Goal: Task Accomplishment & Management: Manage account settings

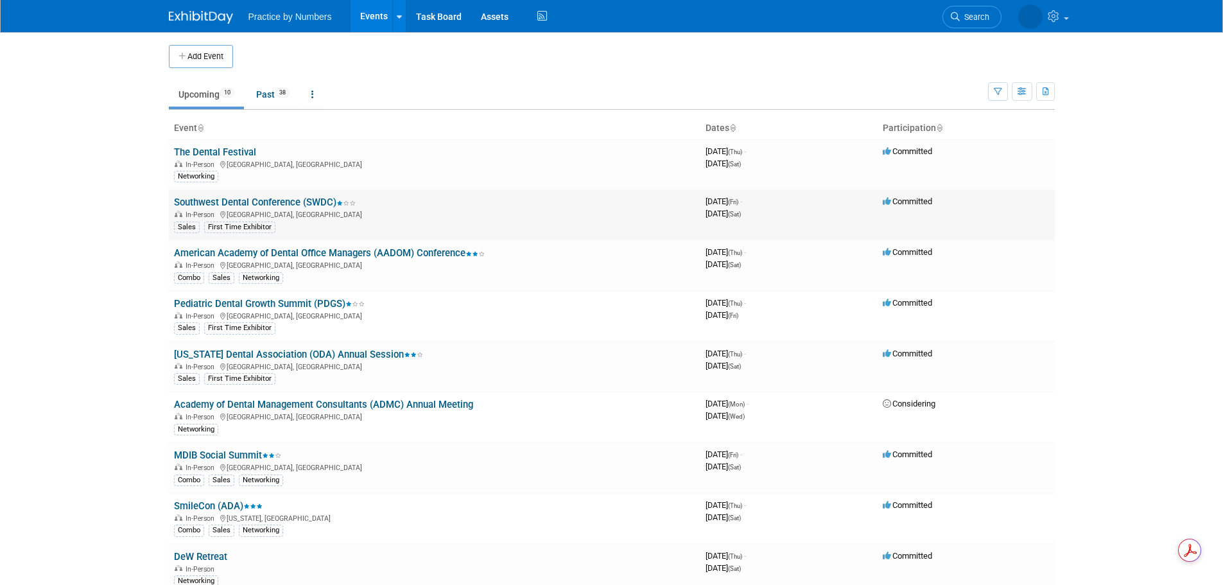
click at [262, 199] on link "Southwest Dental Conference (SWDC)" at bounding box center [265, 202] width 182 height 12
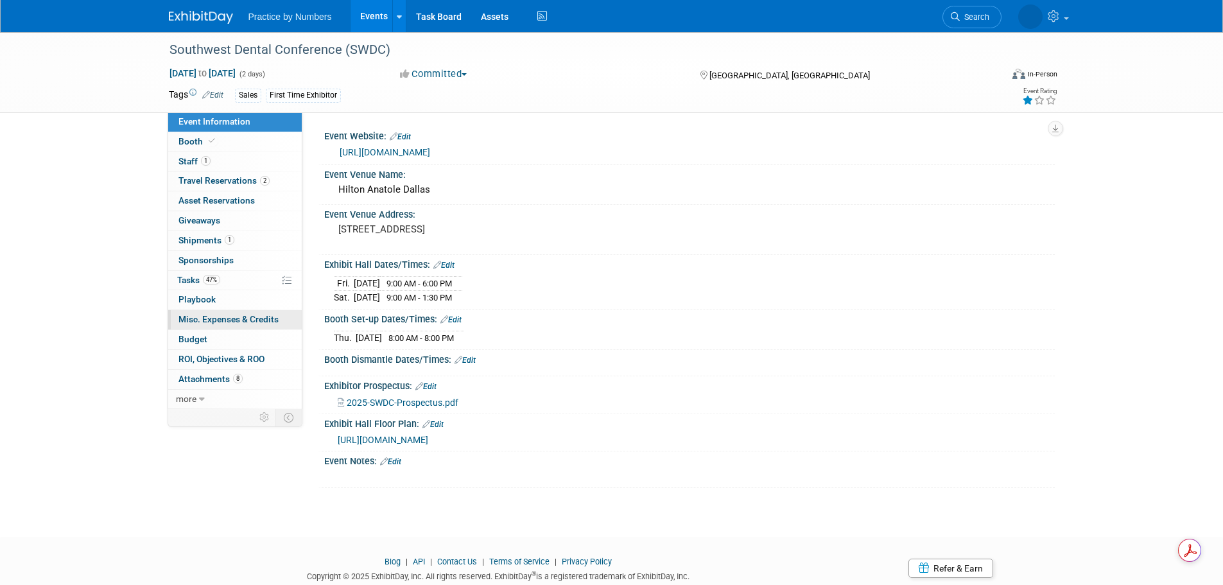
click at [205, 318] on span "Misc. Expenses & Credits 0" at bounding box center [228, 319] width 100 height 10
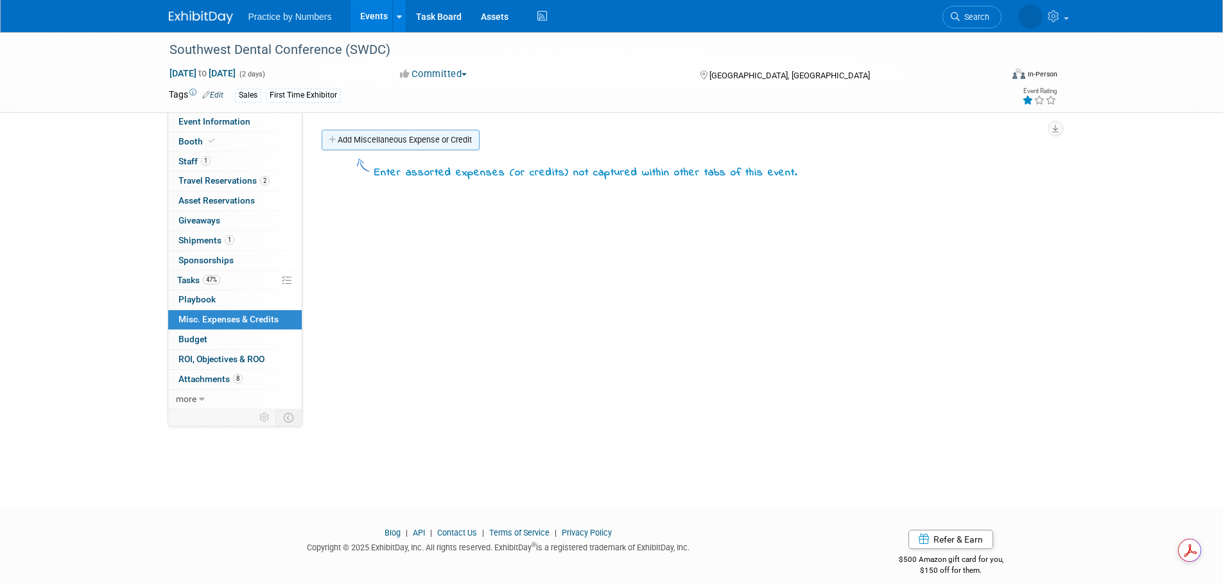
click at [337, 143] on icon at bounding box center [333, 140] width 9 height 8
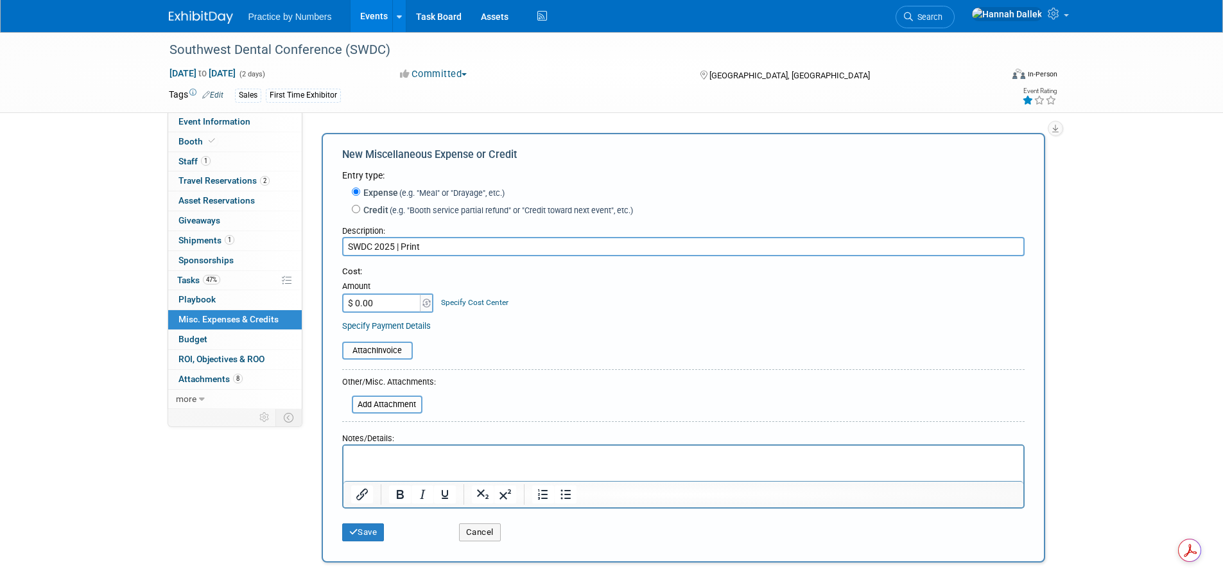
click at [350, 250] on input "SWDC 2025 | Print" at bounding box center [683, 246] width 683 height 19
click at [446, 247] on input "LG - SWDC 2025 | Print" at bounding box center [683, 246] width 683 height 19
drag, startPoint x: 365, startPoint y: 248, endPoint x: 339, endPoint y: 248, distance: 26.3
click at [339, 248] on div "New Miscellaneous Expense or Credit Entry type: Expense (e.g. "Meal" or "Drayag…" at bounding box center [684, 348] width 724 height 430
click at [449, 248] on input "LG - SWDC 2025 | Print" at bounding box center [683, 246] width 683 height 19
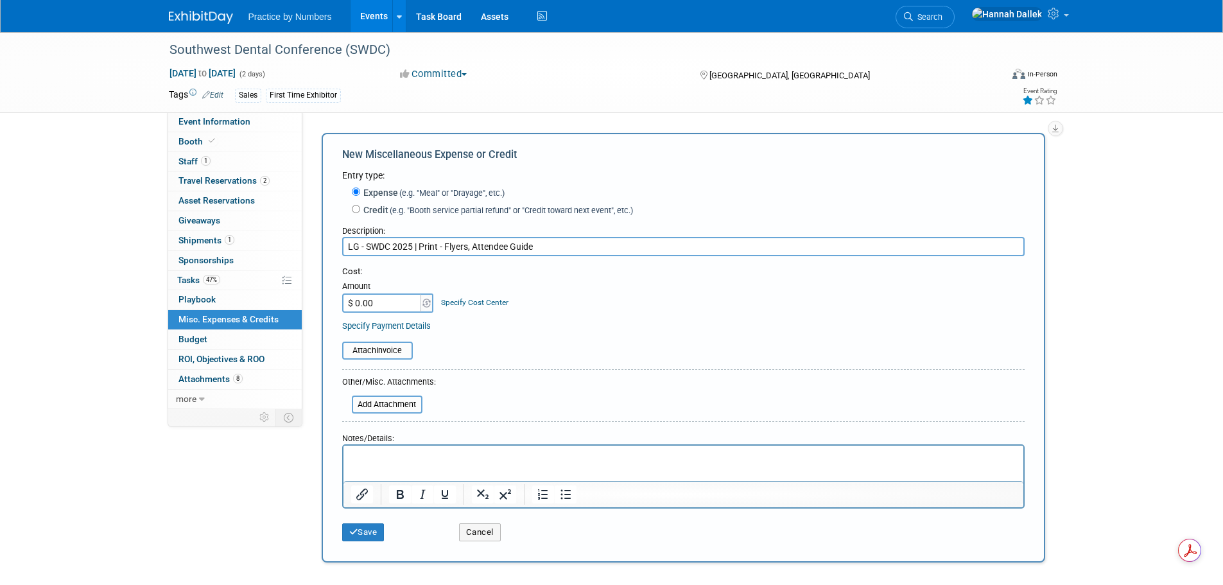
drag, startPoint x: 366, startPoint y: 248, endPoint x: 345, endPoint y: 247, distance: 20.6
click at [345, 247] on input "LG - SWDC 2025 | Print - Flyers, Attendee Guide" at bounding box center [683, 246] width 683 height 19
click at [402, 245] on input "SWDC 2025 | Print - Flyers, Attendee Guide" at bounding box center [683, 246] width 683 height 19
click at [541, 250] on input "SWDC 2025 | LG | Print - Flyers, Attendee Guide" at bounding box center [683, 246] width 683 height 19
click at [437, 247] on input "SWDC 2025 | LG | Print - Flyers, Attendee Guide" at bounding box center [683, 246] width 683 height 19
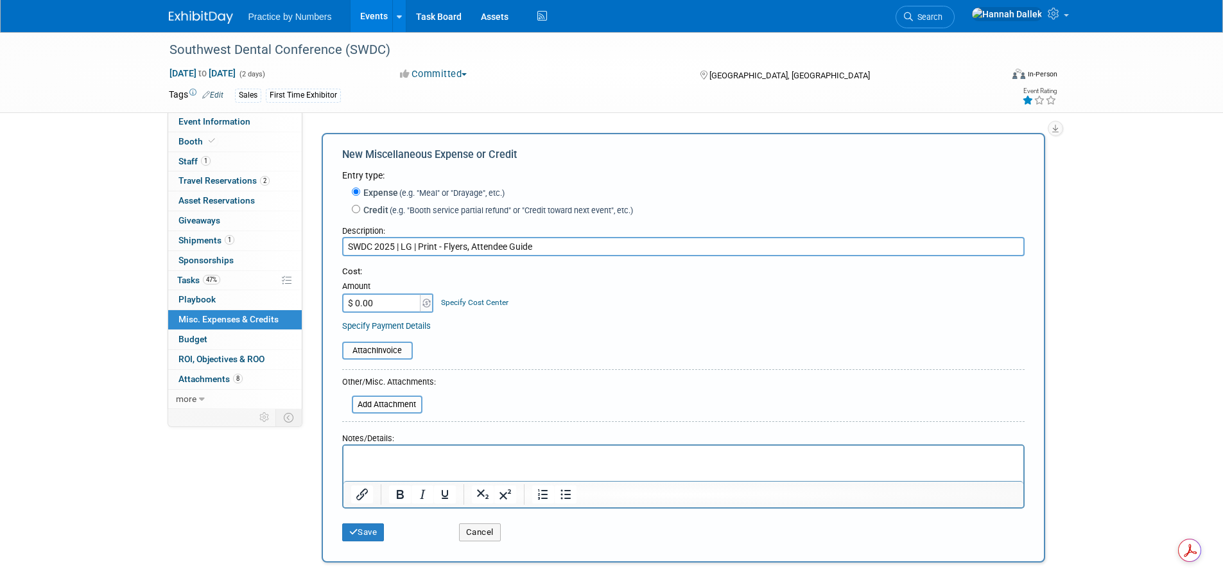
click at [544, 250] on input "SWDC 2025 | LG | Print - Flyers, Attendee Guide" at bounding box center [683, 246] width 683 height 19
click at [471, 250] on input "SWDC 2025 | LG | Print - Flyers, Attendee Guide" at bounding box center [683, 246] width 683 height 19
type input "SWDC 2025 | LG | Print - Flyers, Attendee Guide"
click at [384, 302] on input "$ 0.00" at bounding box center [382, 302] width 80 height 19
type input "$ 85.85"
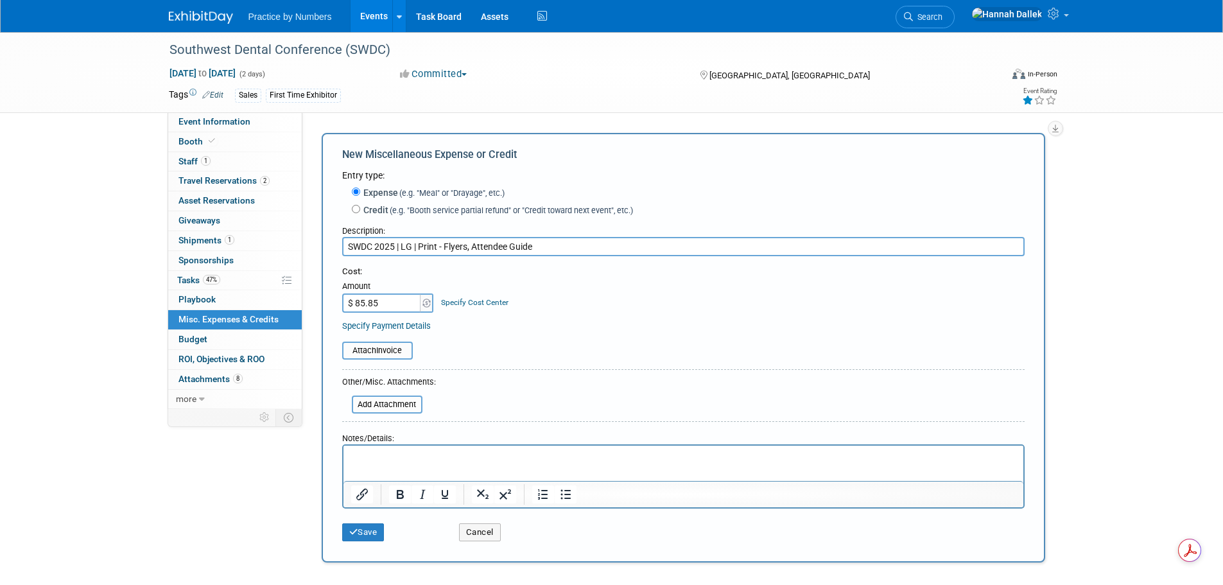
click at [456, 302] on link "Specify Cost Center" at bounding box center [474, 302] width 67 height 9
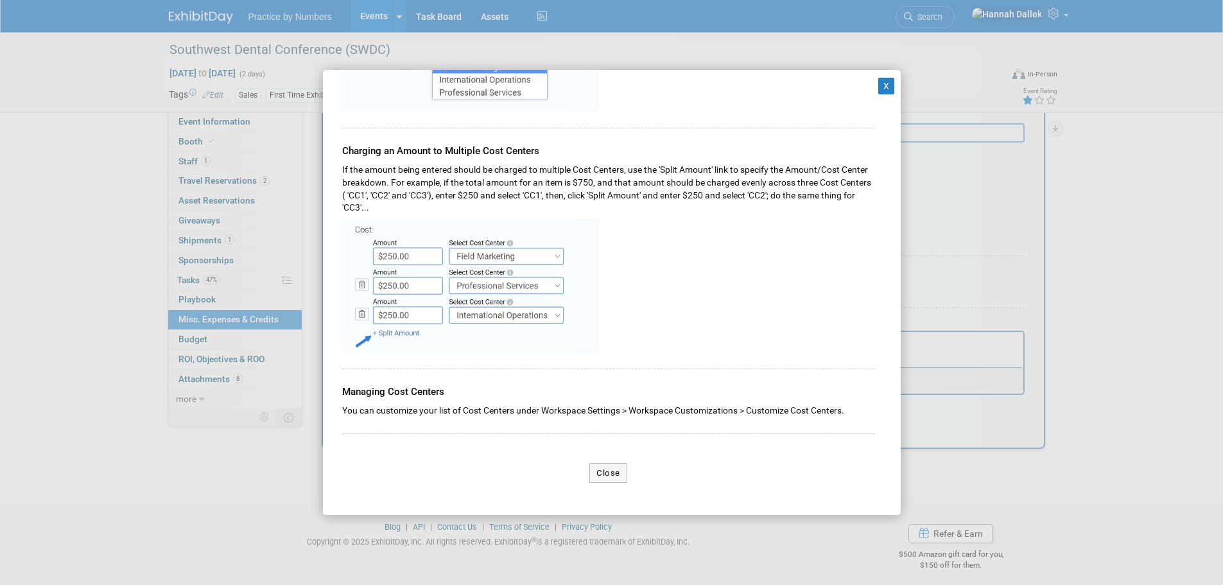
scroll to position [122, 0]
click at [606, 475] on button "Close" at bounding box center [608, 473] width 38 height 21
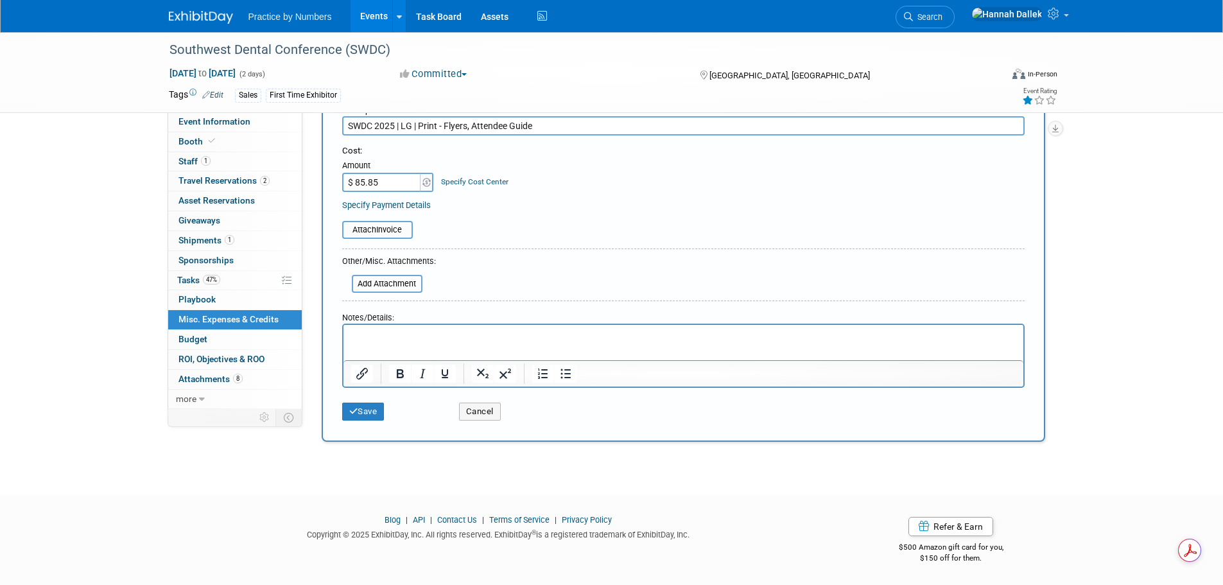
click at [392, 204] on link "Specify Payment Details" at bounding box center [386, 205] width 89 height 10
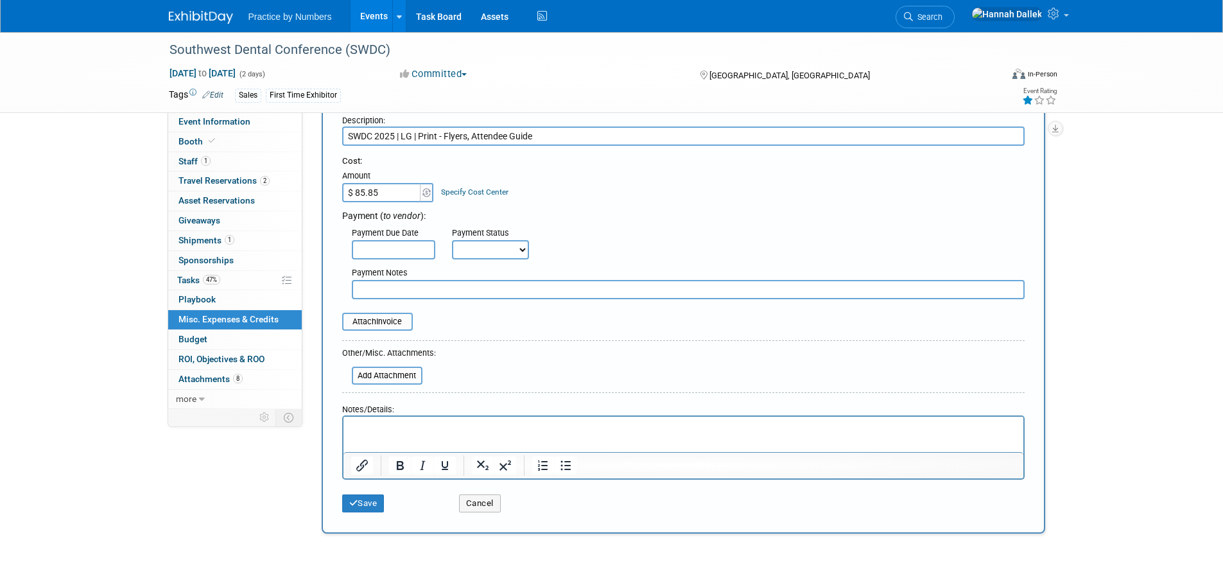
click at [476, 252] on select "Not Paid Yet Partially Paid Paid in Full" at bounding box center [490, 249] width 77 height 19
click at [561, 215] on div "Payment ( to vendor ):" at bounding box center [683, 213] width 683 height 17
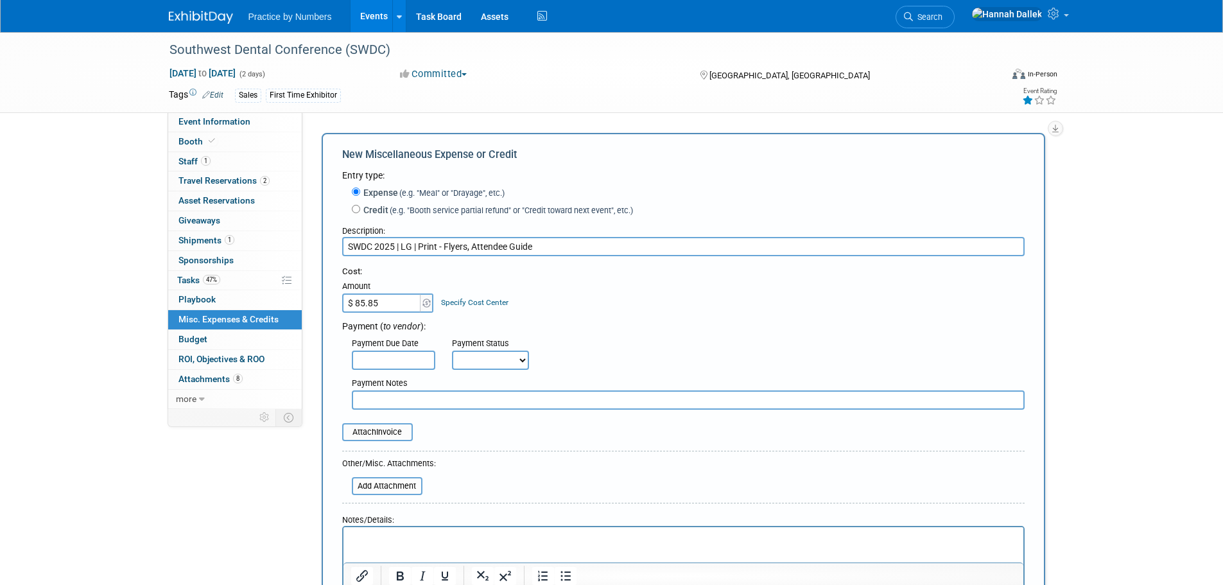
scroll to position [64, 0]
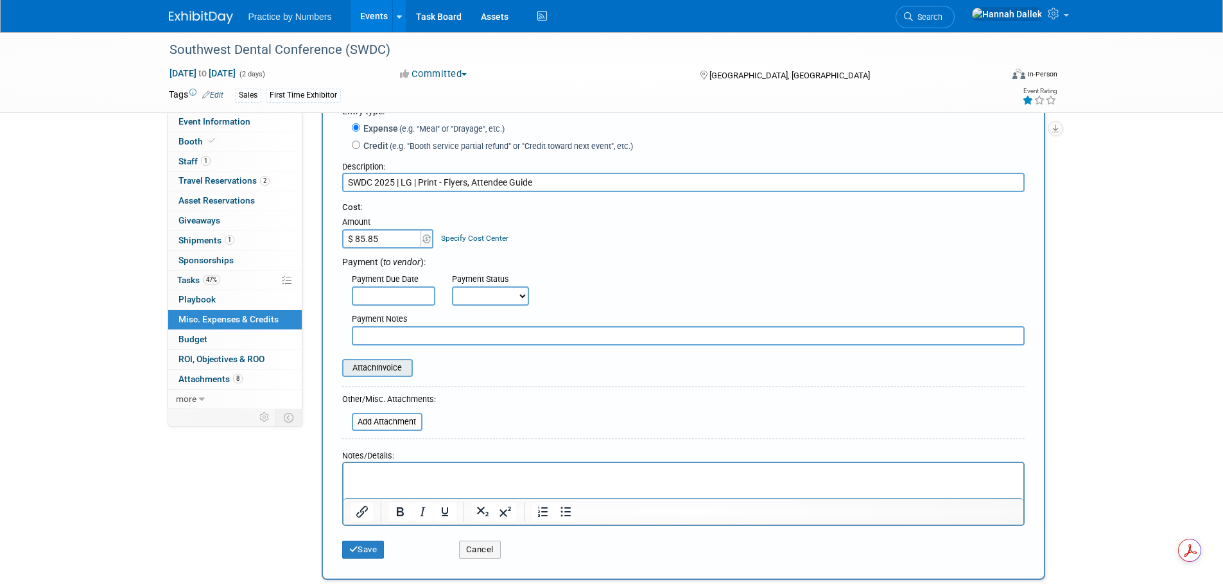
click at [376, 369] on input "file" at bounding box center [335, 367] width 153 height 15
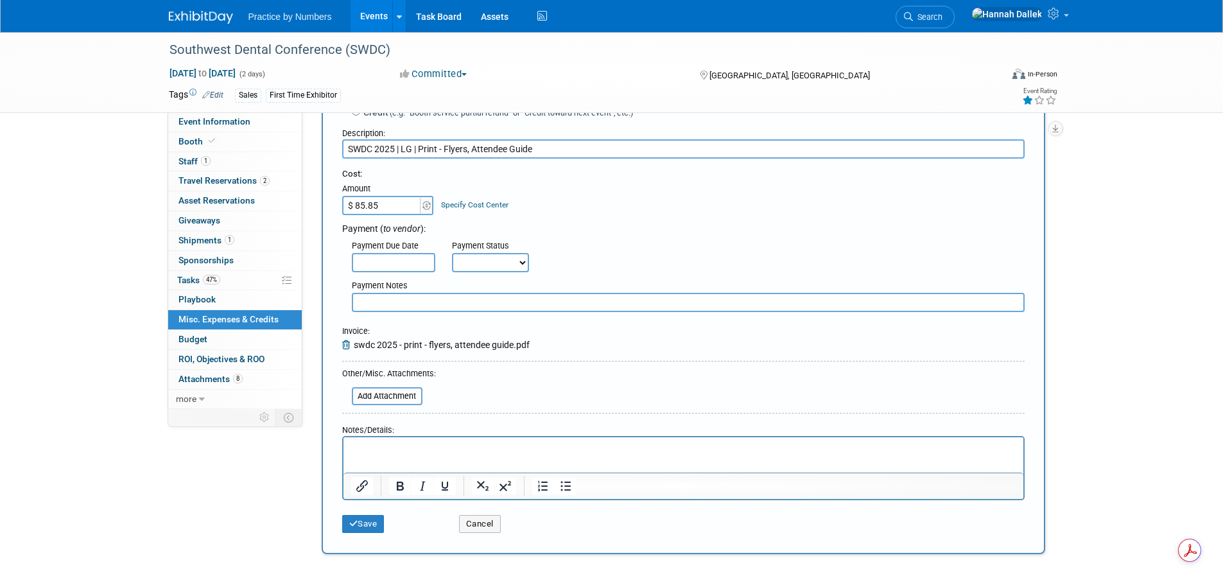
scroll to position [212, 0]
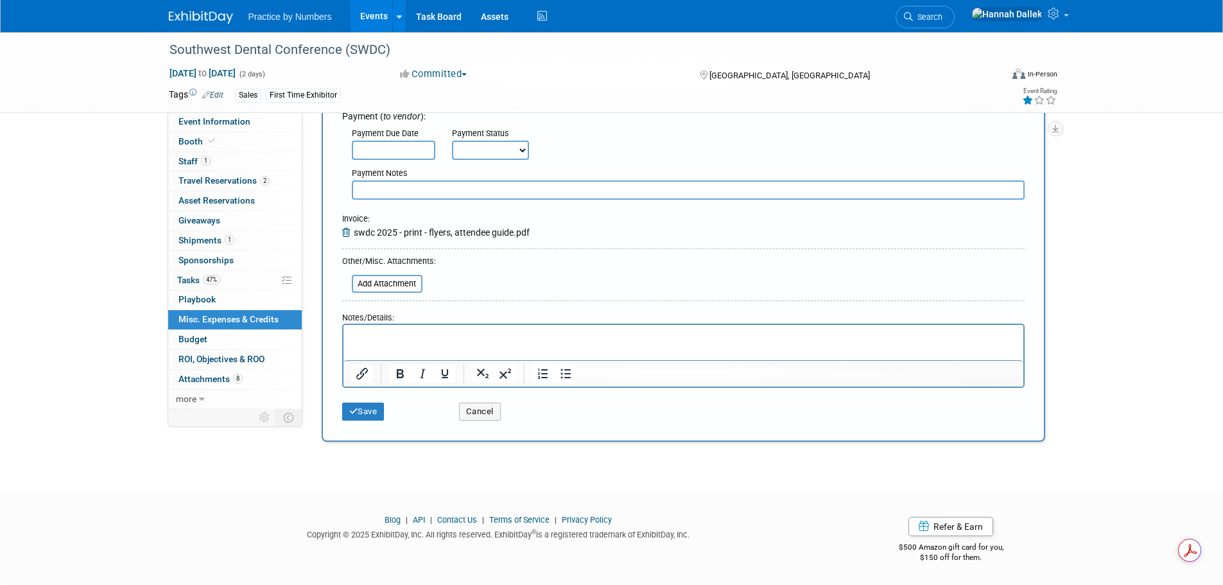
click at [361, 337] on p "Rich Text Area. Press ALT-0 for help." at bounding box center [683, 335] width 665 height 13
click at [359, 412] on button "Save" at bounding box center [363, 412] width 42 height 18
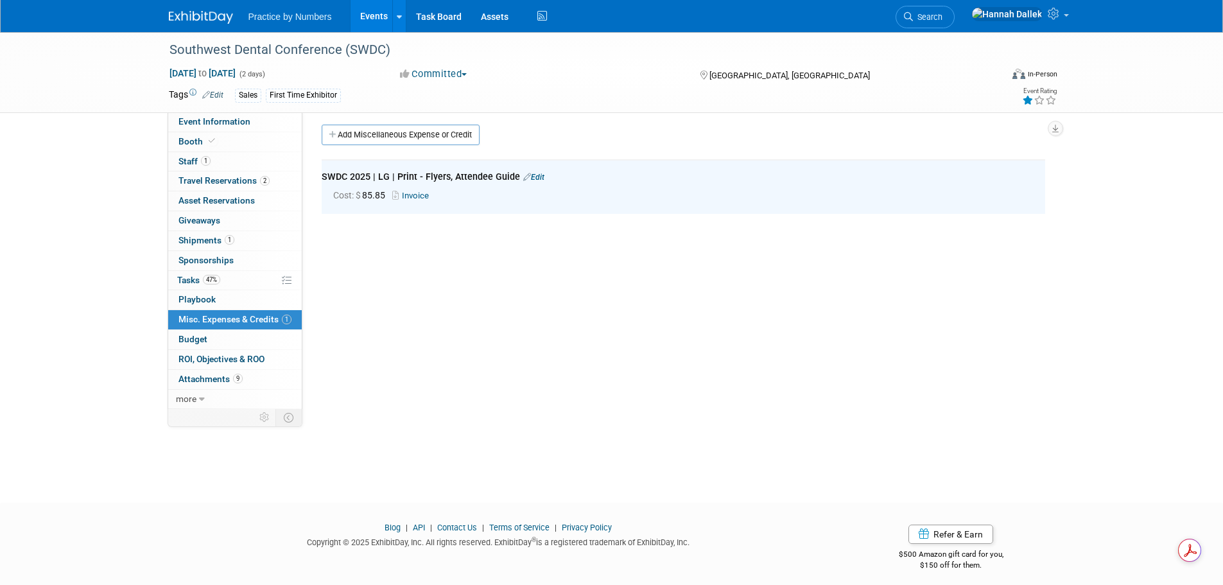
scroll to position [0, 0]
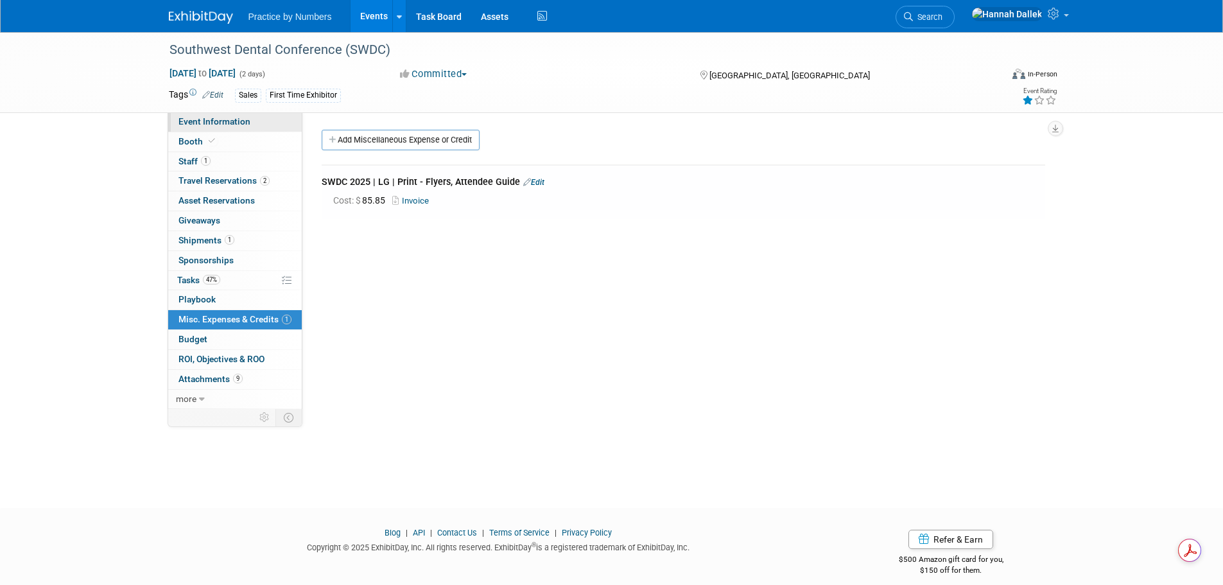
click at [210, 124] on span "Event Information" at bounding box center [214, 121] width 72 height 10
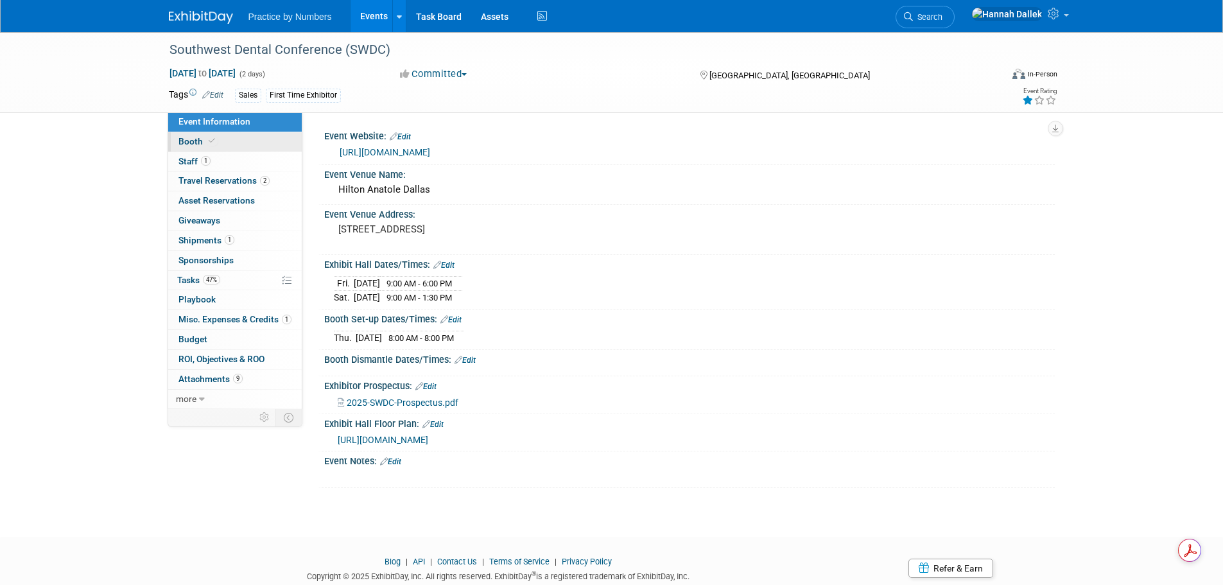
click at [214, 143] on span at bounding box center [212, 141] width 12 height 10
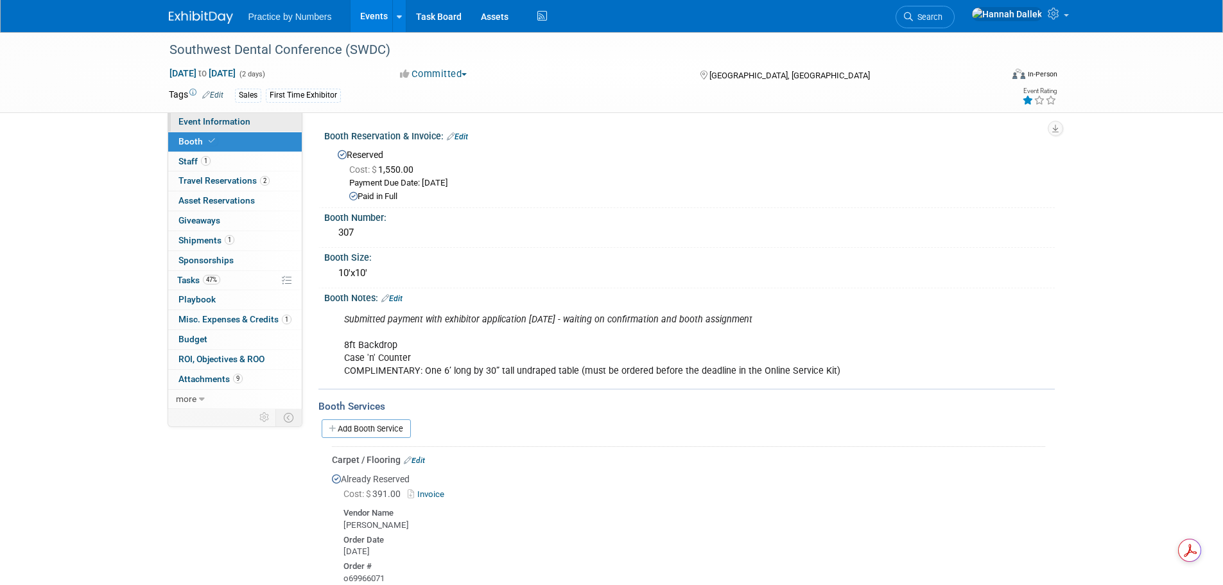
click at [254, 116] on link "Event Information" at bounding box center [235, 121] width 134 height 19
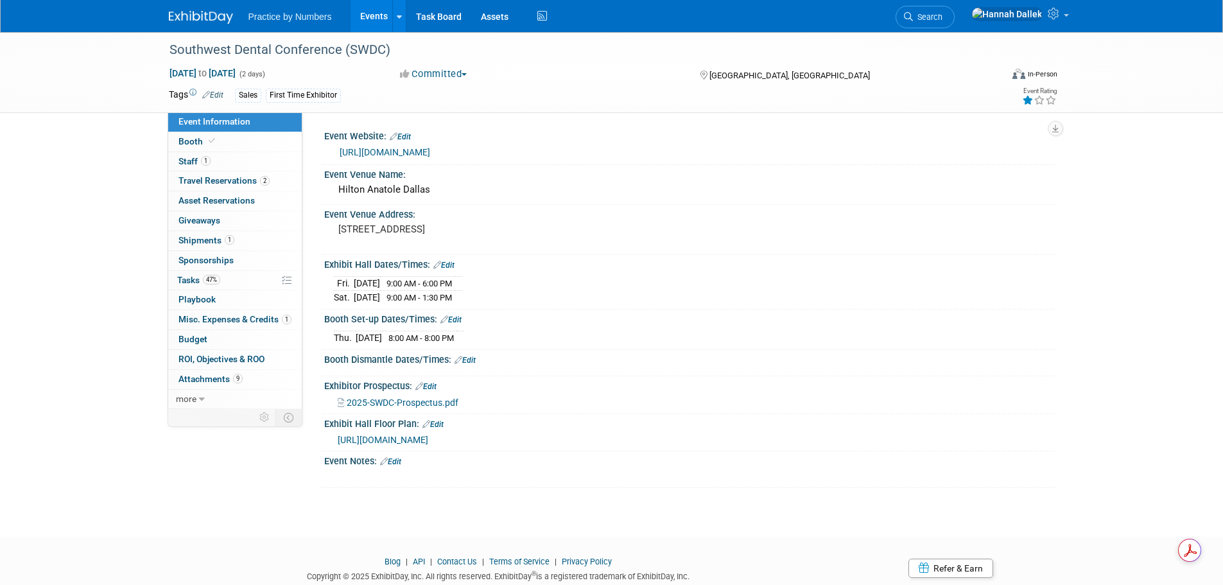
click at [397, 459] on link "Edit" at bounding box center [390, 461] width 21 height 9
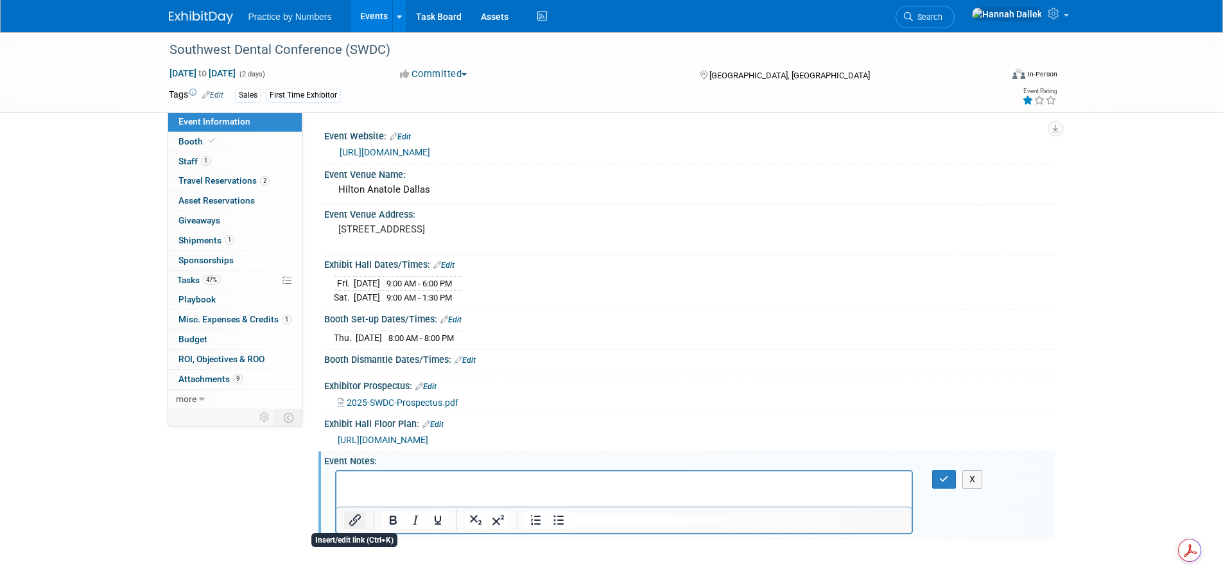
click at [356, 516] on icon "Insert/edit link" at bounding box center [355, 520] width 12 height 12
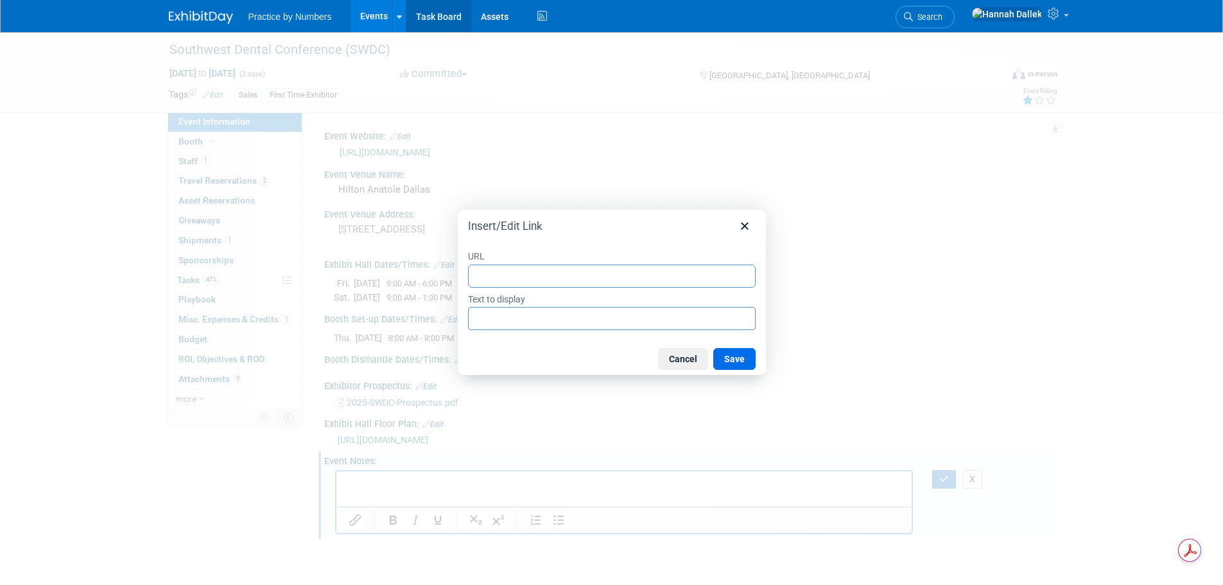
type input "S"
type input "SW"
type input "SWD"
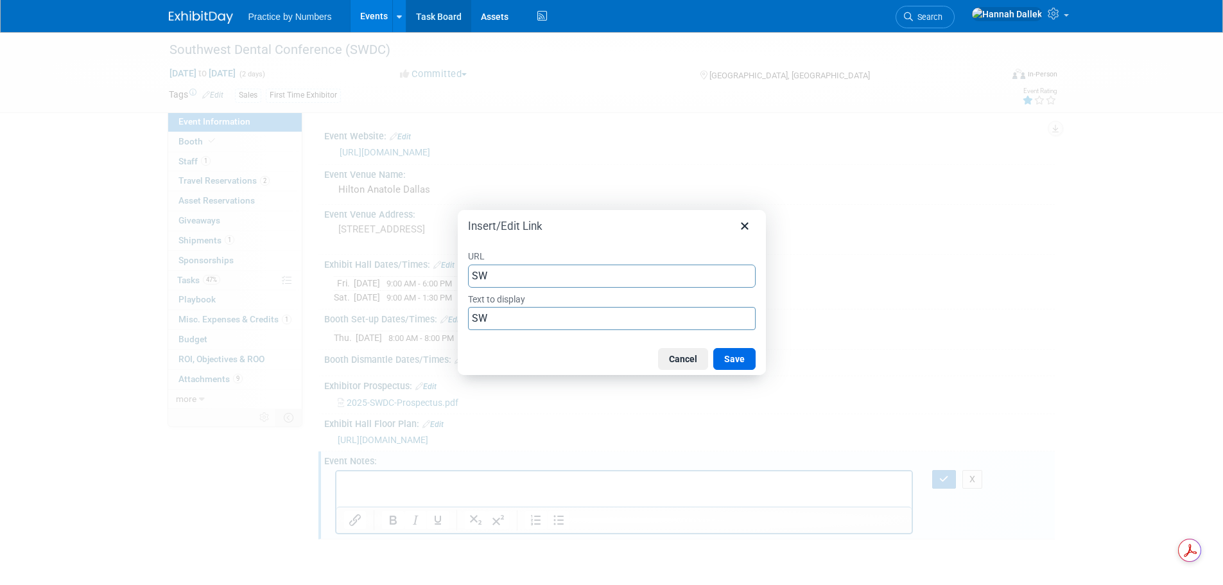
type input "SWD"
type input "SWDC"
type input "SWDC2"
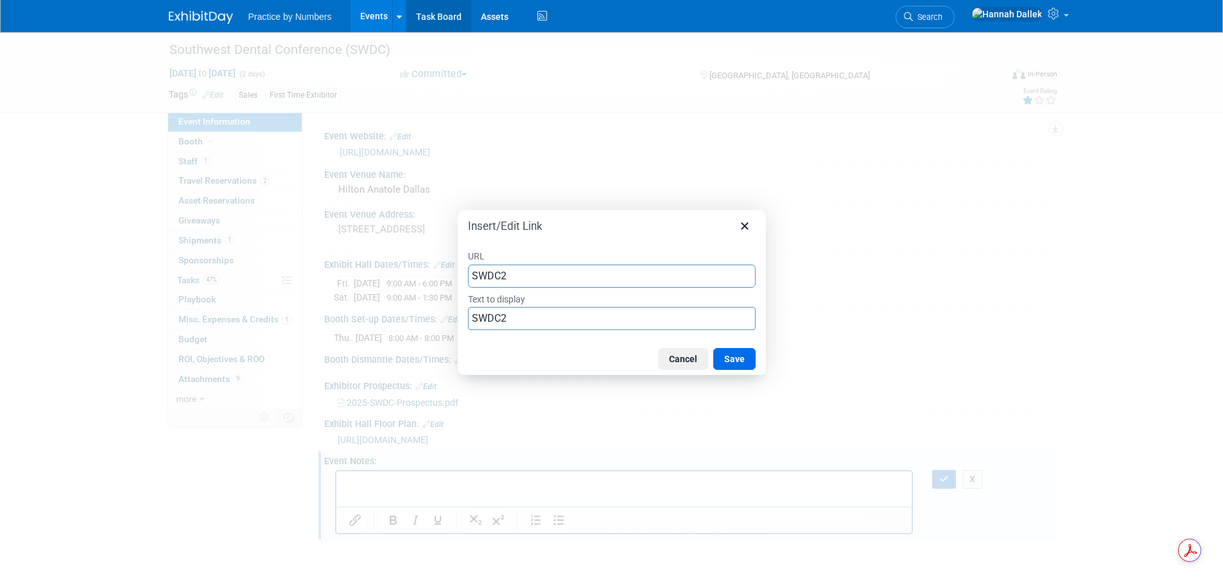
type input "SWDC20"
type input "SWDC202"
type input "SWDC2025"
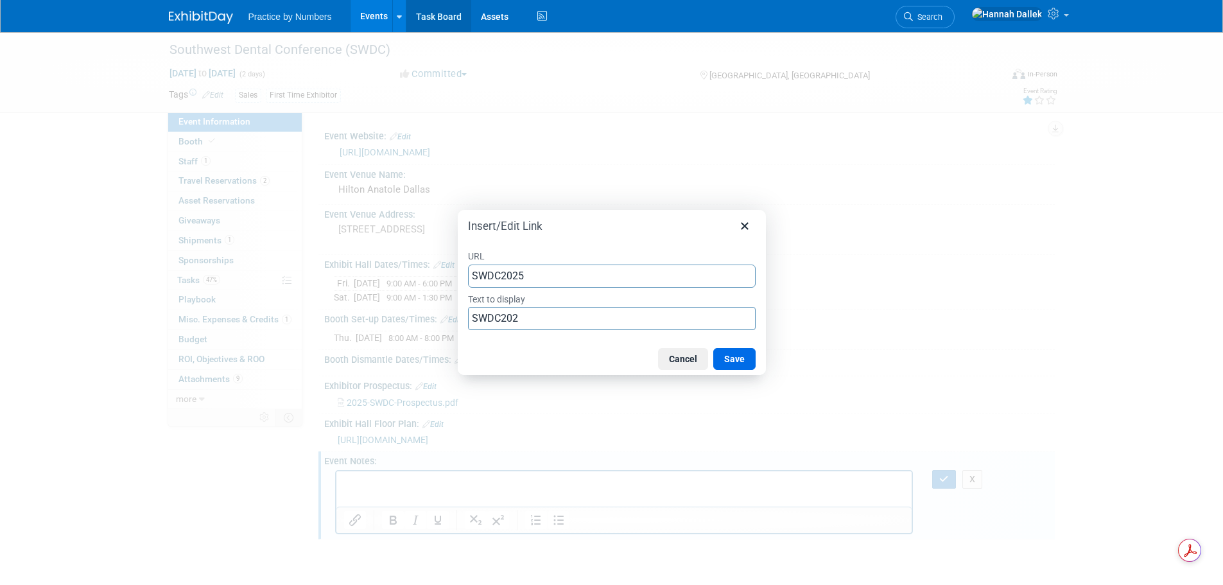
type input "SWDC2025"
click at [501, 317] on input "SWDC2025" at bounding box center [612, 318] width 288 height 23
drag, startPoint x: 528, startPoint y: 276, endPoint x: 468, endPoint y: 274, distance: 60.4
click at [468, 274] on input "SWDC2025" at bounding box center [612, 276] width 288 height 23
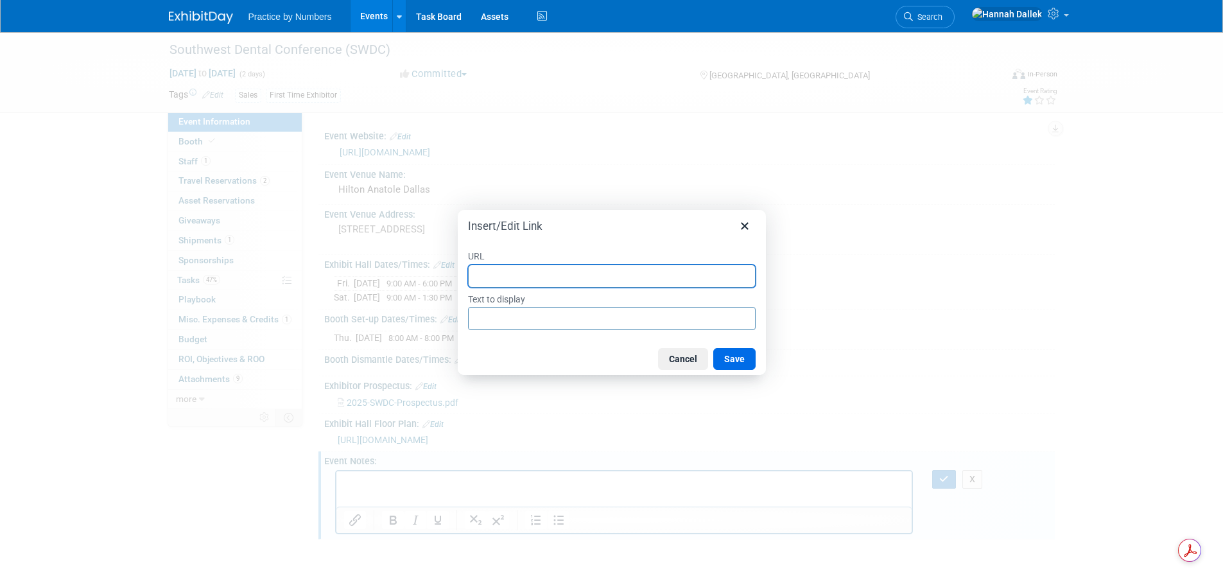
click at [522, 251] on label "URL" at bounding box center [612, 255] width 288 height 17
click at [522, 265] on input "URL" at bounding box center [612, 276] width 288 height 23
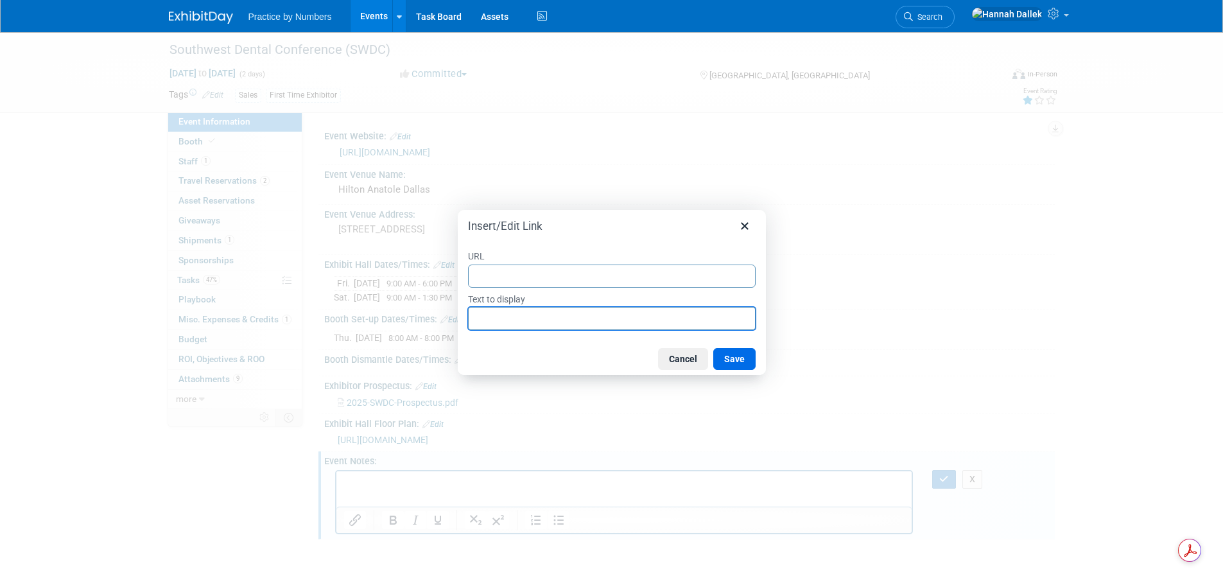
click at [490, 320] on input "Text to display" at bounding box center [612, 318] width 288 height 23
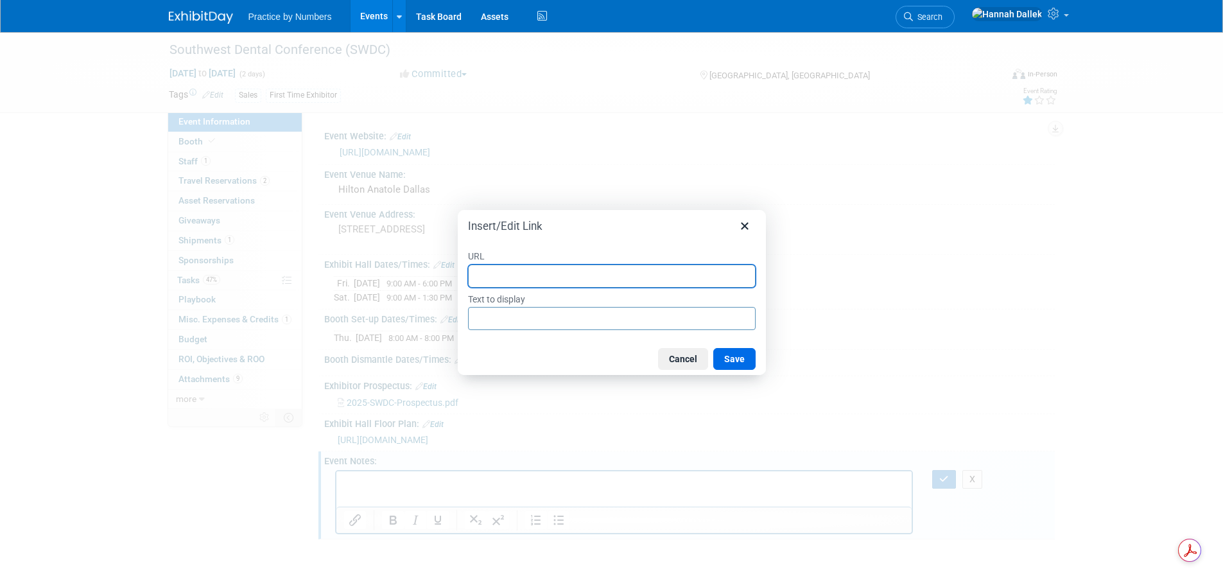
click at [489, 273] on input "URL" at bounding box center [612, 276] width 288 height 23
paste input "[URL][DOMAIN_NAME]"
type input "[URL][DOMAIN_NAME]"
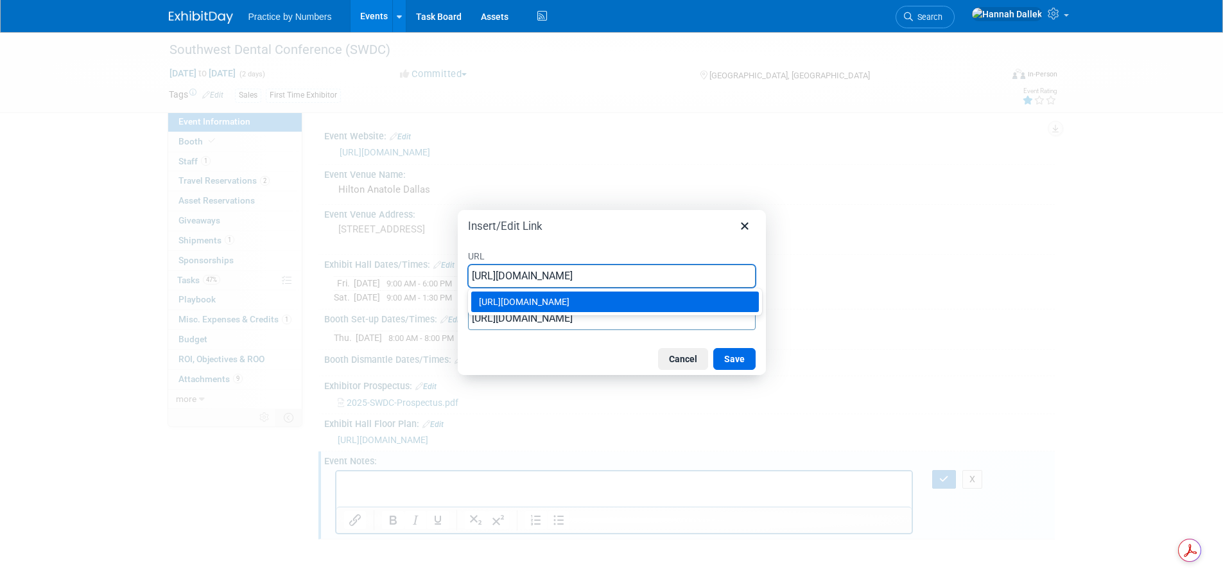
click at [541, 306] on div "[URL][DOMAIN_NAME]" at bounding box center [616, 301] width 275 height 15
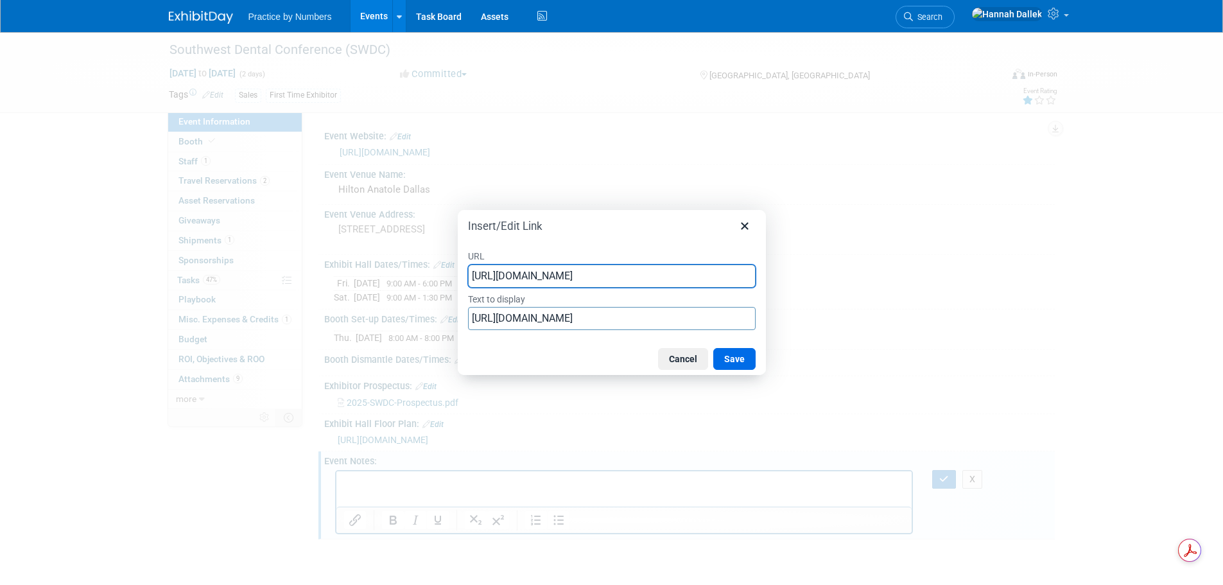
type input "[URL][DOMAIN_NAME]"
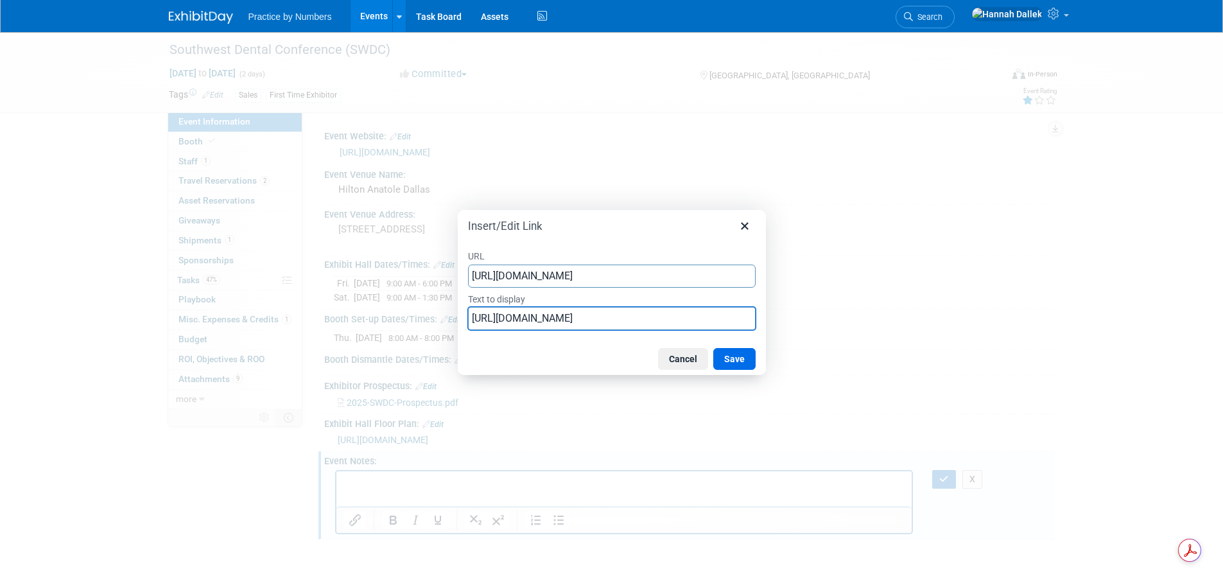
click at [504, 318] on input "[URL][DOMAIN_NAME]" at bounding box center [612, 318] width 288 height 23
type input "SWDC 2025 Attendee Guide"
click at [727, 359] on button "Save" at bounding box center [734, 359] width 42 height 22
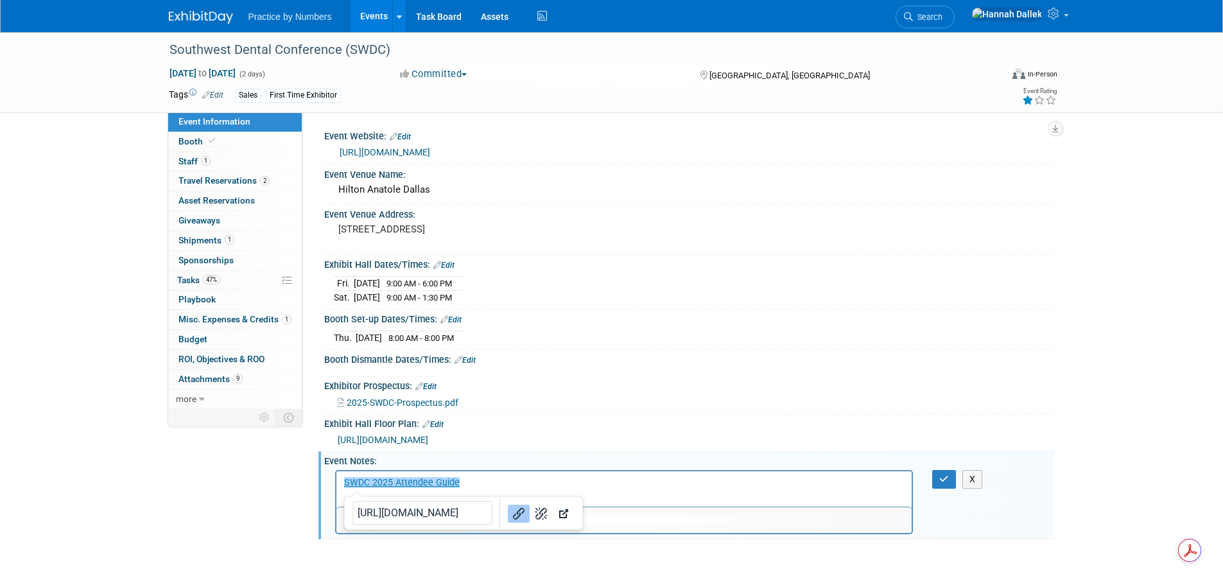
click at [577, 478] on p "﻿SWDC 2025 Attendee Guide" at bounding box center [624, 482] width 561 height 13
click at [631, 443] on div "[URL][DOMAIN_NAME]" at bounding box center [692, 439] width 708 height 14
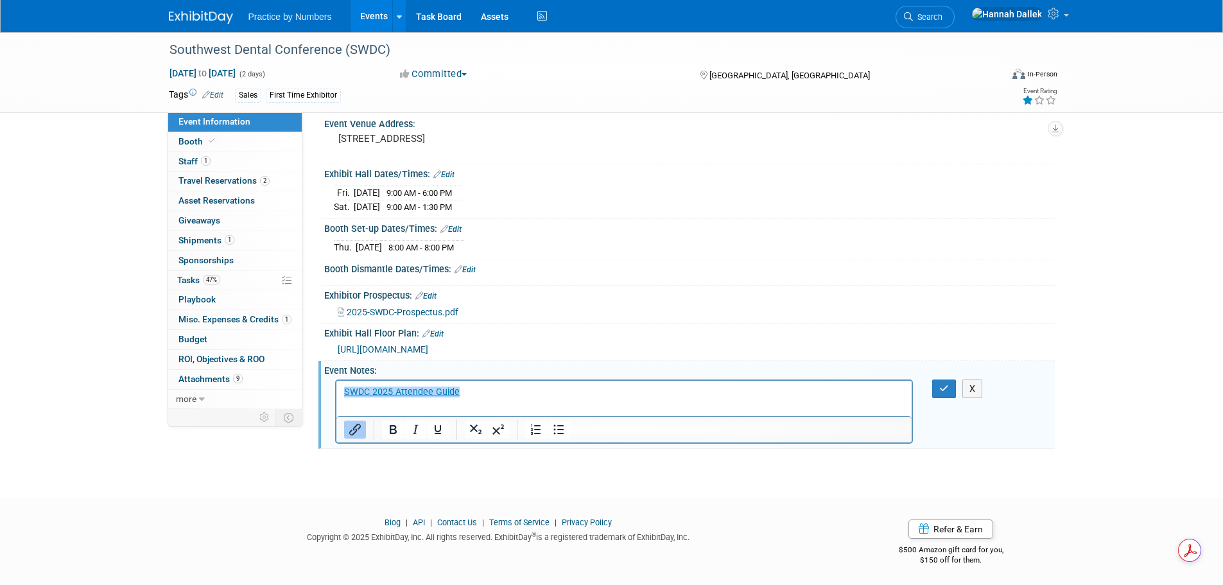
scroll to position [92, 0]
click at [939, 391] on button "button" at bounding box center [944, 387] width 24 height 19
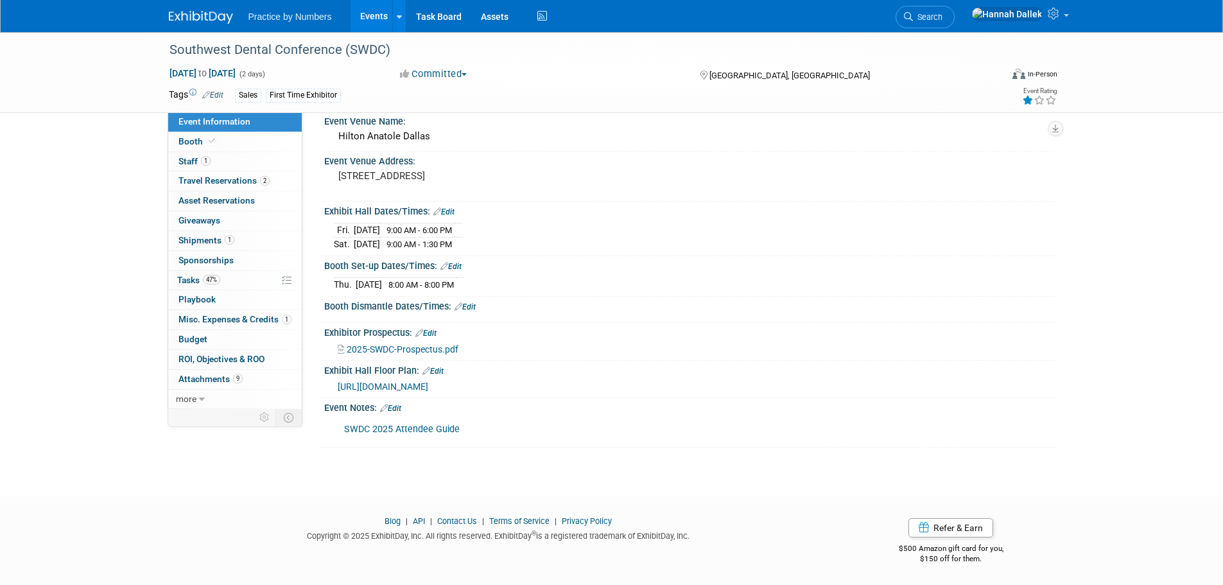
scroll to position [0, 0]
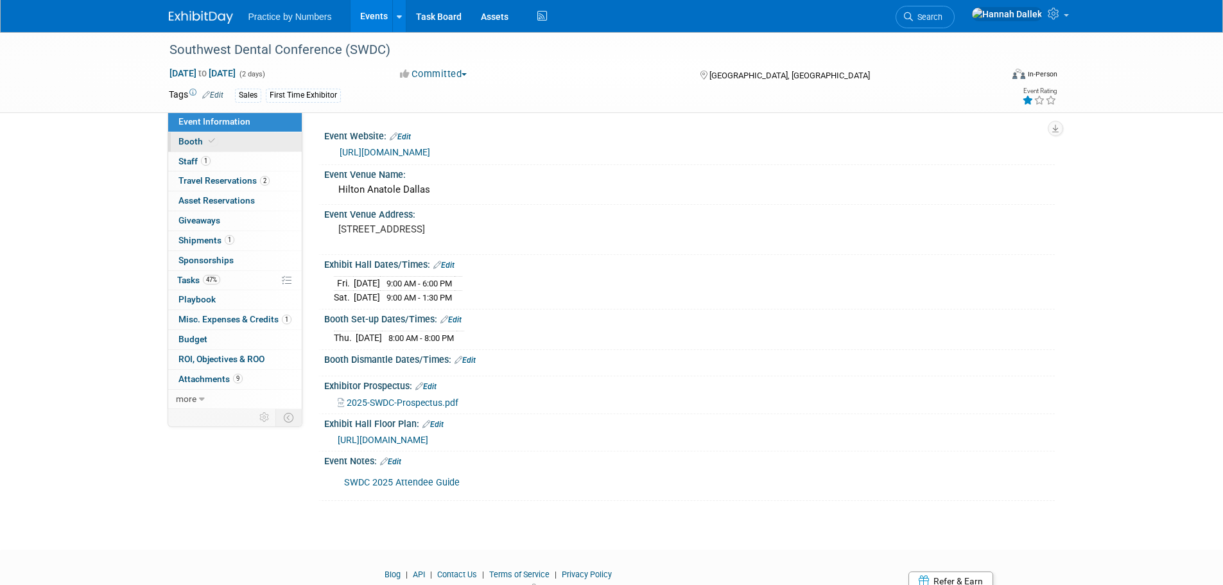
click at [215, 143] on span at bounding box center [212, 141] width 12 height 10
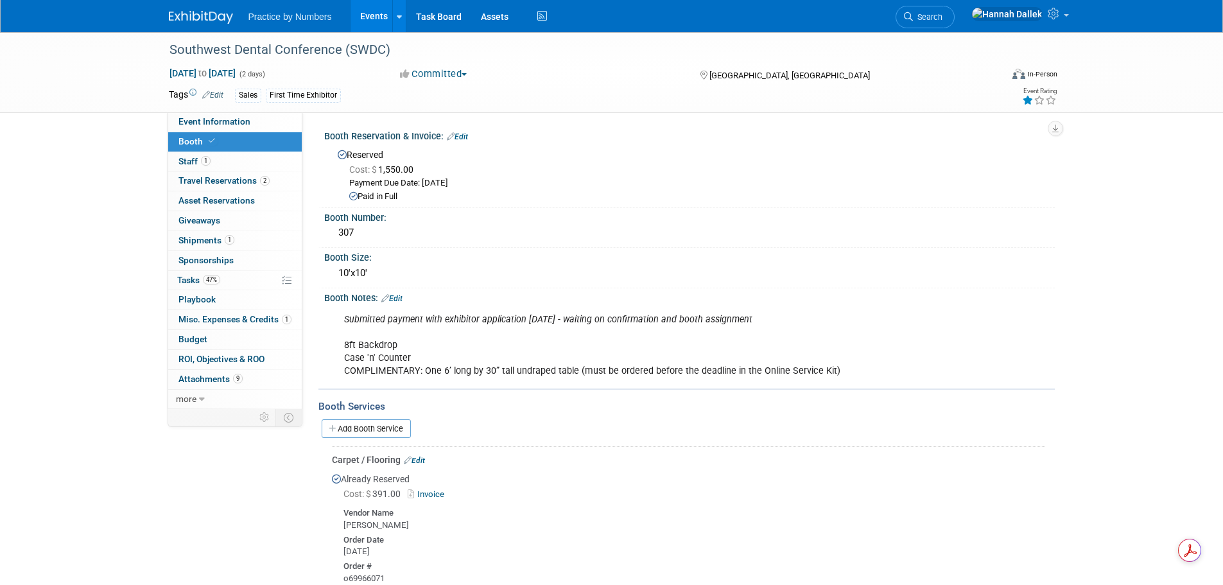
click at [478, 359] on div "Submitted payment with exhibitor application [DATE] - waiting on confirmation a…" at bounding box center [624, 345] width 578 height 77
click at [389, 297] on icon at bounding box center [385, 298] width 8 height 8
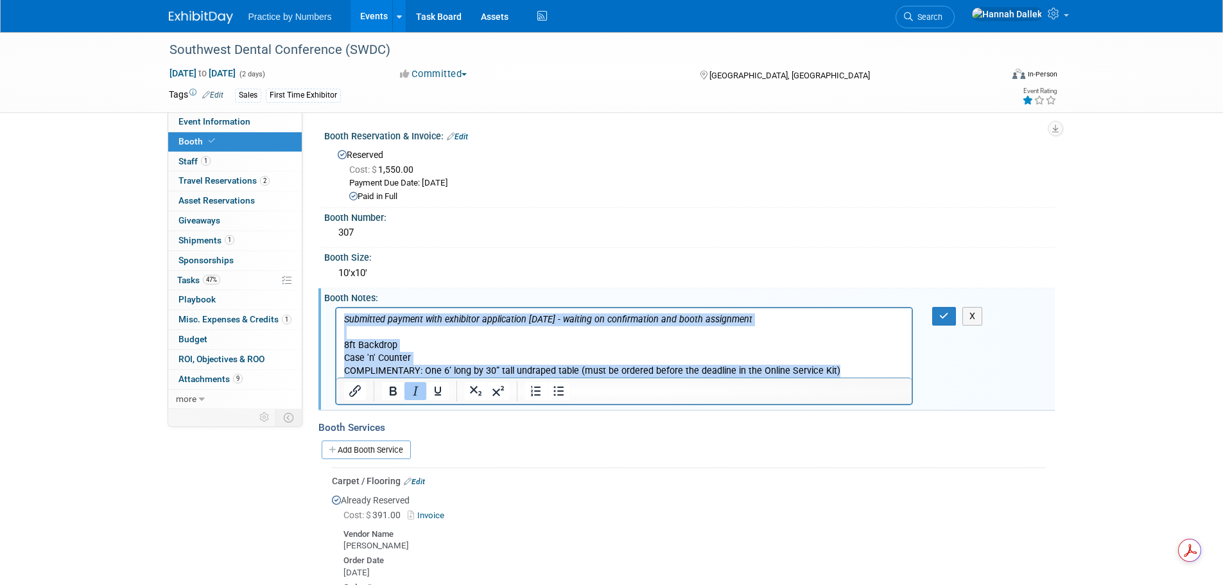
drag, startPoint x: 831, startPoint y: 370, endPoint x: 656, endPoint y: 616, distance: 302.0
click at [336, 308] on html "Submitted payment with exhibitor application [DATE] - waiting on confirmation a…" at bounding box center [624, 342] width 576 height 69
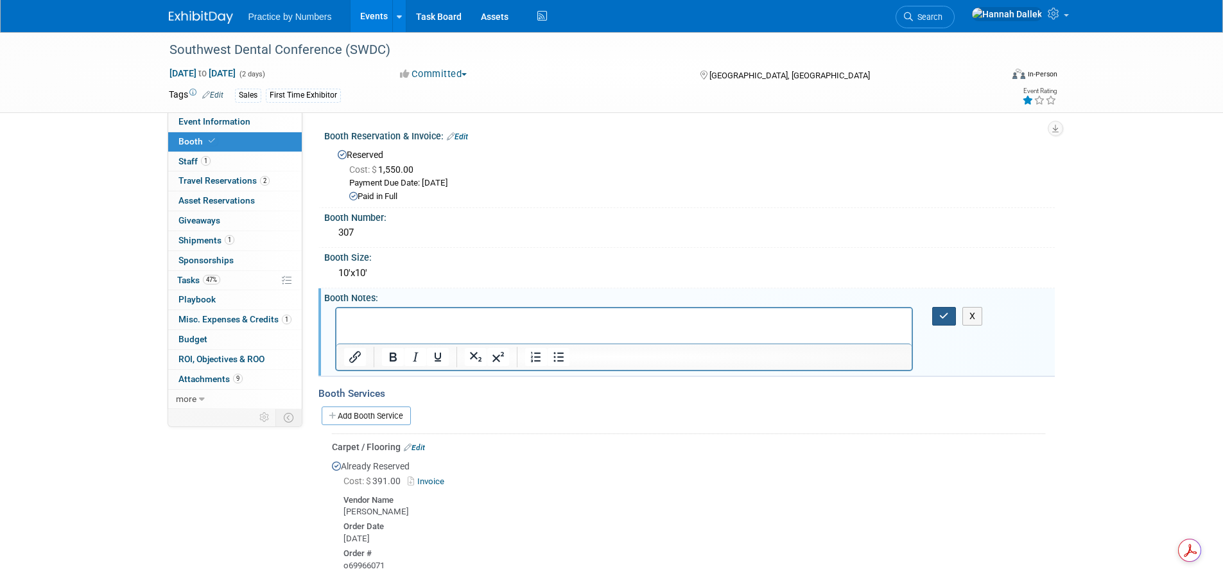
click at [938, 317] on button "button" at bounding box center [944, 316] width 24 height 19
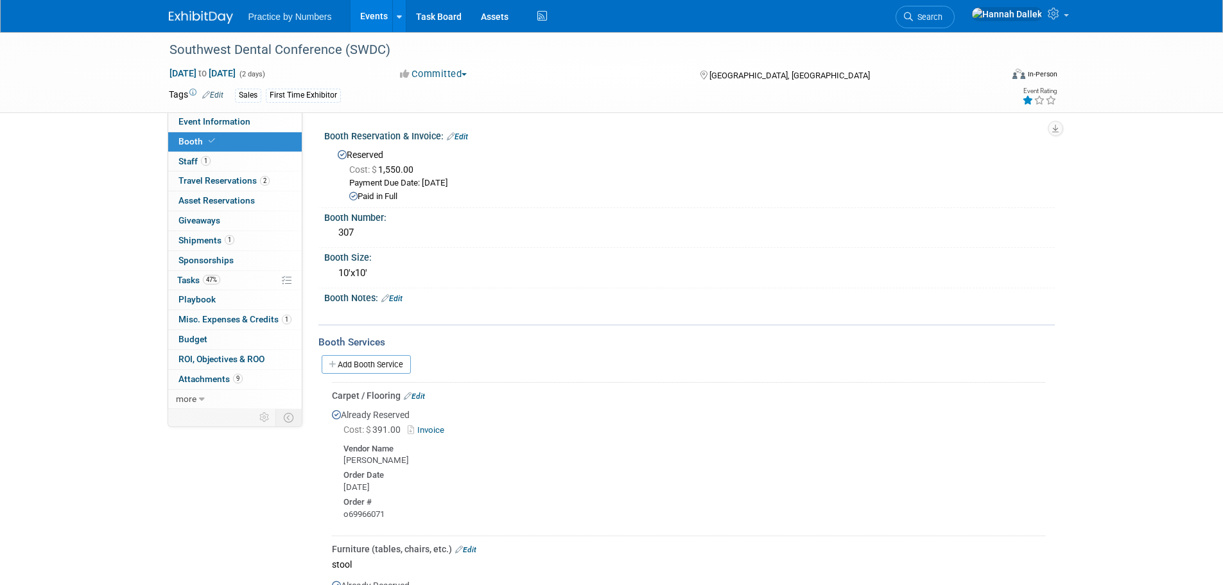
scroll to position [64, 0]
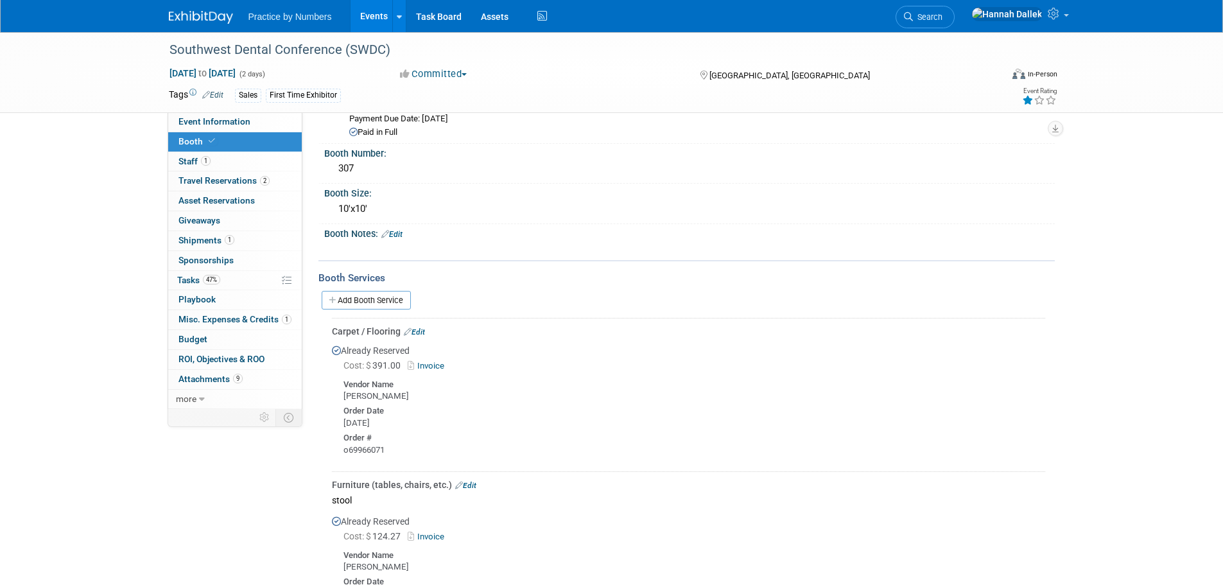
click at [422, 329] on link "Edit" at bounding box center [414, 331] width 21 height 9
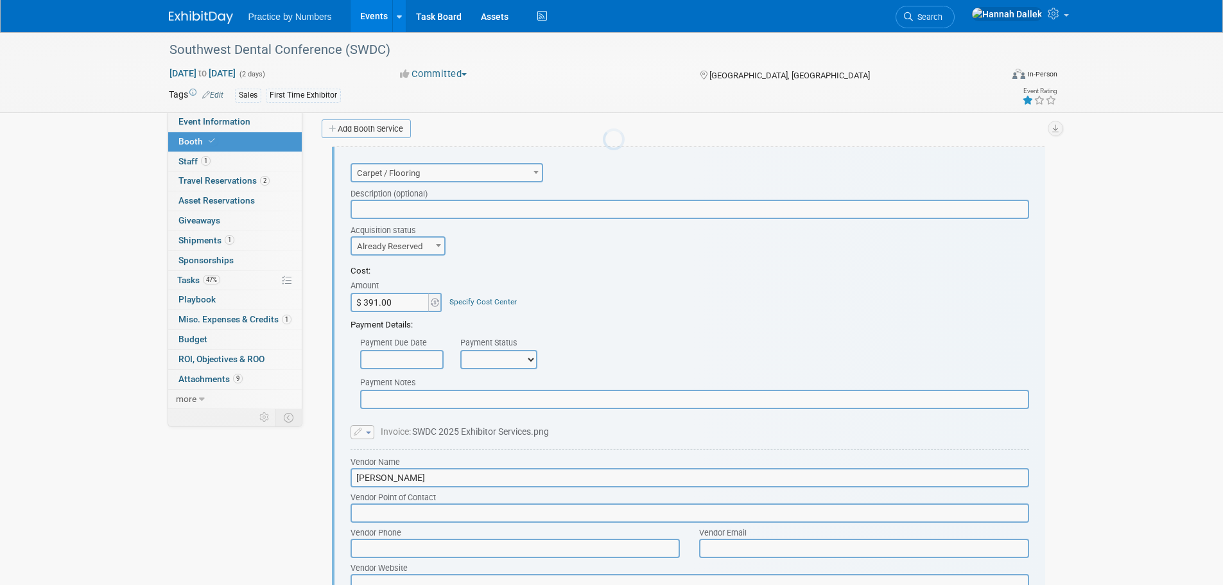
scroll to position [0, 0]
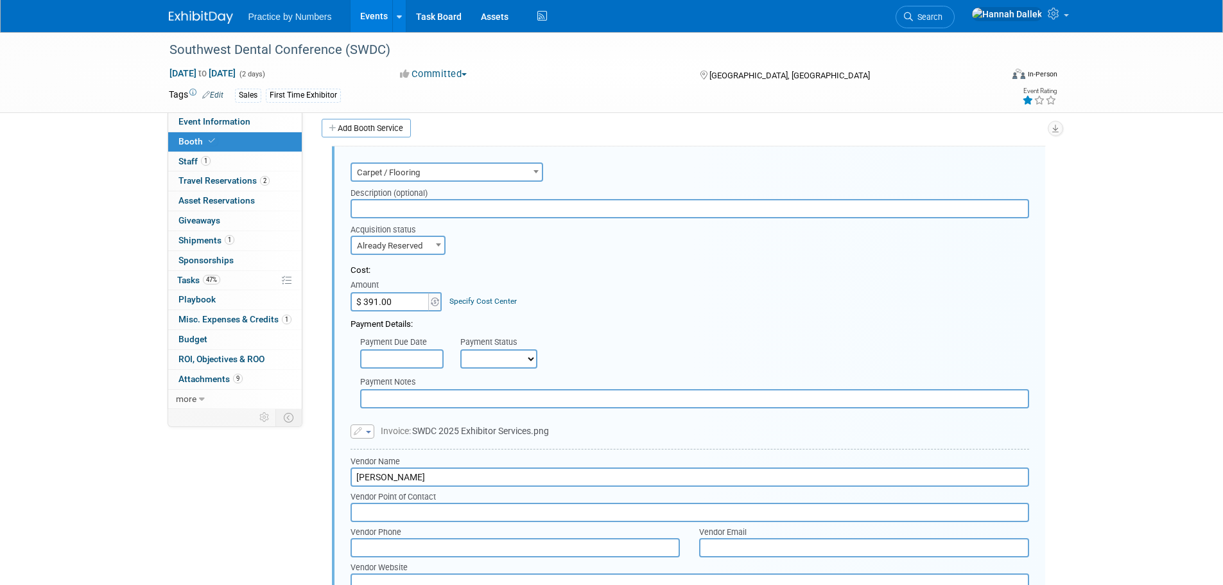
click at [372, 210] on input "text" at bounding box center [690, 208] width 679 height 19
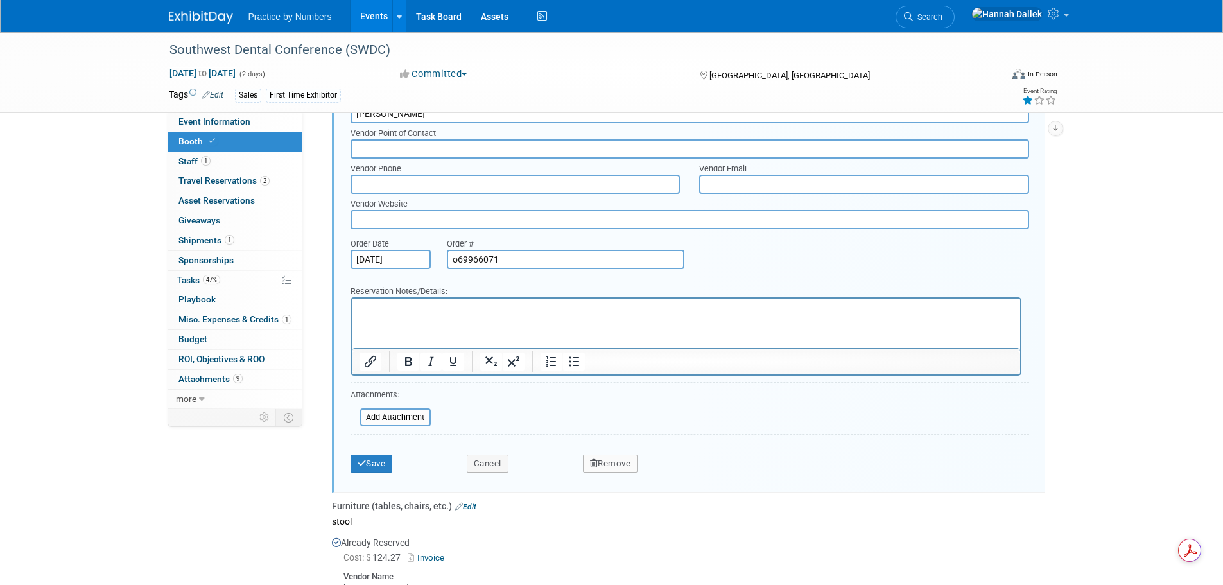
scroll to position [622, 0]
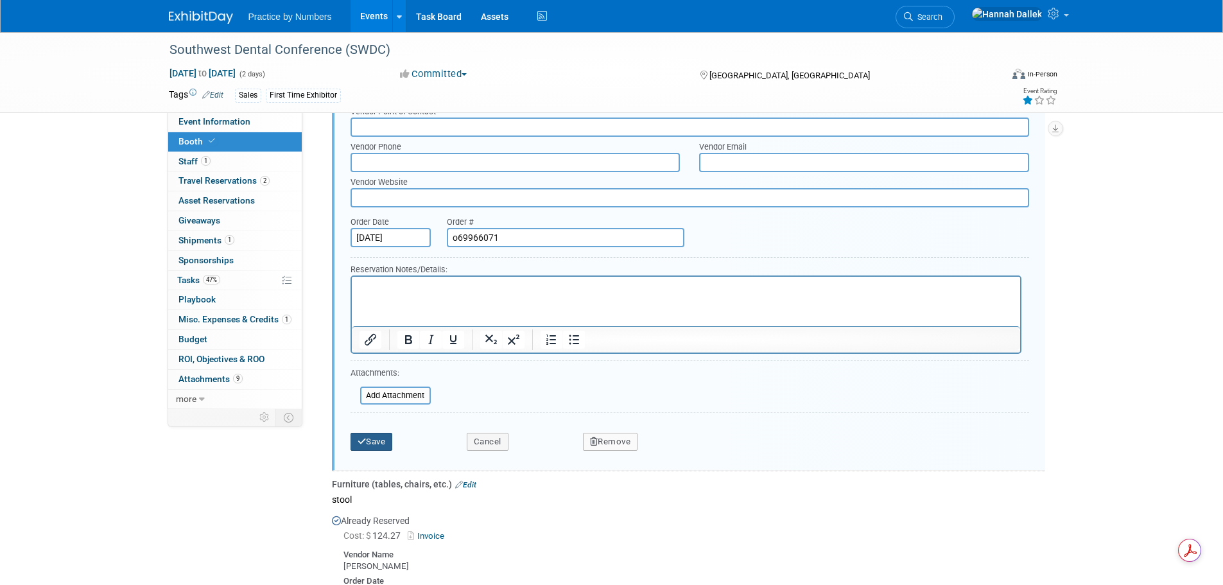
type input "SWDC 2025 | LG | Exhibitor Services - Carpet"
click at [371, 440] on button "Save" at bounding box center [372, 442] width 42 height 18
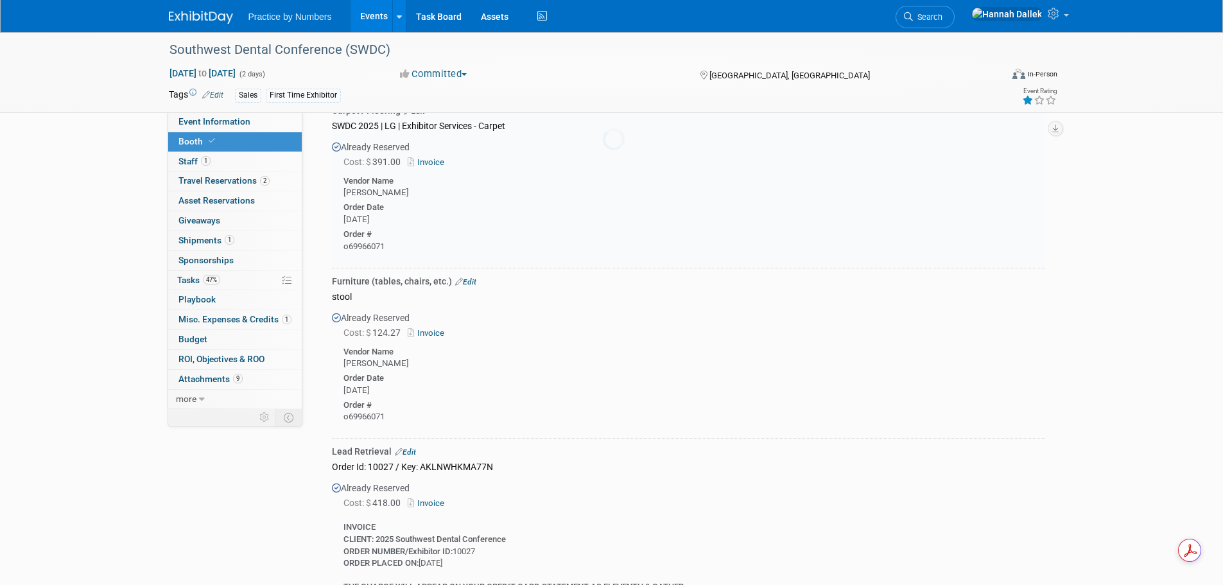
scroll to position [236, 0]
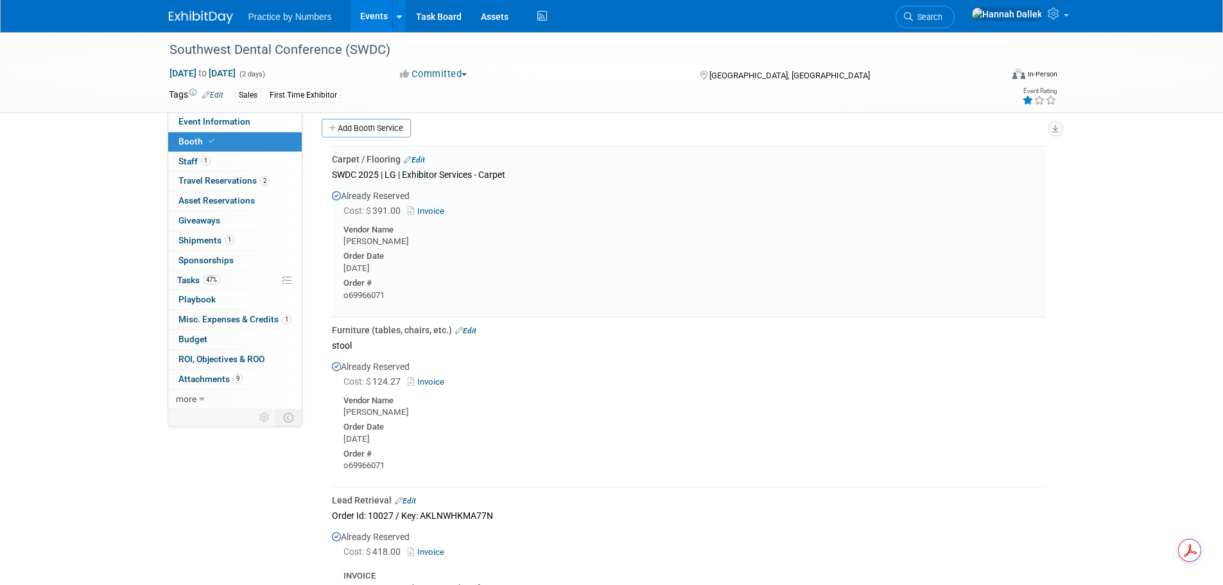
click at [471, 326] on link "Edit" at bounding box center [465, 330] width 21 height 9
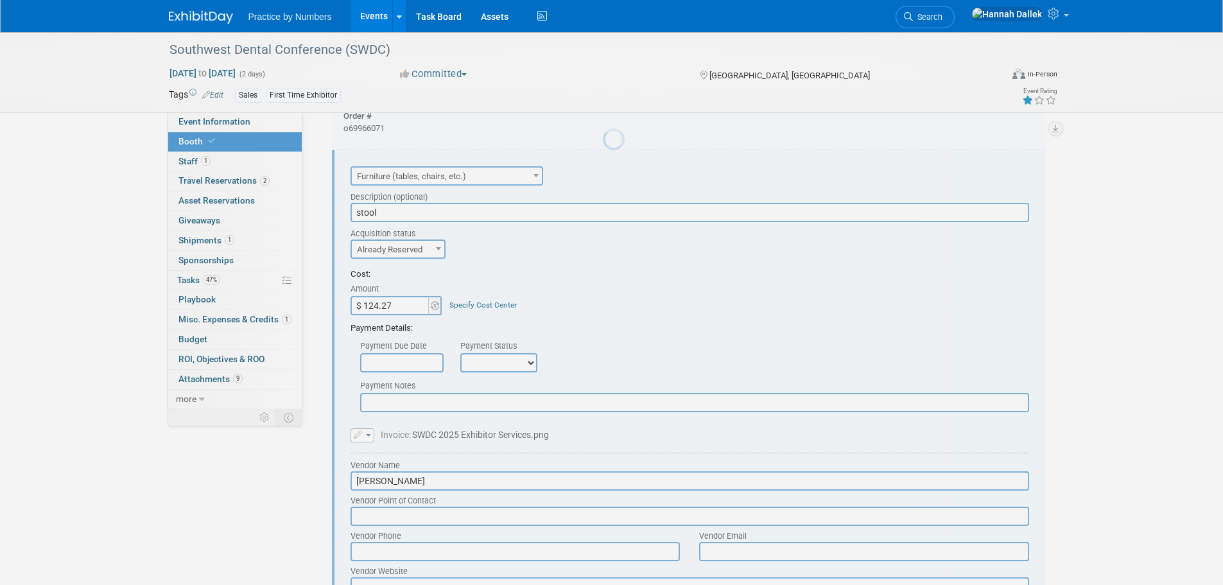
scroll to position [0, 0]
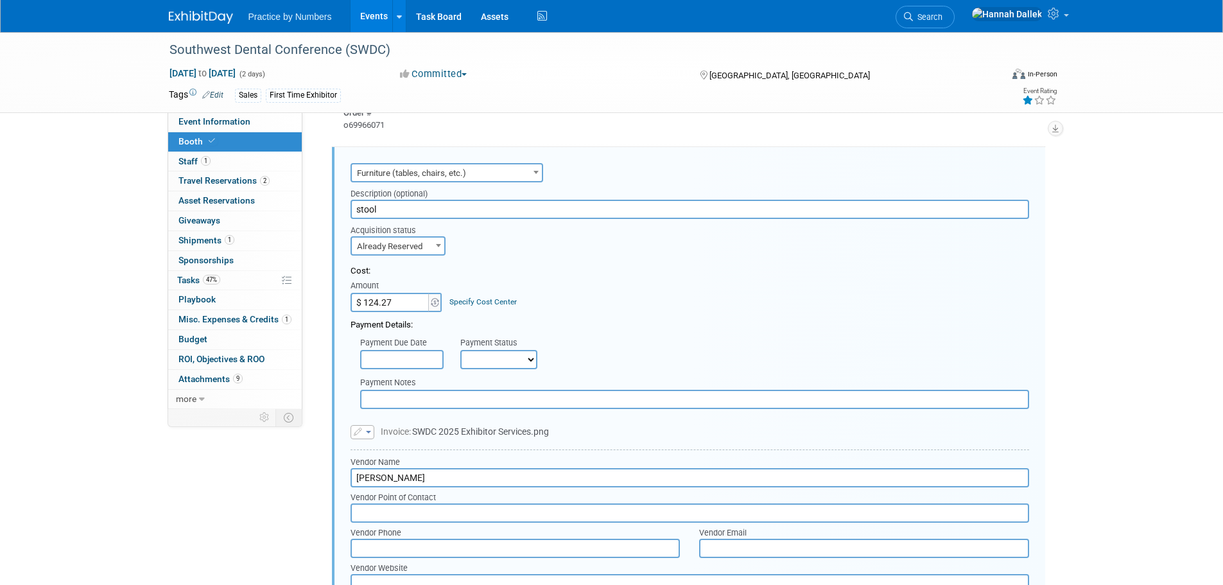
drag, startPoint x: 400, startPoint y: 205, endPoint x: 332, endPoint y: 205, distance: 68.1
click at [335, 205] on div "Audio / Video Carpet / Flooring Catering / Food / Beverage Floral / Decorative …" at bounding box center [688, 494] width 713 height 695
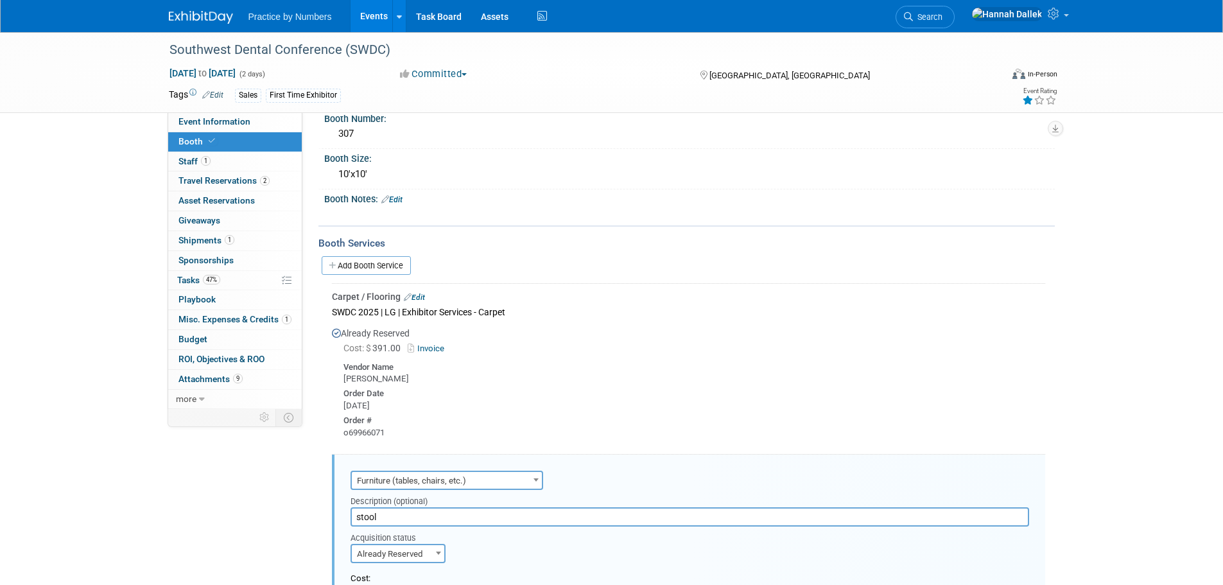
scroll to position [85, 0]
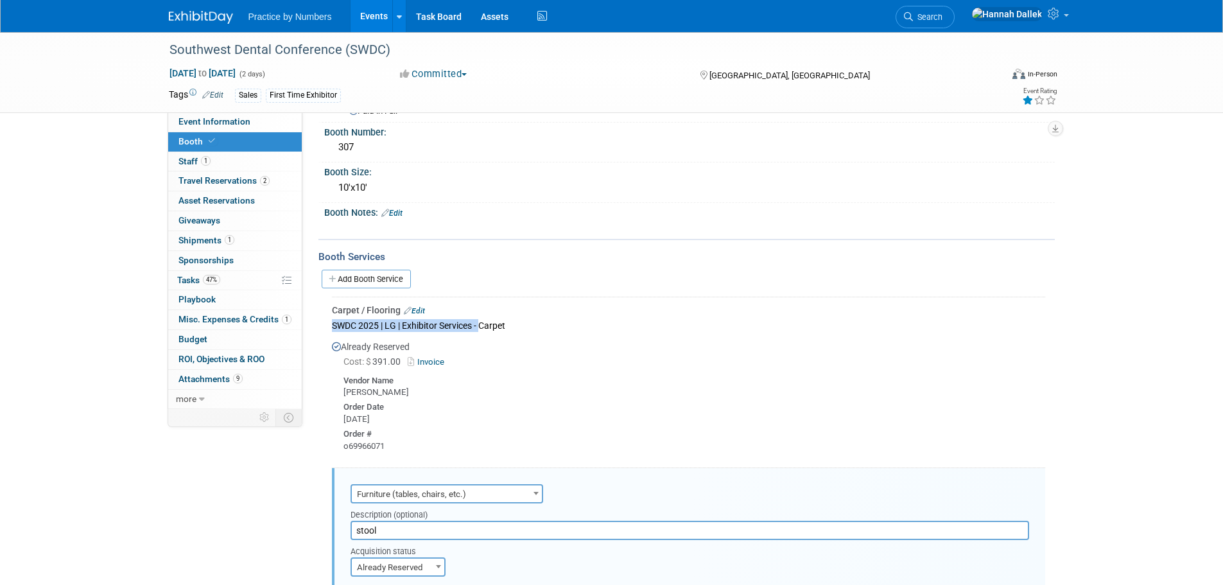
drag, startPoint x: 481, startPoint y: 324, endPoint x: 333, endPoint y: 329, distance: 148.4
click at [333, 329] on div "SWDC 2025 | LG | Exhibitor Services - Carpet" at bounding box center [688, 325] width 713 height 17
copy div "SWDC 2025 | LG | Exhibitor Services -"
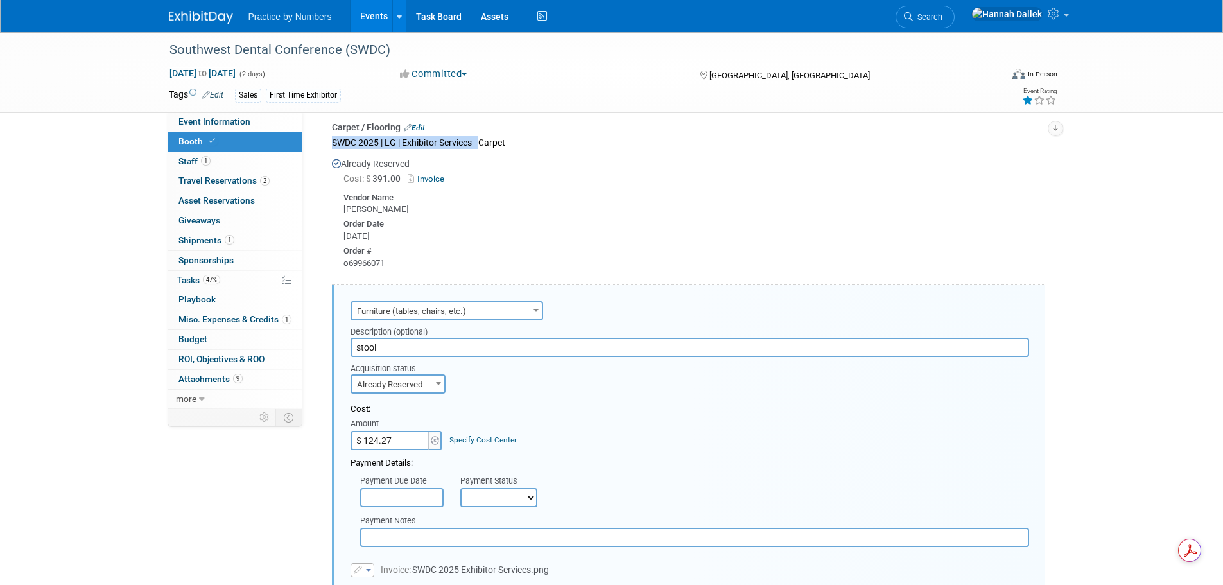
scroll to position [278, 0]
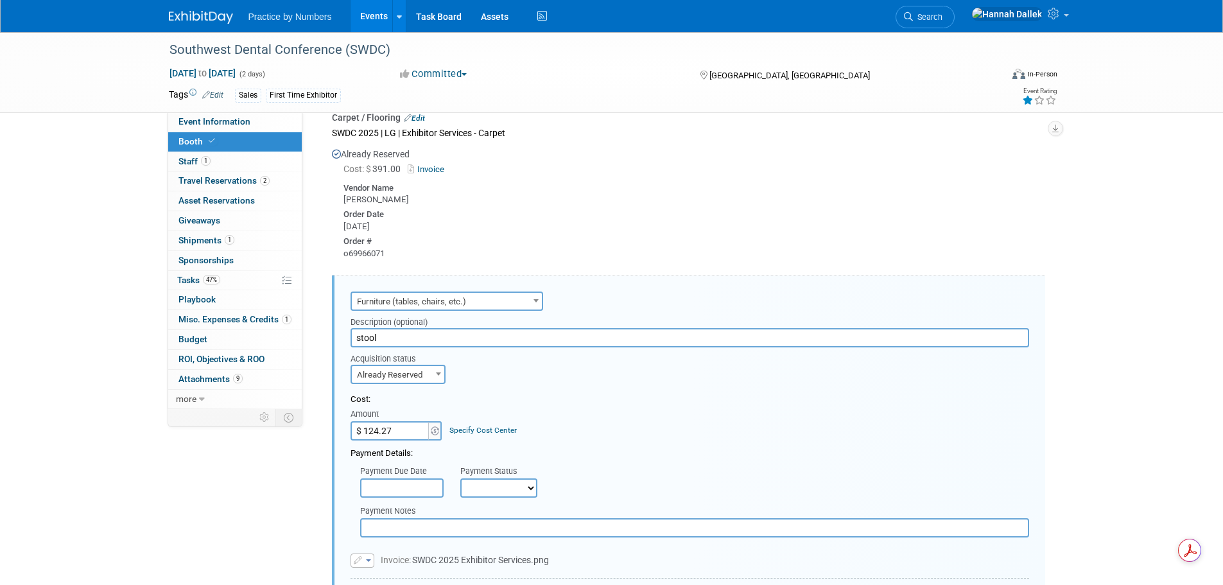
drag, startPoint x: 392, startPoint y: 337, endPoint x: 356, endPoint y: 333, distance: 36.2
click at [363, 333] on input "stool" at bounding box center [690, 337] width 679 height 19
click at [355, 335] on input "stool" at bounding box center [690, 337] width 679 height 19
paste input "SWDC 2025 | LG | Exhibitor Services -"
click at [507, 338] on input "SWDC 2025 | LG | Exhibitor Services - stool" at bounding box center [690, 337] width 679 height 19
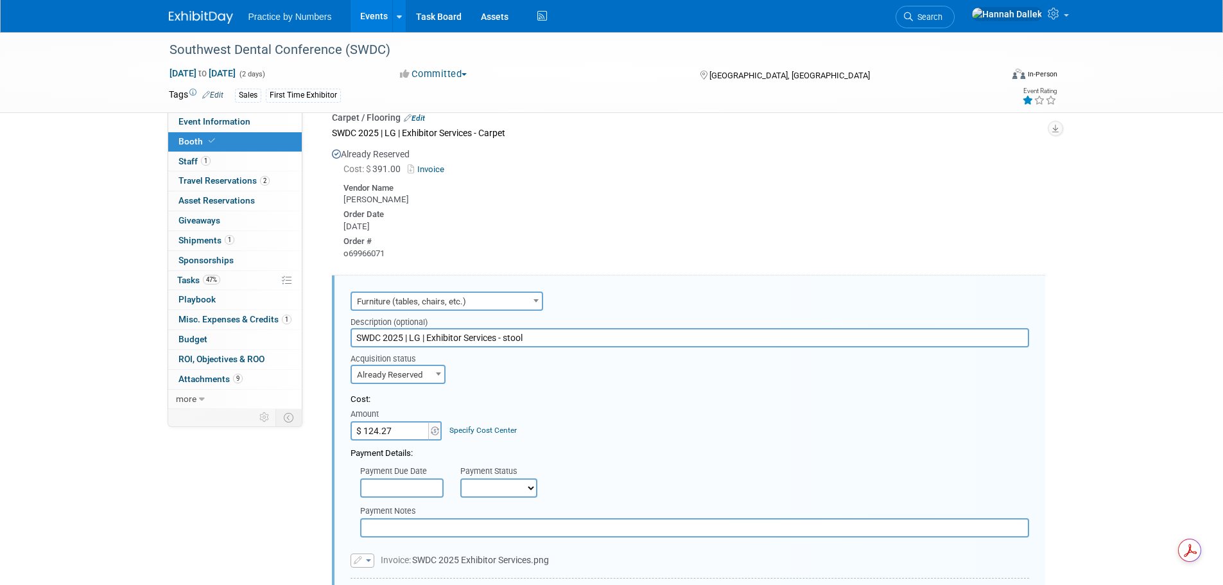
drag, startPoint x: 528, startPoint y: 336, endPoint x: 506, endPoint y: 337, distance: 22.5
click at [506, 337] on input "SWDC 2025 | LG | Exhibitor Services - stool" at bounding box center [690, 337] width 679 height 19
type input "SWDC 2025 | LG | Exhibitor Services - Seating"
click at [565, 419] on div "Cost: Amount $ 124.27 Specify Cost Center Cost Center -- Not Specified --" at bounding box center [690, 417] width 679 height 47
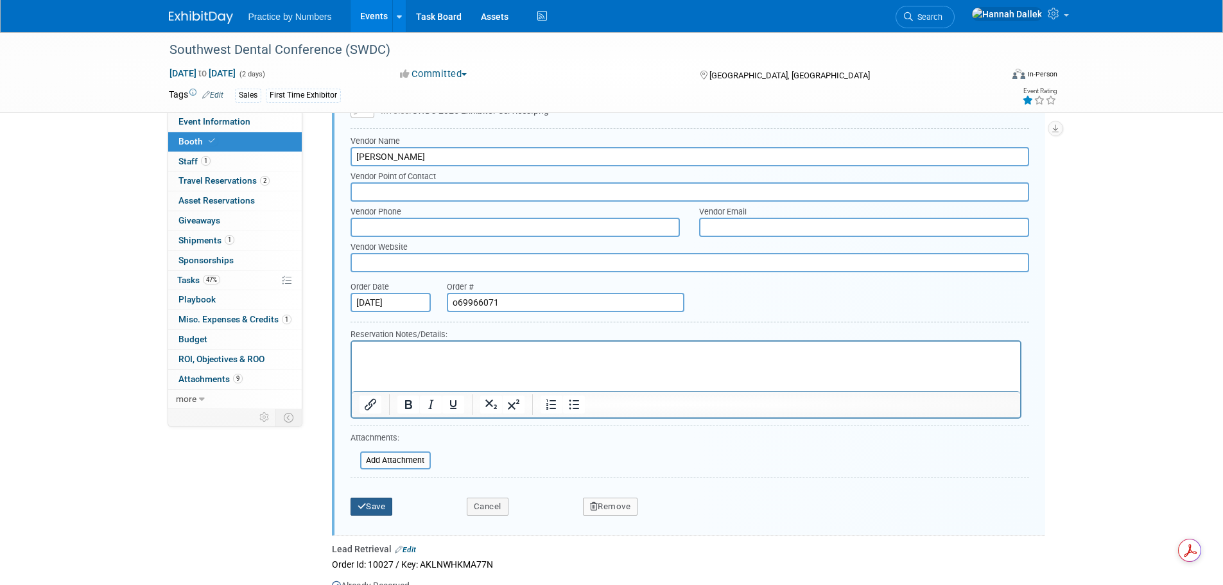
click at [374, 505] on button "Save" at bounding box center [372, 507] width 42 height 18
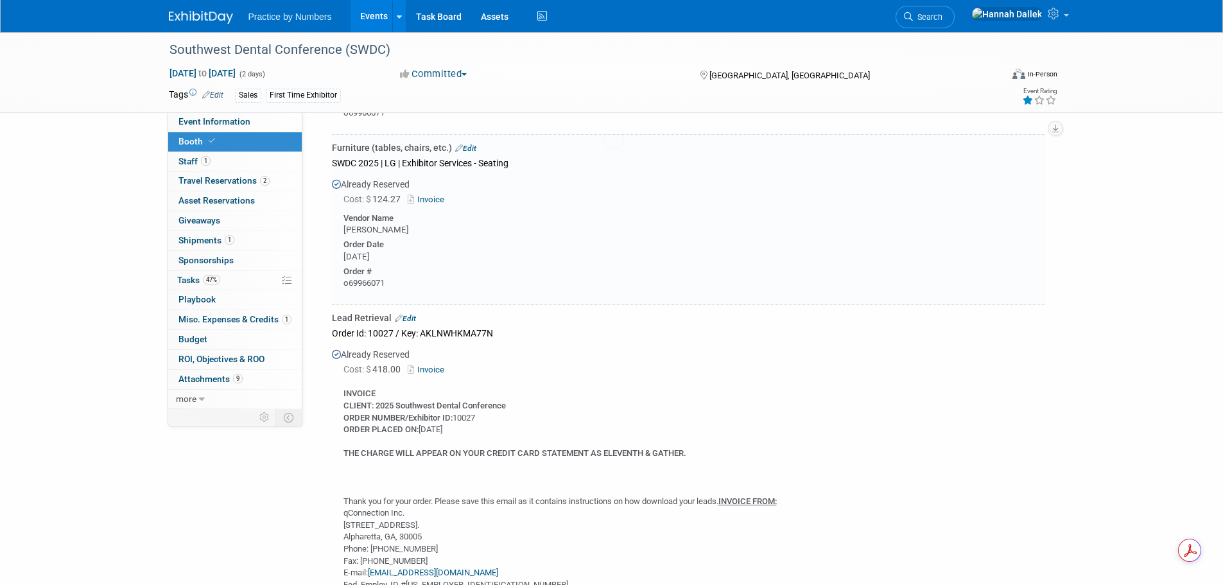
scroll to position [406, 0]
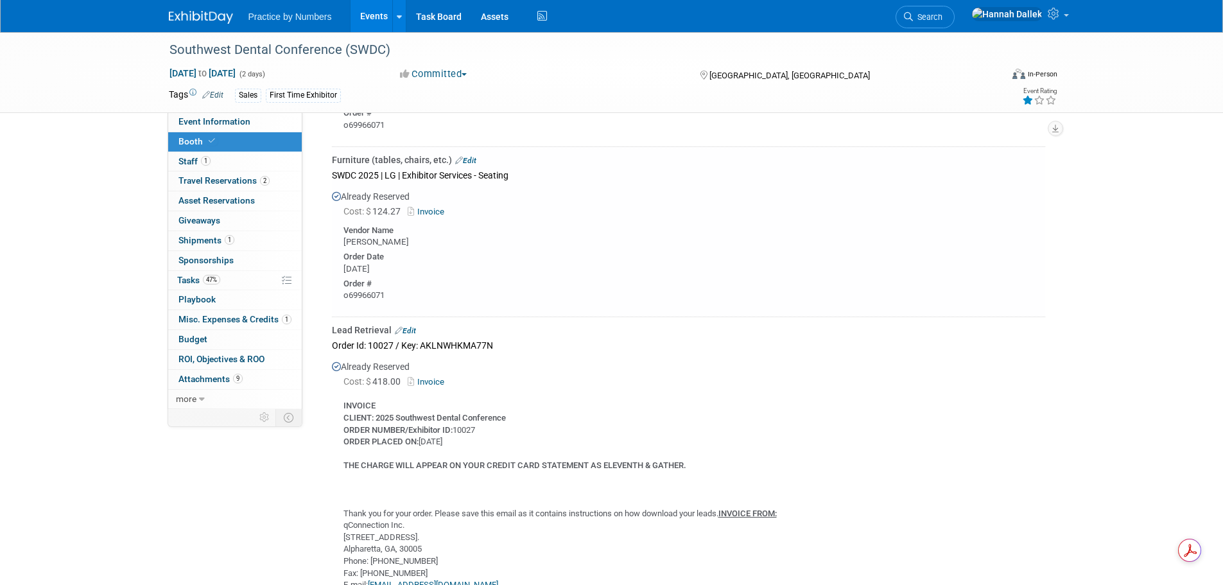
click at [409, 327] on link "Edit" at bounding box center [405, 330] width 21 height 9
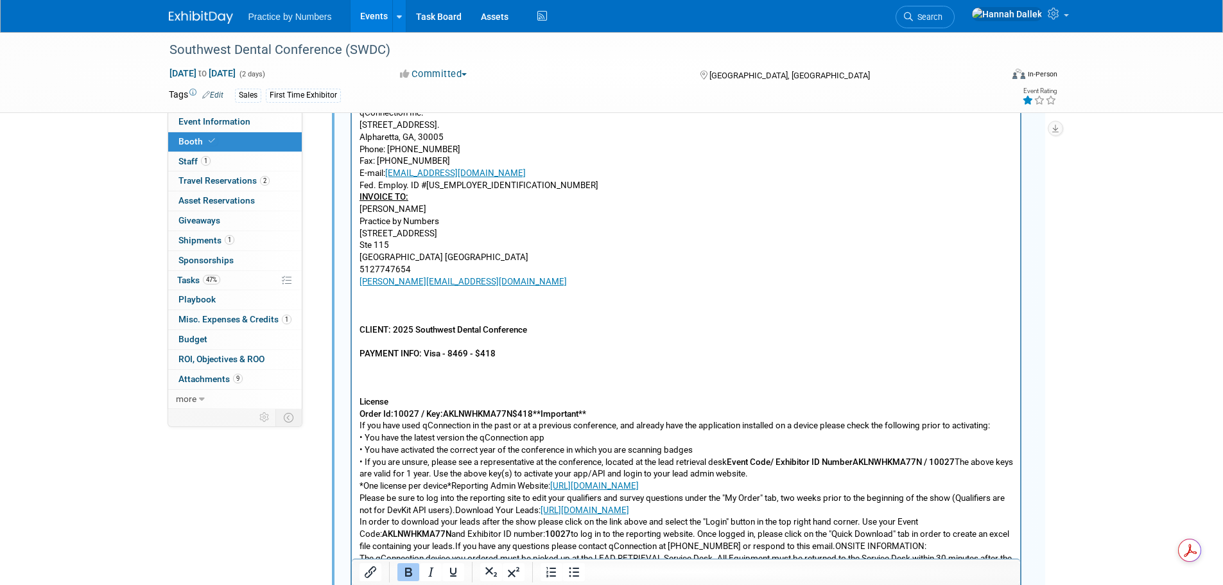
scroll to position [1090, 0]
click at [513, 412] on b "$418" at bounding box center [522, 413] width 21 height 10
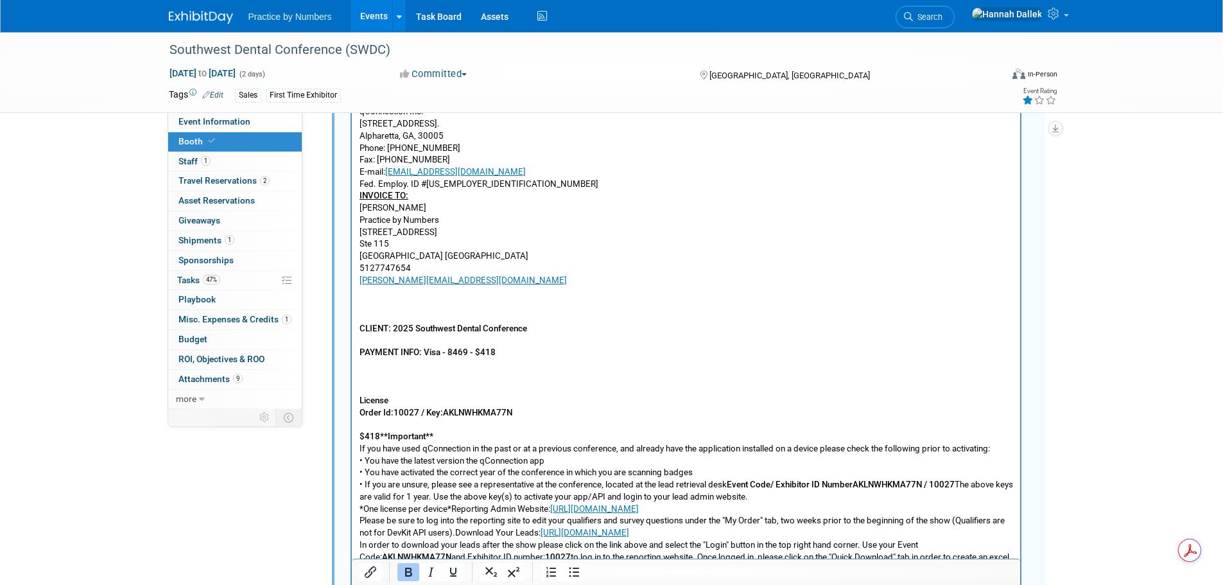
click at [381, 437] on b "**Important**" at bounding box center [405, 436] width 53 height 10
click at [379, 437] on b "**Important**" at bounding box center [405, 436] width 53 height 10
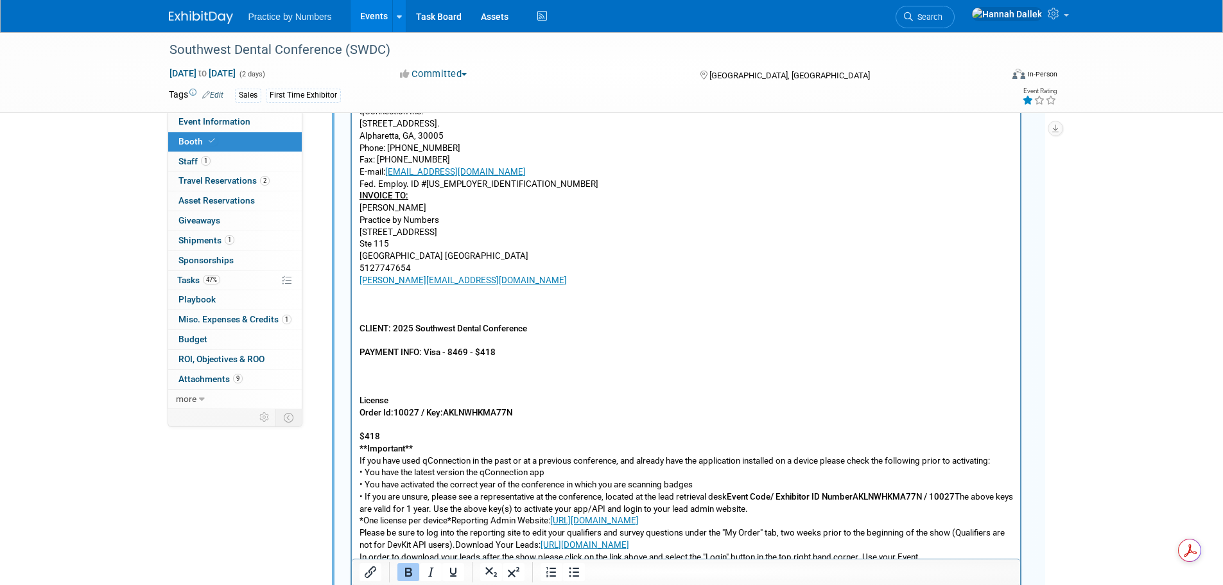
click at [360, 435] on b "$418" at bounding box center [369, 436] width 21 height 10
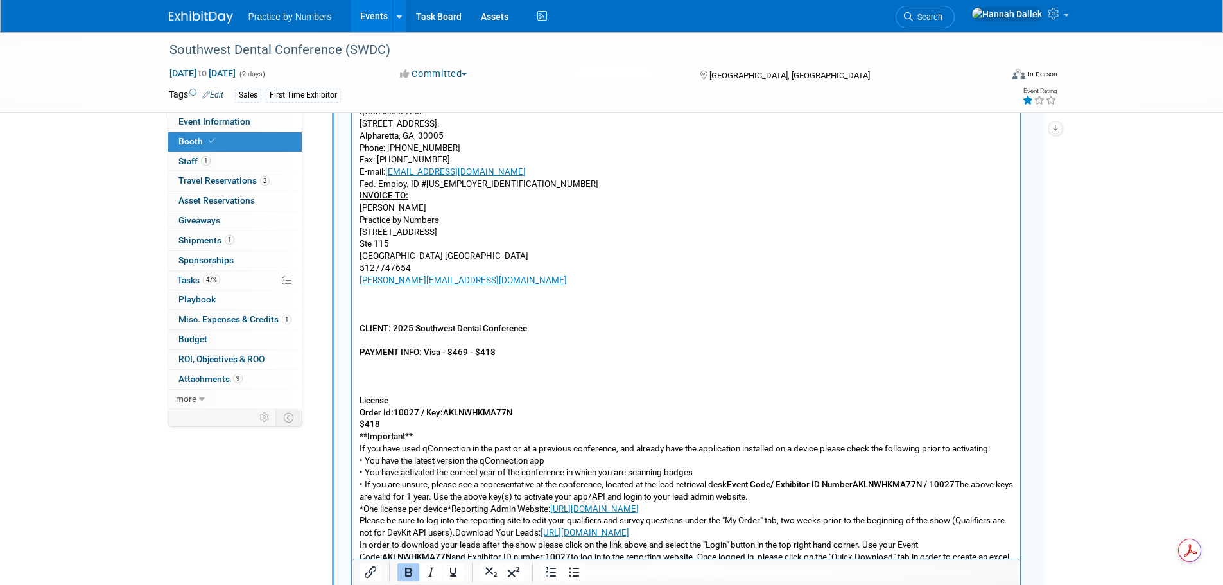
scroll to position [1026, 0]
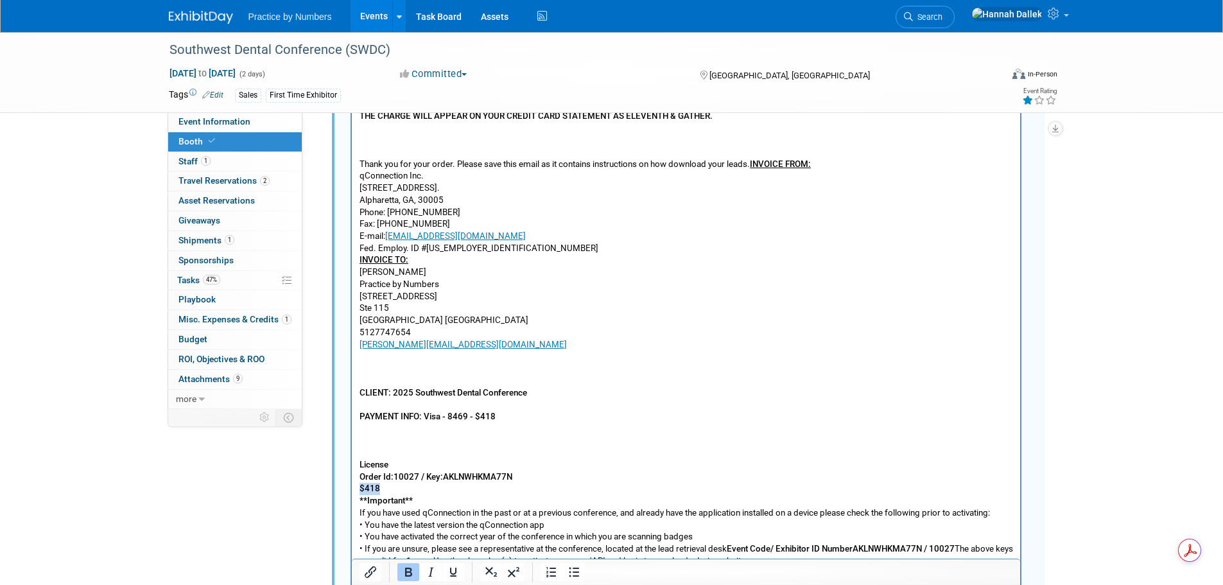
drag, startPoint x: 386, startPoint y: 491, endPoint x: 354, endPoint y: 491, distance: 32.1
click at [354, 491] on html "INVOICE CLIENT: 2025 Southwest Dental Conference ORDER NUMBER/Exhibitor ID: 100…" at bounding box center [685, 389] width 668 height 691
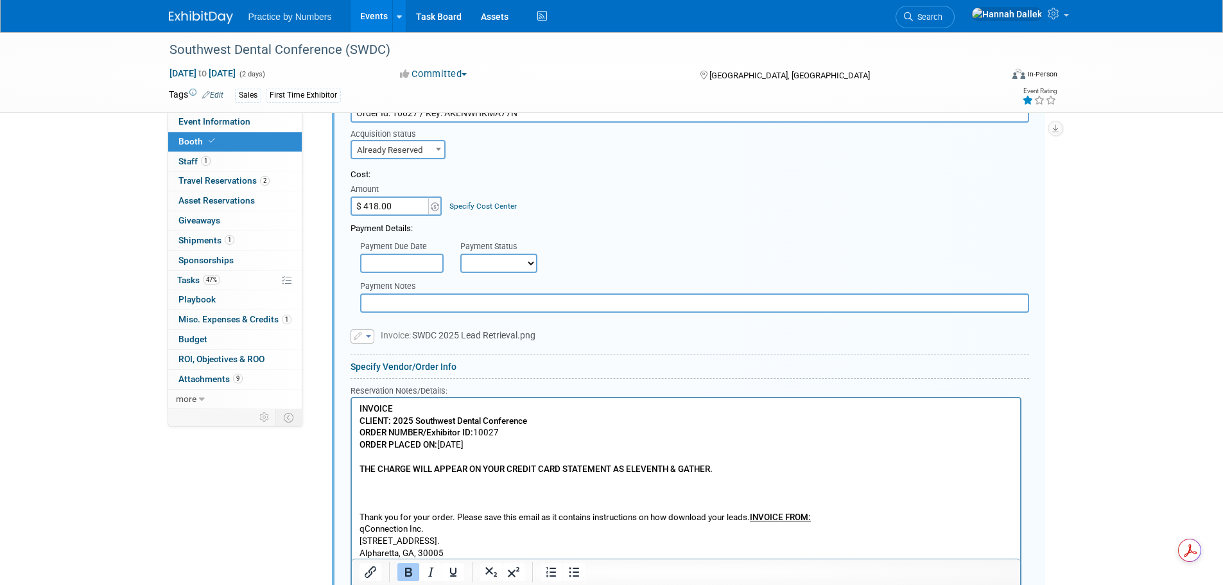
scroll to position [448, 0]
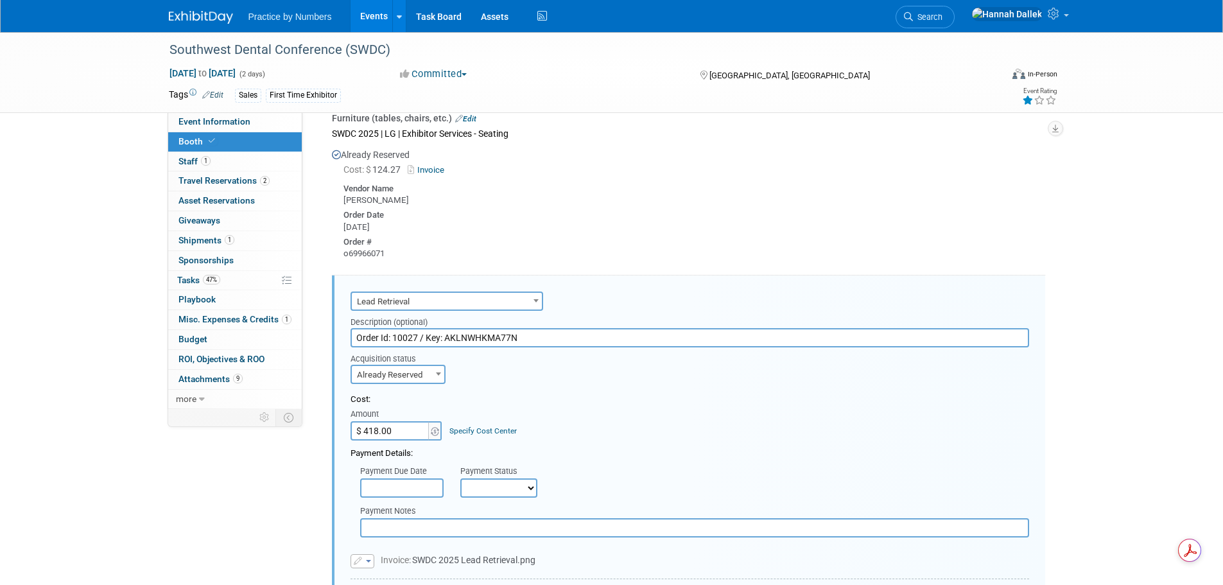
drag, startPoint x: 432, startPoint y: 340, endPoint x: 342, endPoint y: 342, distance: 90.5
click at [342, 342] on div "Description (optional) Order Id: 10027 / Key: AKLNWHKMA77N" at bounding box center [690, 329] width 698 height 37
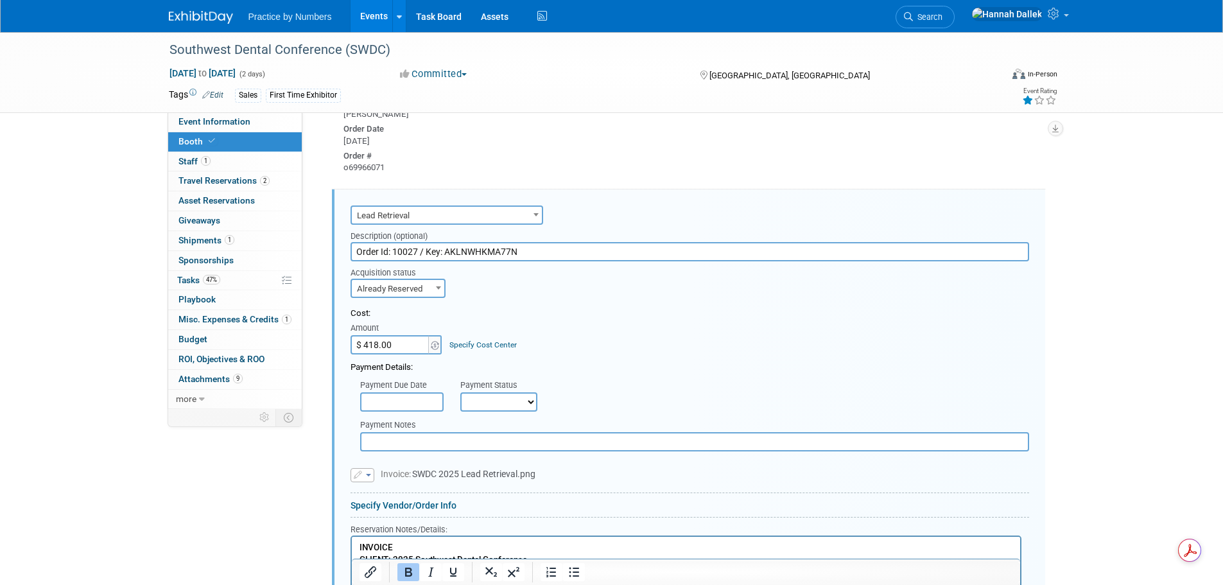
scroll to position [512, 0]
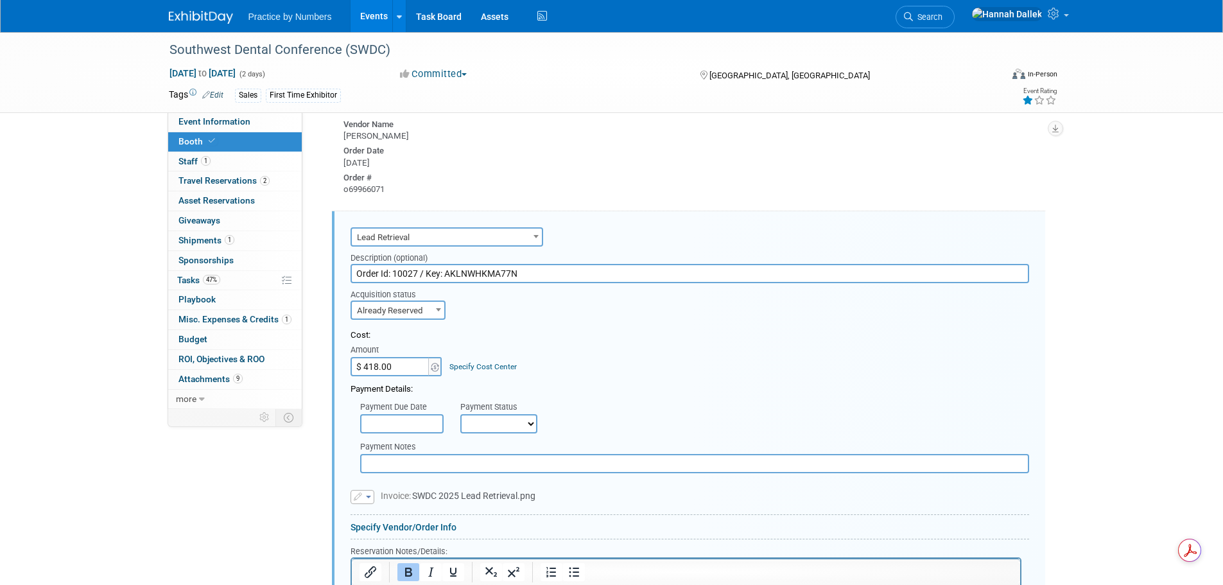
paste input "SWDC 2025 | LG | Exhibitor Services -"
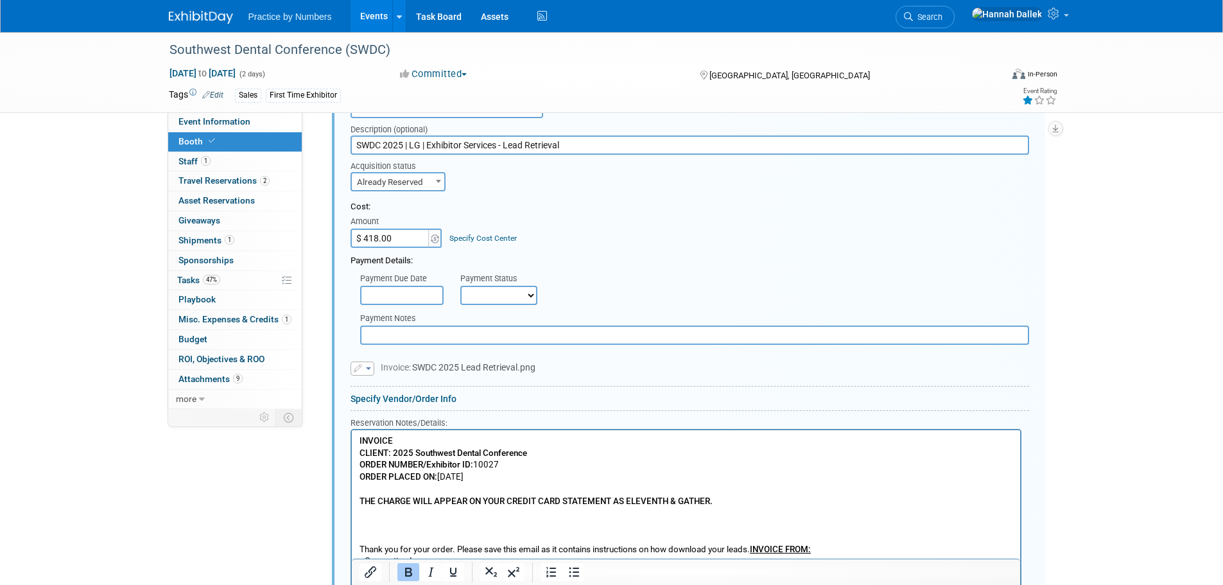
scroll to position [705, 0]
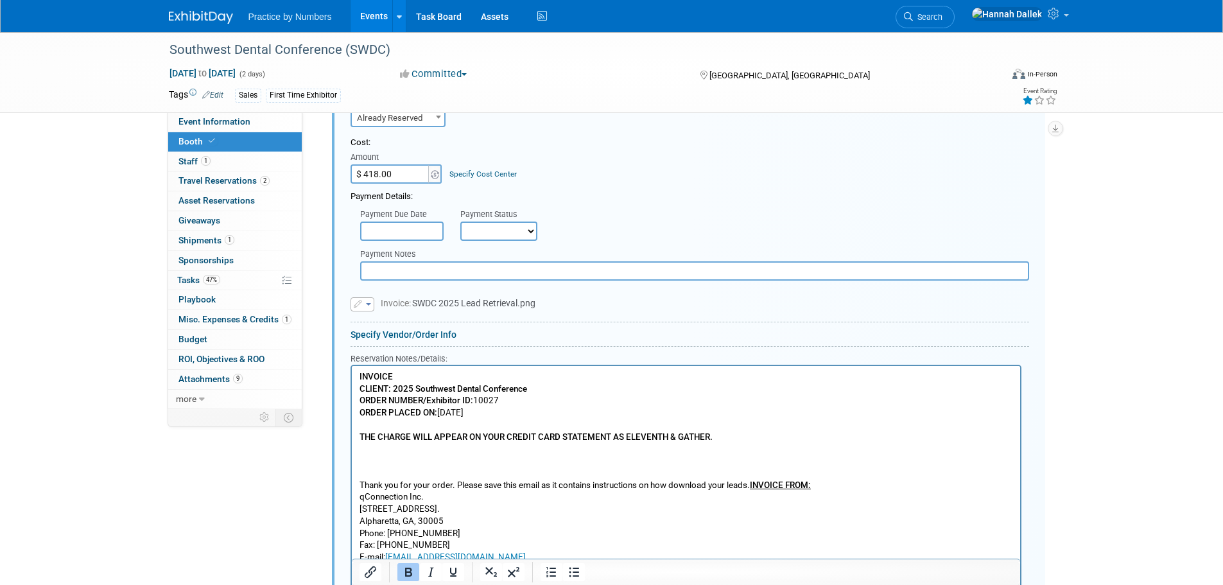
type input "SWDC 2025 | LG | Exhibitor Services - Lead Retrieval"
click at [424, 334] on link "Specify Vendor/Order Info" at bounding box center [404, 334] width 106 height 10
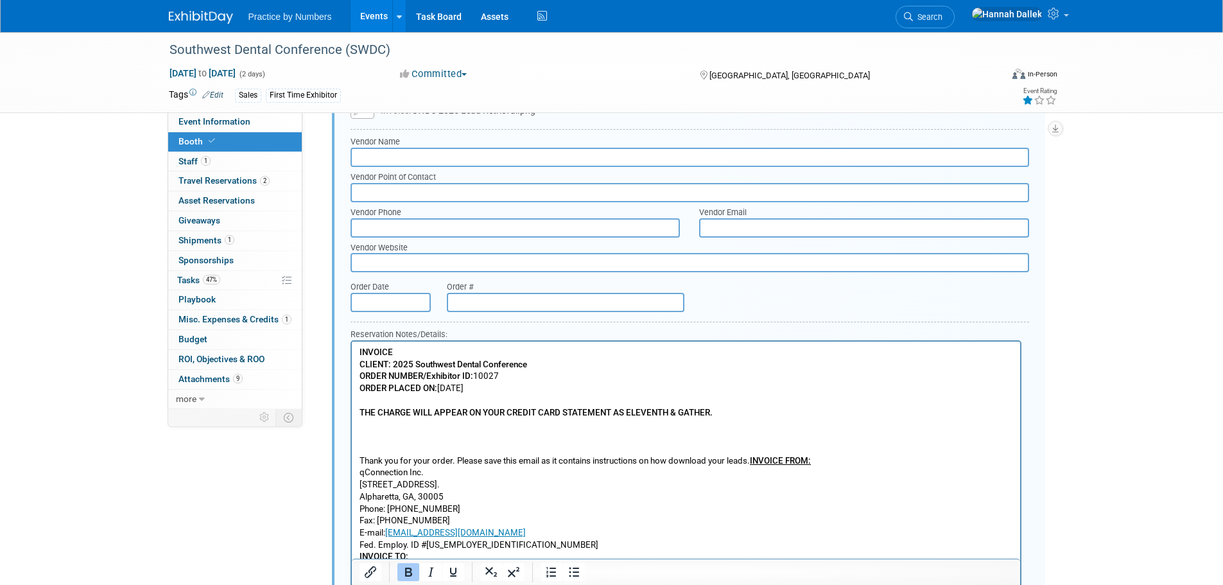
scroll to position [962, 0]
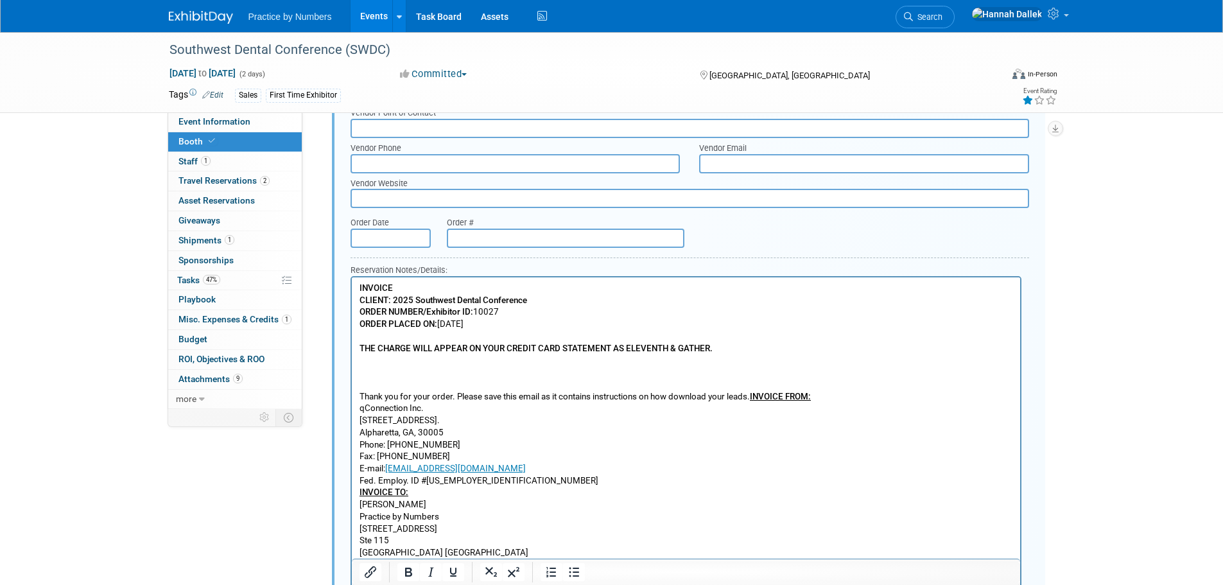
drag, startPoint x: 500, startPoint y: 313, endPoint x: 476, endPoint y: 313, distance: 23.8
click at [476, 313] on p "INVOICE CLIENT: 2025 Southwest Dental Conference ORDER NUMBER/Exhibitor ID: 100…" at bounding box center [686, 499] width 654 height 433
copy p "10027"
click at [482, 240] on input "text" at bounding box center [566, 238] width 238 height 19
type input "10027"
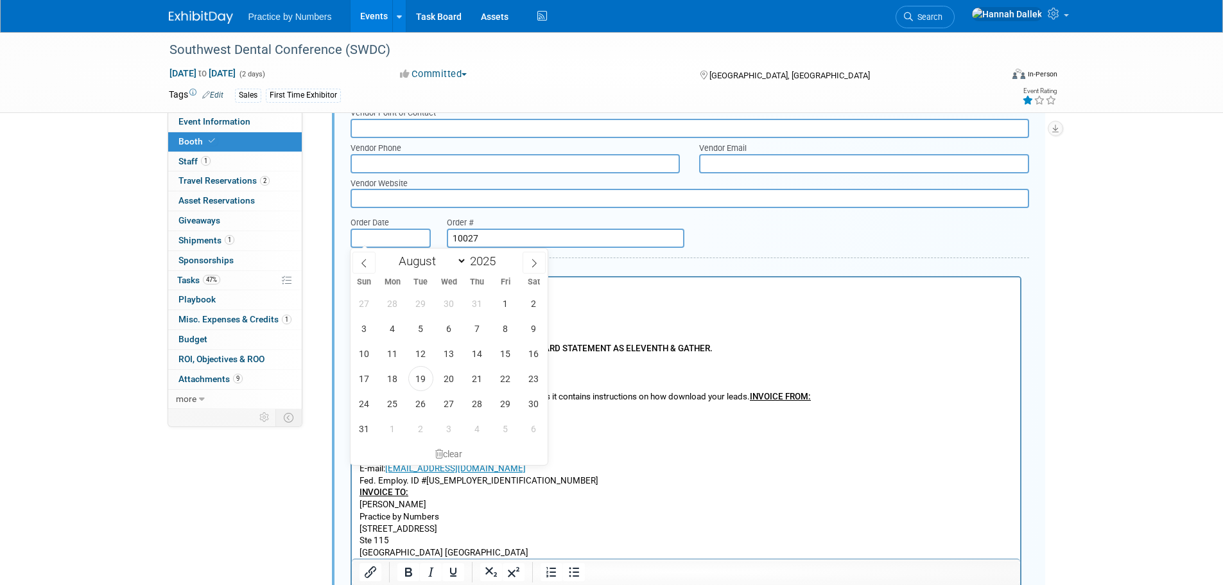
click at [413, 242] on input "text" at bounding box center [391, 238] width 80 height 19
click at [440, 331] on span "6" at bounding box center [449, 328] width 25 height 25
type input "[DATE]"
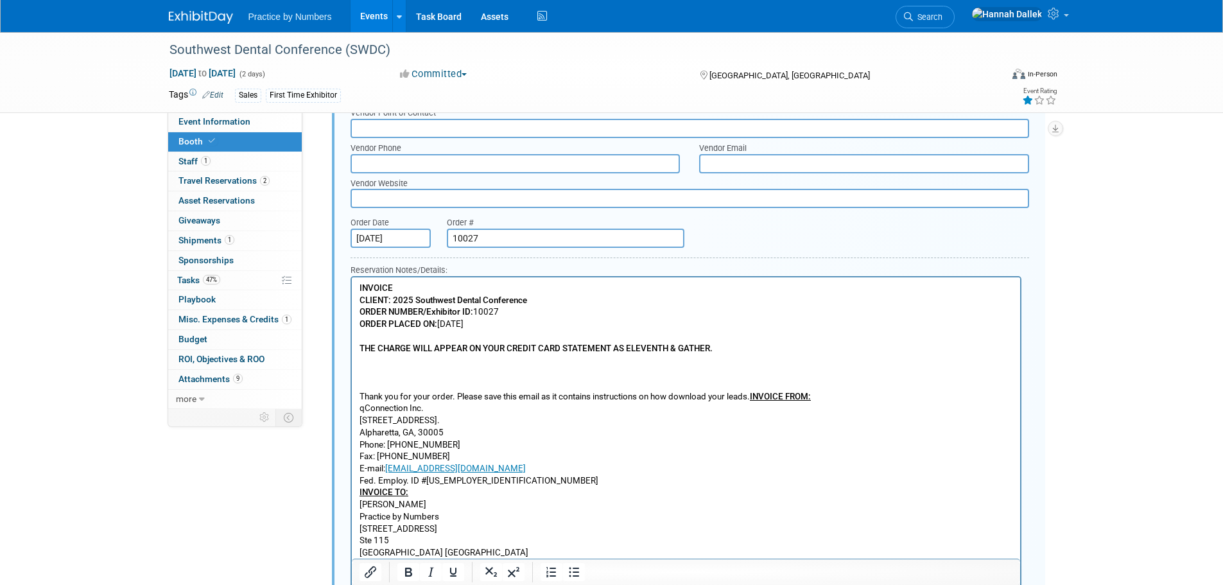
click at [761, 259] on div at bounding box center [690, 260] width 679 height 6
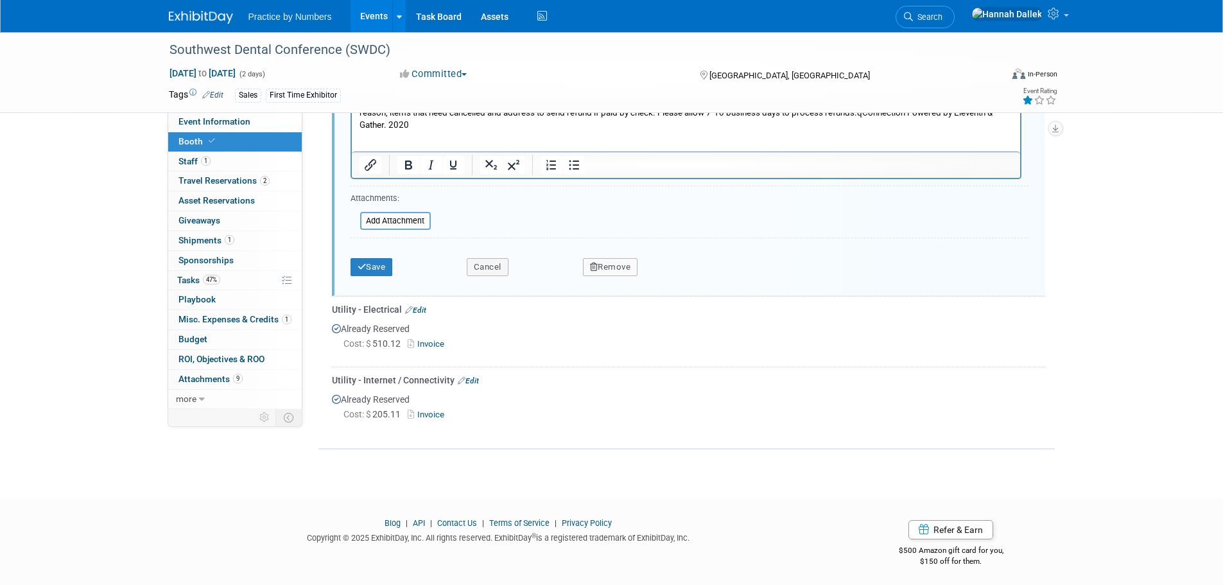
scroll to position [1800, 0]
click at [362, 274] on div "Save Cancel Remove" at bounding box center [690, 261] width 679 height 39
click at [362, 257] on button "Save" at bounding box center [372, 266] width 42 height 18
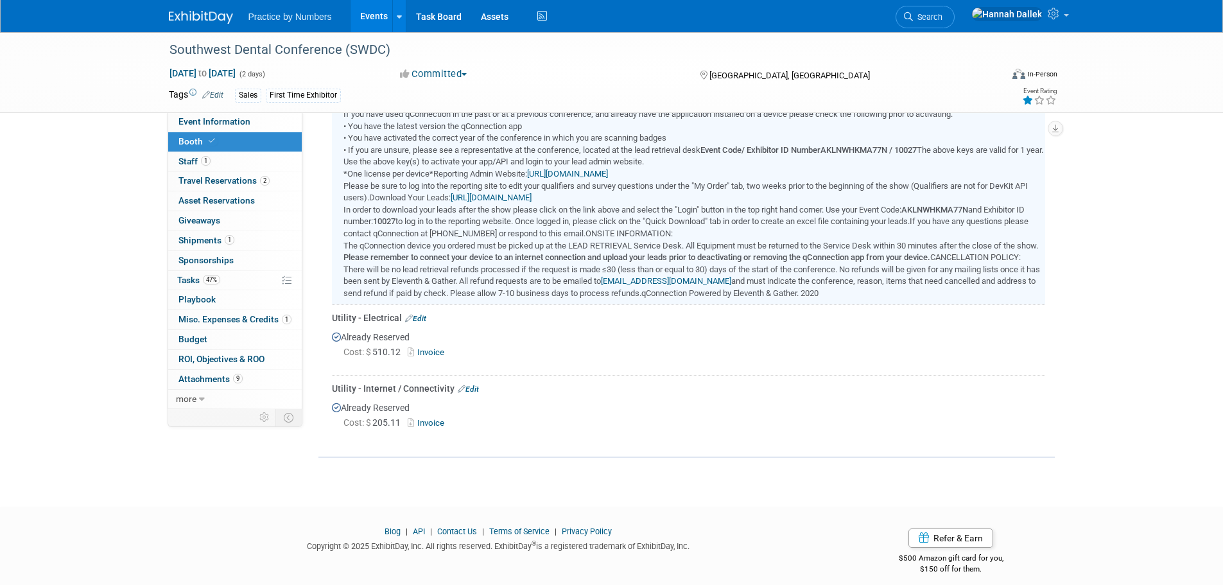
scroll to position [1228, 0]
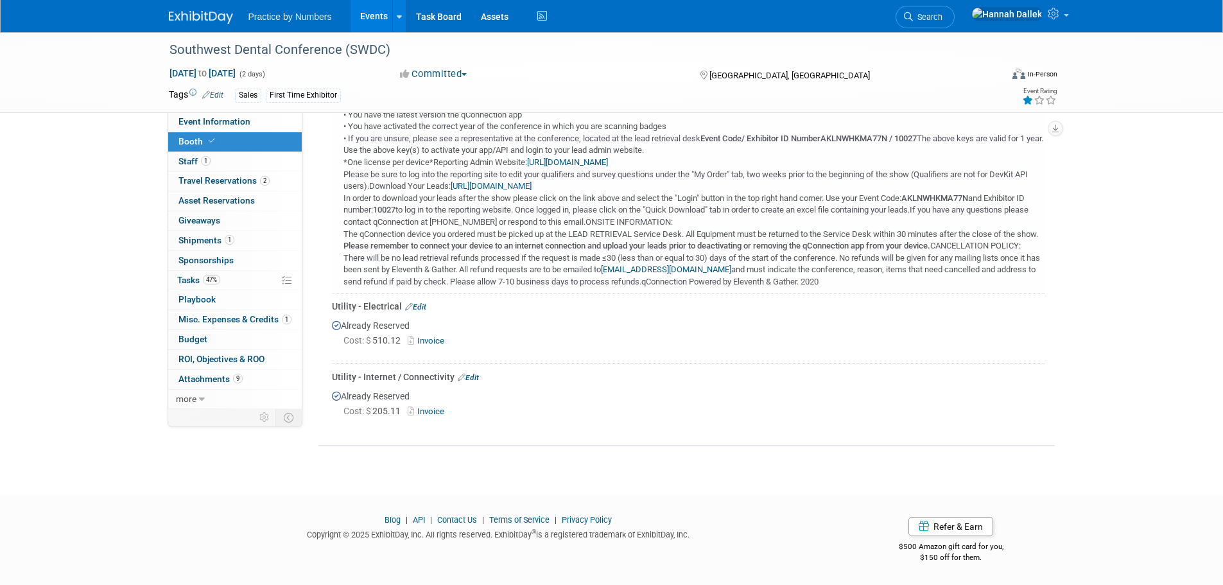
click at [420, 305] on link "Edit" at bounding box center [415, 306] width 21 height 9
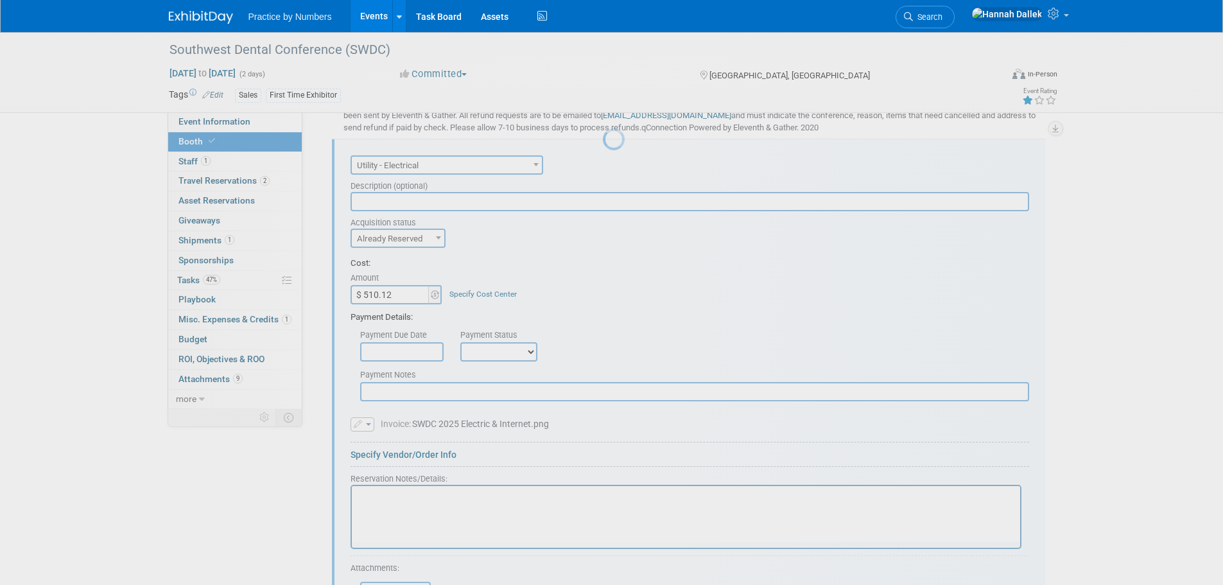
scroll to position [0, 0]
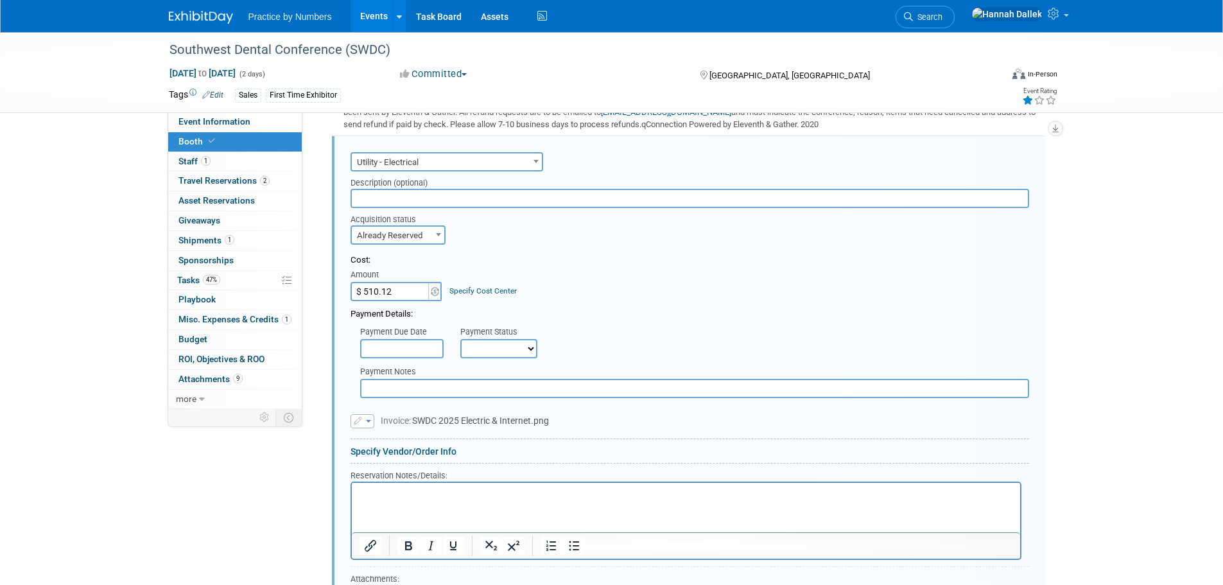
click at [419, 208] on input "text" at bounding box center [690, 198] width 679 height 19
paste input "10027"
type input "10027"
drag, startPoint x: 400, startPoint y: 207, endPoint x: 341, endPoint y: 209, distance: 59.1
click at [341, 208] on div "Description (optional) 10027" at bounding box center [690, 189] width 698 height 37
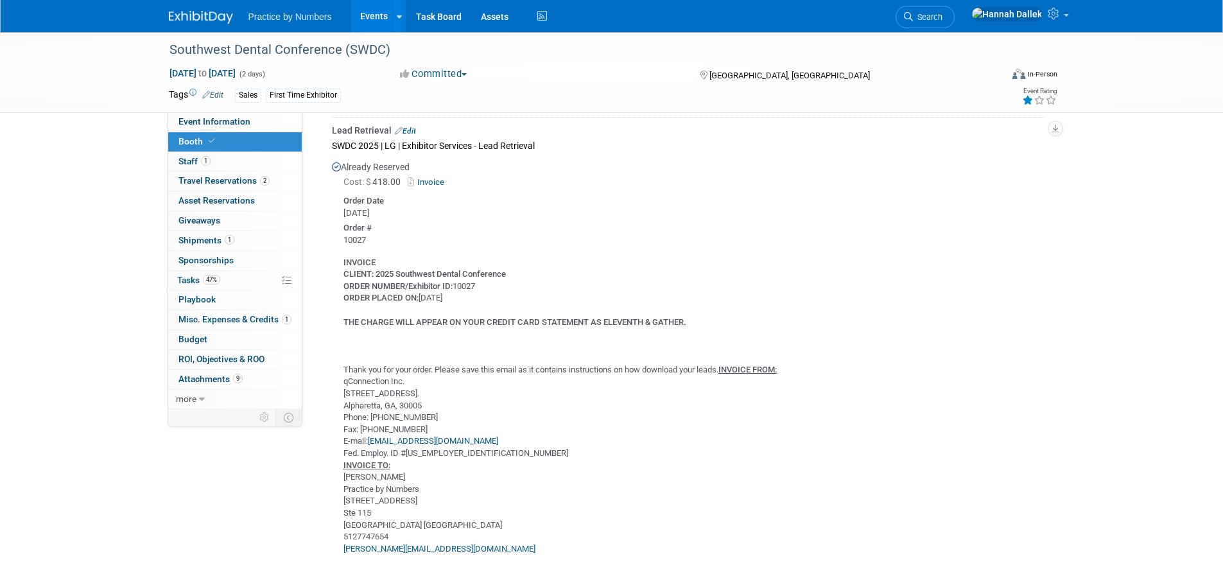
scroll to position [478, 0]
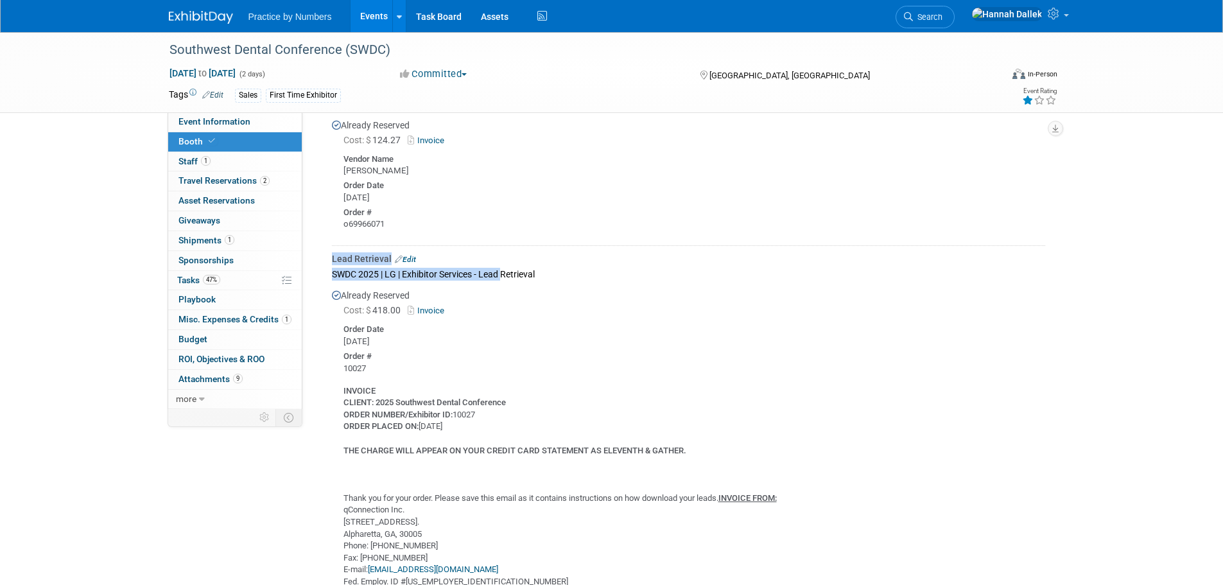
drag, startPoint x: 331, startPoint y: 272, endPoint x: 508, endPoint y: 272, distance: 177.2
click at [538, 276] on div "SWDC 2025 | LG | Exhibitor Services - Lead Retrieval" at bounding box center [688, 273] width 713 height 17
drag, startPoint x: 539, startPoint y: 273, endPoint x: 333, endPoint y: 274, distance: 206.7
click at [333, 274] on div "SWDC 2025 | LG | Exhibitor Services - Lead Retrieval" at bounding box center [688, 273] width 713 height 17
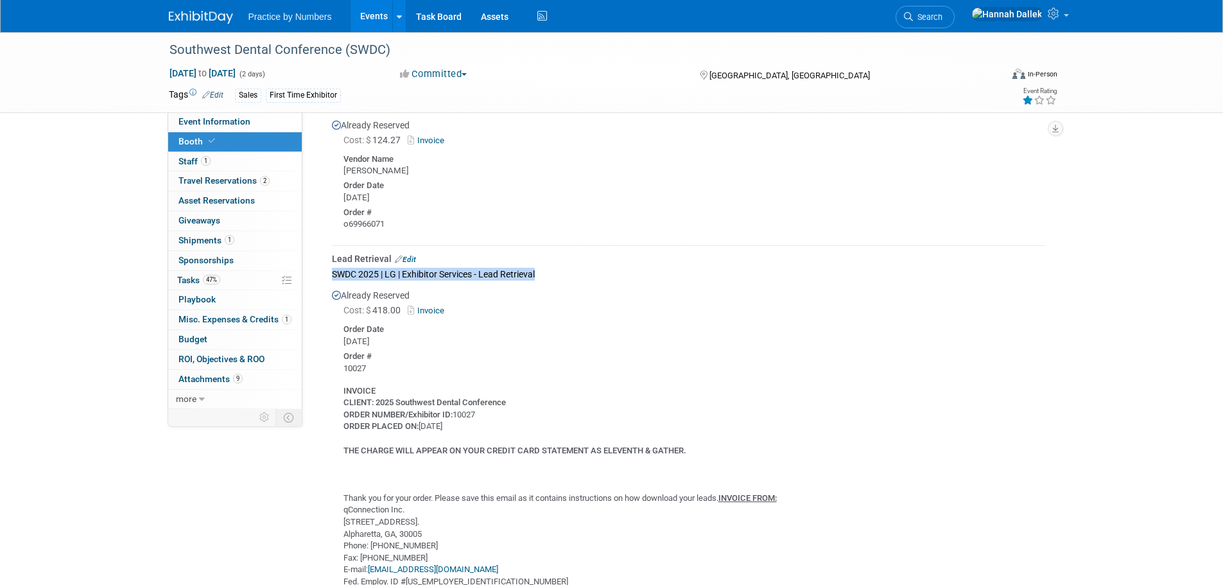
copy div "SWDC 2025 | LG | Exhibitor Services - Lead Retrieval"
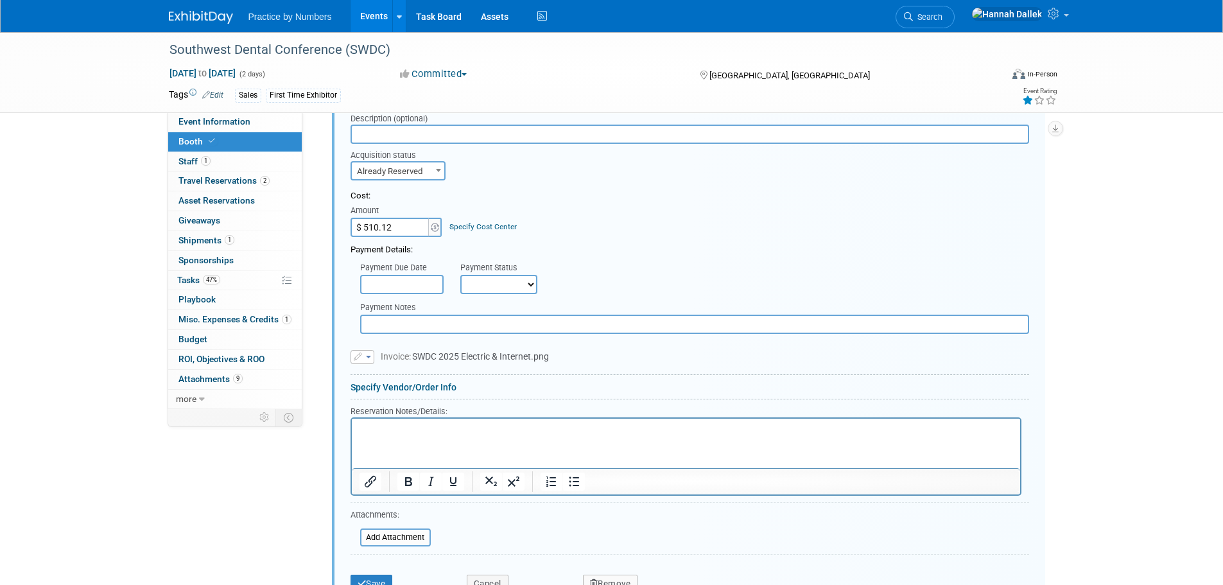
scroll to position [1377, 0]
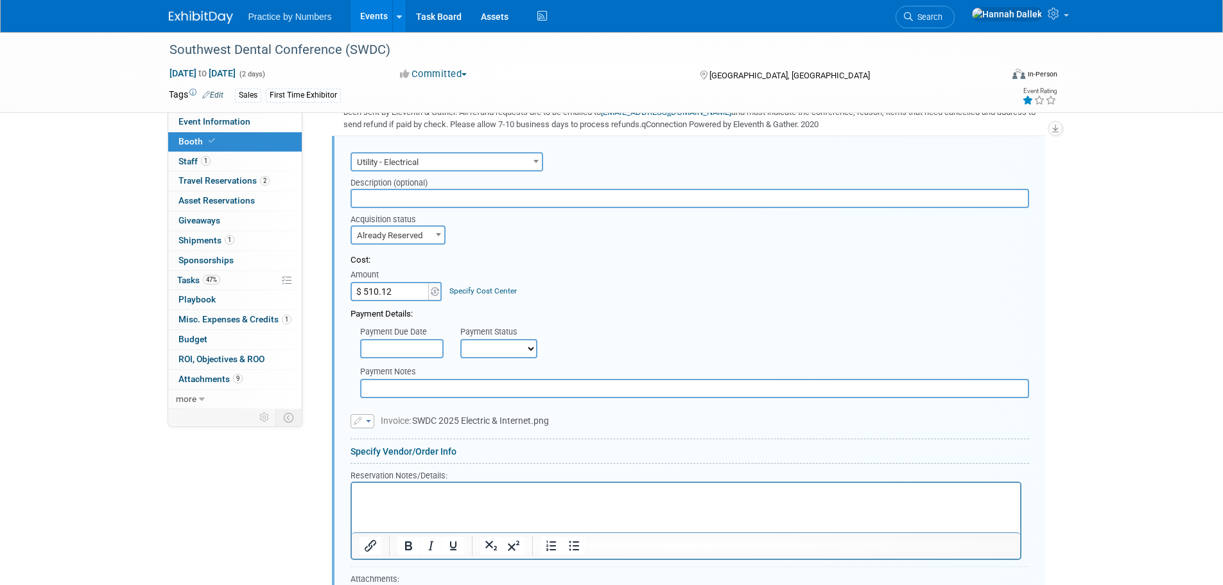
click at [404, 205] on input "text" at bounding box center [690, 198] width 679 height 19
paste input "SWDC 2025 | LG | Exhibitor Services - Lead Retrieval"
drag, startPoint x: 564, startPoint y: 209, endPoint x: 507, endPoint y: 210, distance: 57.2
click at [507, 208] on input "SWDC 2025 | LG | Exhibitor Services - Lead Retrieval" at bounding box center [690, 198] width 679 height 19
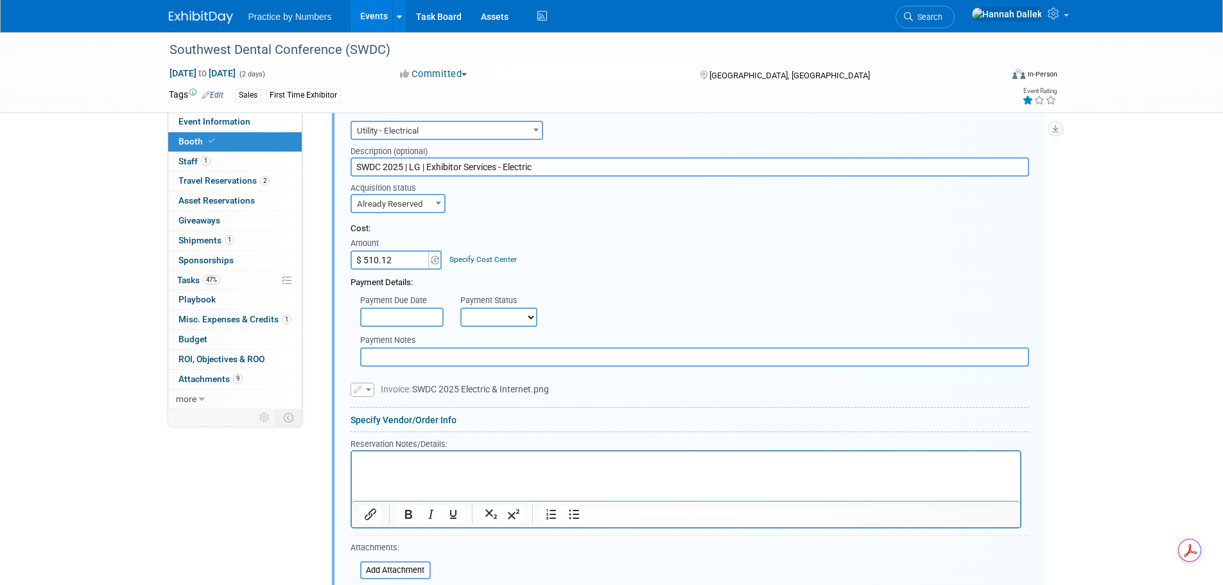
scroll to position [1441, 0]
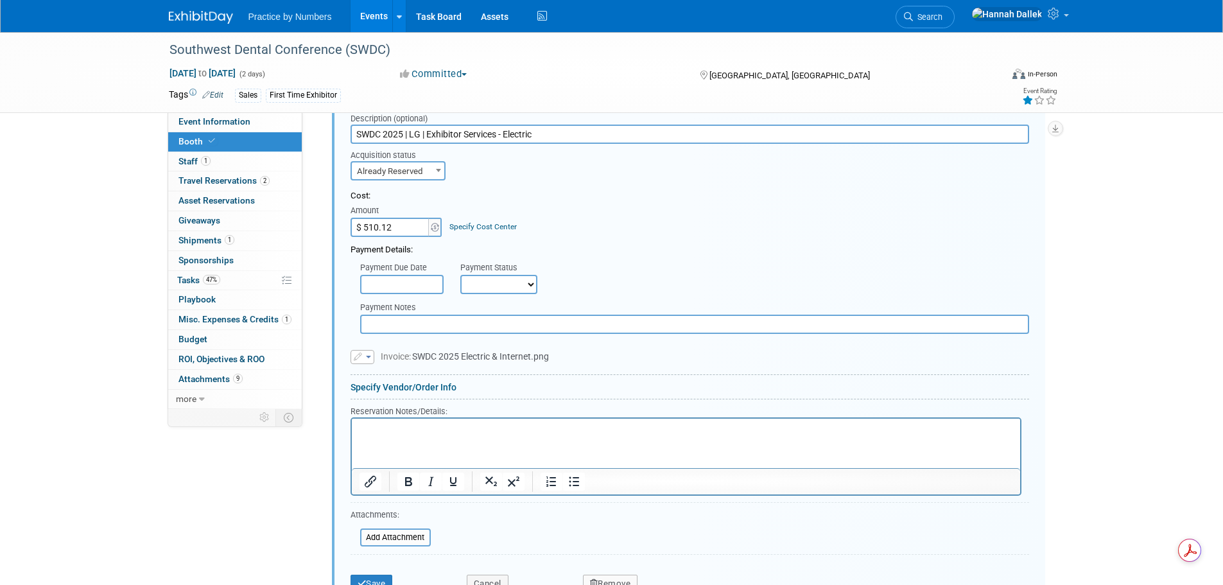
type input "SWDC 2025 | LG | Exhibitor Services - Electric"
click at [396, 424] on p "Rich Text Area. Press ALT-0 for help." at bounding box center [686, 429] width 654 height 12
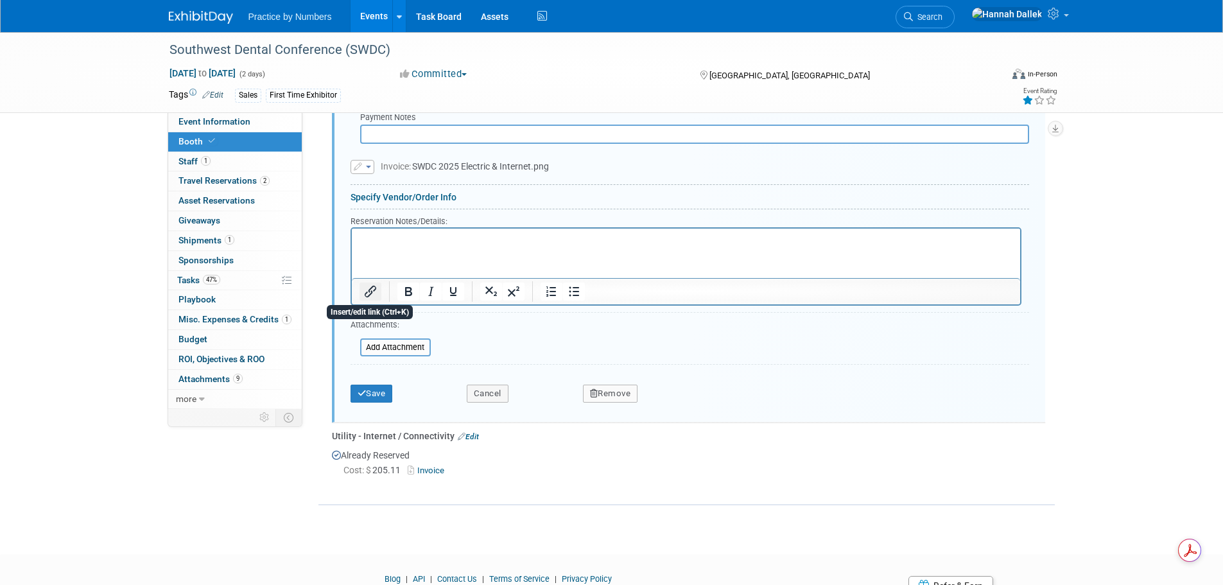
scroll to position [1633, 0]
click at [361, 400] on button "Save" at bounding box center [372, 391] width 42 height 18
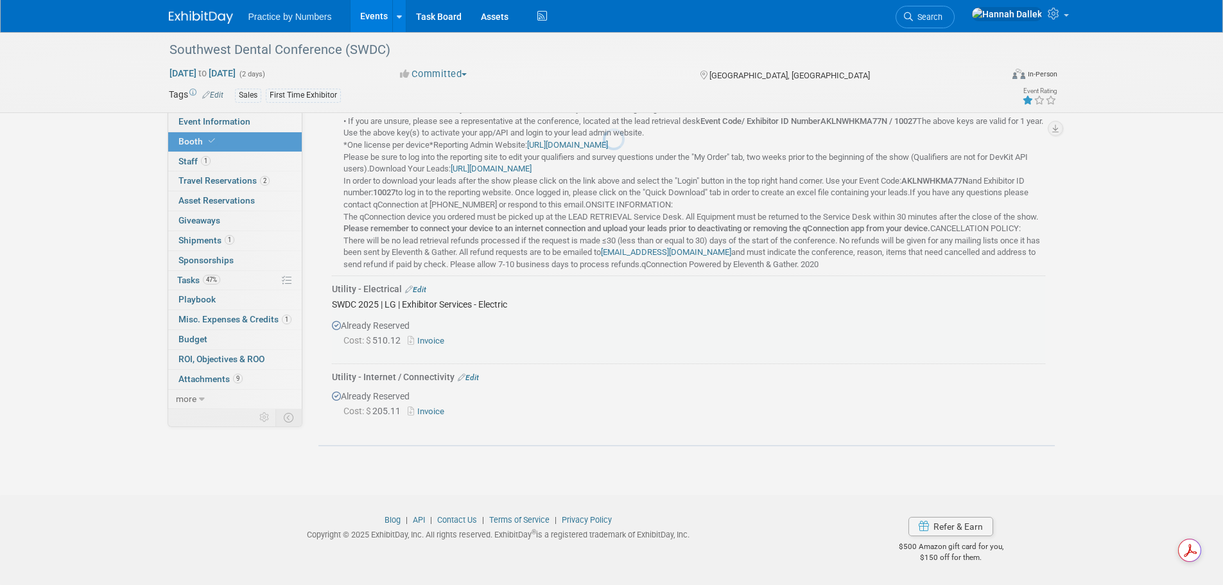
scroll to position [1245, 0]
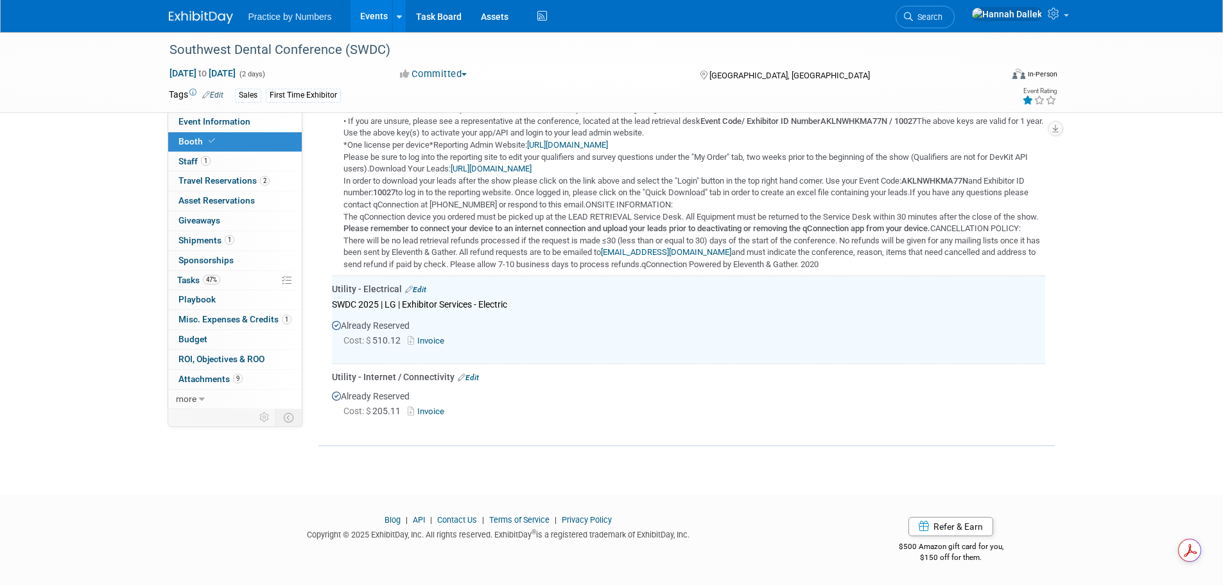
click at [474, 377] on link "Edit" at bounding box center [468, 377] width 21 height 9
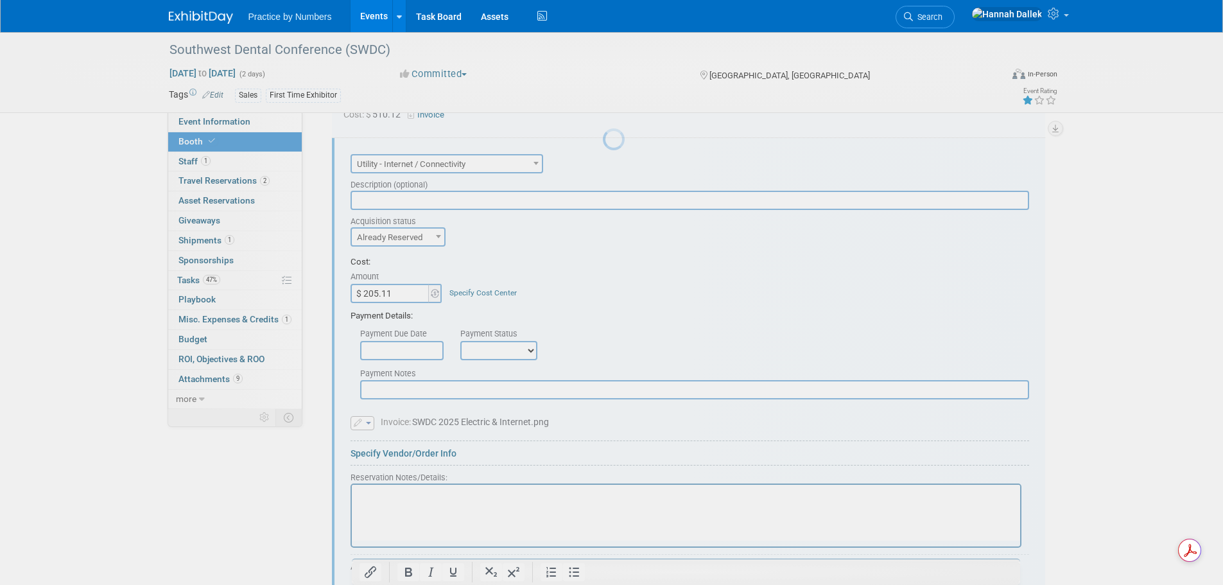
scroll to position [0, 0]
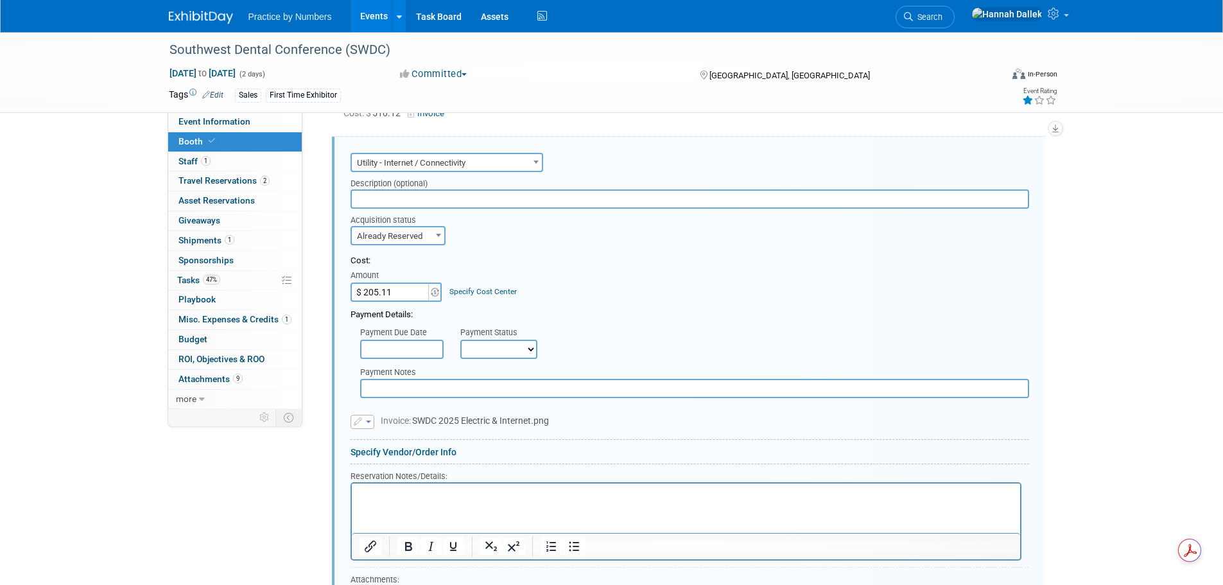
click at [390, 209] on input "text" at bounding box center [690, 198] width 679 height 19
paste input "SWDC 2025 | LG | Exhibitor Services - Lead Retrieval"
drag, startPoint x: 563, startPoint y: 209, endPoint x: 507, endPoint y: 215, distance: 56.8
click at [507, 209] on input "SWDC 2025 | LG | Exhibitor Services - Lead Retrieval" at bounding box center [690, 198] width 679 height 19
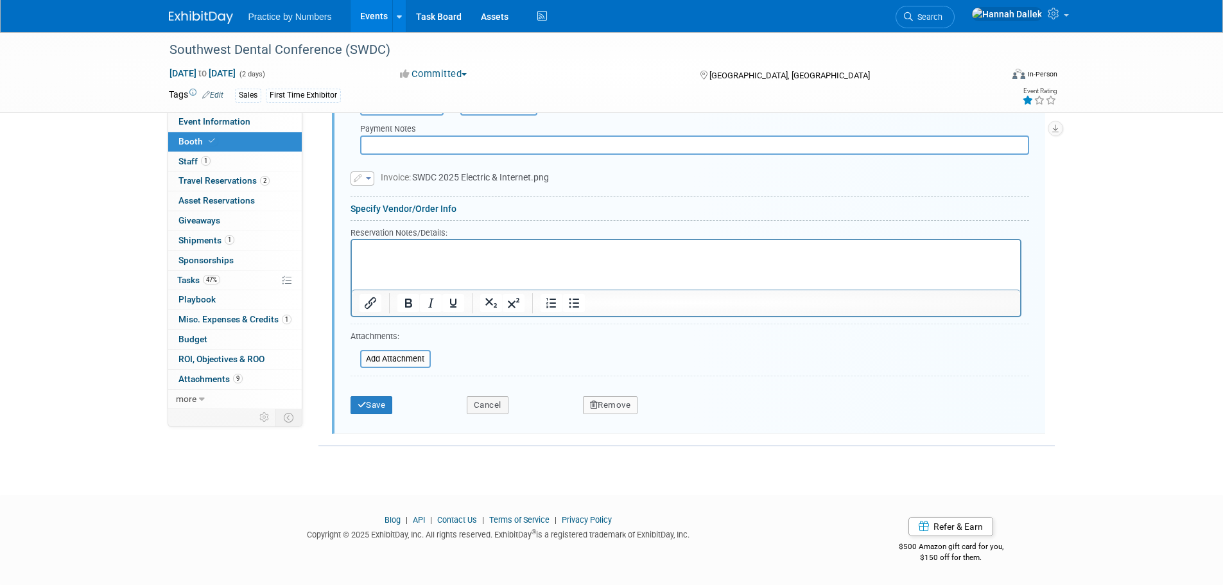
scroll to position [1717, 0]
type input "SWDC 2025 | LG | Exhibitor Services - Internet"
click at [372, 405] on button "Save" at bounding box center [372, 405] width 42 height 18
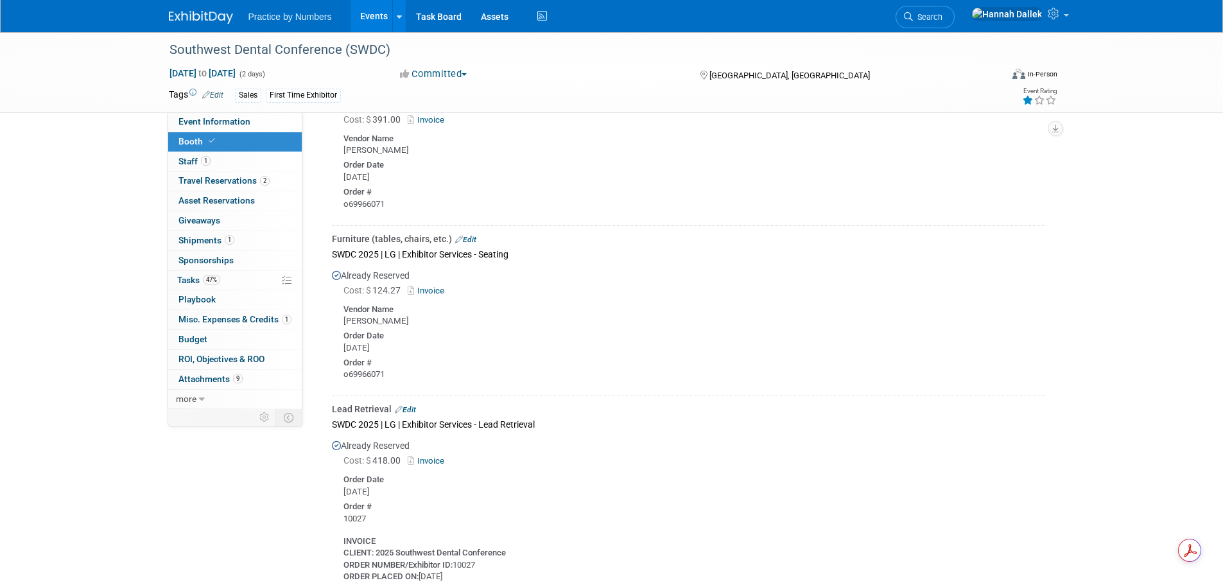
scroll to position [299, 0]
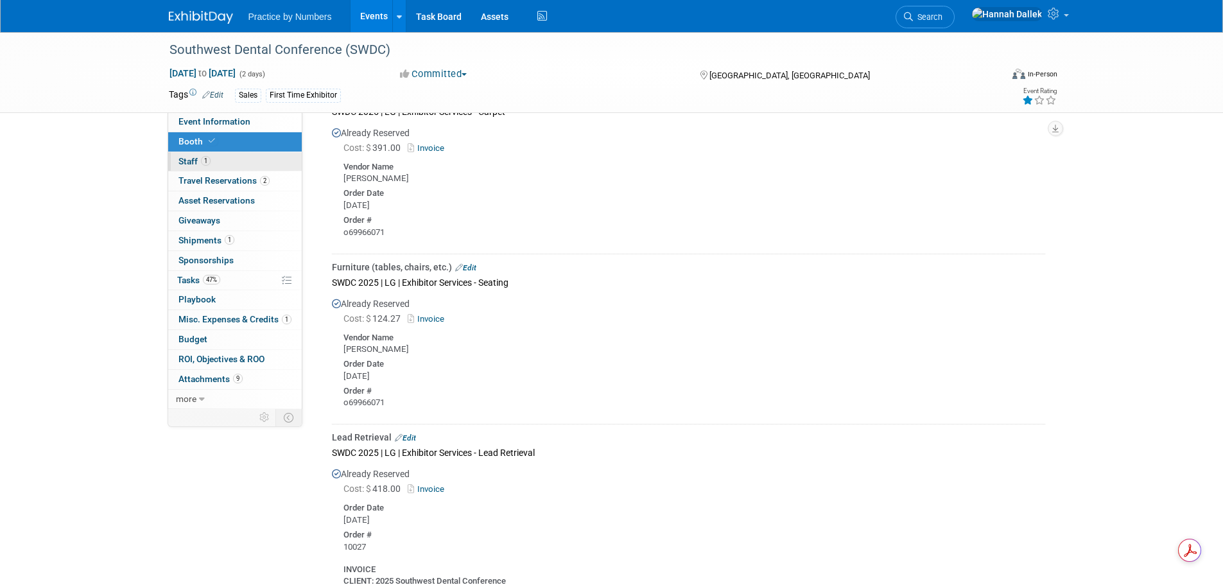
click at [187, 160] on span "Staff 1" at bounding box center [194, 161] width 32 height 10
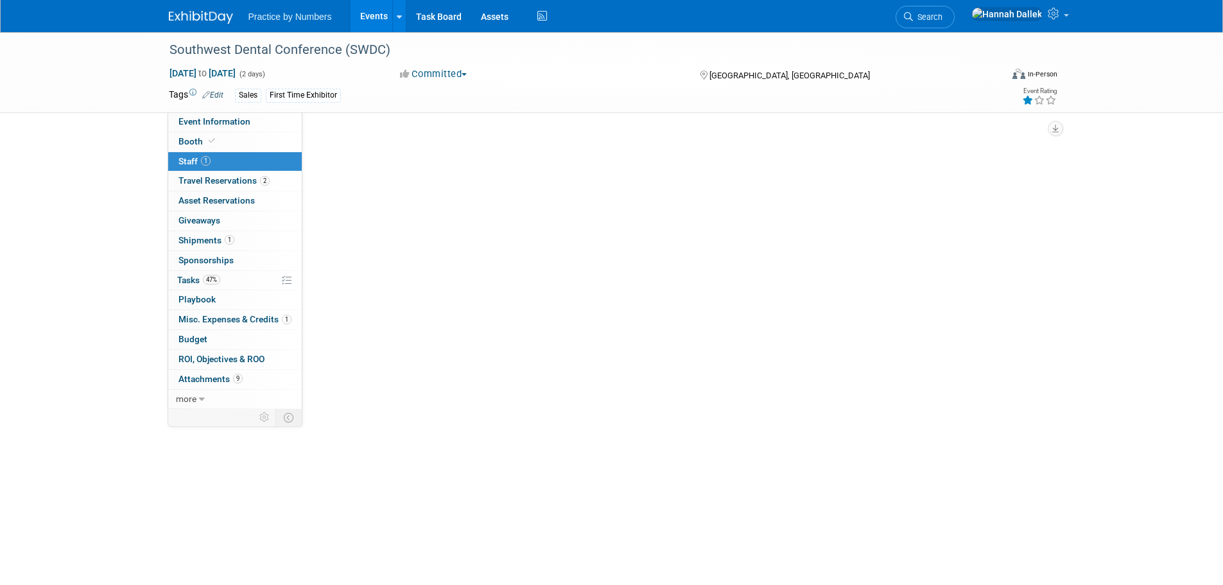
scroll to position [0, 0]
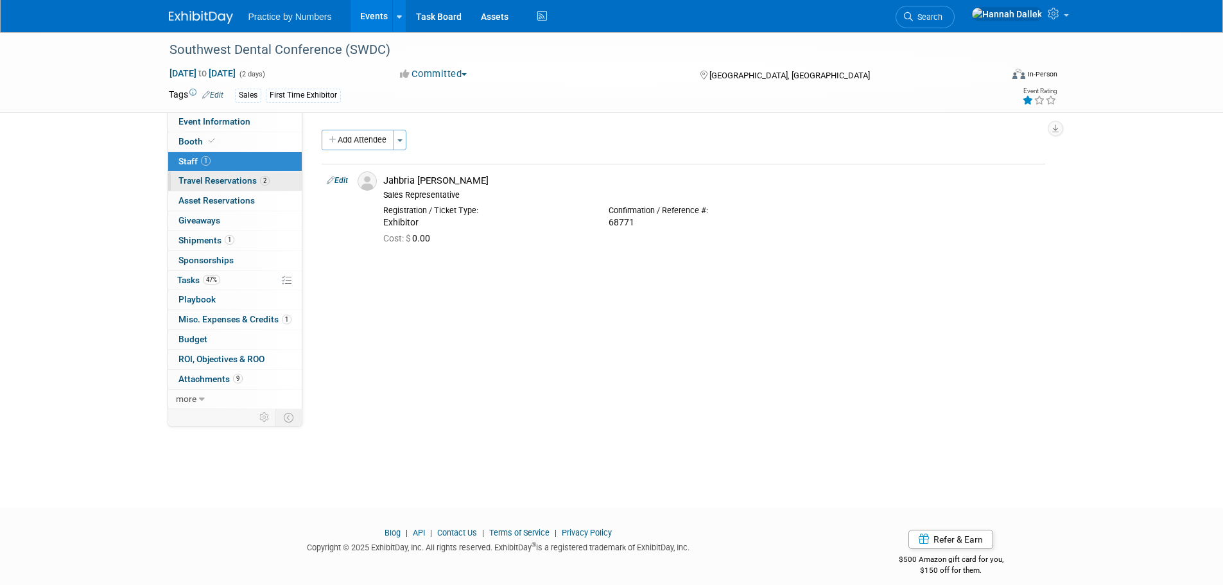
click at [211, 182] on span "Travel Reservations 2" at bounding box center [223, 180] width 91 height 10
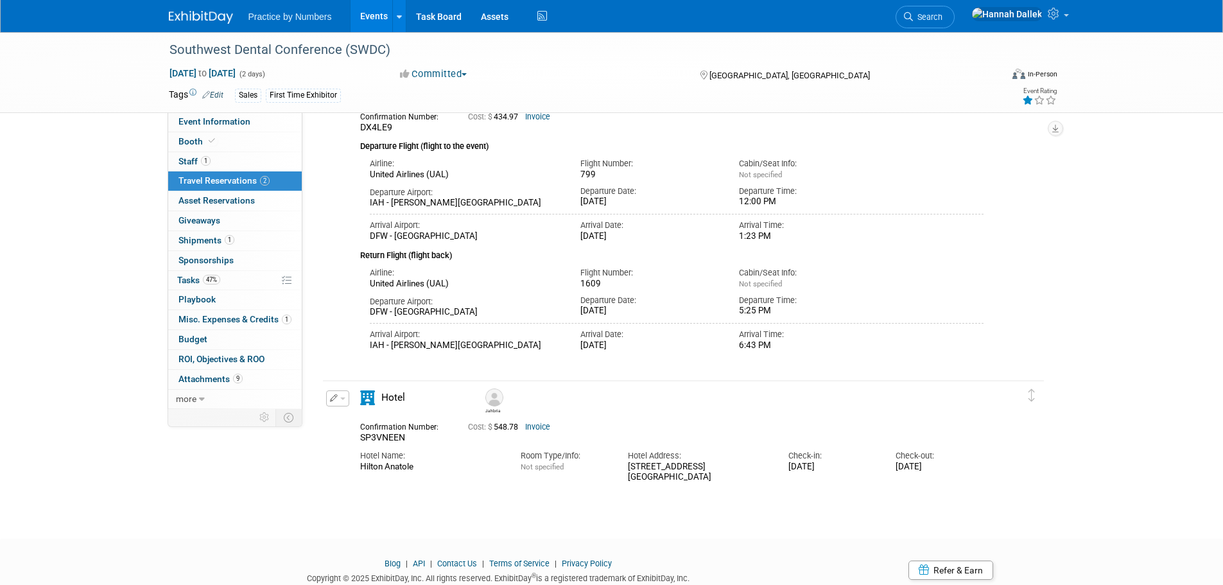
scroll to position [64, 0]
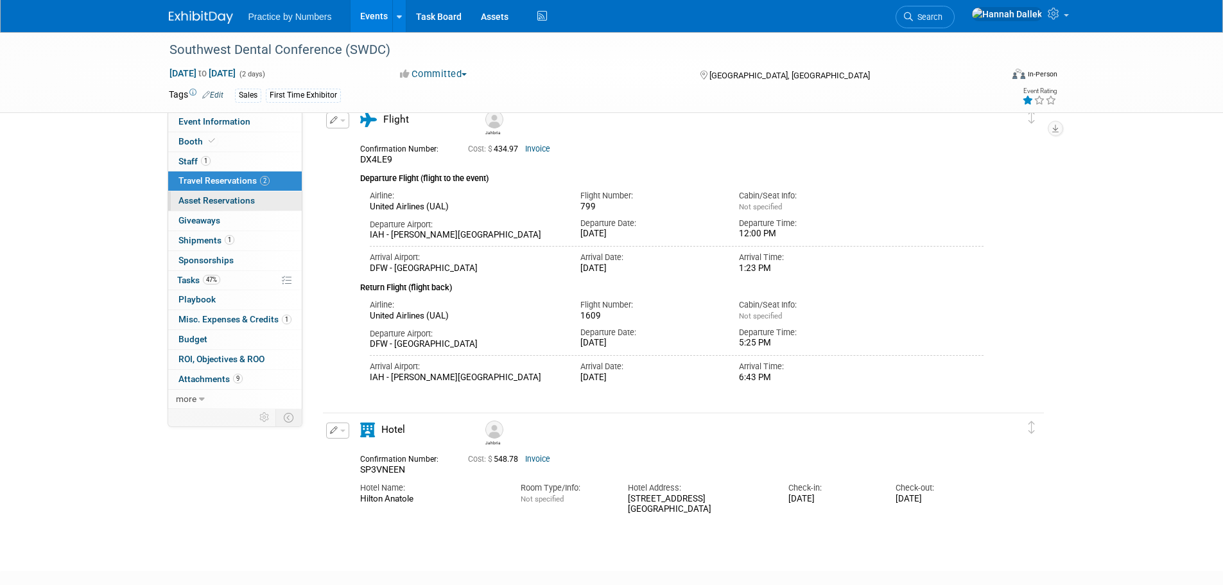
click at [240, 200] on span "Asset Reservations 0" at bounding box center [216, 200] width 76 height 10
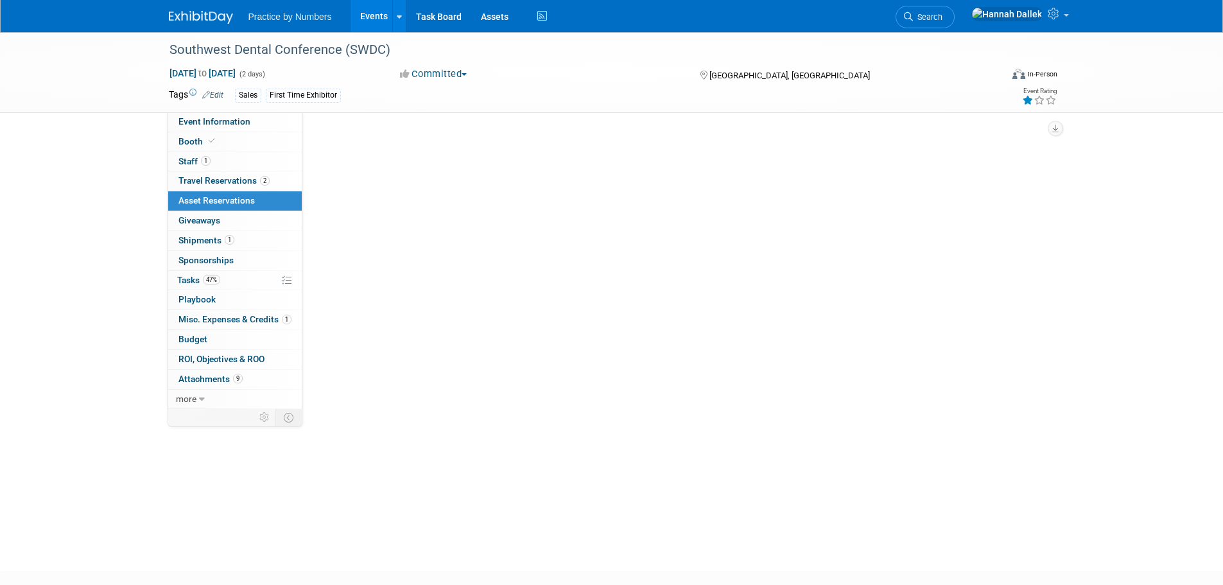
scroll to position [0, 0]
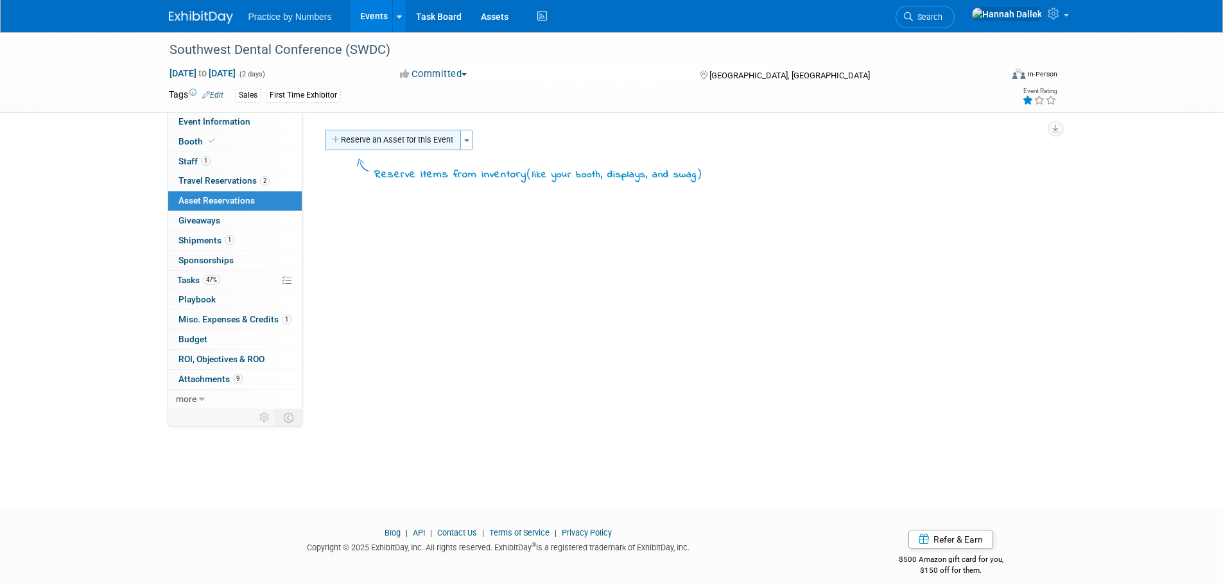
click at [342, 139] on button "Reserve an Asset for this Event" at bounding box center [393, 140] width 136 height 21
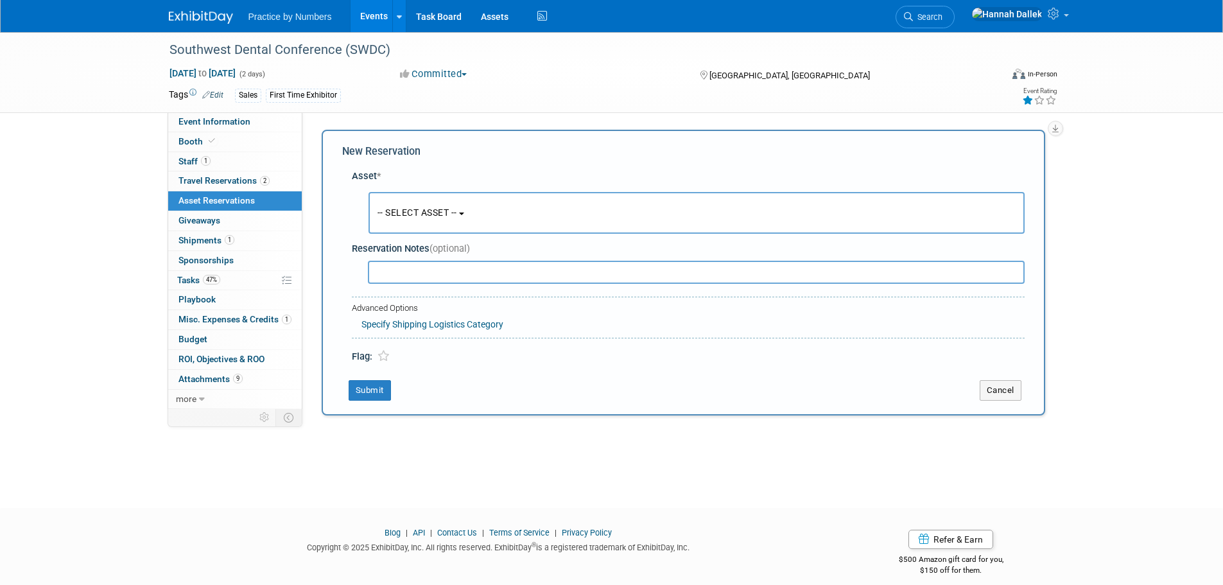
scroll to position [12, 0]
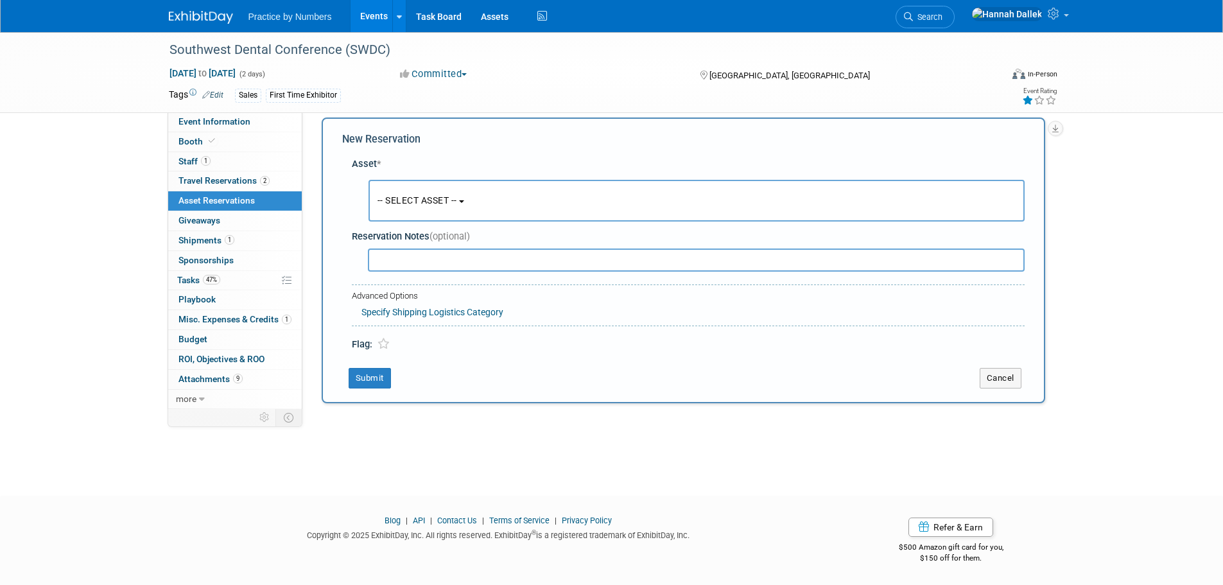
click at [469, 198] on button "-- SELECT ASSET --" at bounding box center [697, 201] width 656 height 42
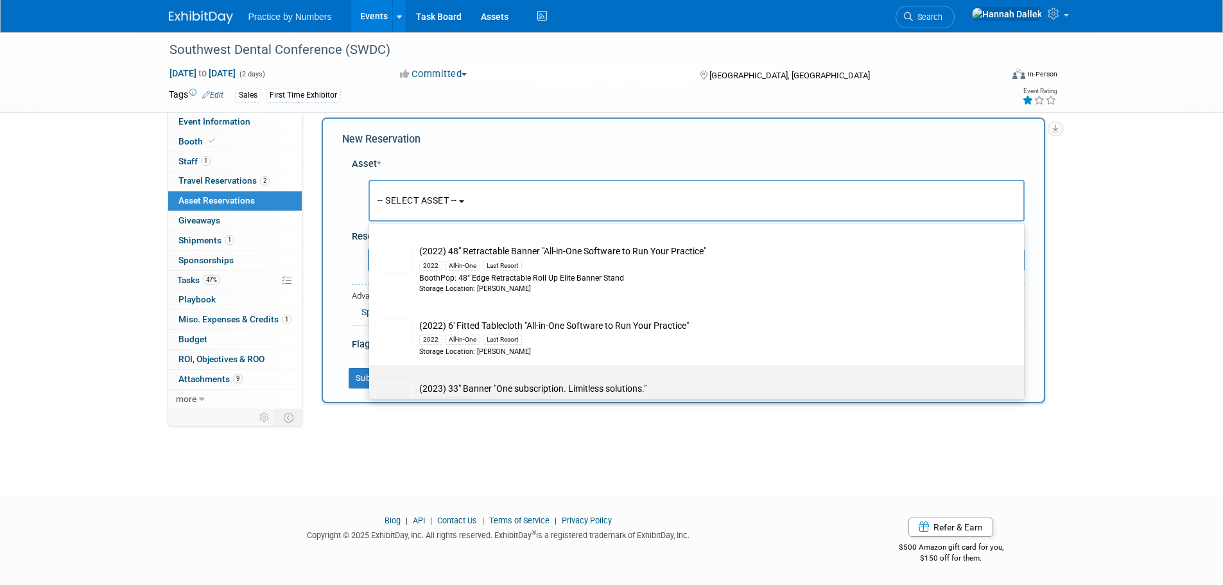
scroll to position [0, 0]
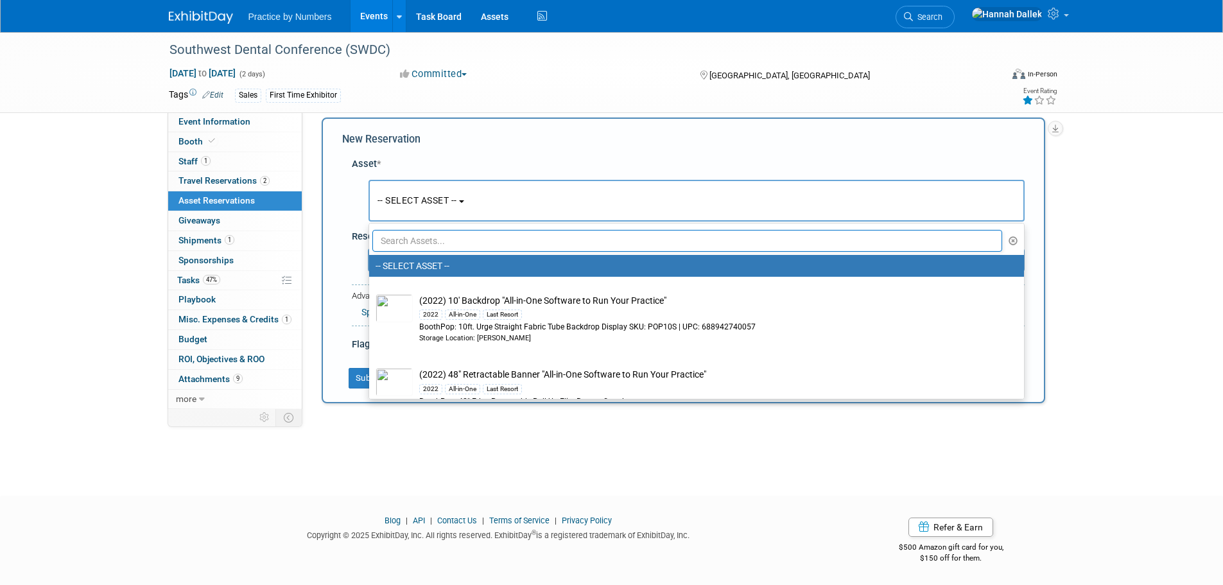
click at [443, 237] on input "text" at bounding box center [687, 241] width 631 height 22
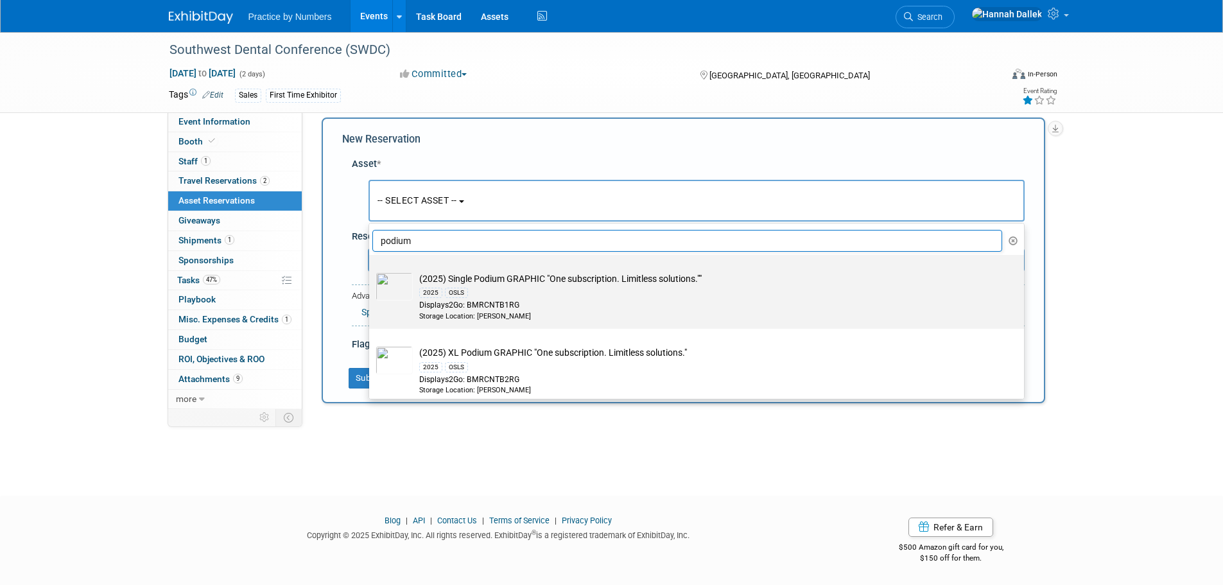
type input "podium"
click at [510, 280] on td "(2025) Single Podium GRAPHIC "One subscription. Limitless solutions."" 2025 OSL…" at bounding box center [706, 296] width 586 height 49
click at [371, 270] on input "(2025) Single Podium GRAPHIC "One subscription. Limitless solutions."" 2025 OSL…" at bounding box center [367, 266] width 8 height 8
select select "10725850"
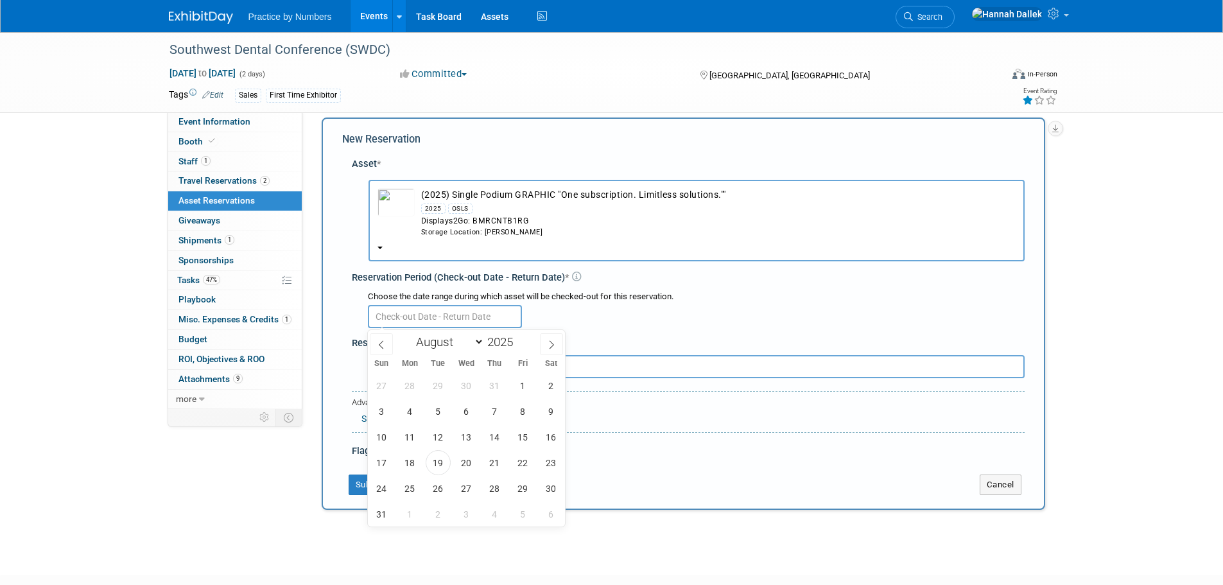
click at [429, 315] on input "text" at bounding box center [445, 316] width 154 height 23
click at [411, 439] on span "11" at bounding box center [409, 436] width 25 height 25
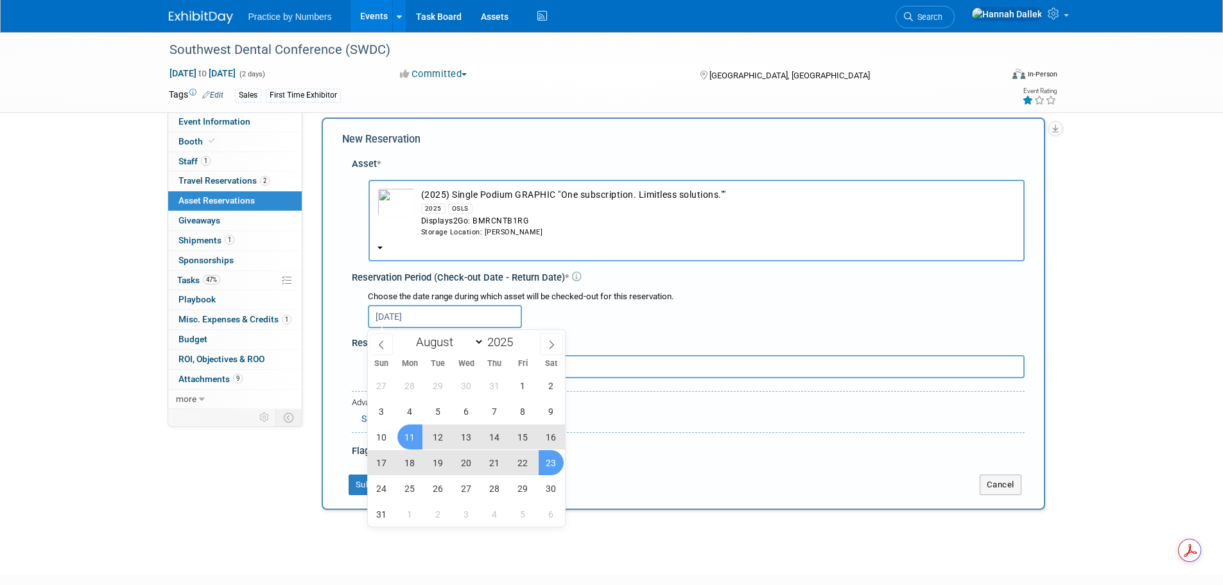
click at [552, 467] on span "23" at bounding box center [551, 462] width 25 height 25
type input "[DATE] to [DATE]"
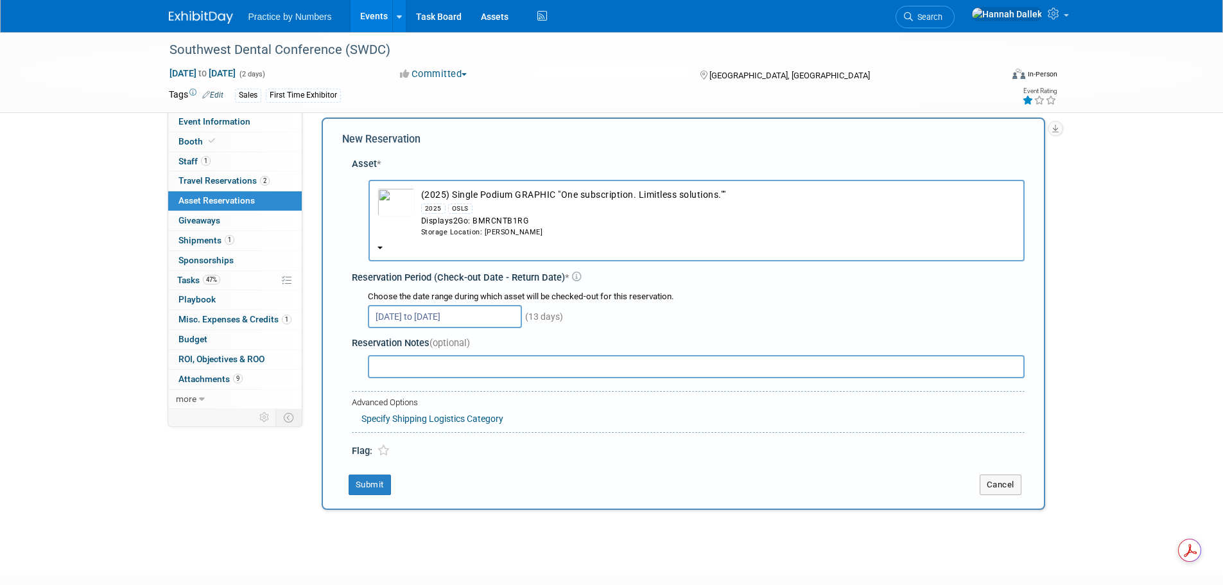
click at [405, 419] on link "Specify Shipping Logistics Category" at bounding box center [432, 418] width 142 height 10
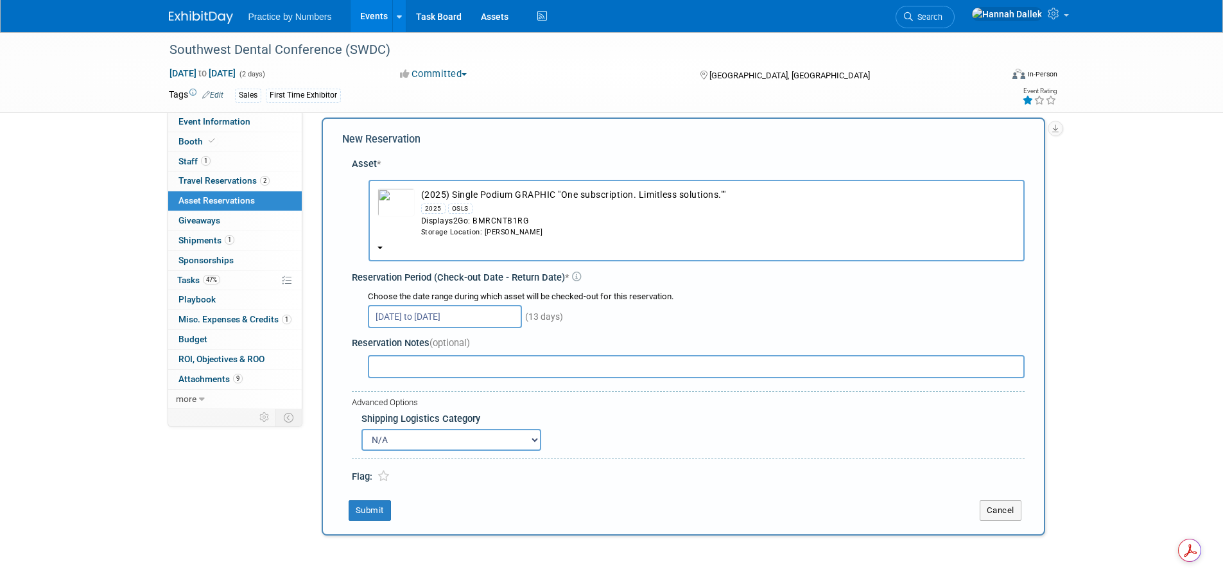
click at [398, 439] on select "N/A Advance Warehouse Direct Shipment Other" at bounding box center [451, 440] width 180 height 22
select select "2"
click at [361, 429] on select "N/A Advance Warehouse Direct Shipment Other" at bounding box center [451, 440] width 180 height 22
click at [365, 509] on button "Submit" at bounding box center [370, 510] width 42 height 21
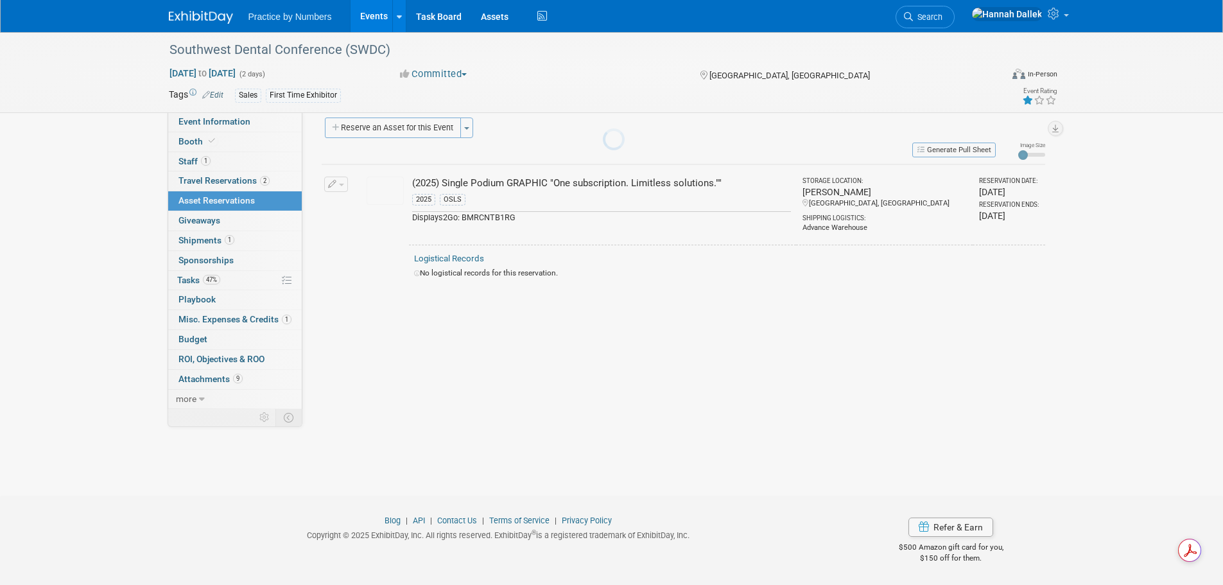
scroll to position [13, 0]
click at [360, 126] on button "Reserve an Asset for this Event" at bounding box center [393, 127] width 136 height 21
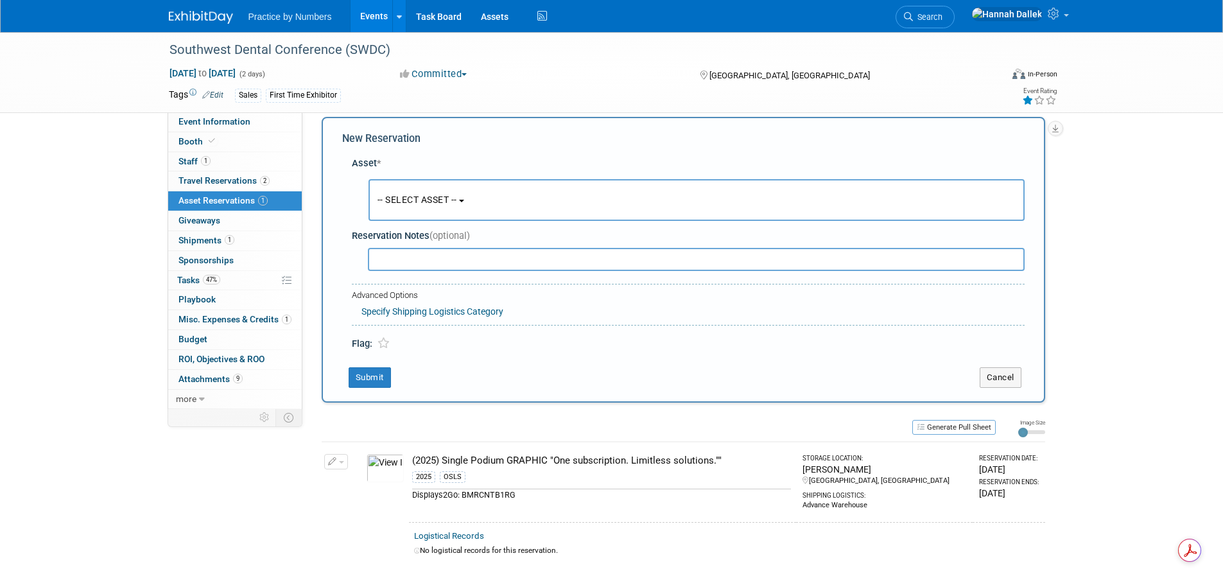
scroll to position [12, 0]
click at [453, 199] on span "-- SELECT ASSET --" at bounding box center [418, 200] width 80 height 10
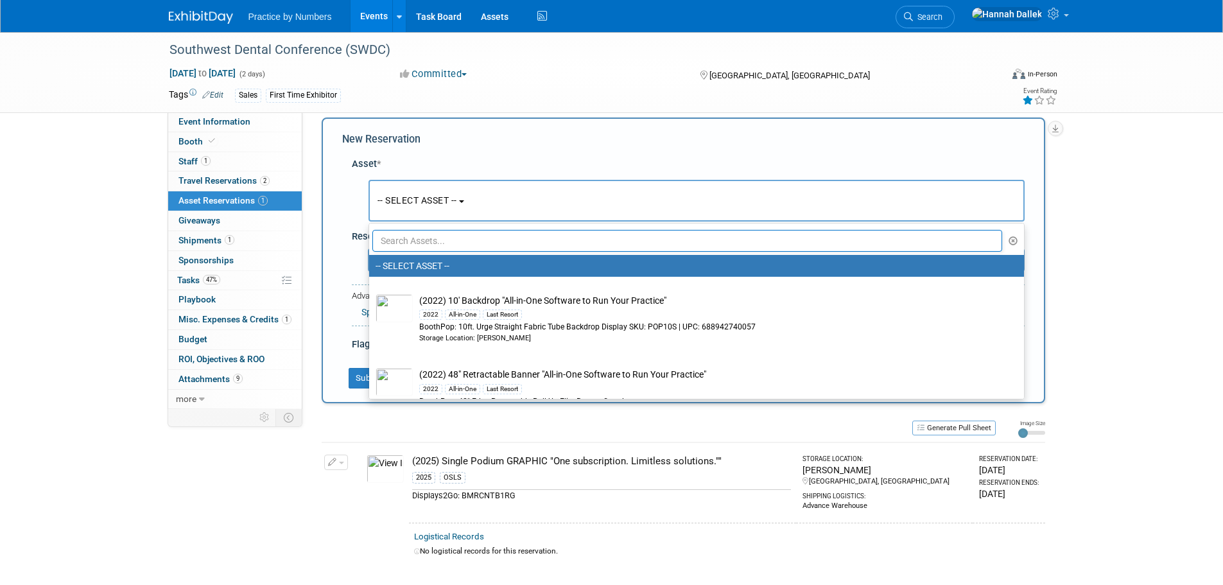
click at [453, 234] on input "text" at bounding box center [687, 241] width 631 height 22
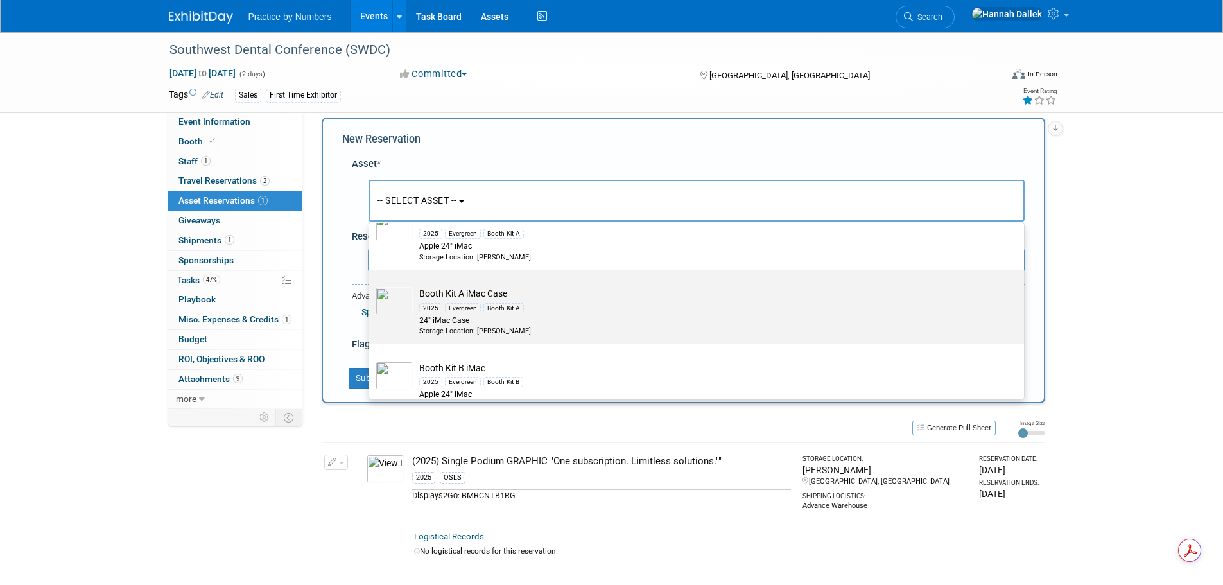
scroll to position [29, 0]
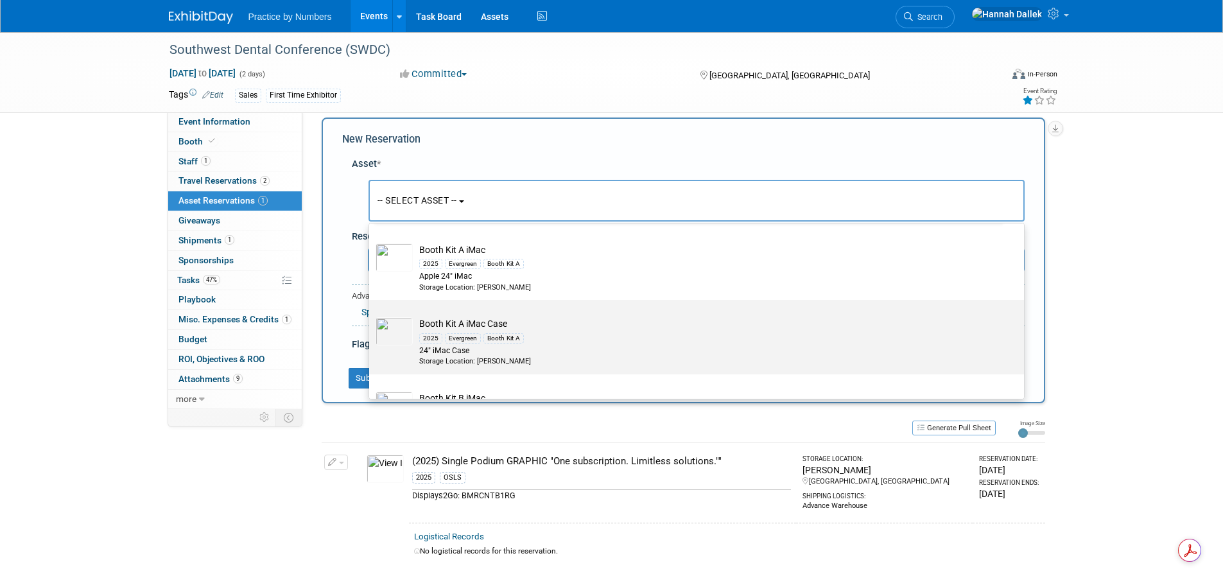
type input "imac"
click at [460, 324] on td "Booth Kit A iMac Case 2025 Evergreen Booth Kit A 24" iMac Case Storage Location…" at bounding box center [706, 341] width 586 height 49
click at [371, 315] on input "Booth Kit A iMac Case 2025 Evergreen Booth Kit A 24" iMac Case Storage Location…" at bounding box center [367, 311] width 8 height 8
select select "10725856"
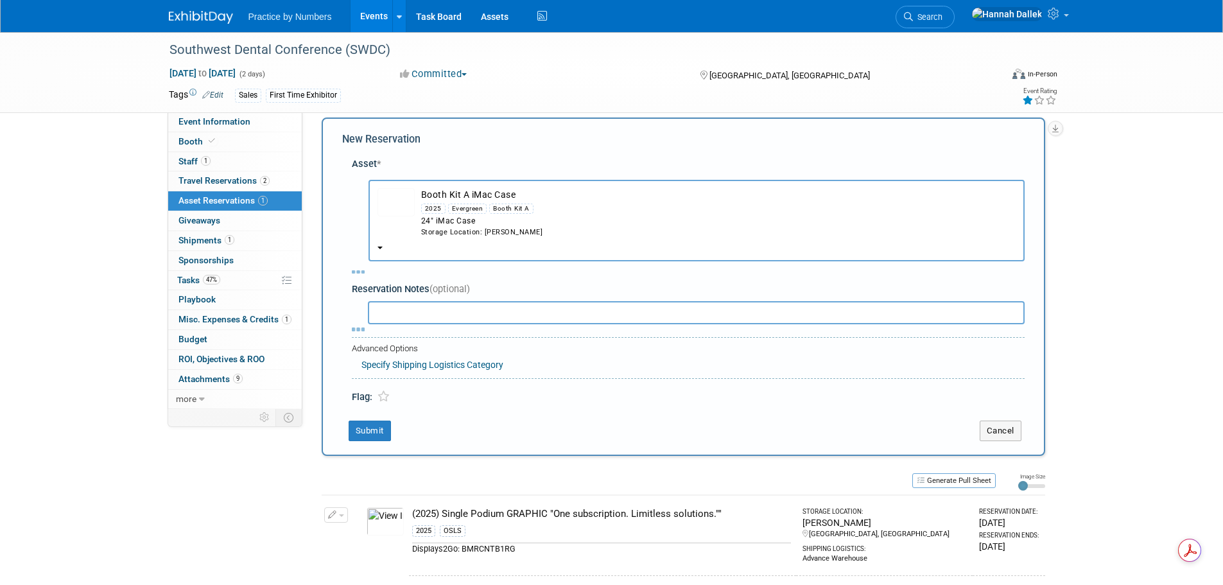
select select "7"
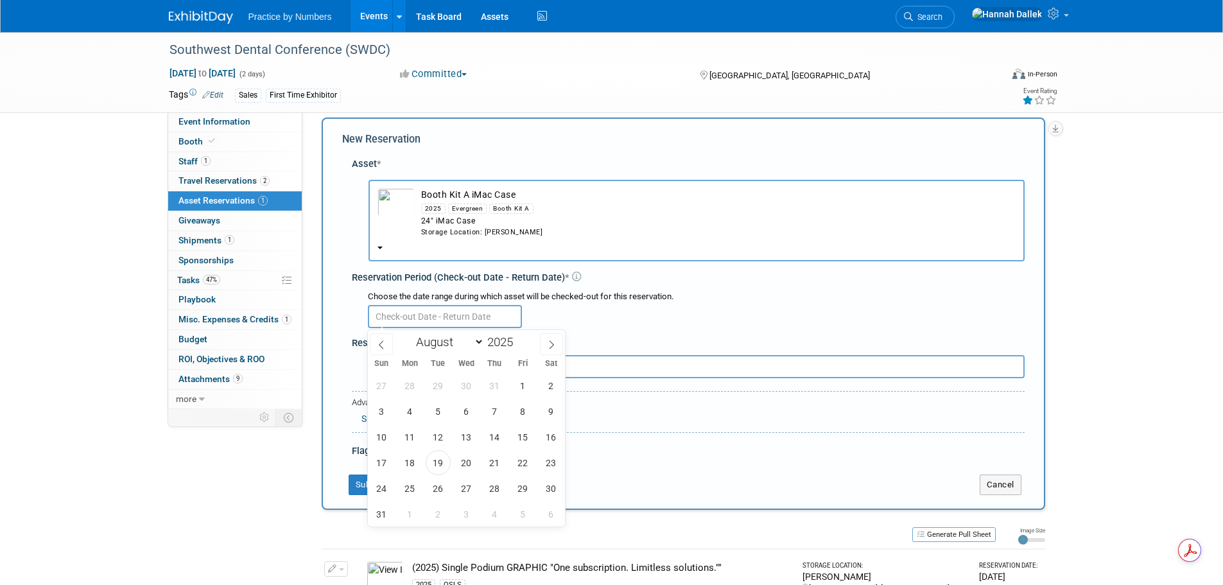
click at [454, 313] on input "text" at bounding box center [445, 316] width 154 height 23
click at [412, 437] on span "11" at bounding box center [409, 436] width 25 height 25
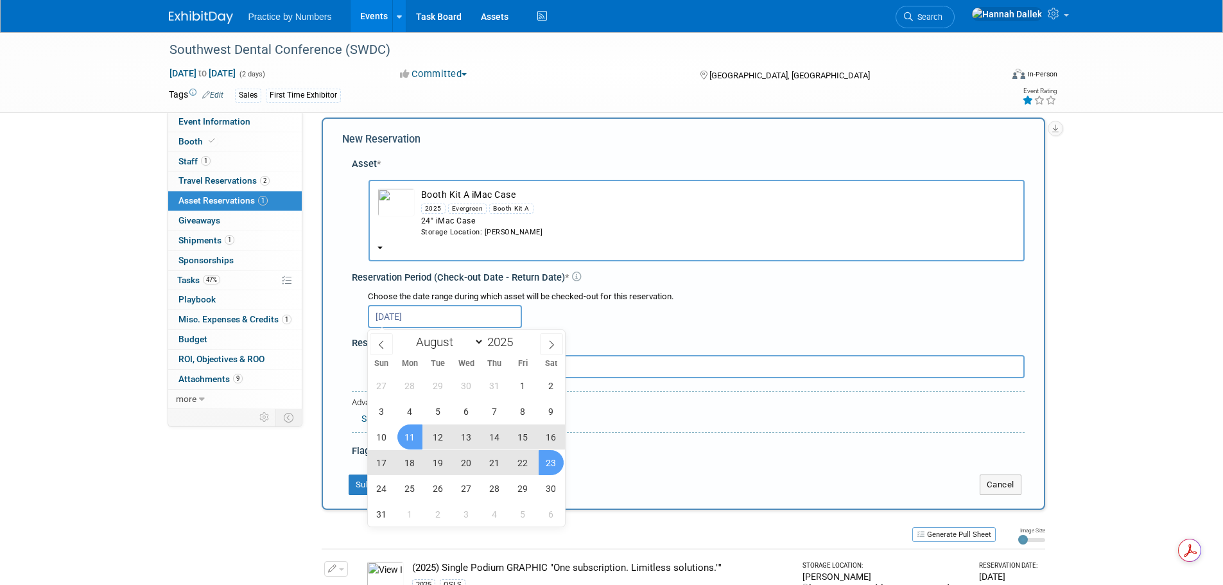
click at [548, 464] on span "23" at bounding box center [551, 462] width 25 height 25
type input "[DATE] to [DATE]"
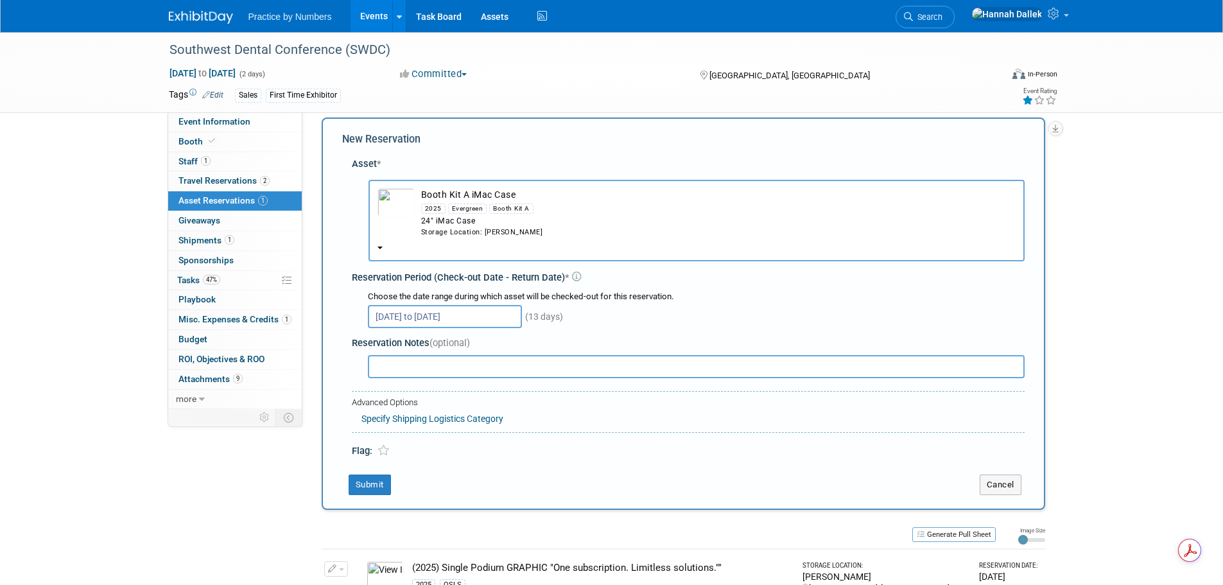
click at [403, 421] on link "Specify Shipping Logistics Category" at bounding box center [432, 418] width 142 height 10
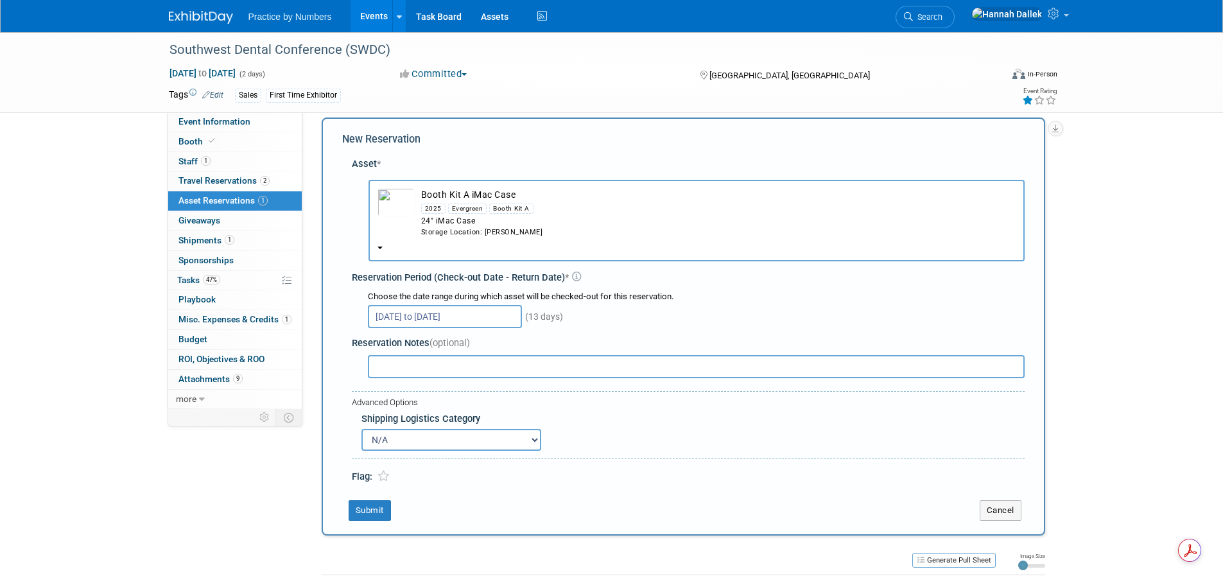
click at [401, 444] on select "N/A Advance Warehouse Direct Shipment Other" at bounding box center [451, 440] width 180 height 22
select select "2"
click at [361, 429] on select "N/A Advance Warehouse Direct Shipment Other" at bounding box center [451, 440] width 180 height 22
click at [365, 513] on button "Submit" at bounding box center [370, 510] width 42 height 21
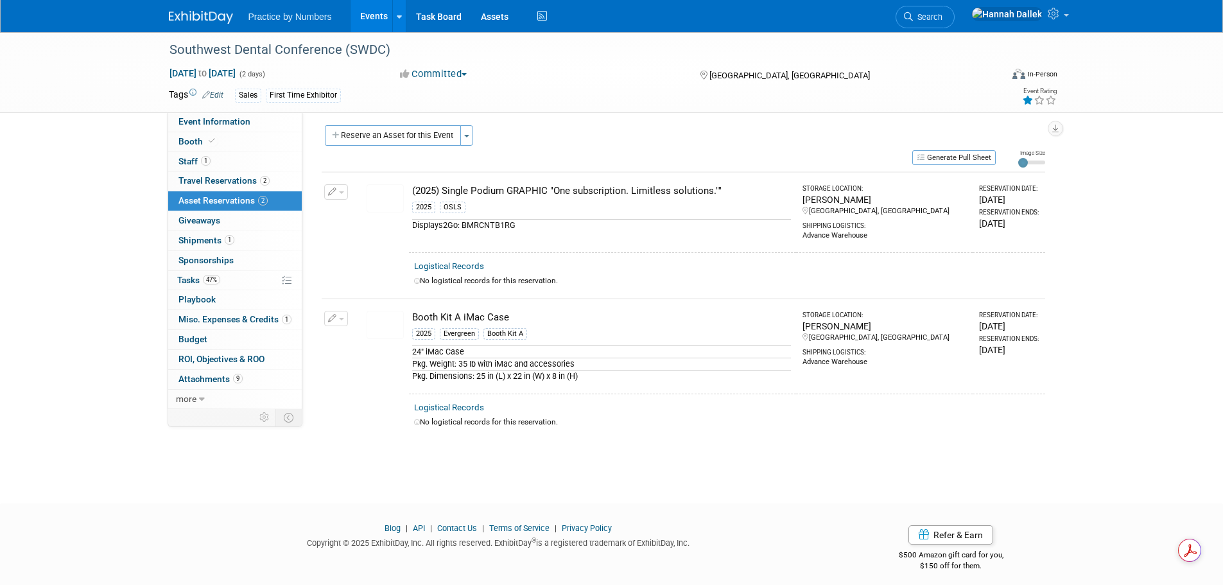
scroll to position [0, 0]
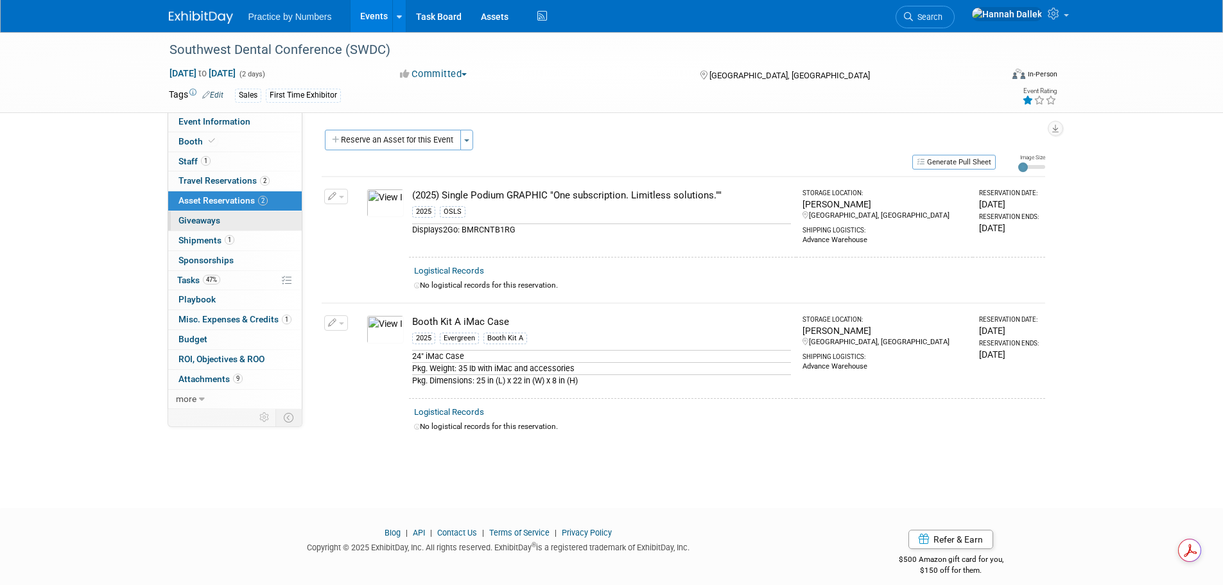
click at [213, 216] on span "Giveaways 0" at bounding box center [199, 220] width 42 height 10
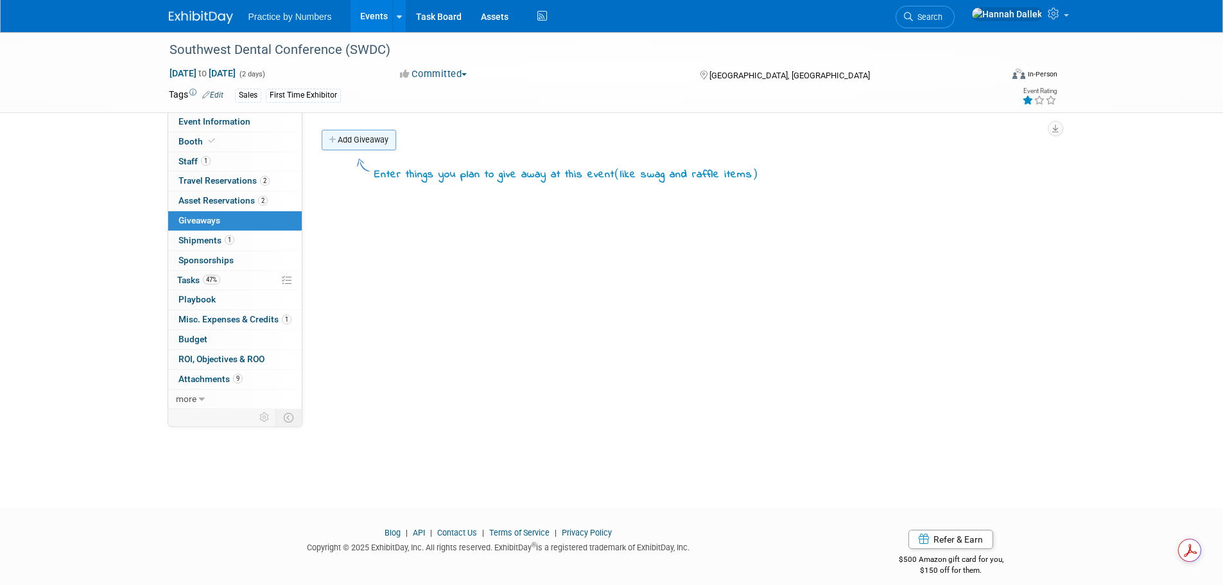
click at [349, 140] on link "Add Giveaway" at bounding box center [359, 140] width 74 height 21
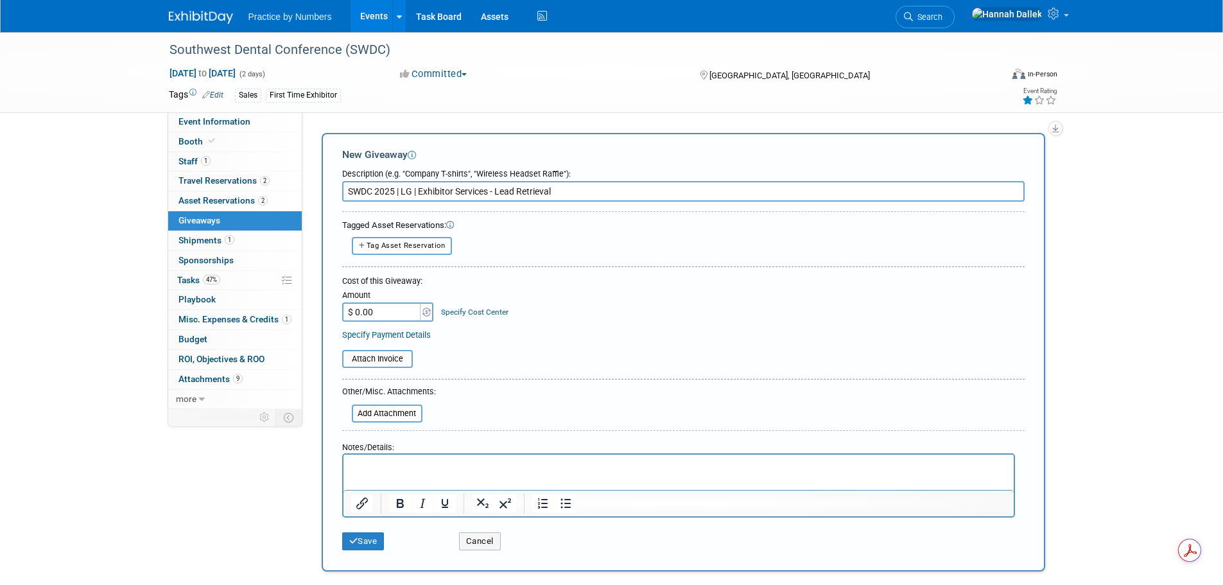
drag, startPoint x: 559, startPoint y: 190, endPoint x: 421, endPoint y: 191, distance: 138.0
click at [421, 191] on input "SWDC 2025 | LG | Exhibitor Services - Lead Retrieval" at bounding box center [683, 191] width 683 height 21
type input "SWDC 2025 | LG | Giveaways - Pens"
click at [378, 311] on input "$ 0.00" at bounding box center [382, 311] width 80 height 19
type input "$ 77.50"
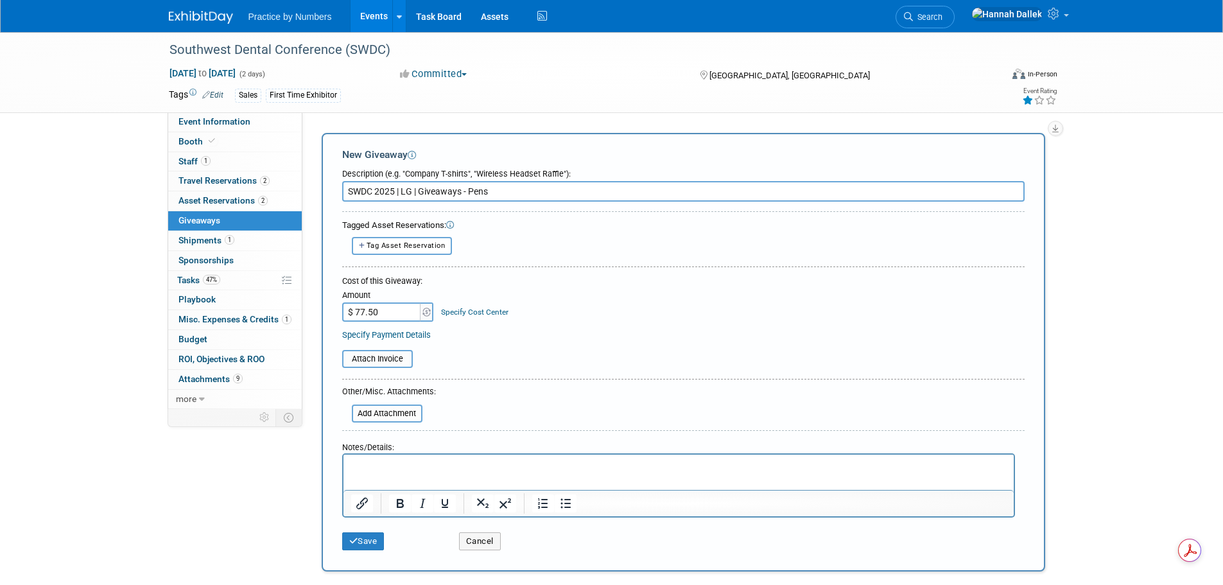
click at [410, 465] on p "Rich Text Area. Press ALT-0 for help." at bounding box center [679, 466] width 656 height 13
click at [500, 196] on input "SWDC 2025 | LG | Giveaways - Pens" at bounding box center [683, 191] width 683 height 21
type input "SWDC 2025 | LG | Giveaways - Pens (x50)"
click at [361, 465] on p "Rich Text Area. Press ALT-0 for help." at bounding box center [679, 466] width 656 height 13
drag, startPoint x: 407, startPoint y: 466, endPoint x: 390, endPoint y: 466, distance: 16.7
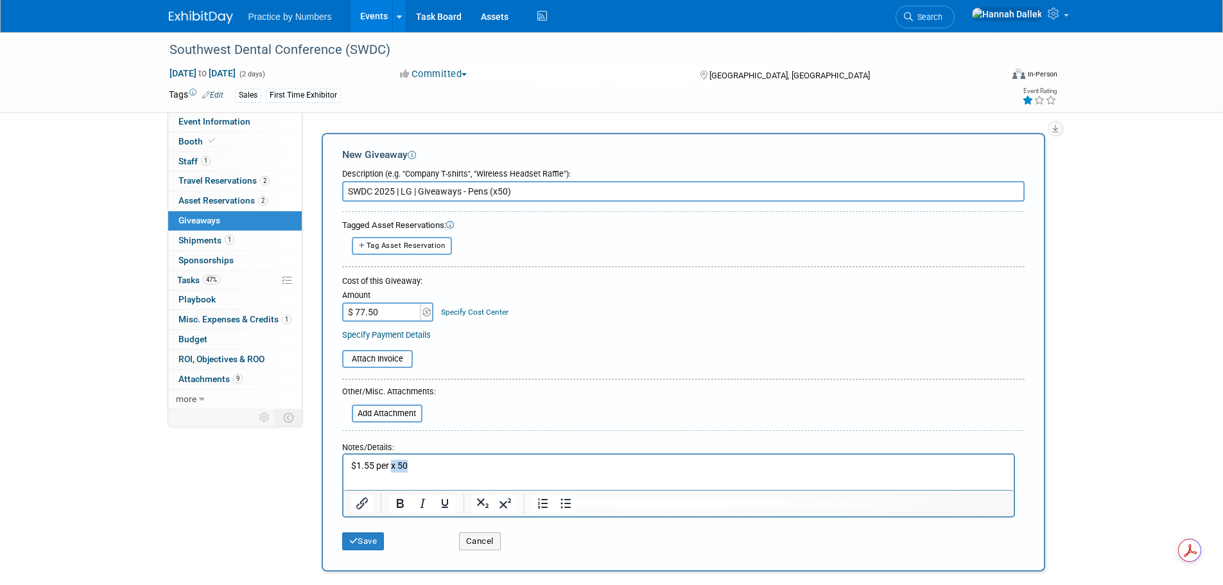
click at [390, 466] on p "$1.55 per x 50" at bounding box center [679, 466] width 656 height 13
click at [416, 467] on p "$1.55 per" at bounding box center [679, 466] width 656 height 13
click at [360, 541] on button "Save" at bounding box center [363, 541] width 42 height 18
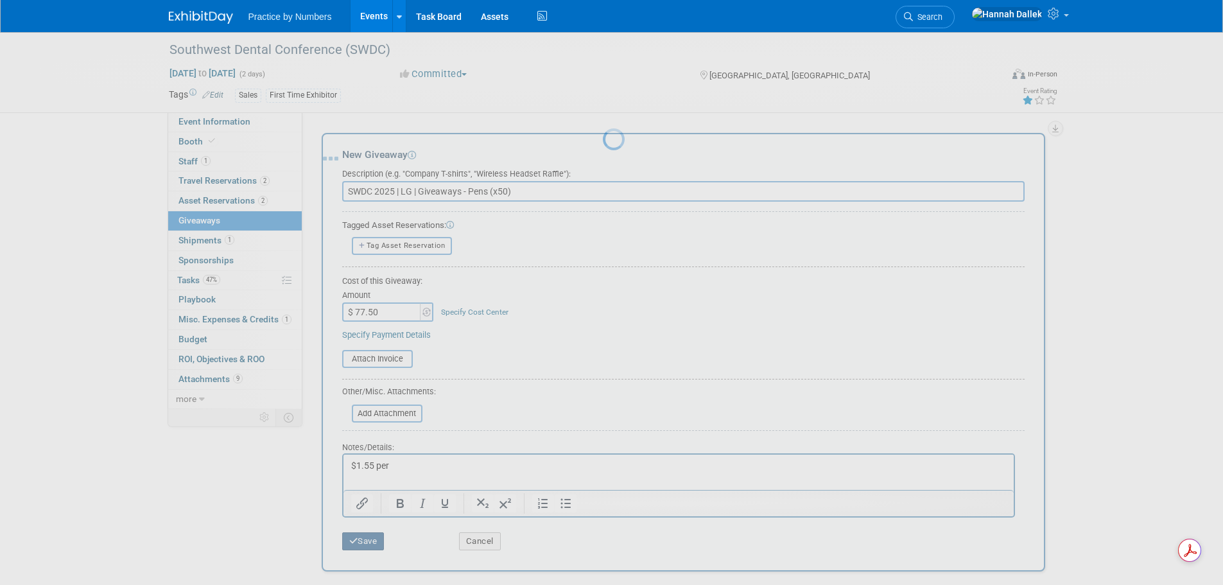
scroll to position [13, 0]
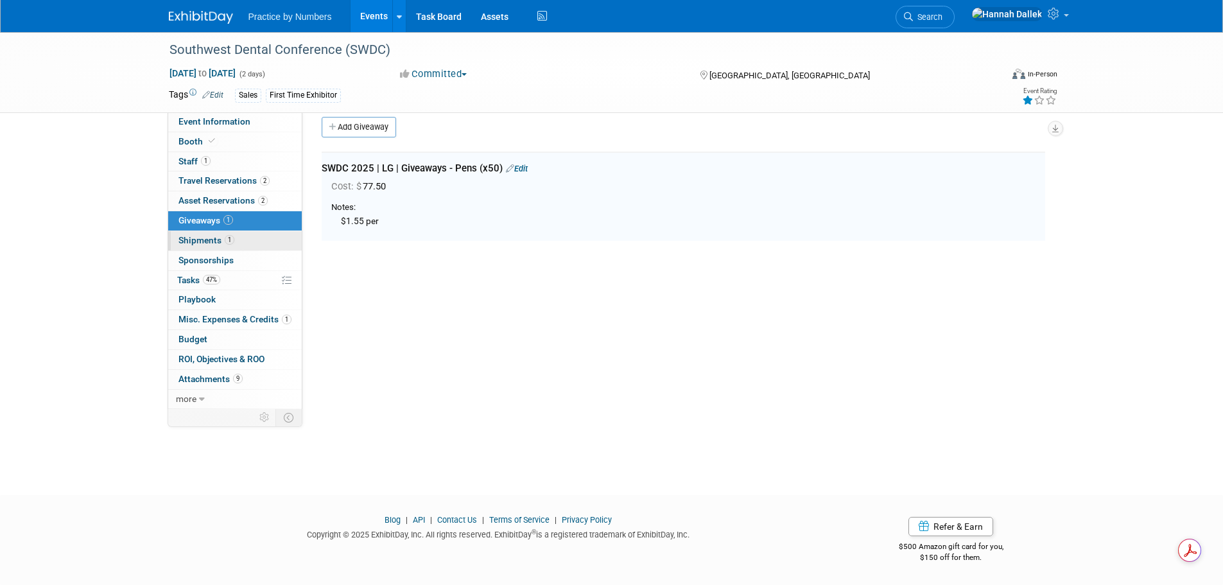
click at [203, 240] on span "Shipments 1" at bounding box center [206, 240] width 56 height 10
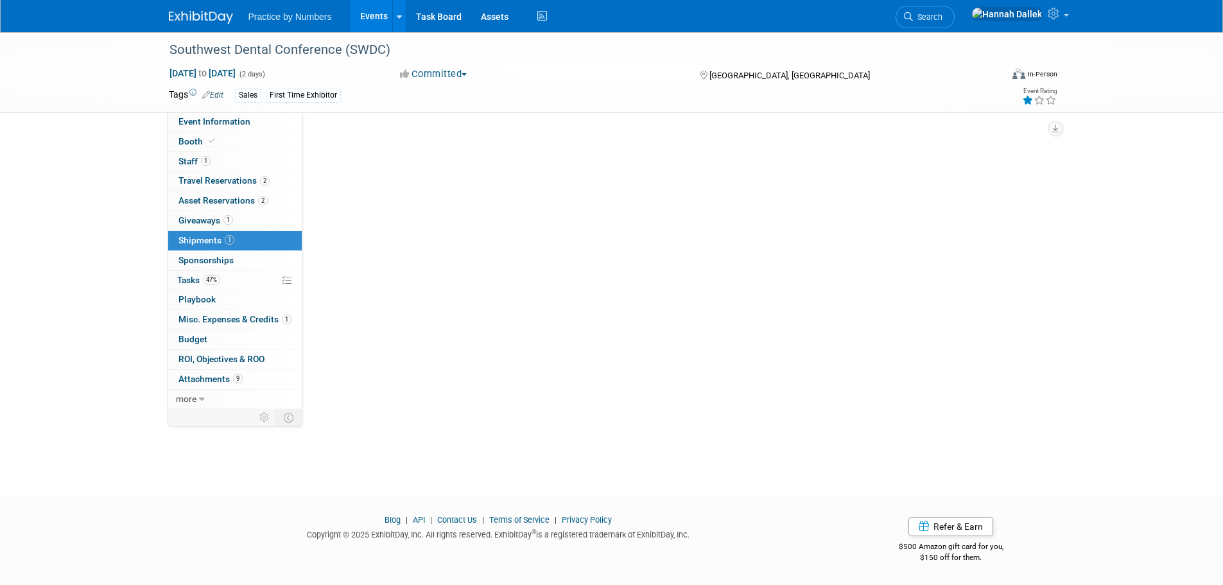
scroll to position [0, 0]
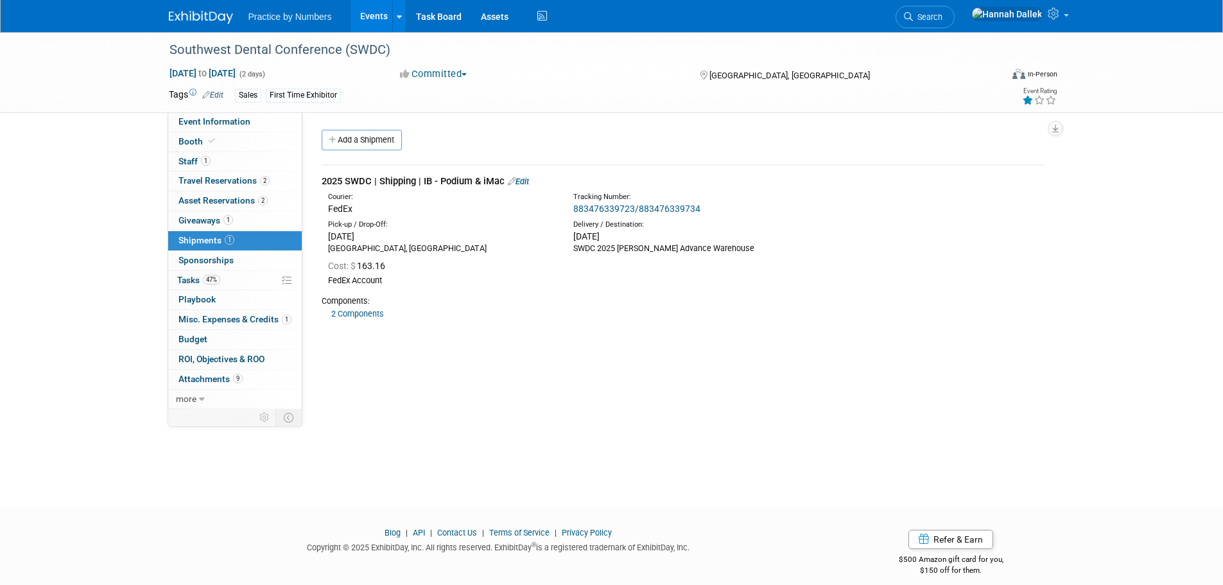
click at [526, 180] on link "Edit" at bounding box center [518, 182] width 21 height 10
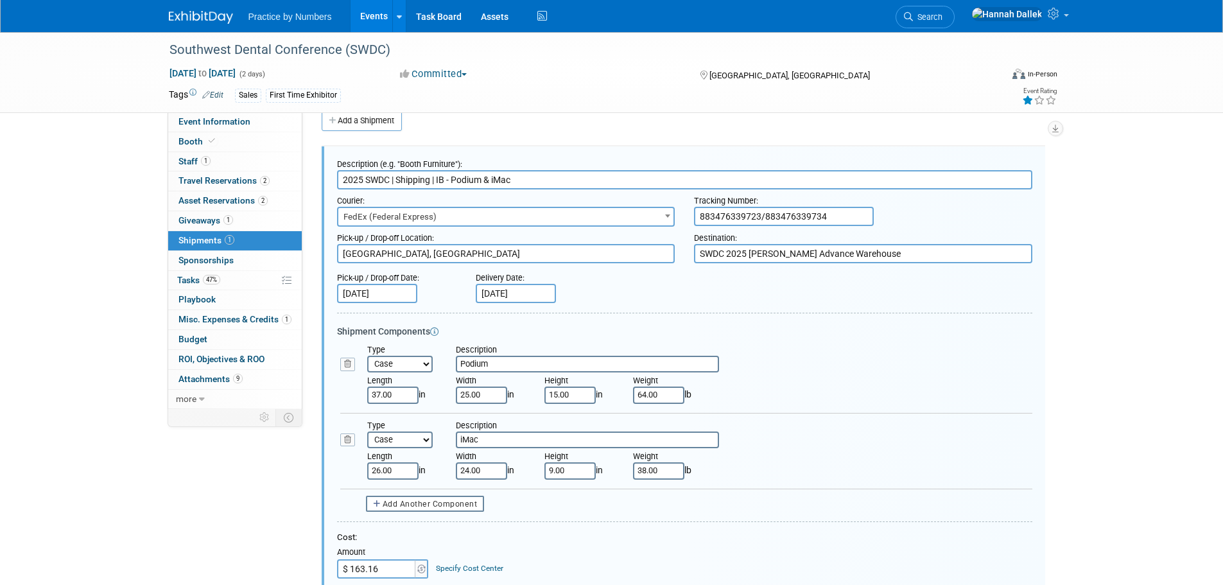
click at [399, 180] on input "2025 SWDC | Shipping | IB - Podium & iMac" at bounding box center [684, 179] width 695 height 19
click at [451, 179] on input "2025 SWDC | LG | Shipping | IB - Podium & iMac" at bounding box center [684, 179] width 695 height 19
click at [557, 178] on input "2025 SWDC | LG | Shipping | IB - Podium & iMac" at bounding box center [684, 179] width 695 height 19
drag, startPoint x: 509, startPoint y: 179, endPoint x: 501, endPoint y: 179, distance: 8.3
click at [501, 179] on input "2025 SWDC | LG | Shipping | IB - Podium & iMac" at bounding box center [684, 179] width 695 height 19
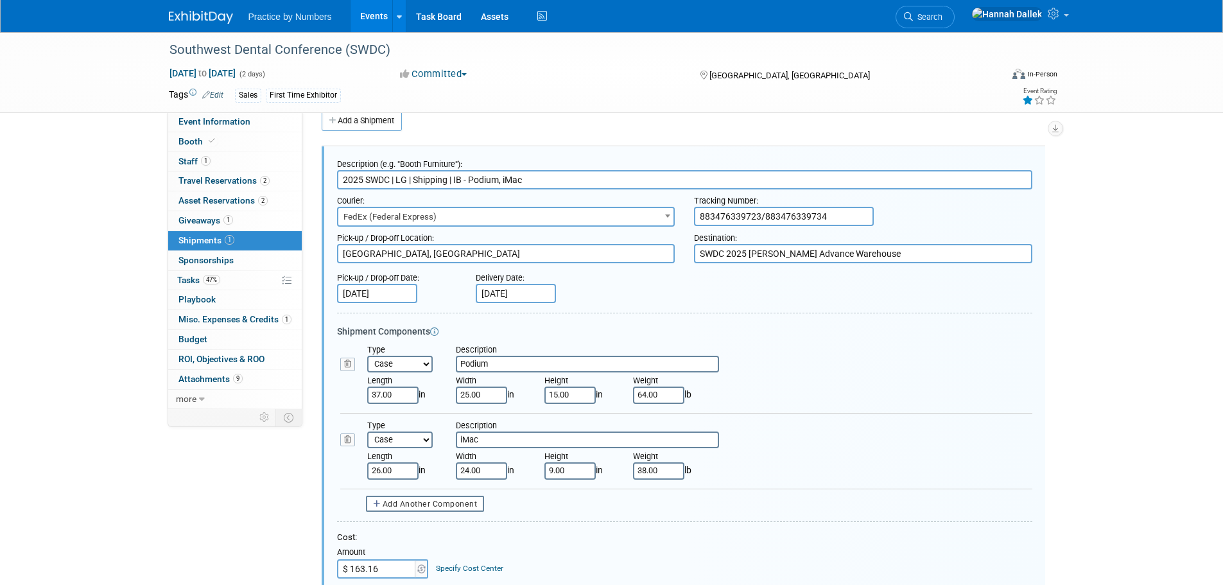
click at [526, 177] on input "2025 SWDC | LG | Shipping | IB - Podium, iMac" at bounding box center [684, 179] width 695 height 19
click at [470, 179] on input "2025 SWDC | LG | Shipping | IB - Podium, iMac" at bounding box center [684, 179] width 695 height 19
click at [454, 178] on input "2025 SWDC | LG | Shipping | IB - Podium, iMac" at bounding box center [684, 179] width 695 height 19
click at [469, 180] on input "2025 SWDC | LG | Shipping - IB - Podium, iMac" at bounding box center [684, 179] width 695 height 19
click at [525, 180] on input "2025 SWDC | LG | Shipping - IB (Podium, iMac" at bounding box center [684, 179] width 695 height 19
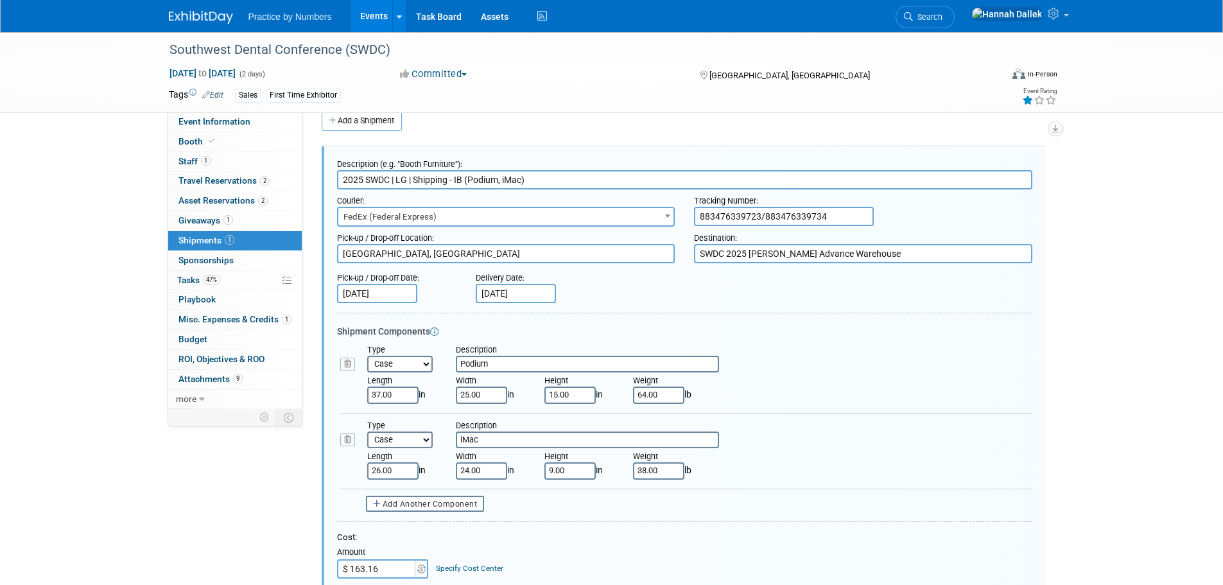
click at [499, 180] on input "2025 SWDC | LG | Shipping - IB (Podium, iMac)" at bounding box center [684, 179] width 695 height 19
click at [574, 176] on input "2025 SWDC | LG | Shipping - IB (Podium - iMac)" at bounding box center [684, 179] width 695 height 19
click at [502, 179] on input "2025 SWDC | LG | Shipping - IB (Podium - iMac)" at bounding box center [684, 179] width 695 height 19
type input "2025 SWDC | LG | Shipping - IB (Podium, iMac)"
click at [596, 196] on div "Courier:" at bounding box center [506, 197] width 338 height 17
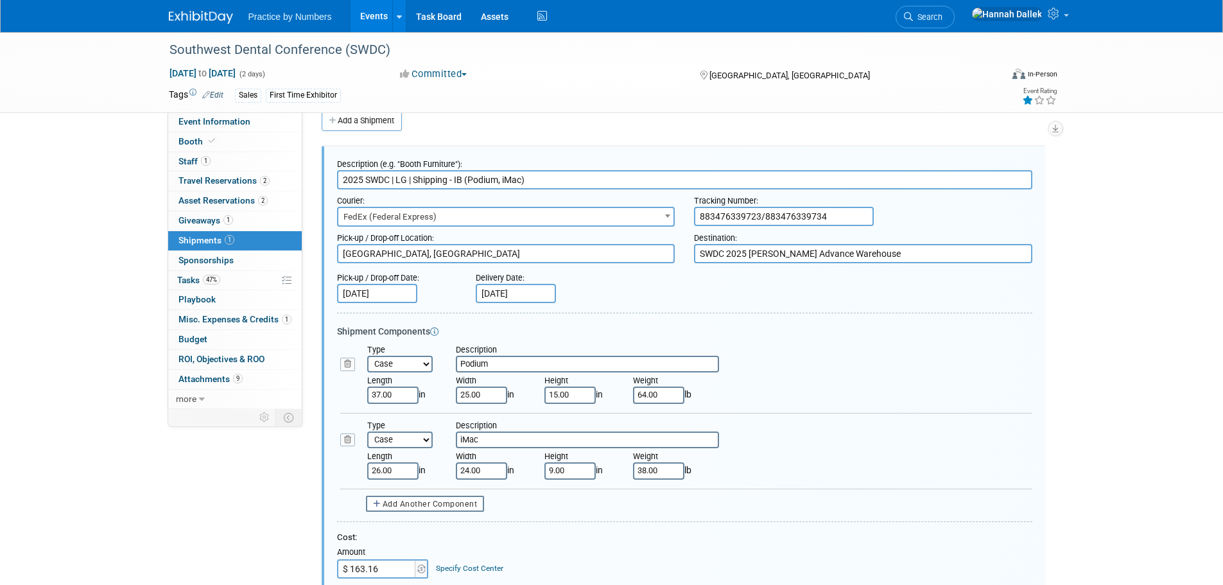
drag, startPoint x: 827, startPoint y: 216, endPoint x: 765, endPoint y: 217, distance: 61.6
click at [765, 217] on input "883476339723/883476339734" at bounding box center [784, 216] width 180 height 19
click at [627, 295] on div "Delivery Date: [DATE]" at bounding box center [555, 284] width 178 height 37
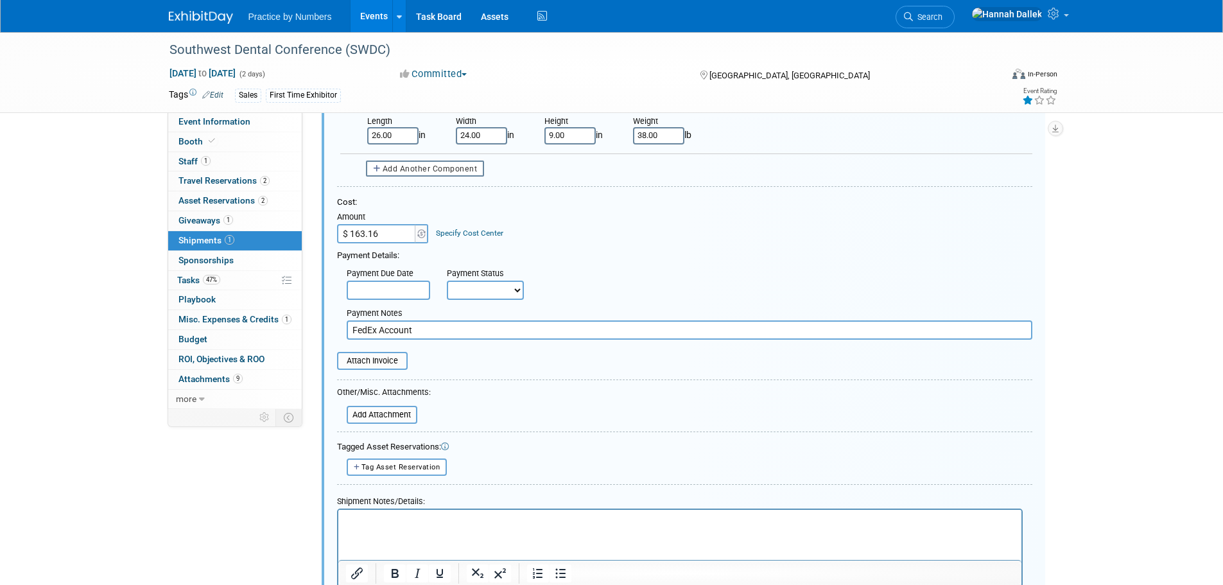
scroll to position [385, 0]
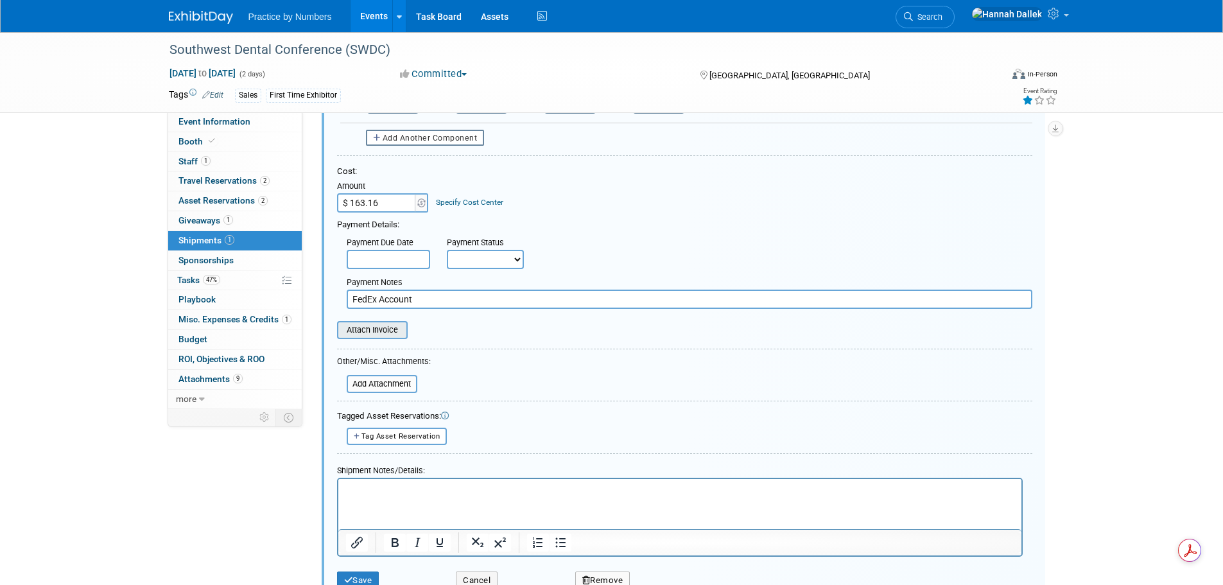
click at [373, 333] on input "file" at bounding box center [330, 329] width 153 height 15
type input "C:\fakepath\SWDC 2025 Shipping IB.heif"
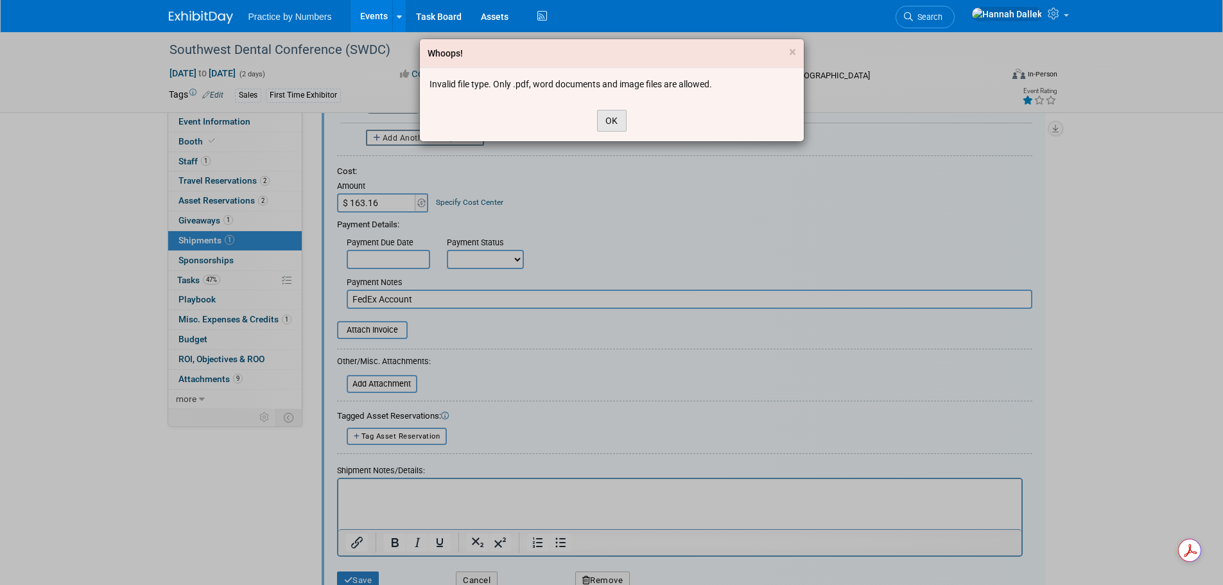
click at [621, 121] on button "OK" at bounding box center [612, 121] width 30 height 22
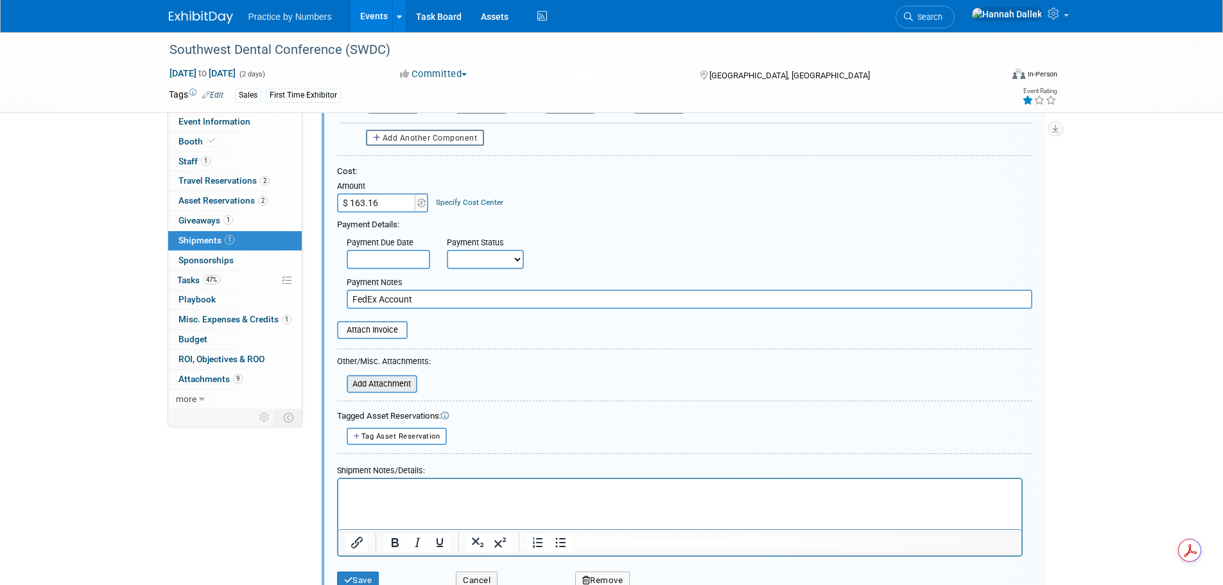
click at [388, 386] on input "file" at bounding box center [339, 383] width 153 height 15
type input "C:\fakepath\SWDC 2025 Shipping IB.heif"
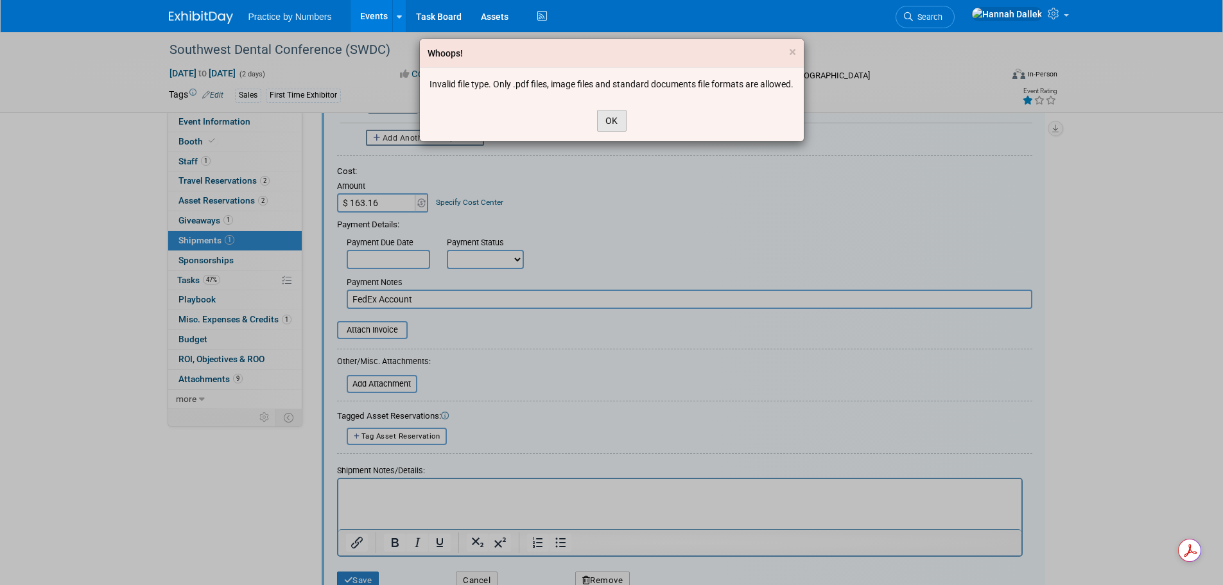
click at [614, 132] on button "OK" at bounding box center [612, 121] width 30 height 22
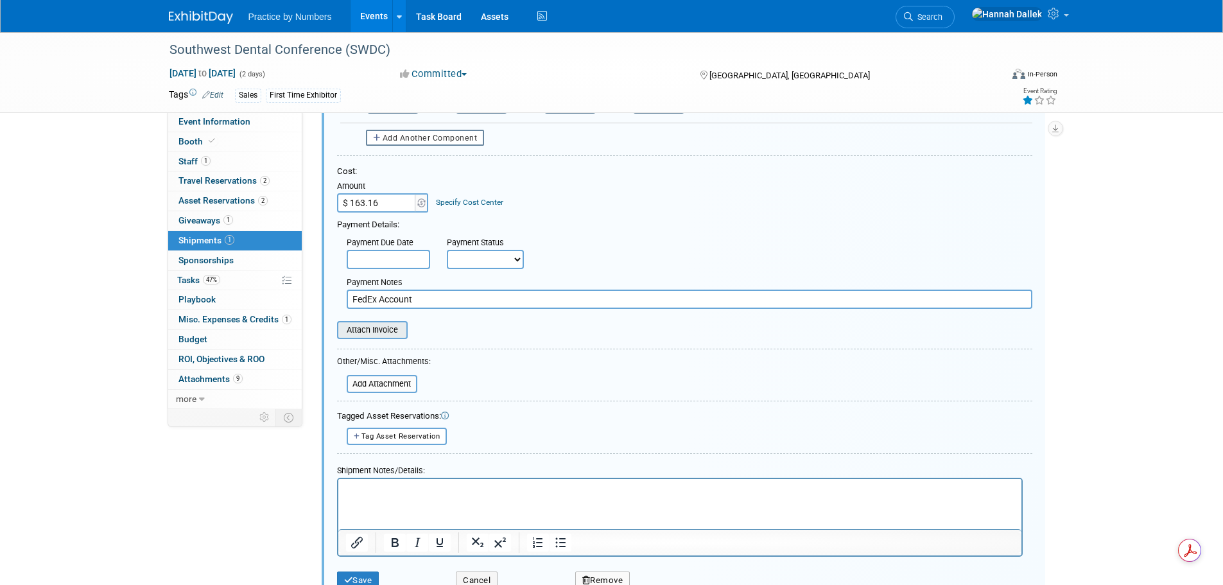
click at [388, 329] on input "file" at bounding box center [330, 329] width 153 height 15
type input "C:\fakepath\SWDC 2025 Shipping IB.heif"
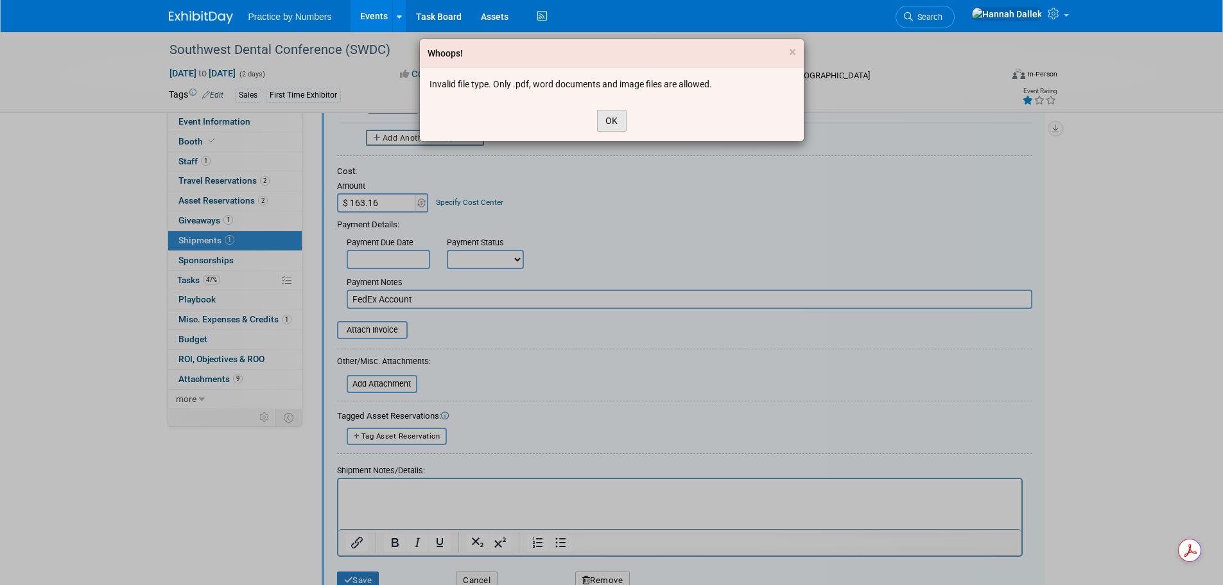
click at [611, 121] on button "OK" at bounding box center [612, 121] width 30 height 22
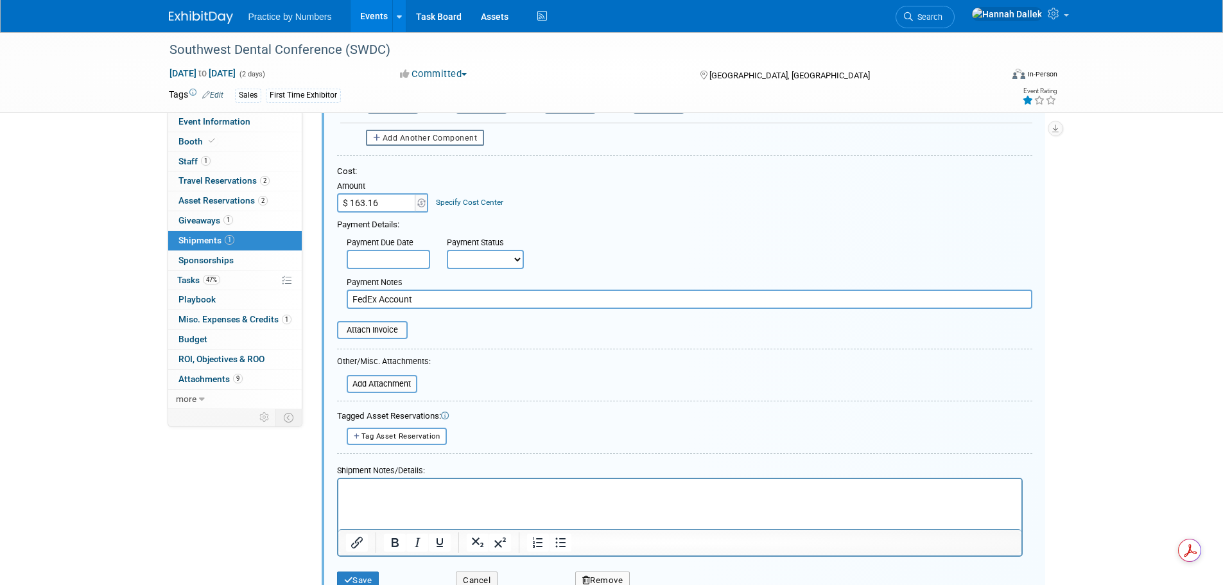
click at [369, 487] on p "Rich Text Area. Press ALT-0 for help." at bounding box center [679, 490] width 668 height 13
drag, startPoint x: 421, startPoint y: 302, endPoint x: 345, endPoint y: 296, distance: 76.0
click at [345, 296] on div "Payment Notes FedEx Account" at bounding box center [689, 290] width 705 height 37
click at [428, 300] on input "FedEx Account" at bounding box center [690, 299] width 686 height 19
paste input "[URL][DOMAIN_NAME]"
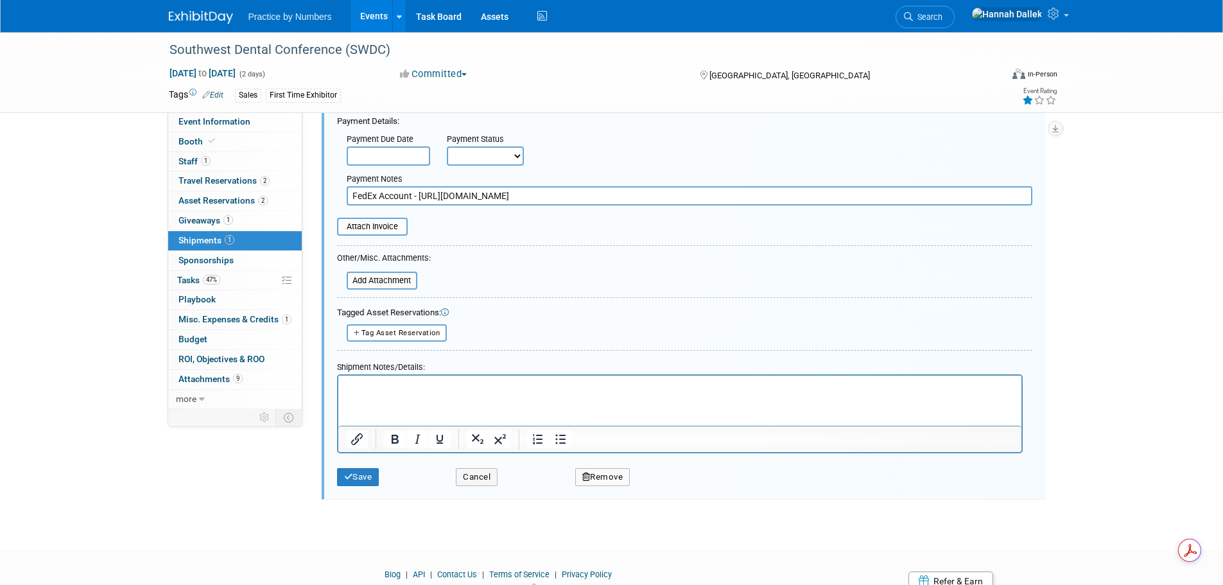
scroll to position [514, 0]
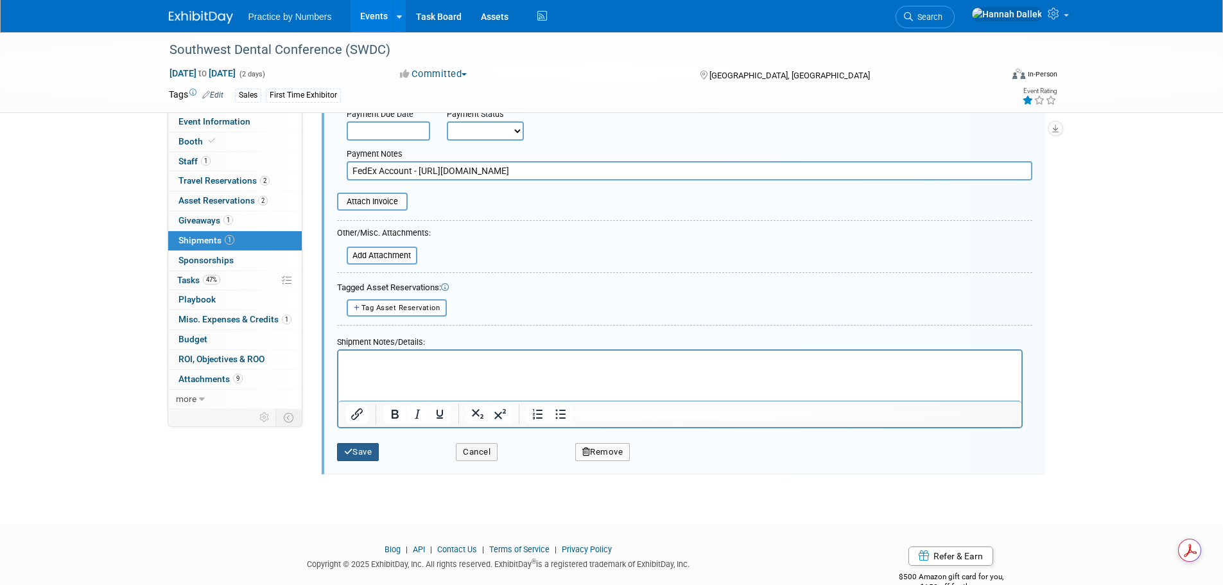
type input "FedEx Account - [URL][DOMAIN_NAME]"
click at [372, 450] on button "Save" at bounding box center [358, 452] width 42 height 18
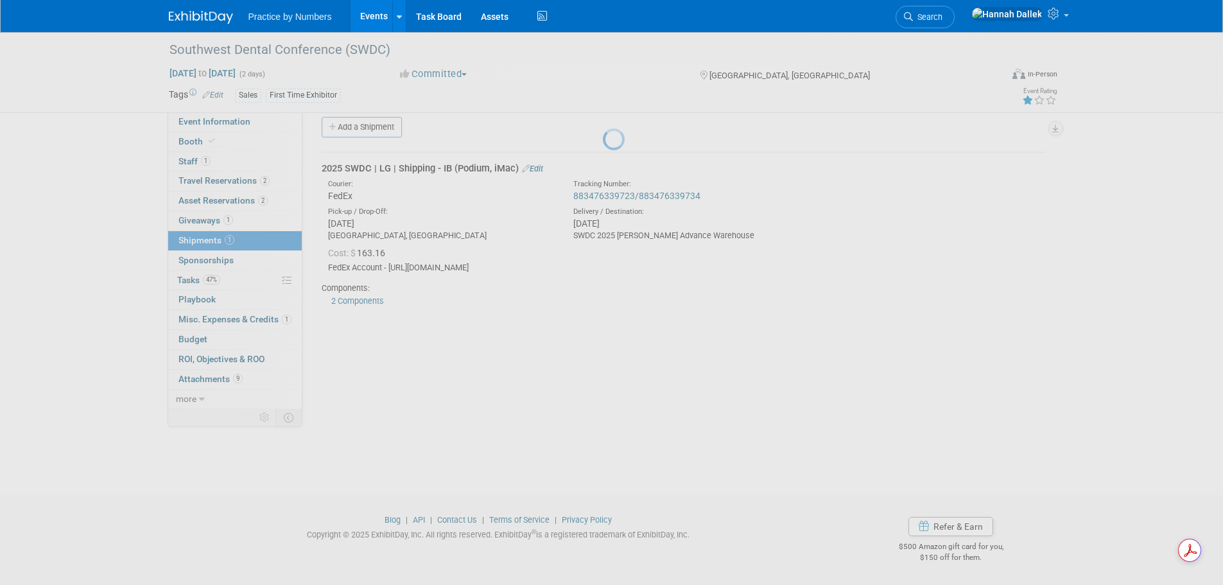
scroll to position [13, 0]
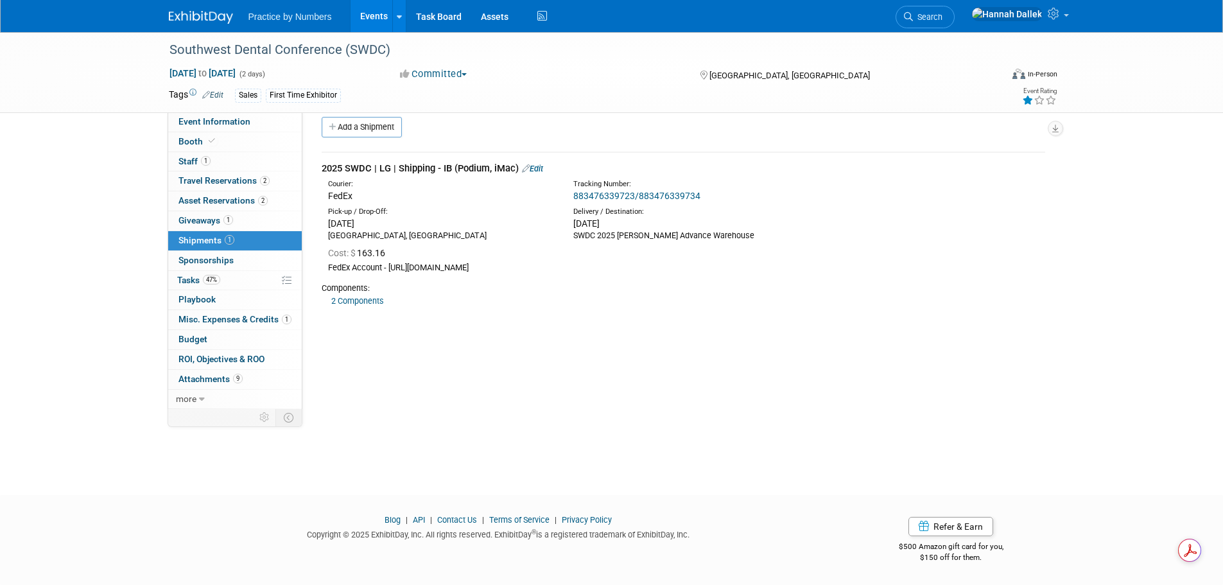
click at [539, 164] on link "Edit" at bounding box center [532, 169] width 21 height 10
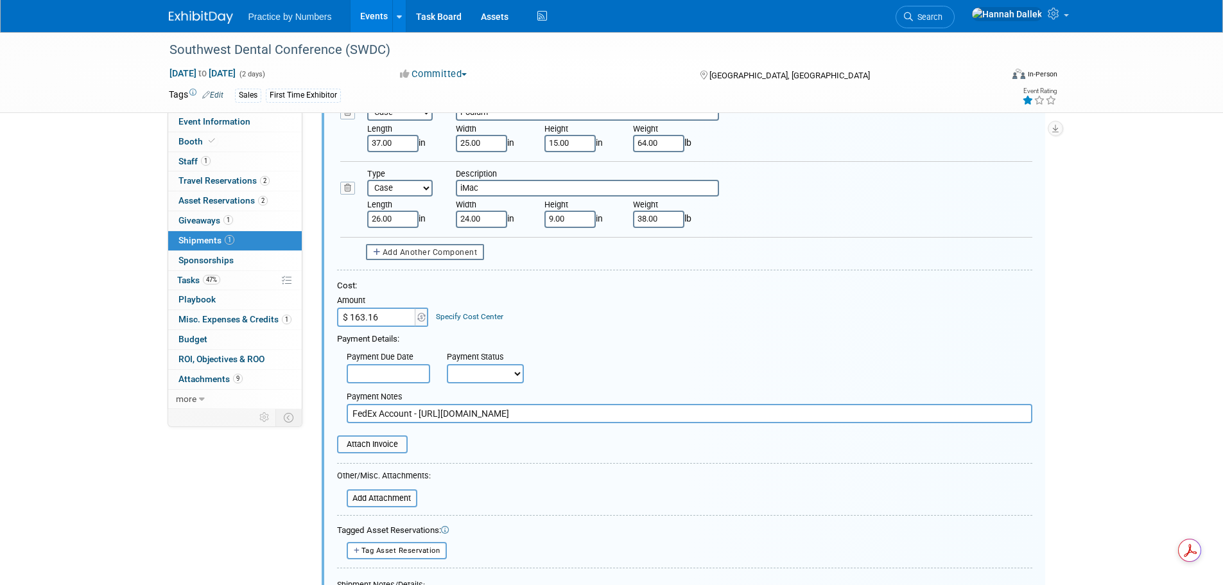
scroll to position [276, 0]
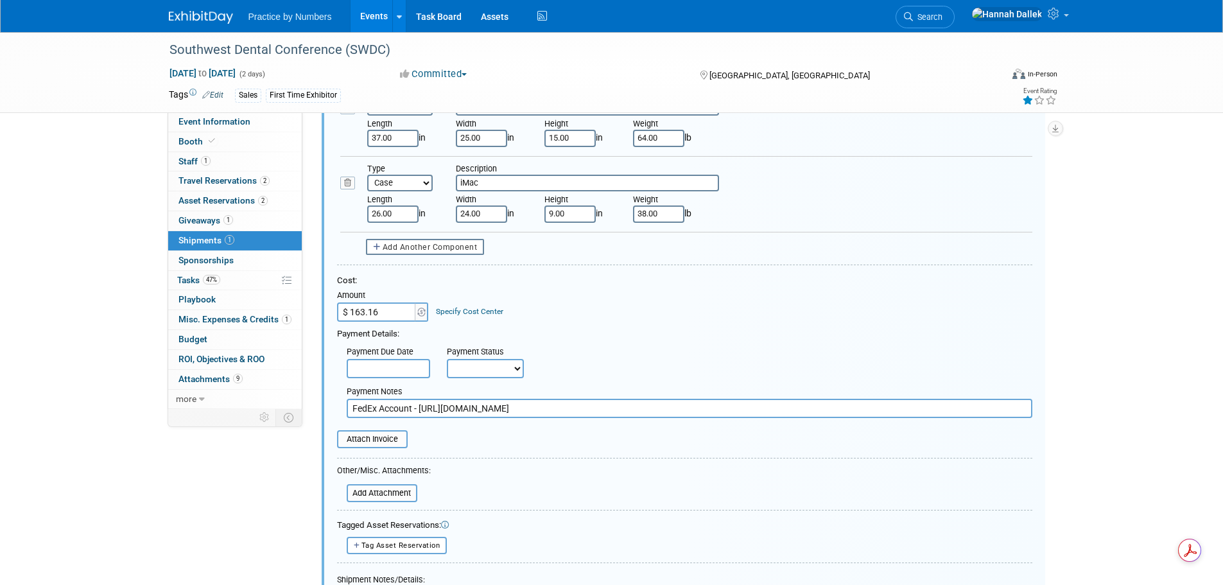
drag, startPoint x: 796, startPoint y: 408, endPoint x: 420, endPoint y: 416, distance: 376.3
click at [420, 416] on input "FedEx Account - [URL][DOMAIN_NAME]" at bounding box center [690, 408] width 686 height 19
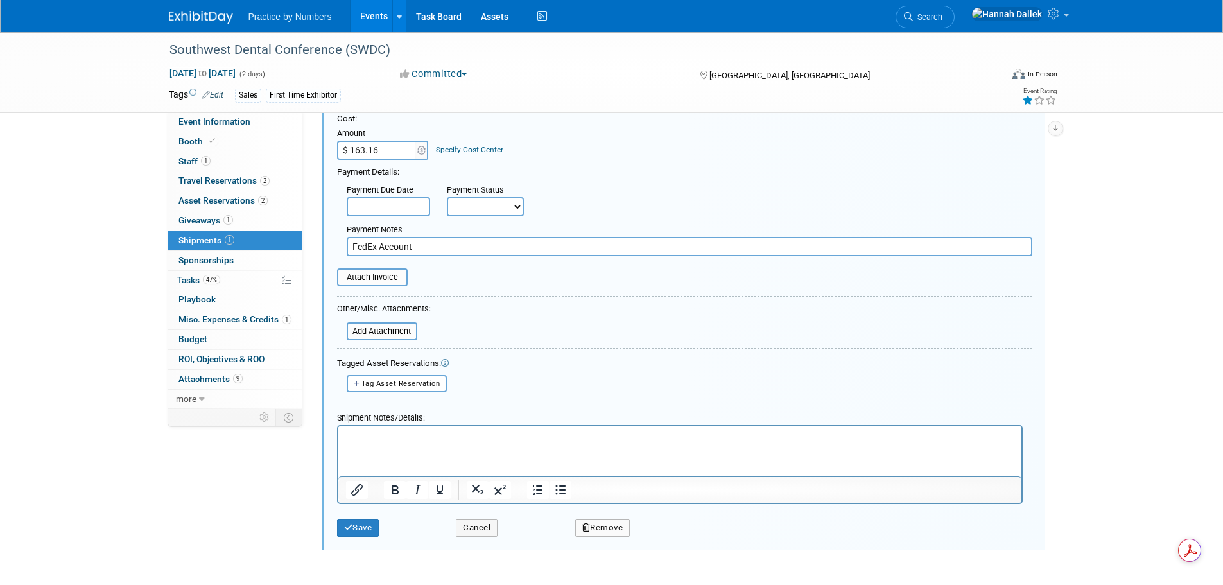
scroll to position [469, 0]
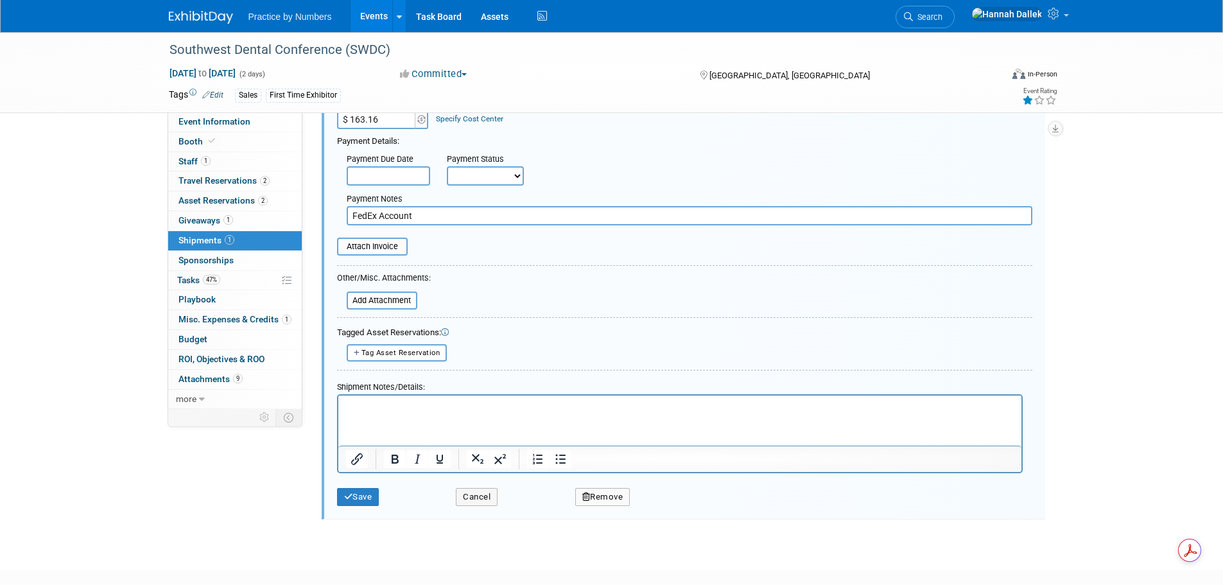
type input "FedEx Account"
click at [397, 413] on html at bounding box center [679, 405] width 683 height 18
click at [726, 405] on p "[URL][DOMAIN_NAME]" at bounding box center [679, 407] width 668 height 13
drag, startPoint x: 716, startPoint y: 406, endPoint x: 340, endPoint y: 410, distance: 376.3
click at [340, 410] on html "[URL][DOMAIN_NAME]" at bounding box center [679, 405] width 683 height 18
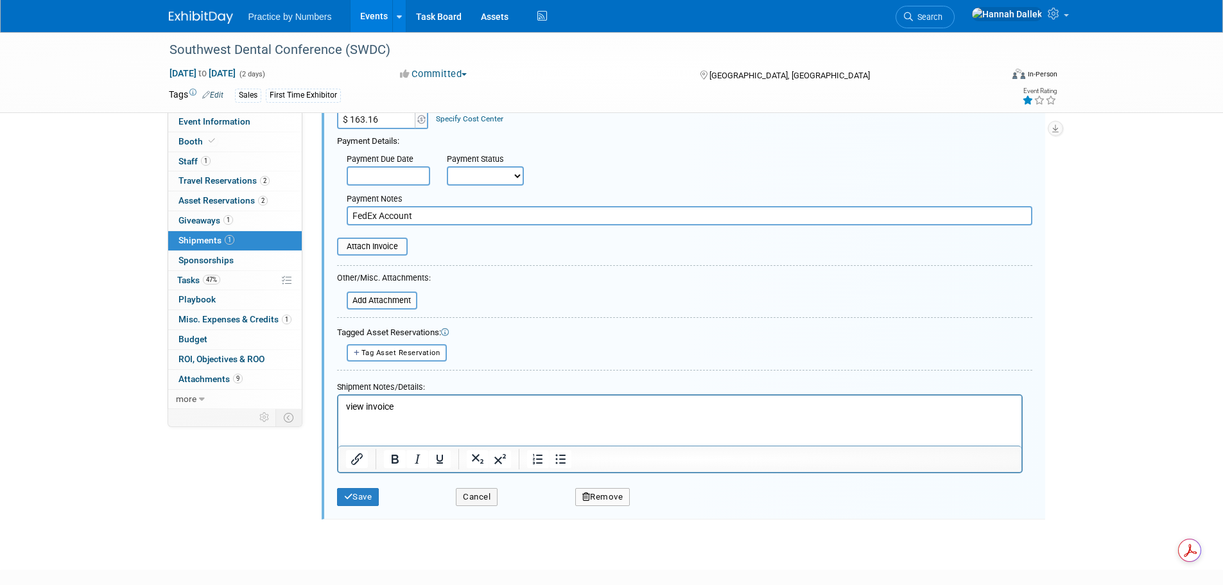
drag, startPoint x: 388, startPoint y: 408, endPoint x: 692, endPoint y: 854, distance: 539.4
click at [338, 409] on html "view invoice" at bounding box center [679, 405] width 683 height 18
click at [360, 463] on icon "Insert/edit link" at bounding box center [356, 458] width 15 height 15
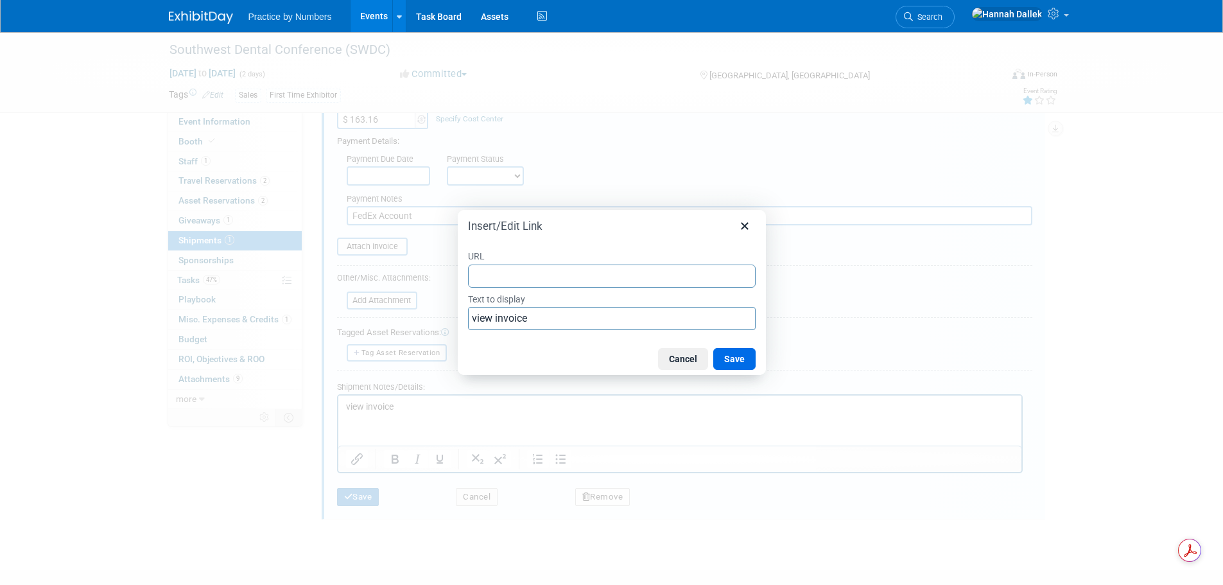
type input "[URL][DOMAIN_NAME]"
click at [728, 358] on button "Save" at bounding box center [734, 359] width 42 height 22
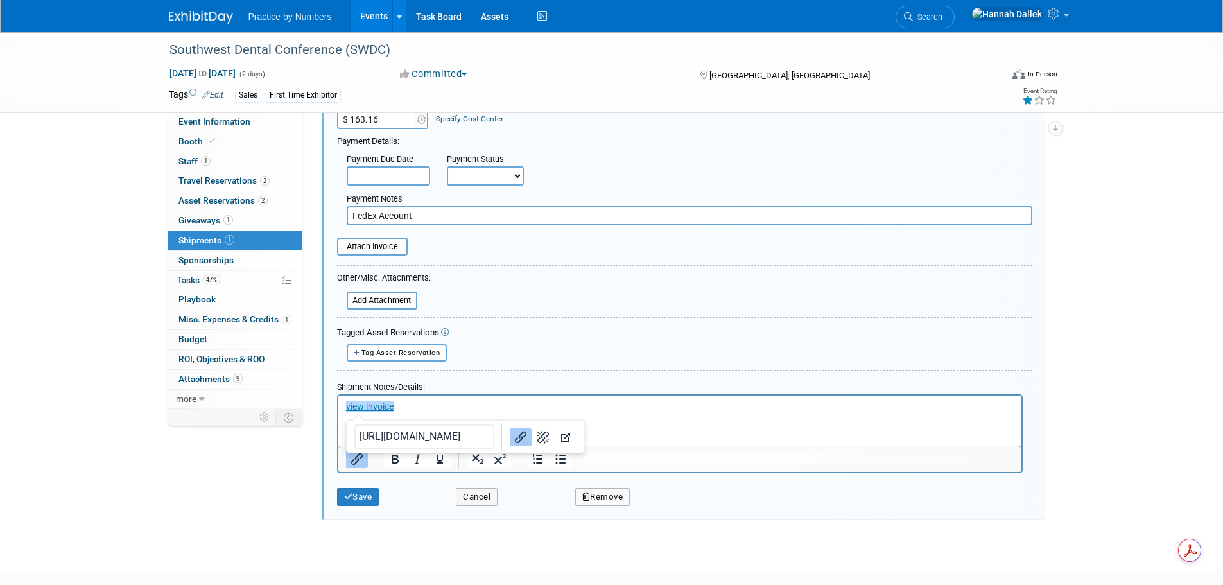
click at [674, 410] on p "view invoice" at bounding box center [679, 407] width 668 height 13
click at [367, 500] on button "Save" at bounding box center [358, 497] width 42 height 18
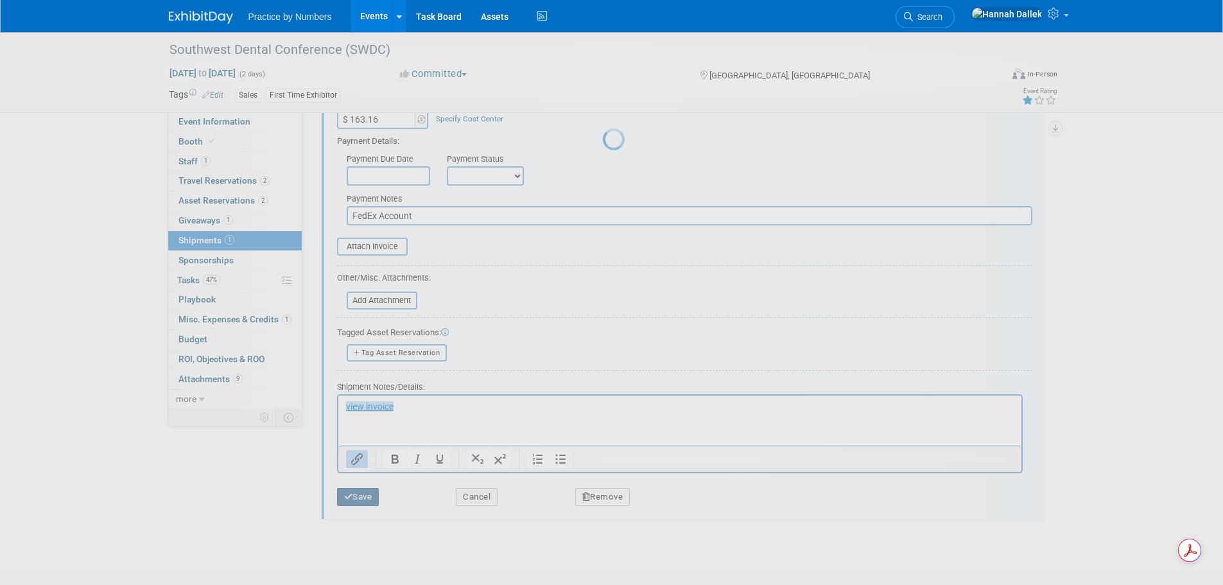
scroll to position [13, 0]
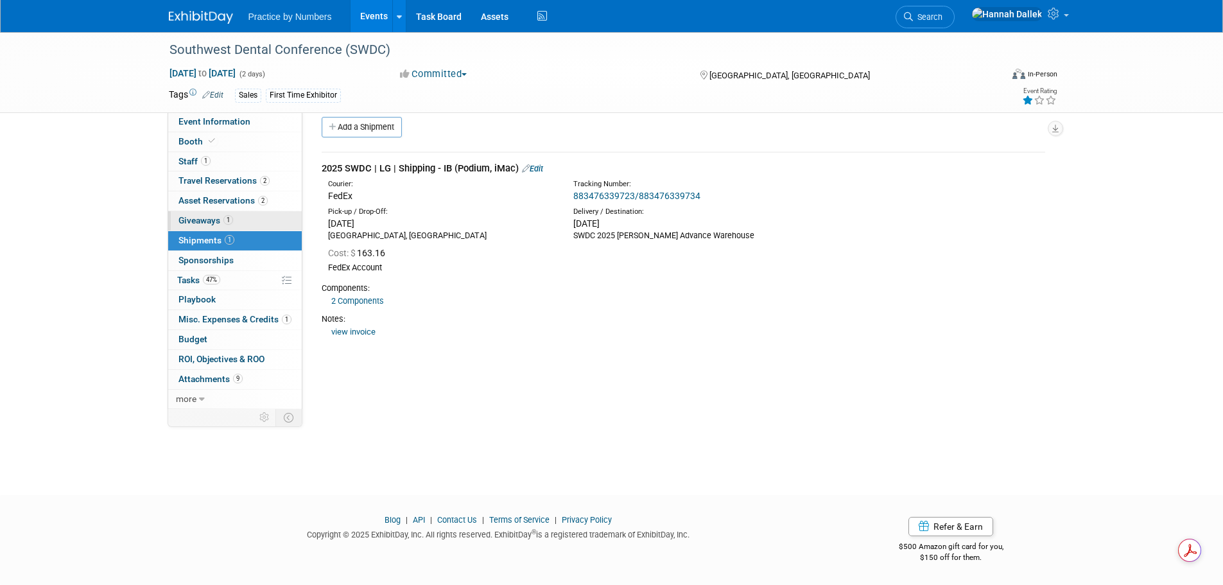
click at [214, 218] on span "Giveaways 1" at bounding box center [205, 220] width 55 height 10
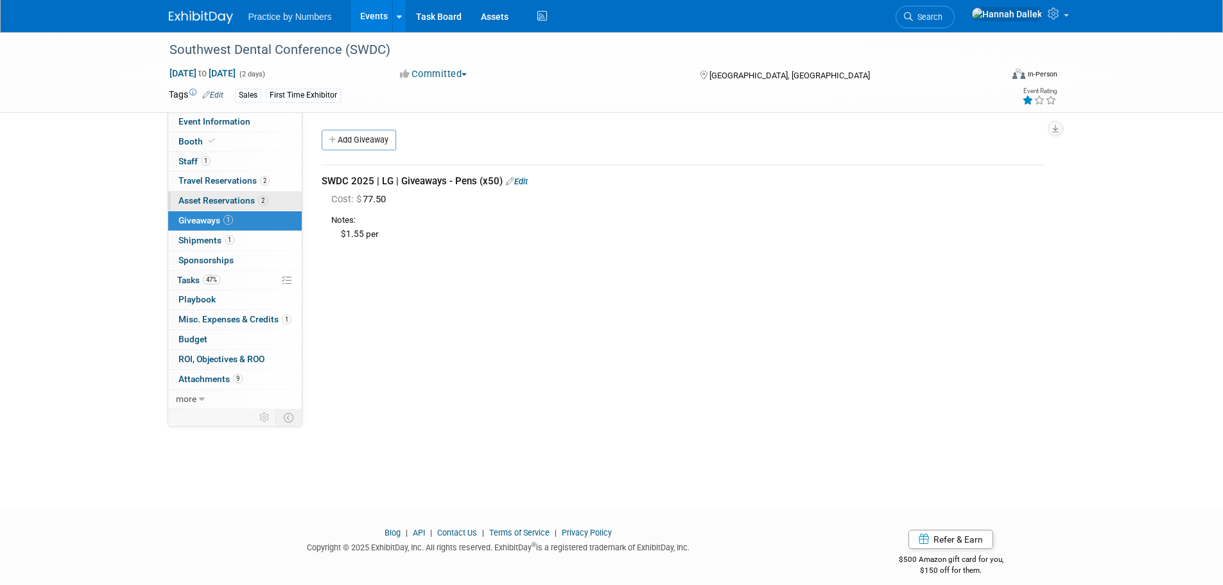
click at [207, 201] on span "Asset Reservations 2" at bounding box center [222, 200] width 89 height 10
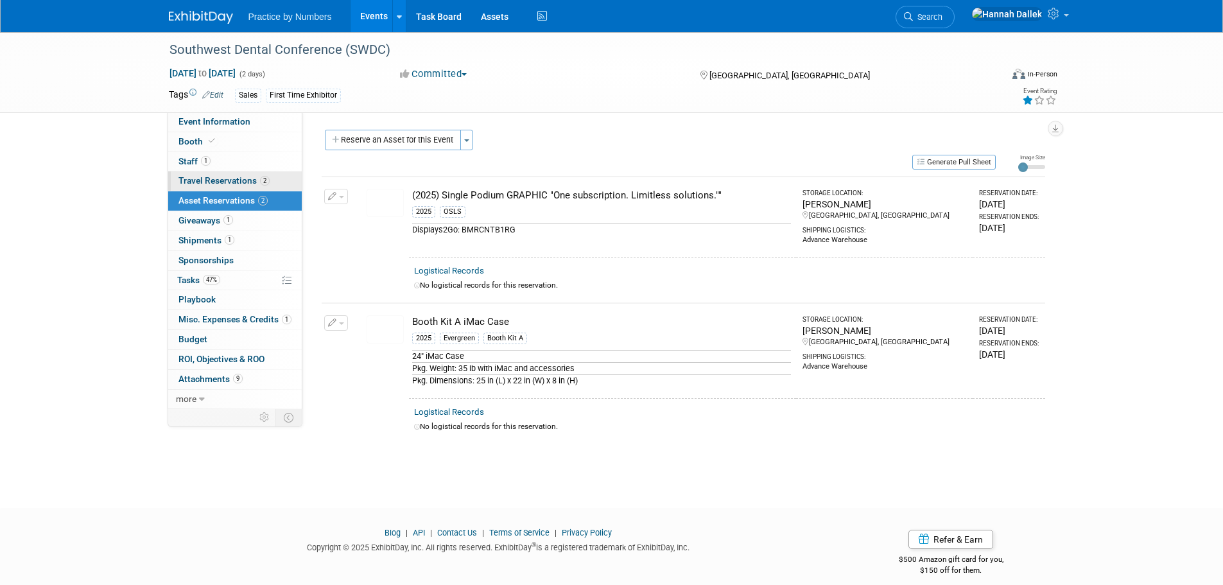
click at [207, 182] on span "Travel Reservations 2" at bounding box center [223, 180] width 91 height 10
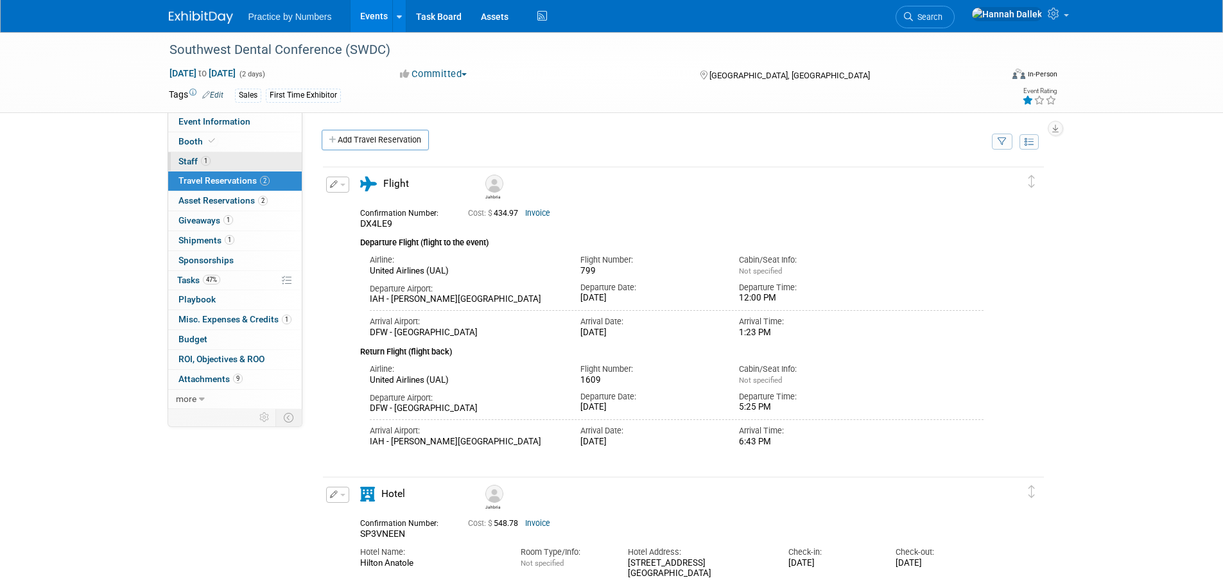
click at [194, 162] on span "Staff 1" at bounding box center [194, 161] width 32 height 10
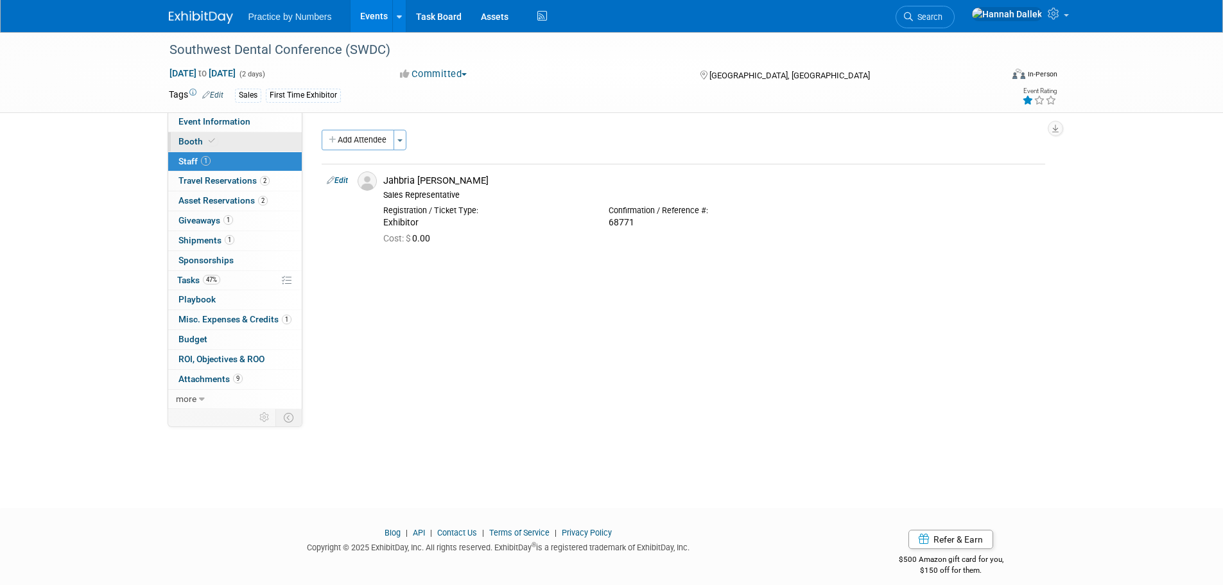
click at [196, 141] on span "Booth" at bounding box center [197, 141] width 39 height 10
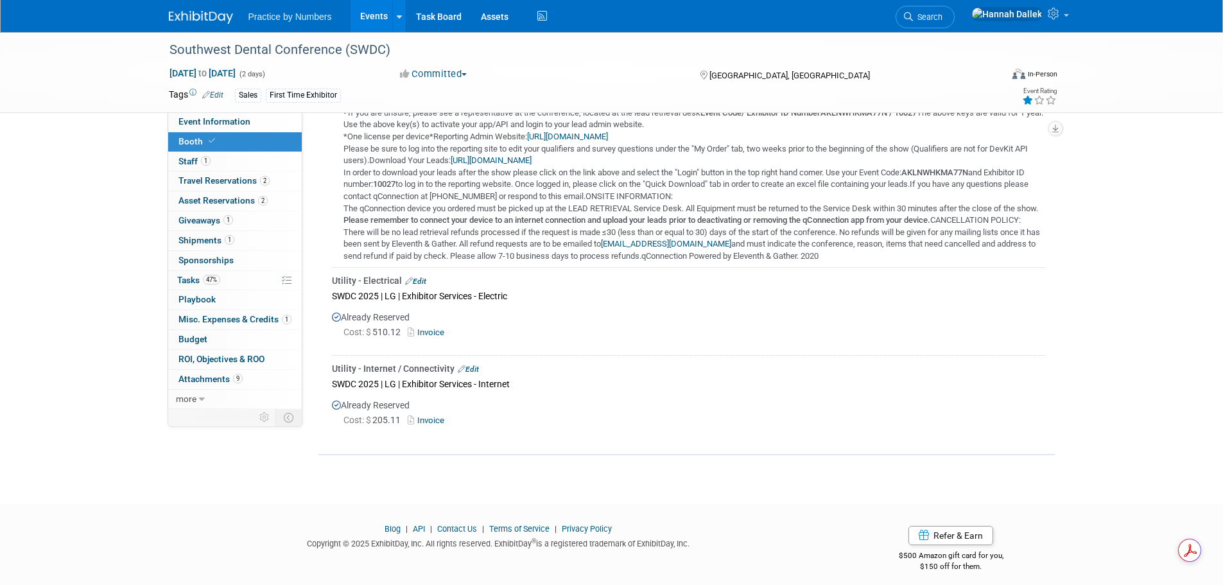
scroll to position [1262, 0]
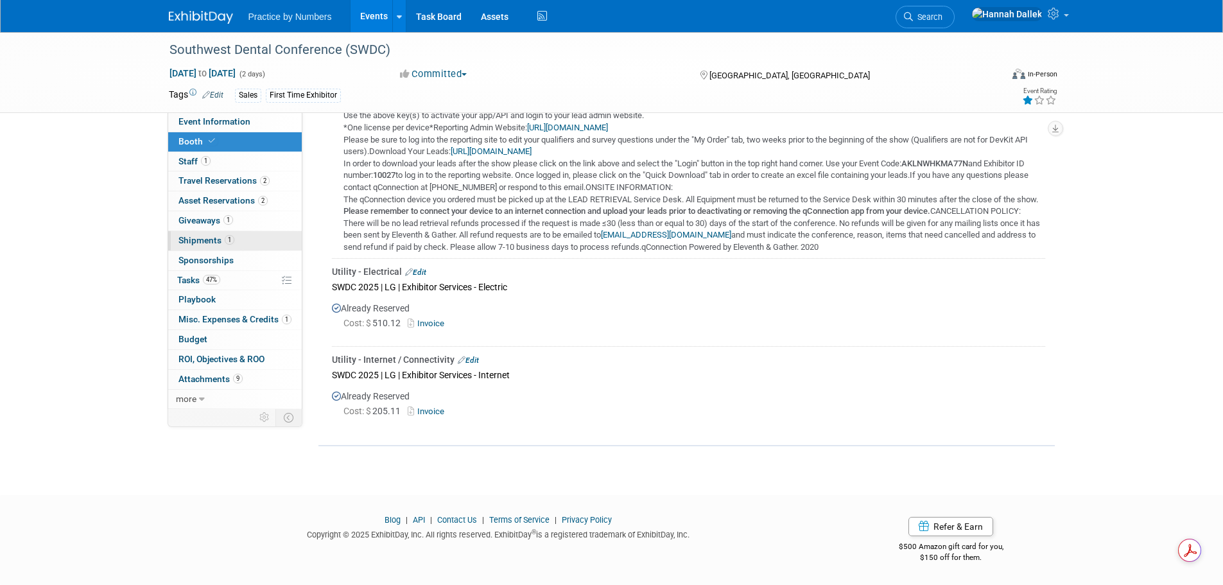
click at [199, 238] on span "Shipments 1" at bounding box center [206, 240] width 56 height 10
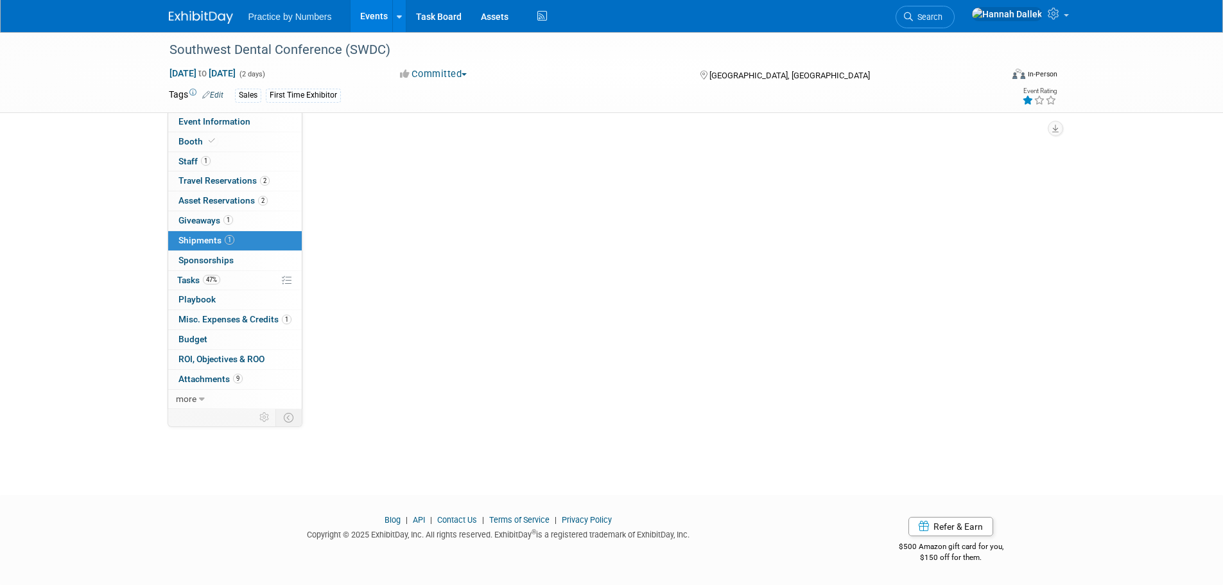
scroll to position [0, 0]
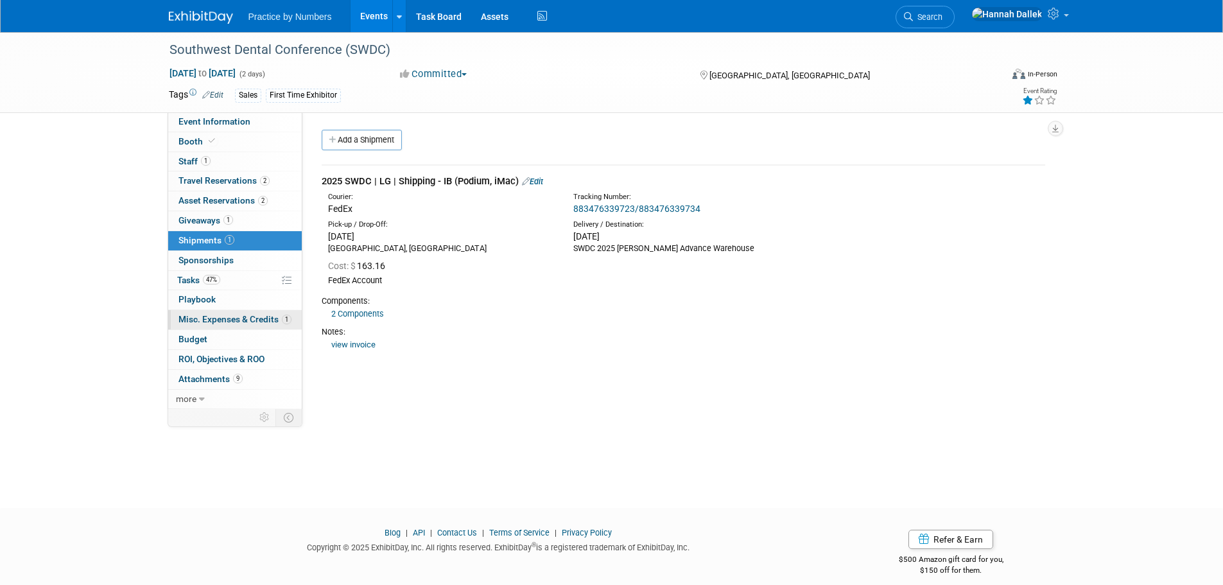
click at [197, 317] on span "Misc. Expenses & Credits 1" at bounding box center [234, 319] width 113 height 10
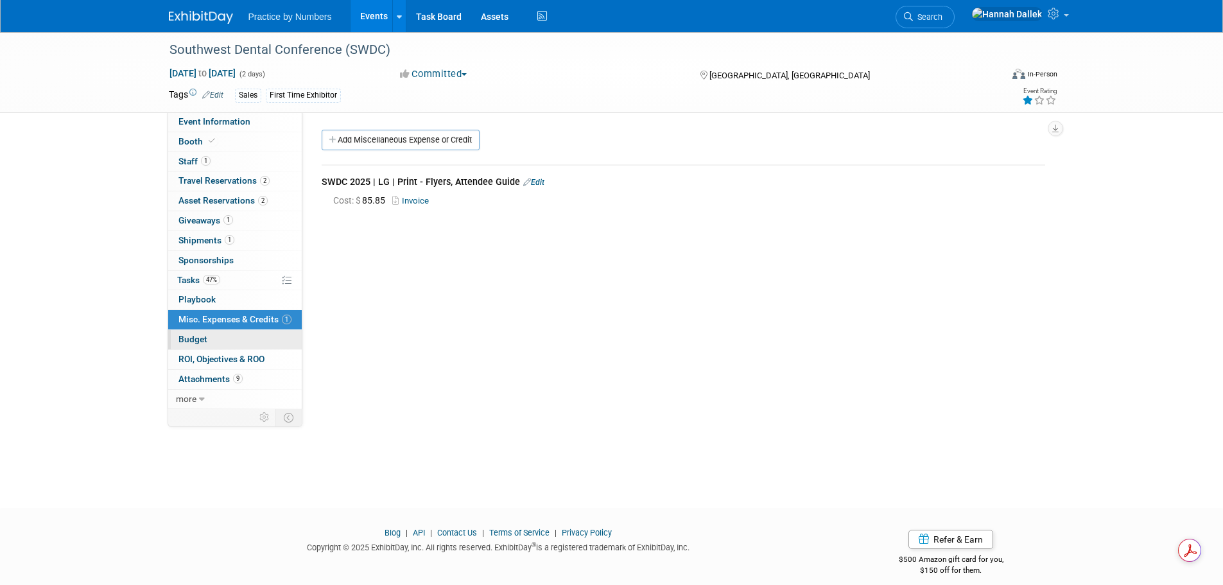
click at [196, 342] on span "Budget" at bounding box center [192, 339] width 29 height 10
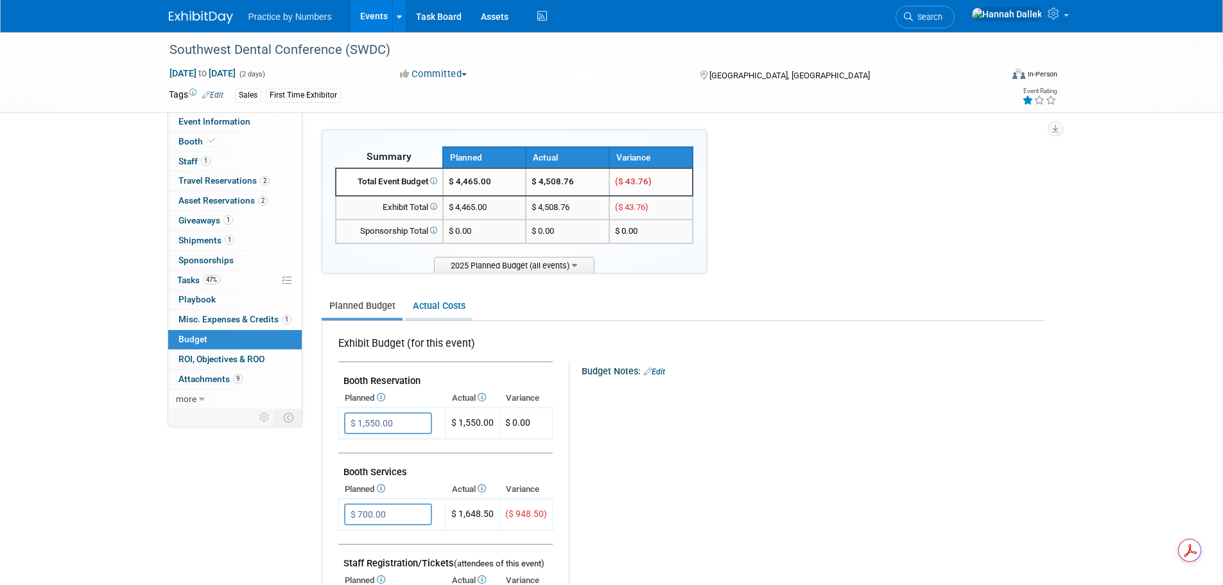
click at [429, 305] on link "Actual Costs" at bounding box center [438, 306] width 67 height 24
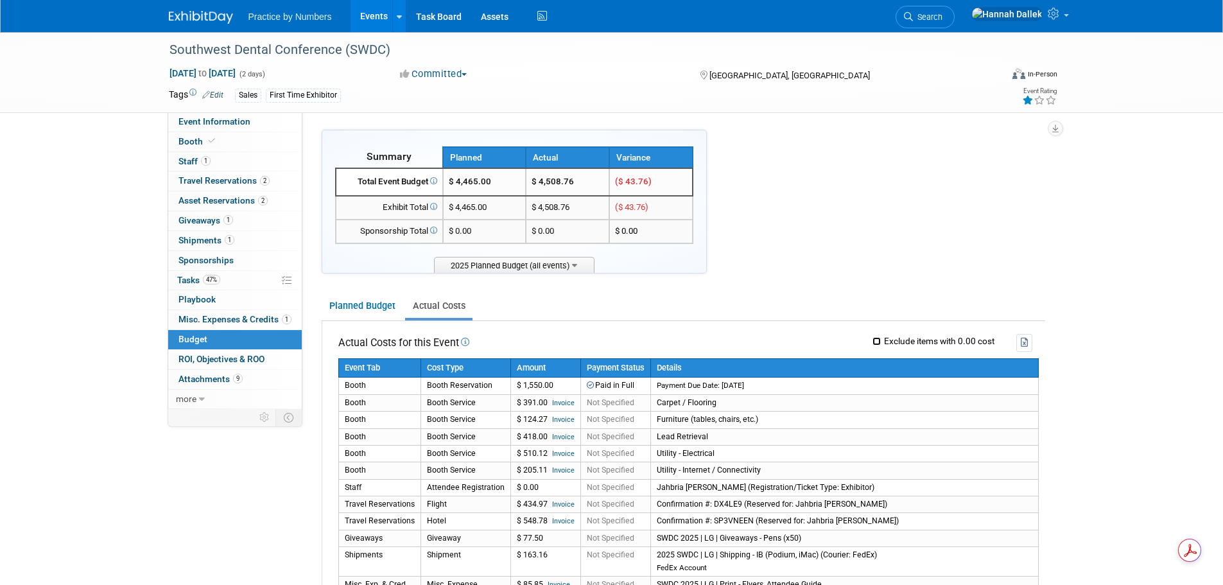
click at [876, 340] on input "Exclude items with 0.00 cost" at bounding box center [877, 341] width 8 height 8
checkbox input "true"
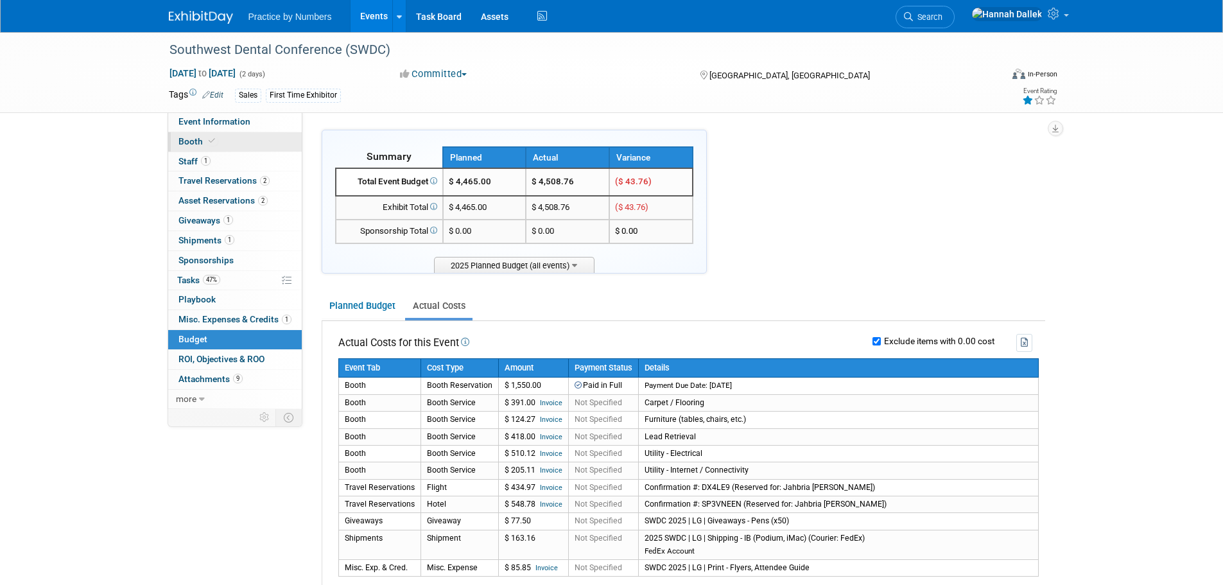
click at [195, 144] on span "Booth" at bounding box center [197, 141] width 39 height 10
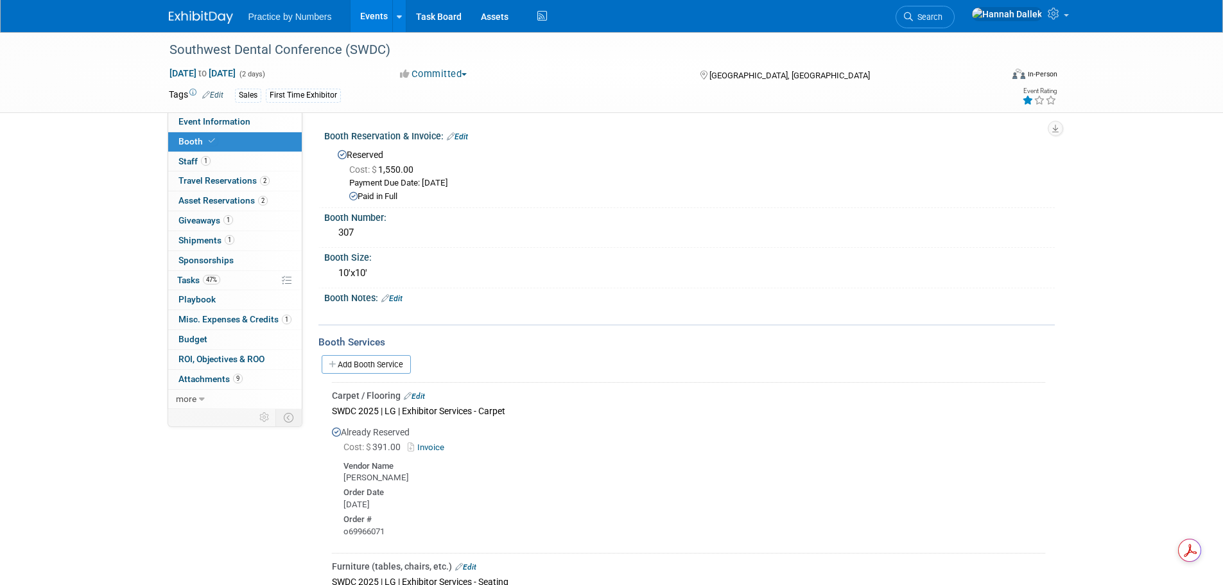
click at [422, 394] on link "Edit" at bounding box center [414, 396] width 21 height 9
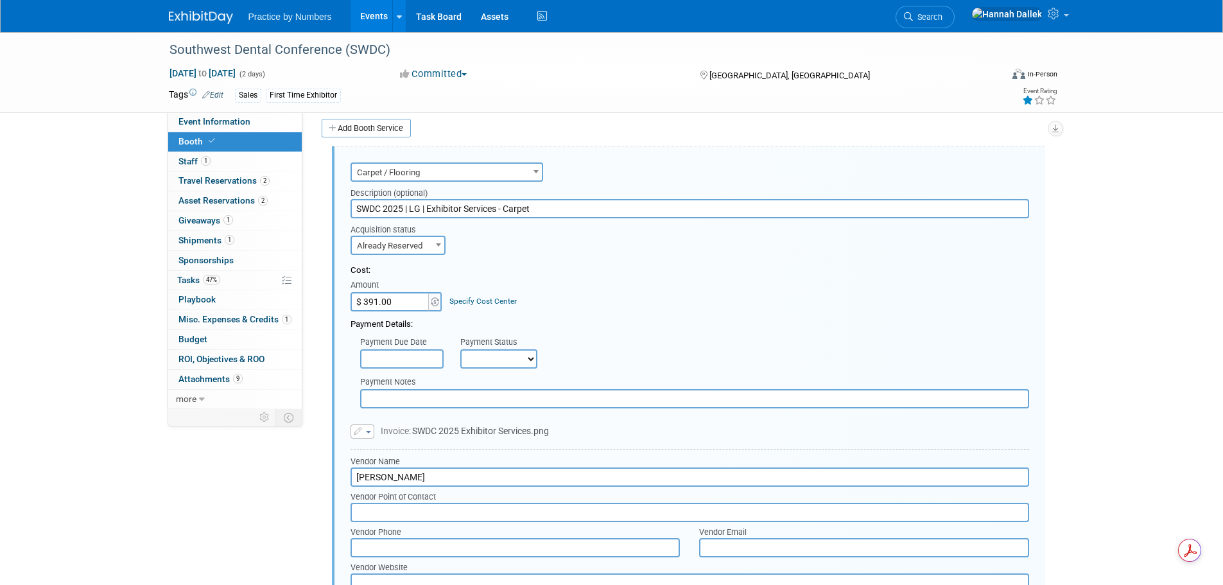
click at [489, 173] on span "Carpet / Flooring" at bounding box center [447, 173] width 190 height 18
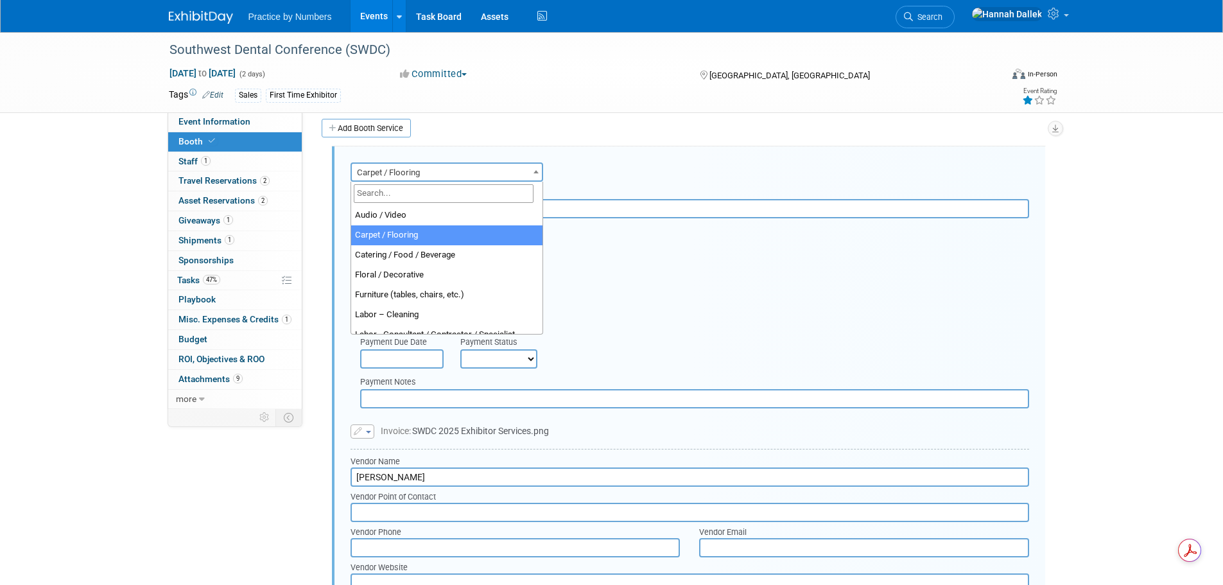
click at [489, 173] on span "Carpet / Flooring" at bounding box center [447, 173] width 190 height 18
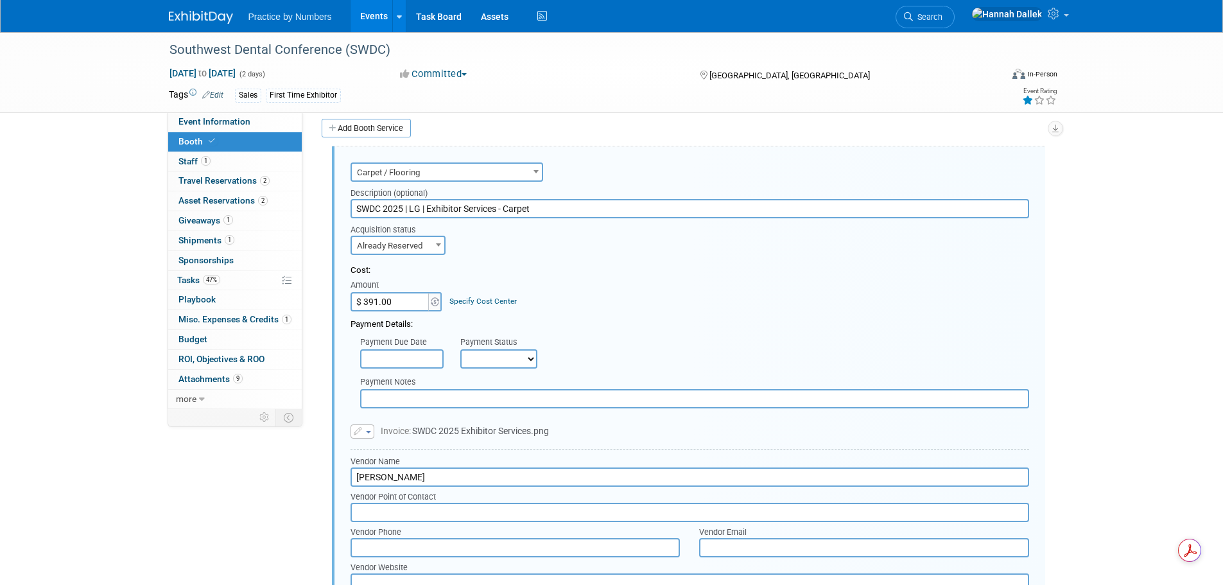
click at [629, 295] on div "Cost: Amount $ 391.00 Specify Cost Center Cost Center -- Not Specified --" at bounding box center [690, 288] width 679 height 47
click at [205, 342] on span "Budget" at bounding box center [192, 339] width 29 height 10
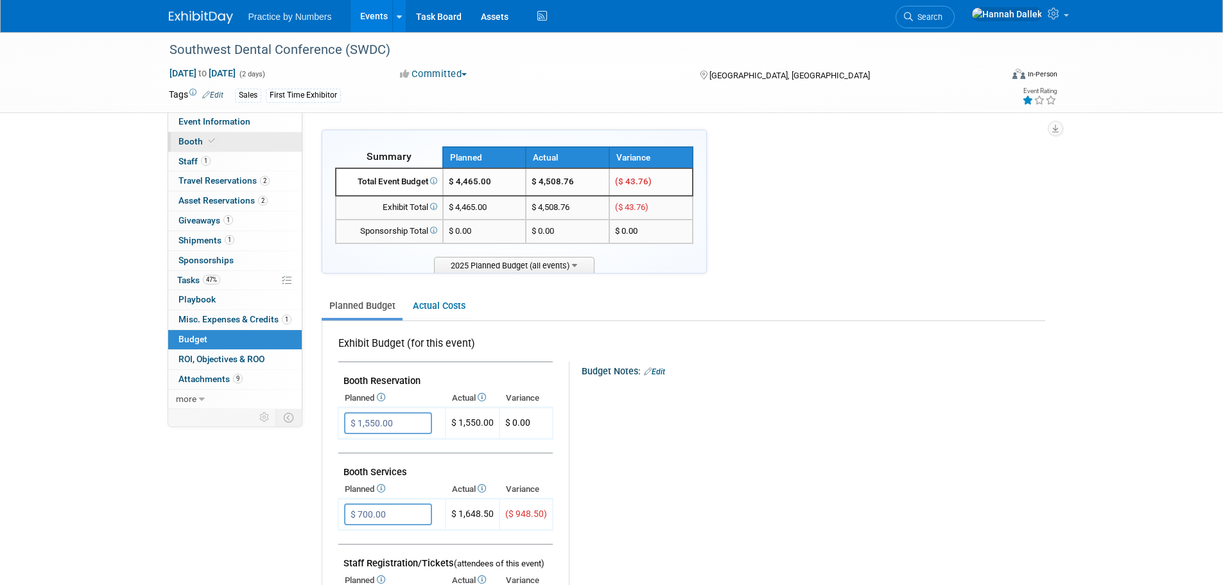
click at [195, 140] on span "Booth" at bounding box center [197, 141] width 39 height 10
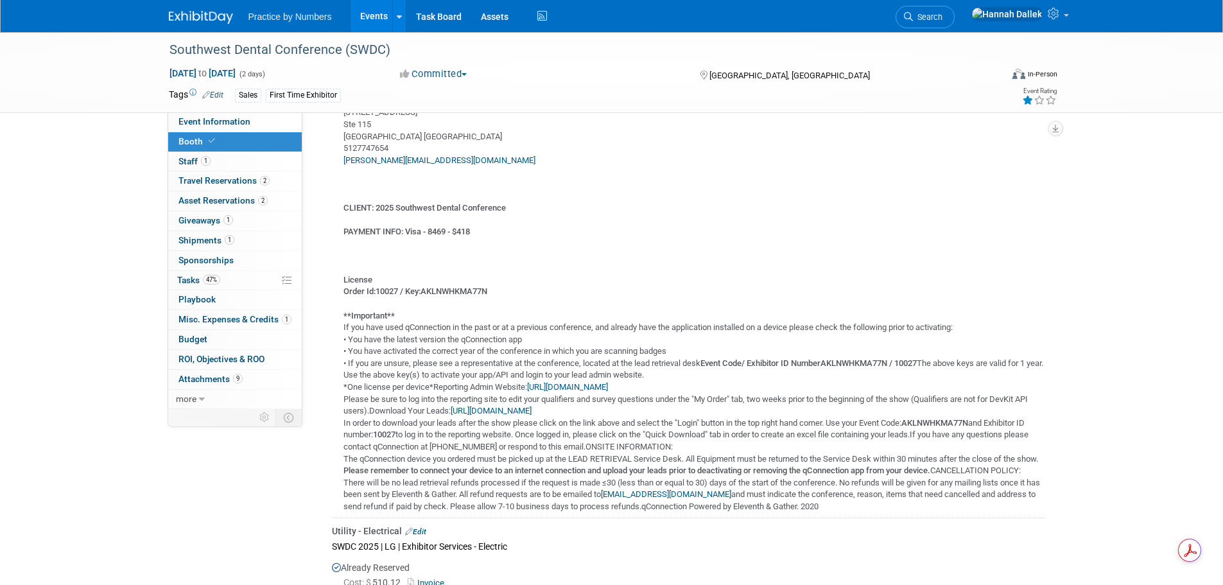
scroll to position [1092, 0]
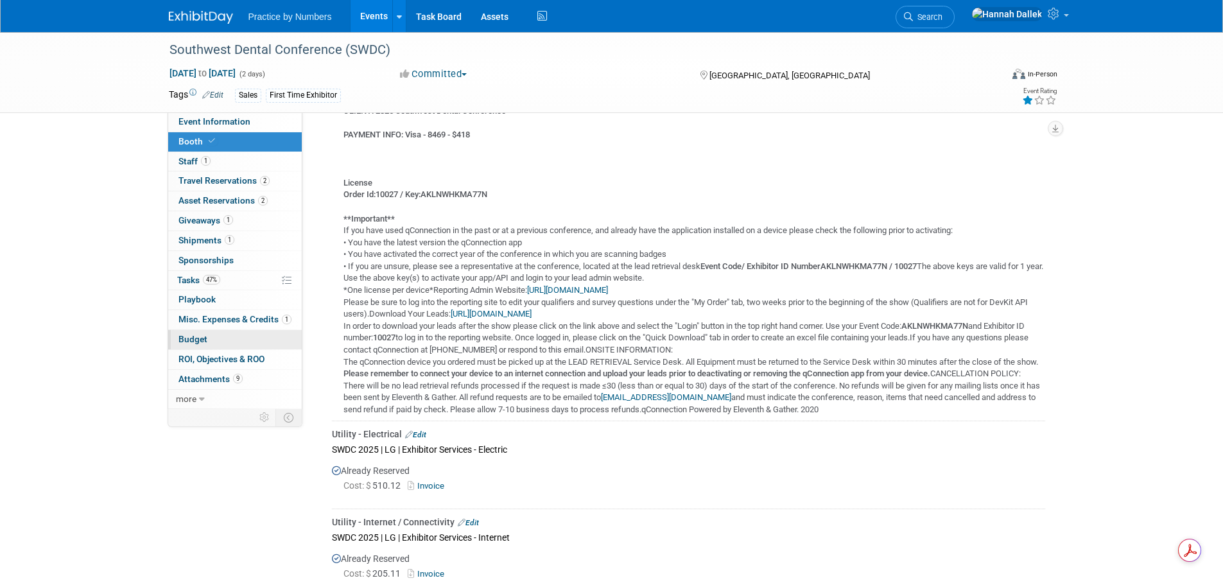
click at [195, 337] on span "Budget" at bounding box center [192, 339] width 29 height 10
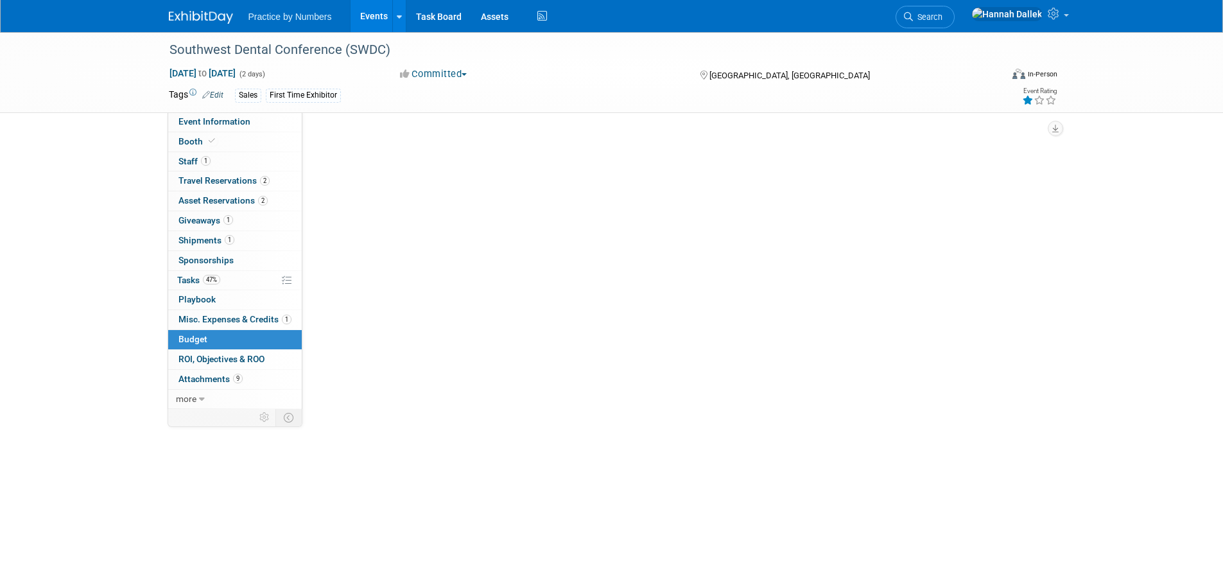
scroll to position [0, 0]
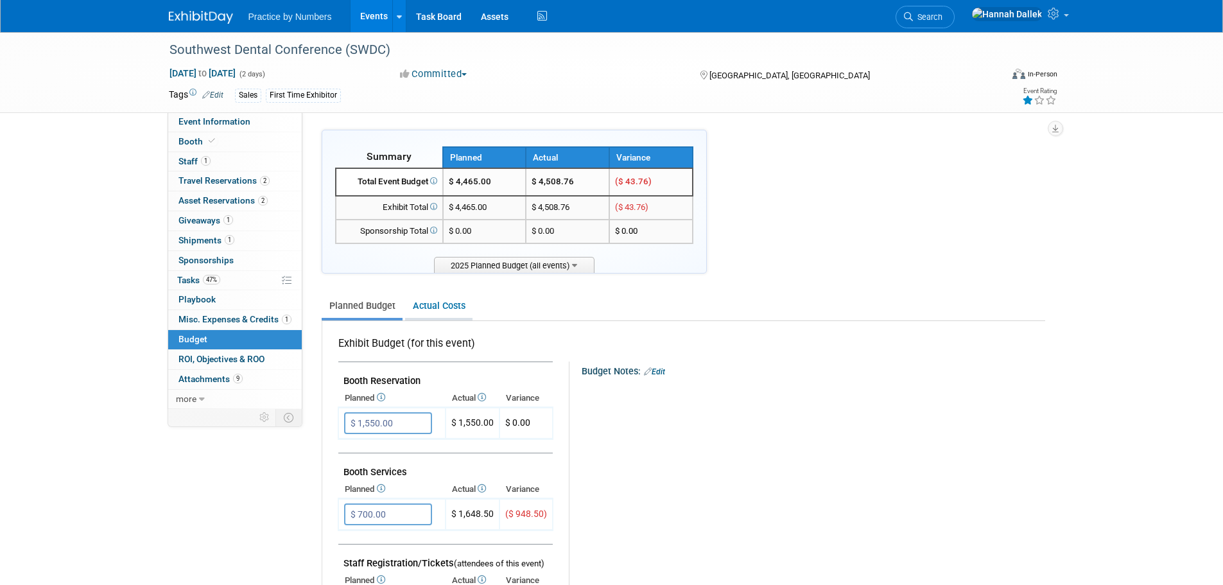
click at [431, 309] on link "Actual Costs" at bounding box center [438, 306] width 67 height 24
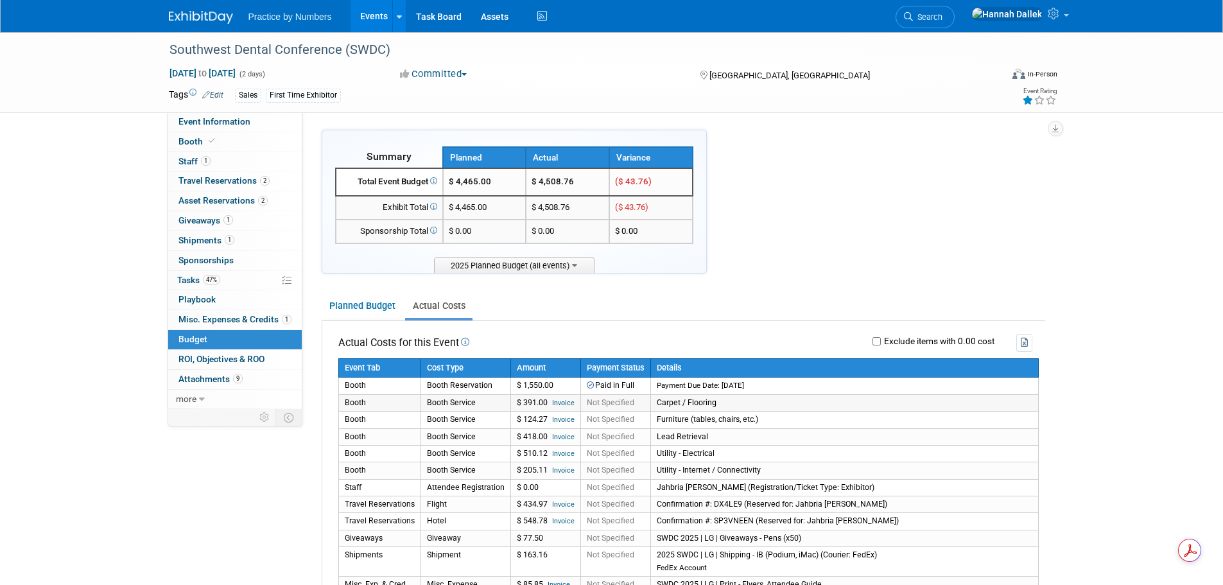
scroll to position [64, 0]
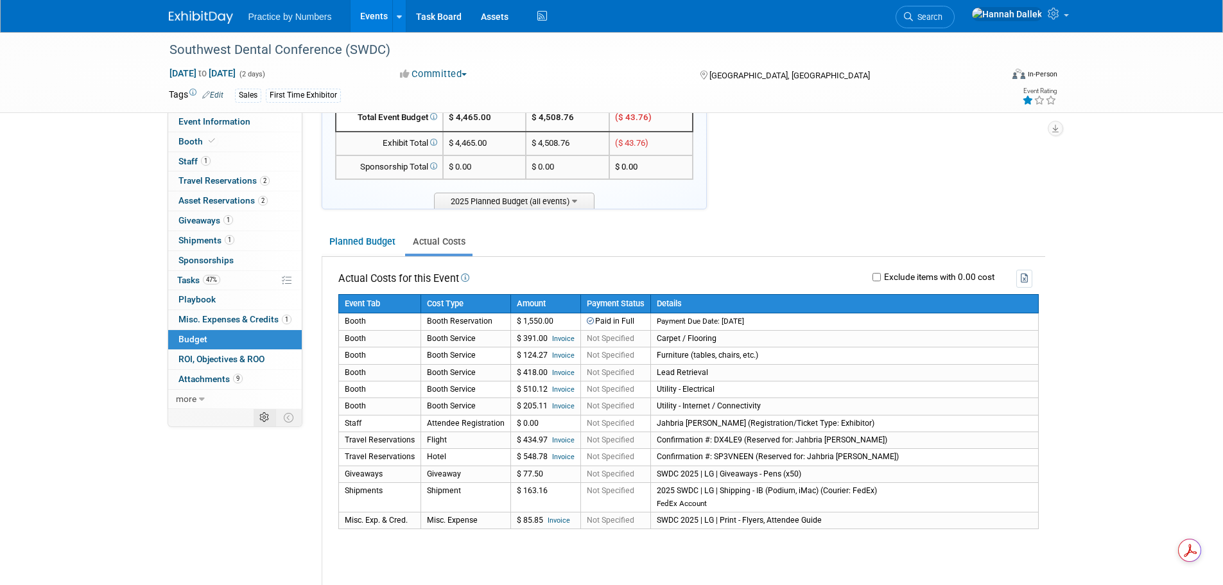
click at [261, 415] on icon at bounding box center [264, 418] width 10 height 10
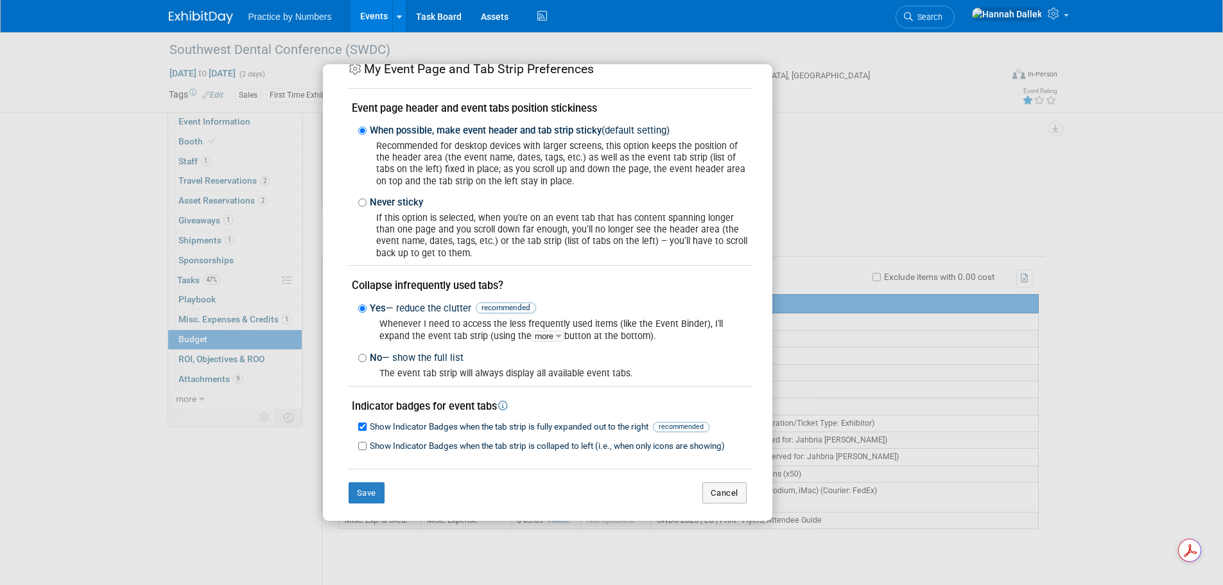
scroll to position [31, 0]
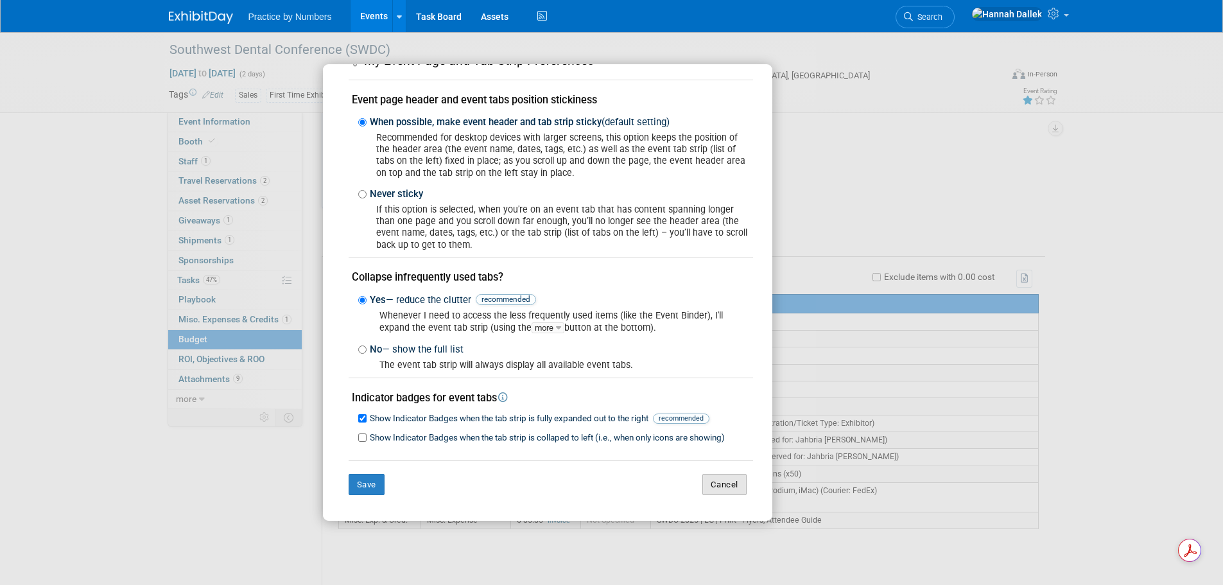
click at [723, 485] on button "Cancel" at bounding box center [724, 485] width 44 height 22
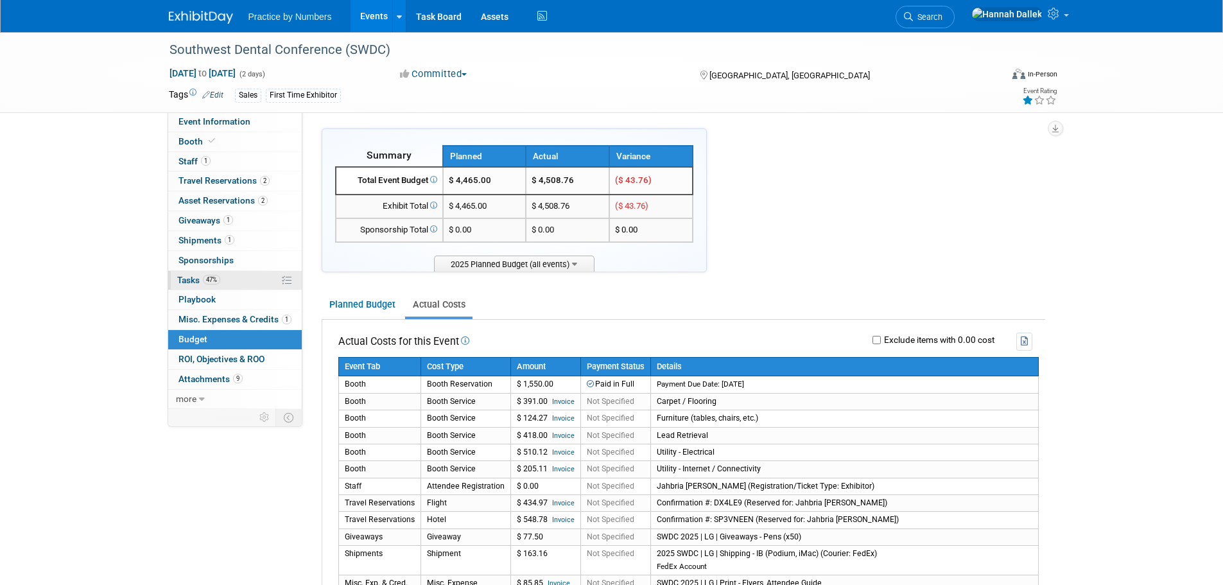
scroll to position [0, 0]
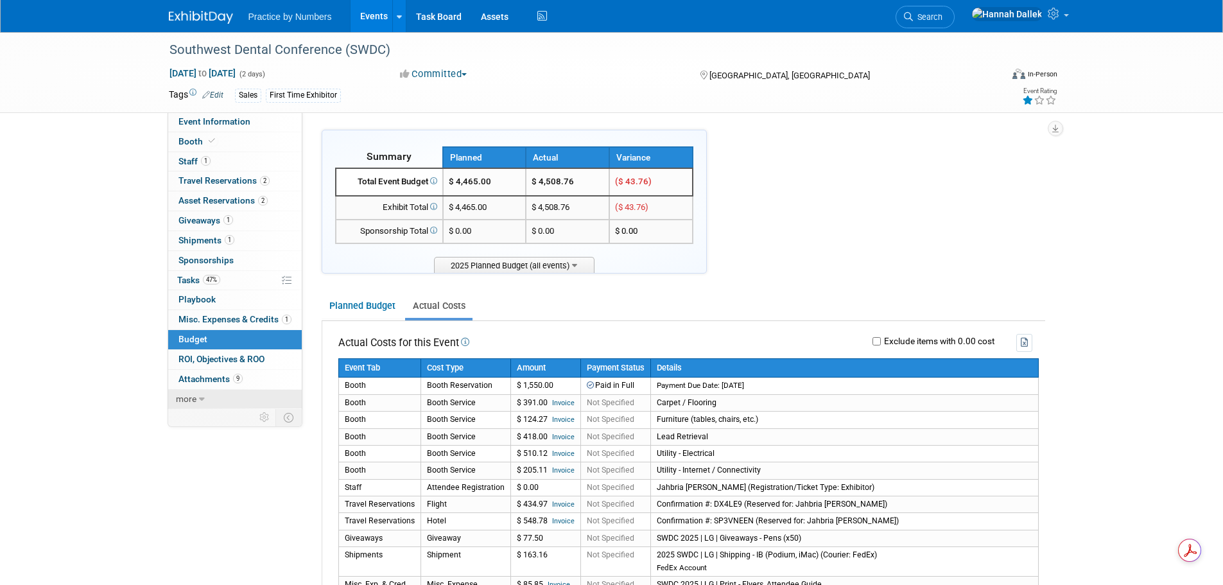
click at [209, 396] on link "more" at bounding box center [235, 399] width 134 height 19
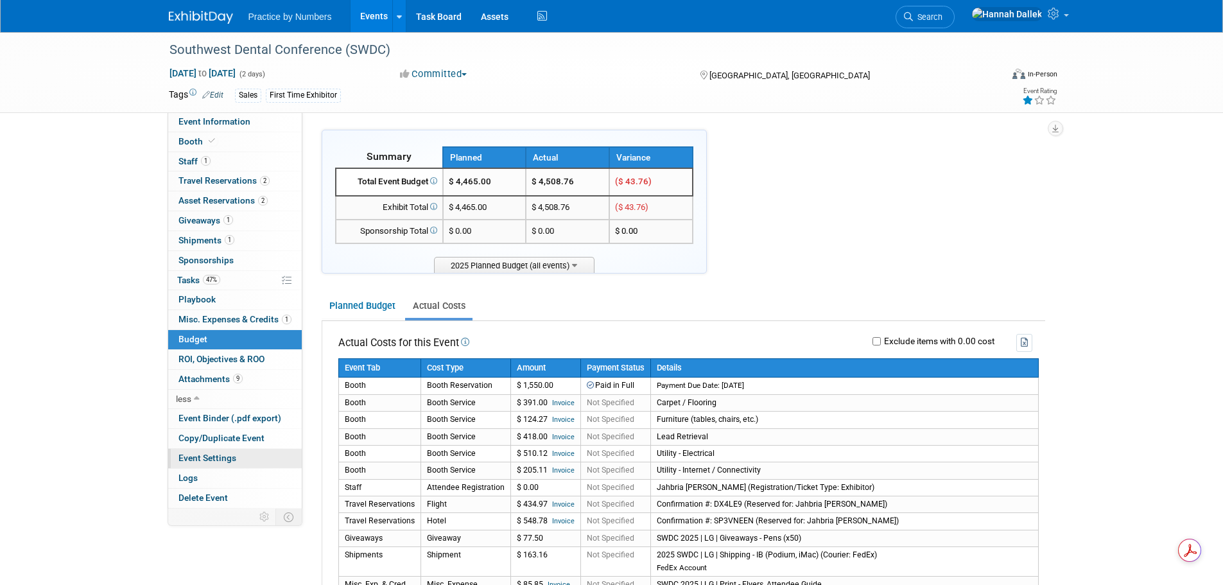
click at [225, 454] on span "Event Settings" at bounding box center [207, 458] width 58 height 10
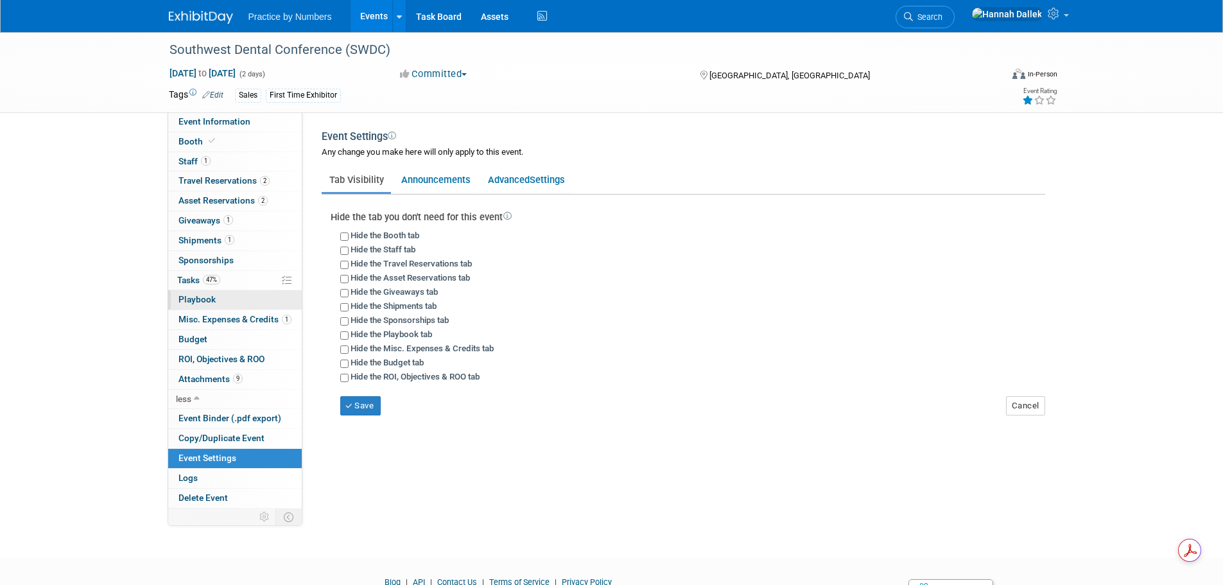
click at [214, 299] on span "Playbook 0" at bounding box center [196, 299] width 37 height 10
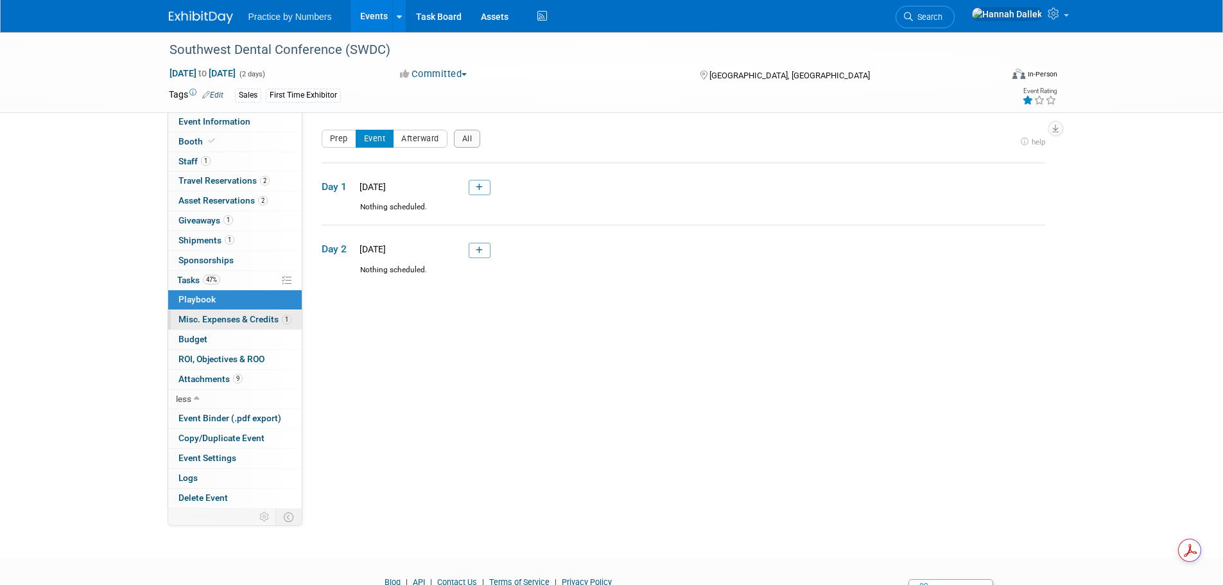
click at [211, 316] on span "Misc. Expenses & Credits 1" at bounding box center [234, 319] width 113 height 10
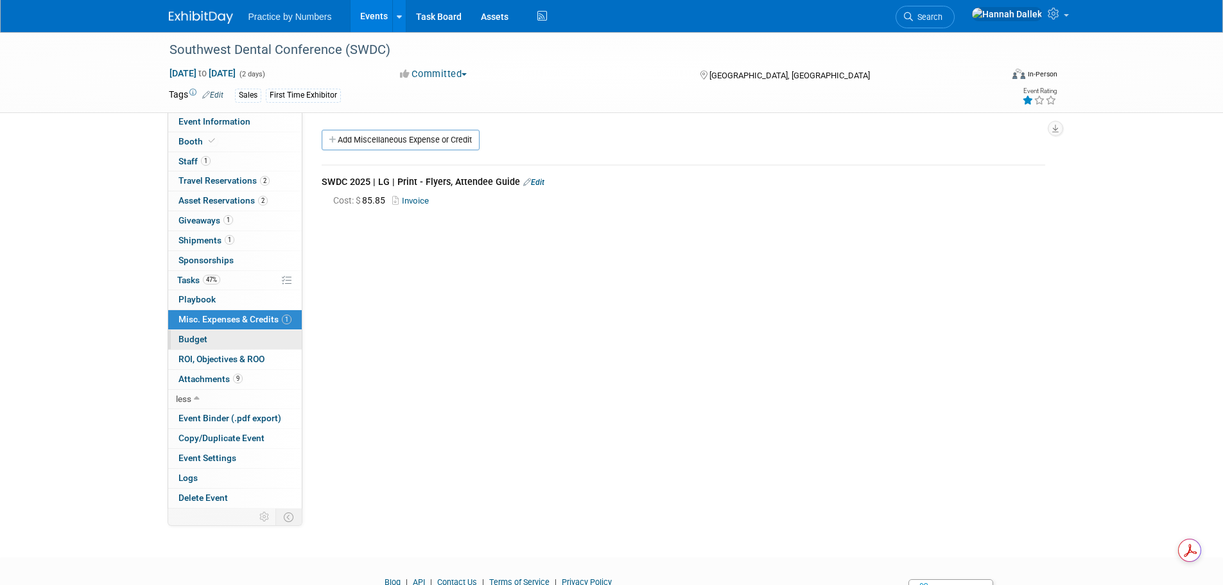
click at [211, 335] on link "Budget" at bounding box center [235, 339] width 134 height 19
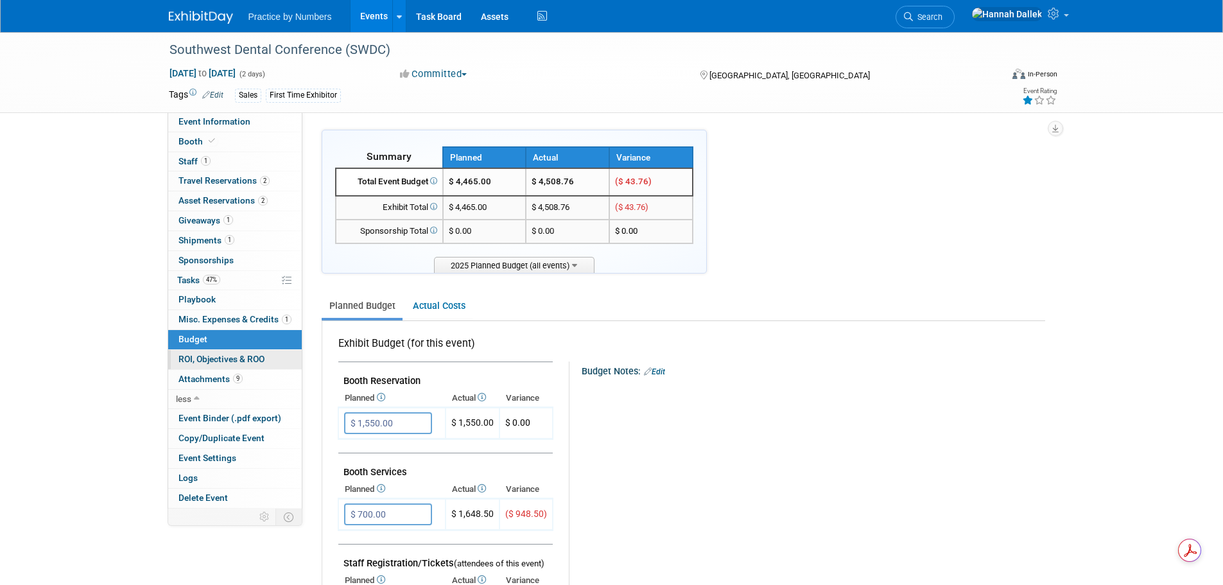
click at [211, 354] on span "ROI, Objectives & ROO 0" at bounding box center [221, 359] width 86 height 10
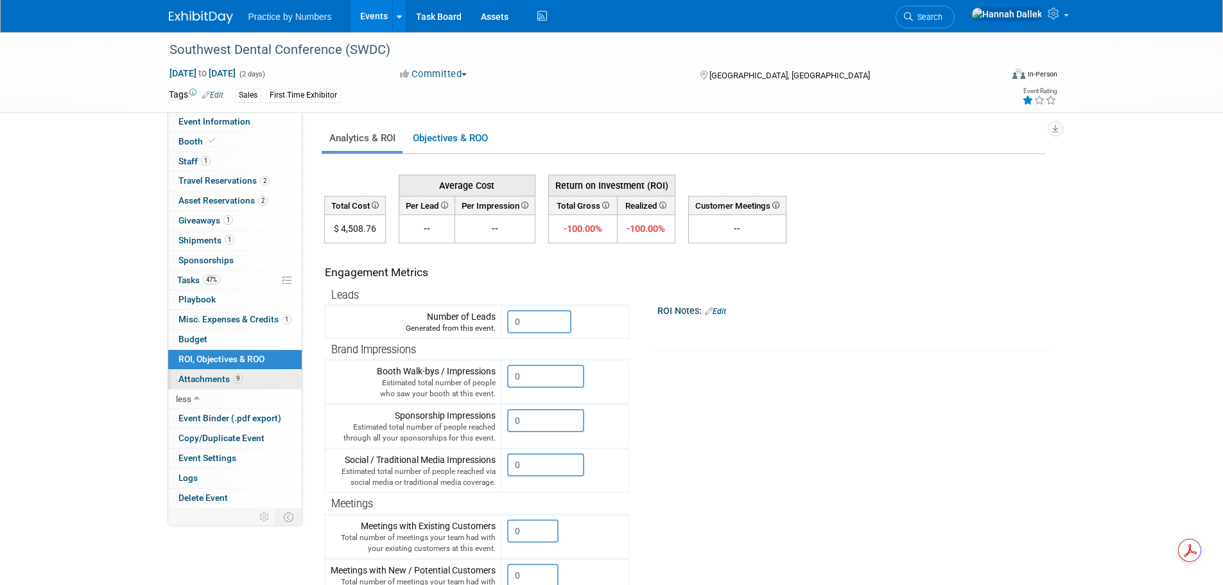
click at [204, 378] on span "Attachments 9" at bounding box center [210, 379] width 64 height 10
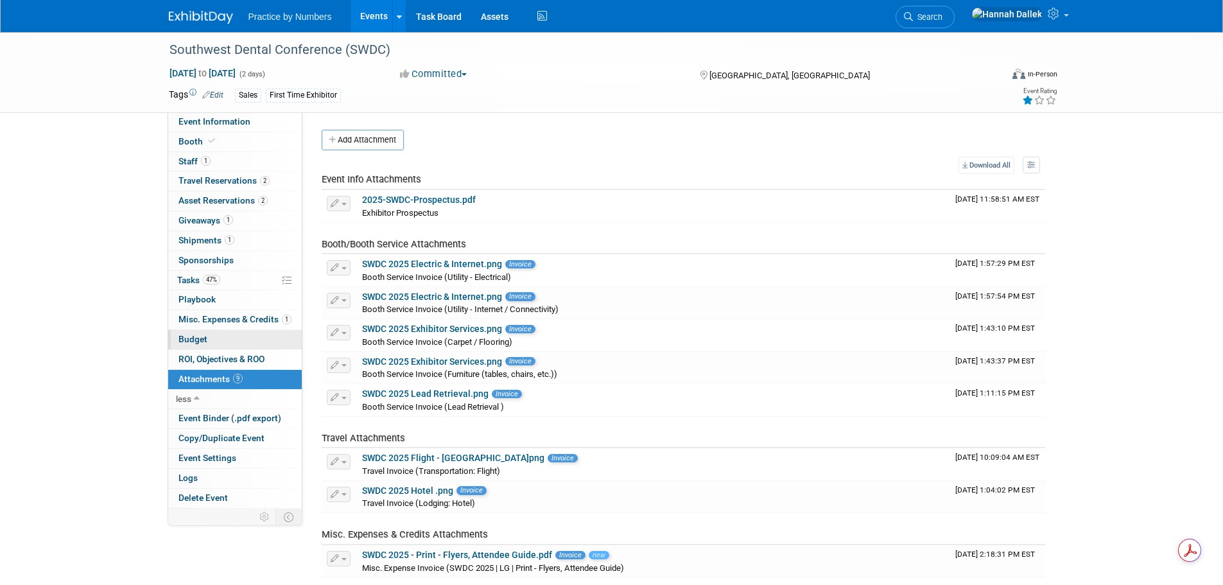
click at [198, 340] on span "Budget" at bounding box center [192, 339] width 29 height 10
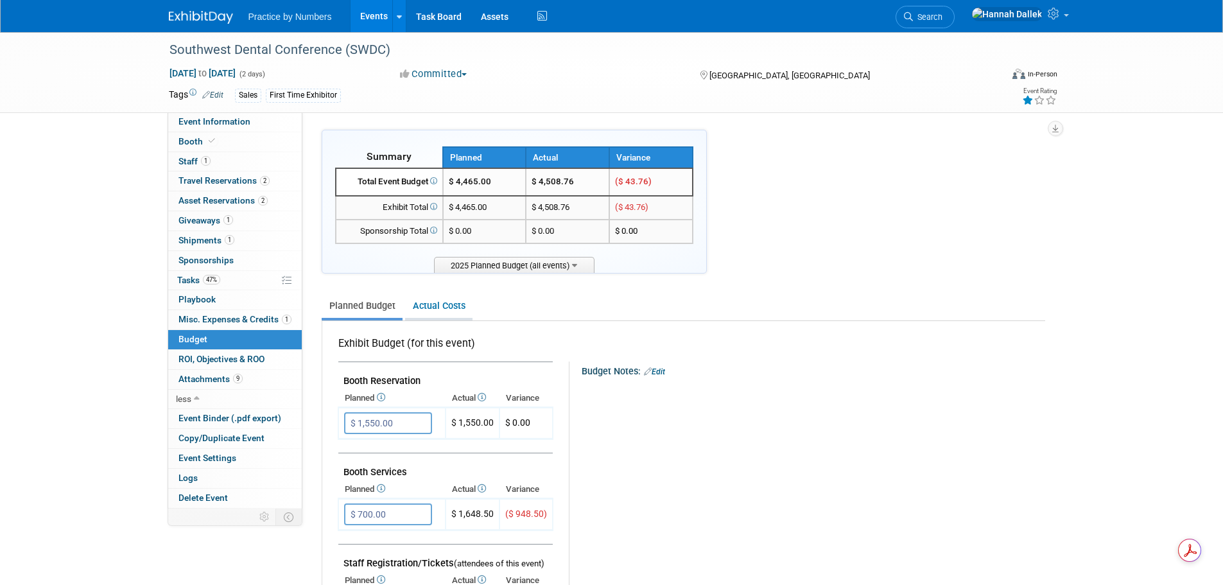
click at [440, 309] on link "Actual Costs" at bounding box center [438, 306] width 67 height 24
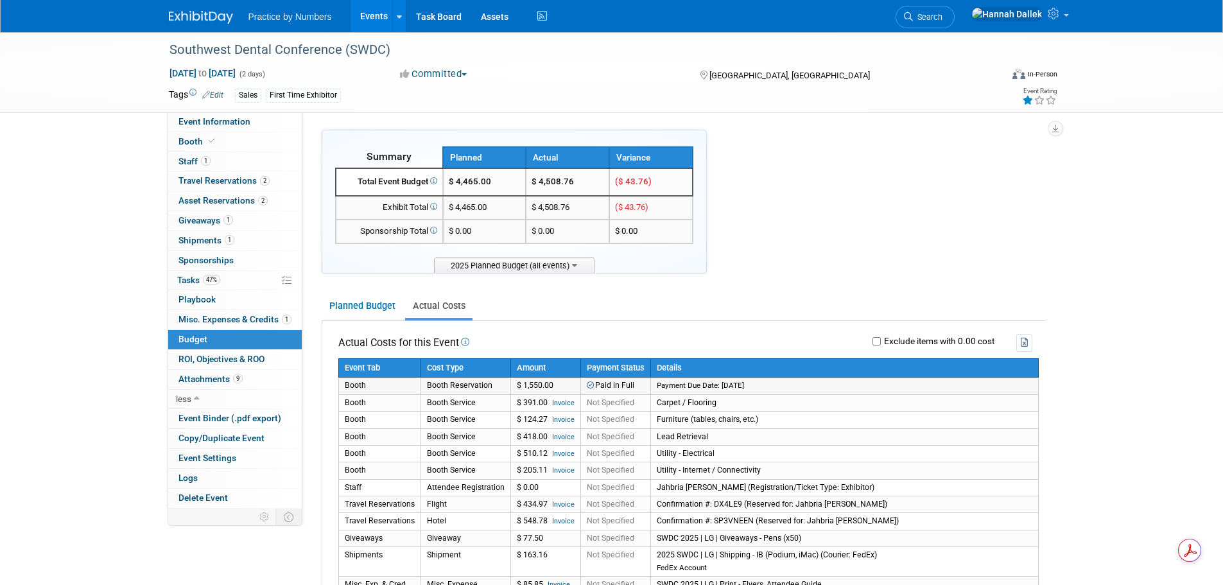
scroll to position [64, 0]
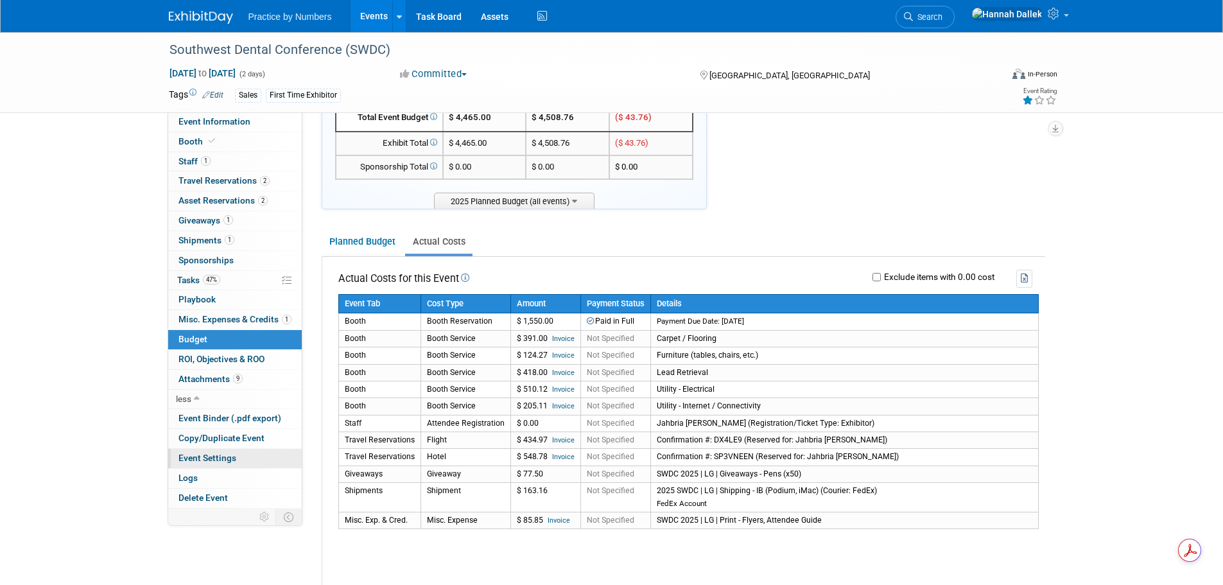
click at [220, 456] on span "Event Settings" at bounding box center [207, 458] width 58 height 10
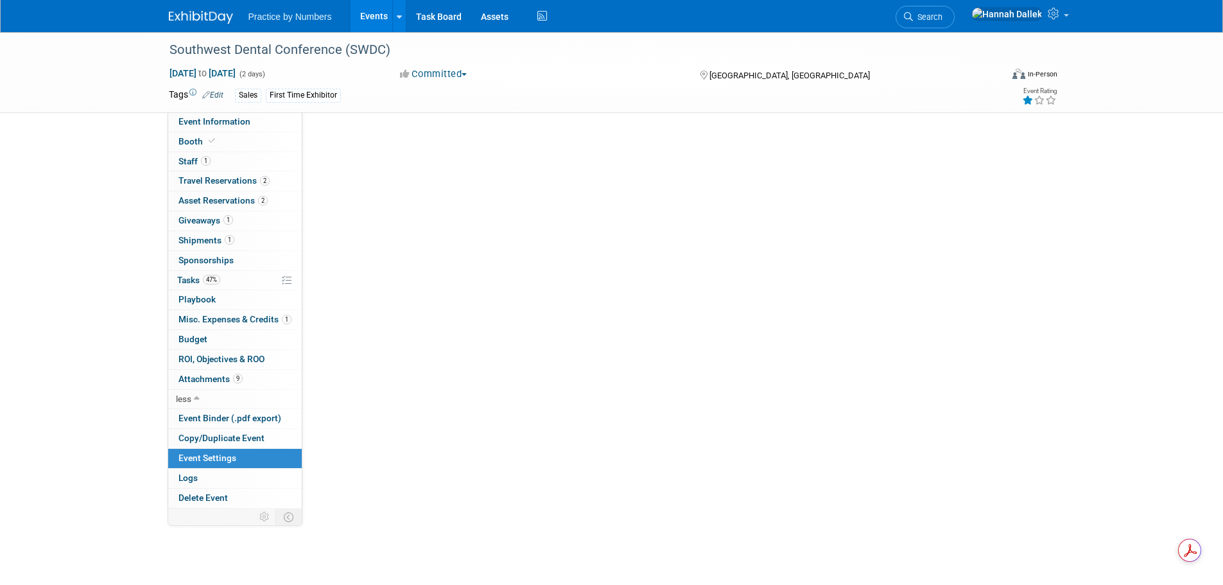
scroll to position [0, 0]
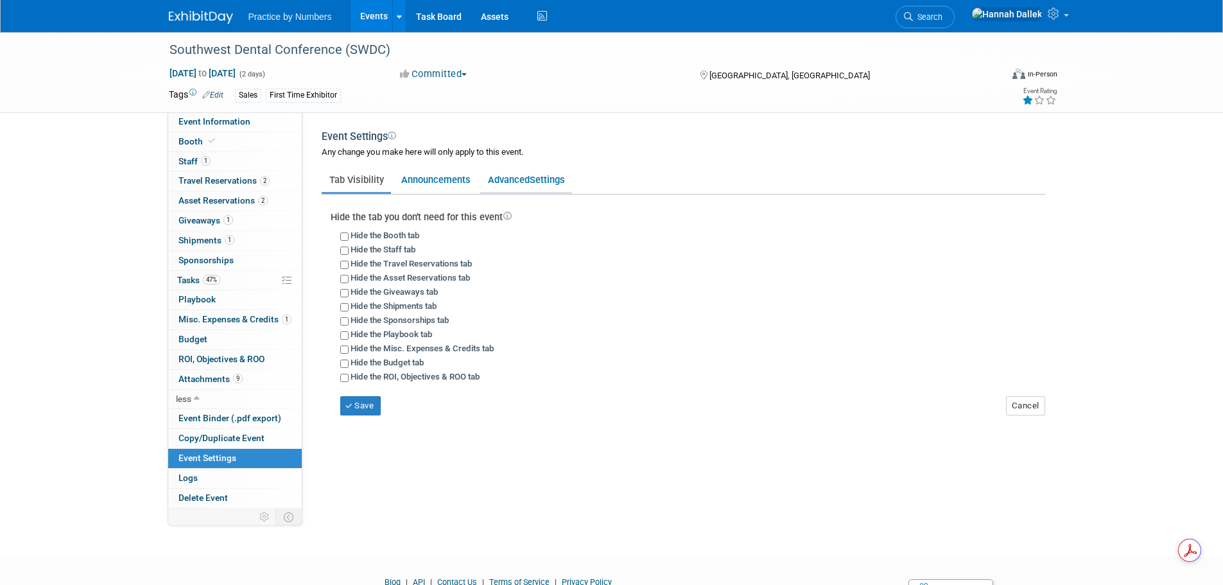
click at [513, 177] on link "Advanced Settings" at bounding box center [526, 180] width 92 height 24
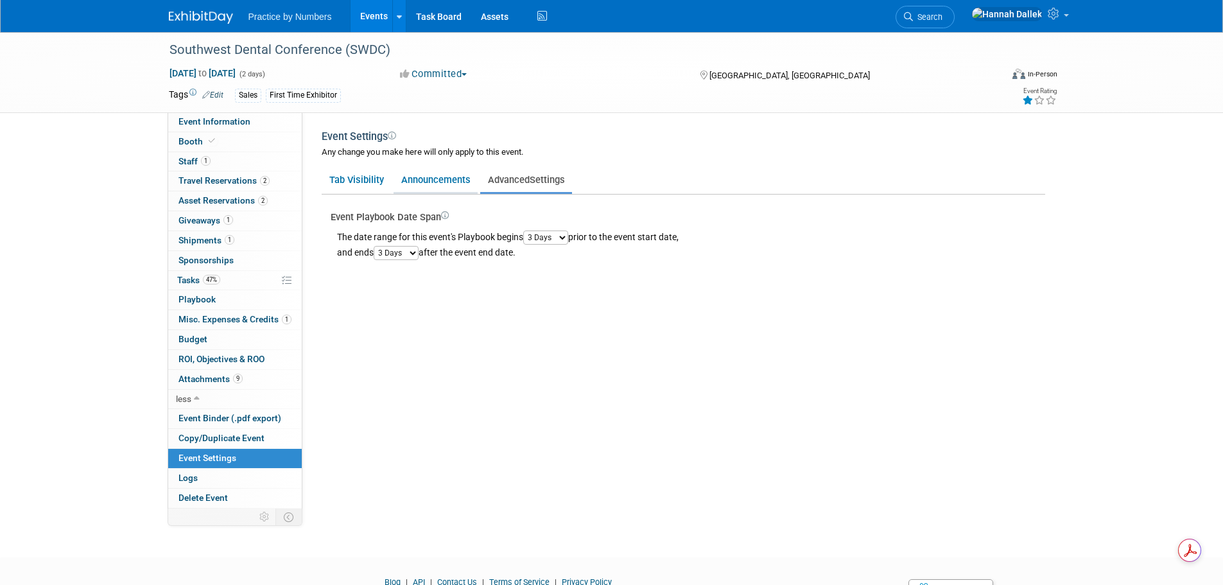
click at [438, 183] on link "Announcements" at bounding box center [436, 180] width 84 height 24
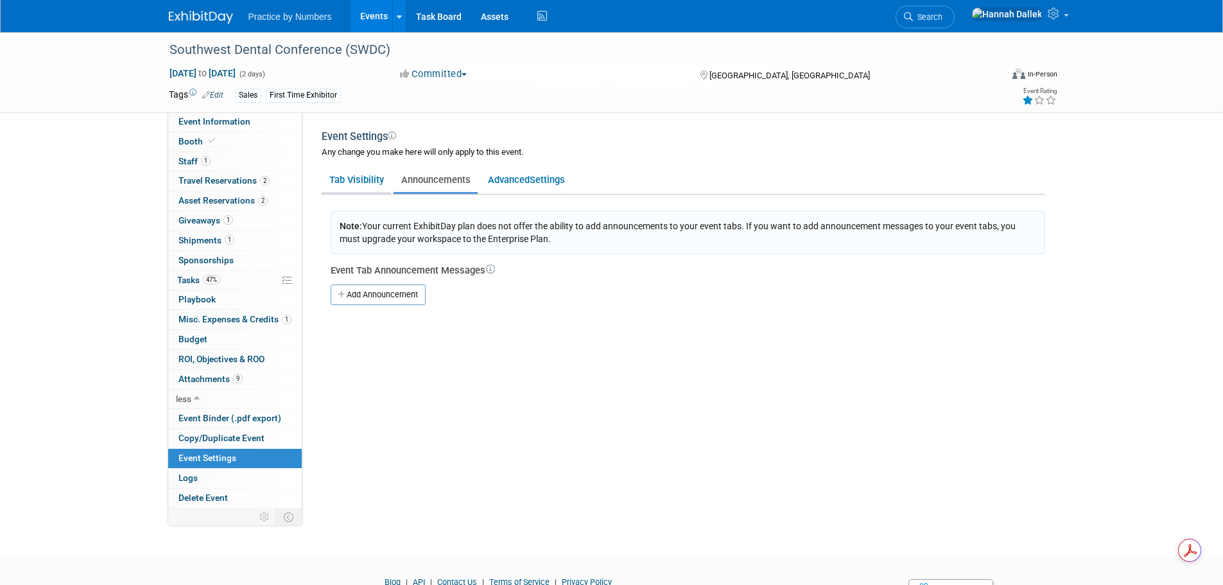
click at [372, 180] on link "Tab Visibility" at bounding box center [356, 180] width 69 height 24
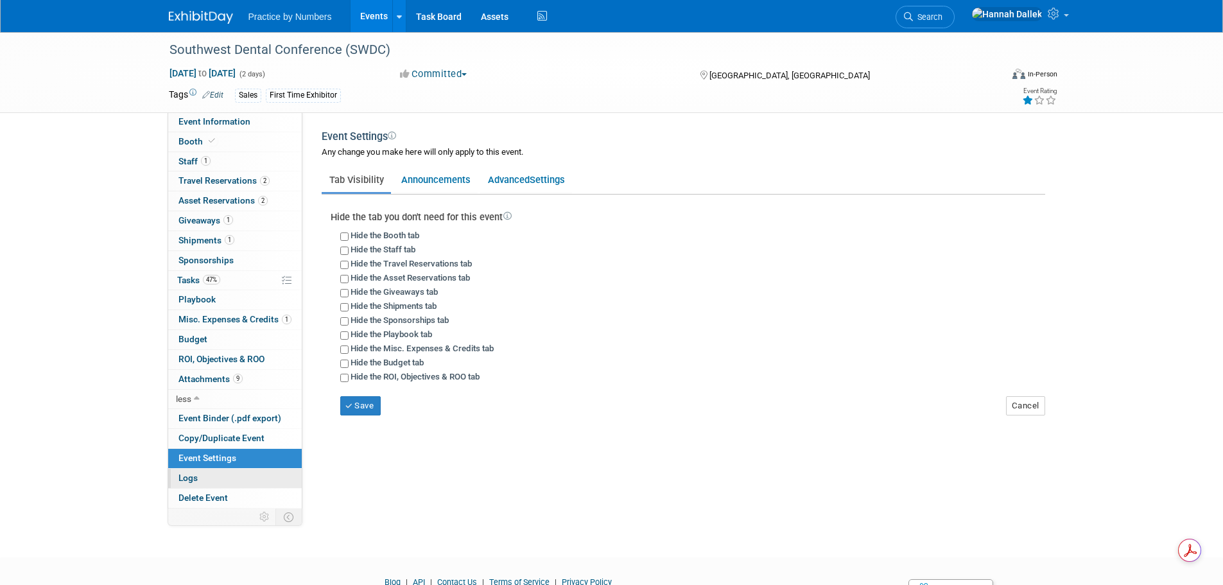
click at [189, 476] on span "Logs" at bounding box center [187, 478] width 19 height 10
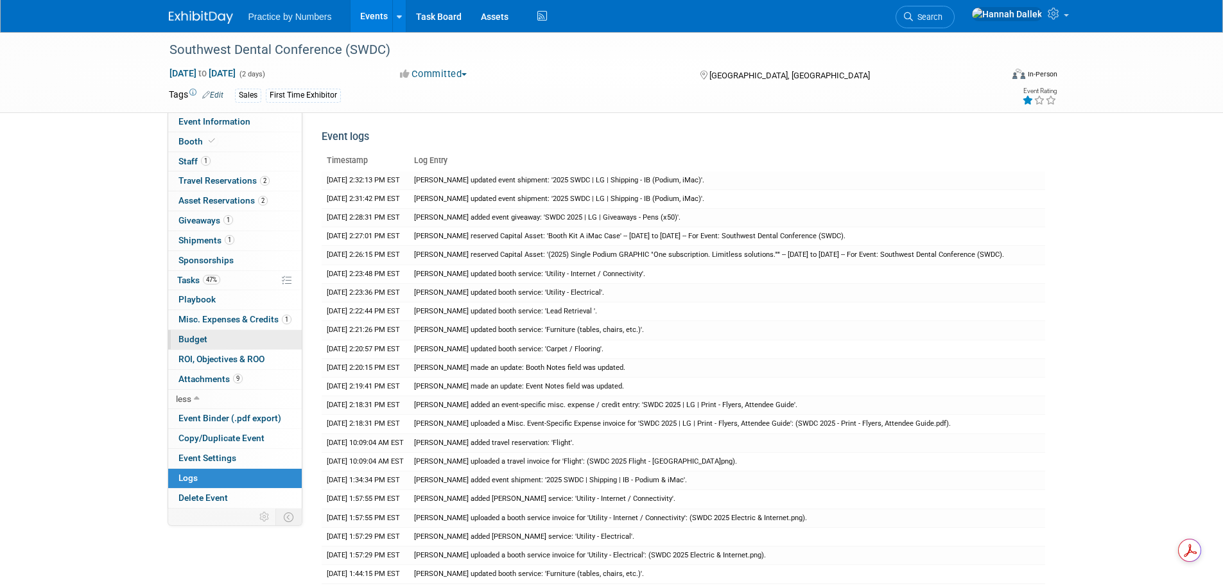
click at [208, 337] on link "Budget" at bounding box center [235, 339] width 134 height 19
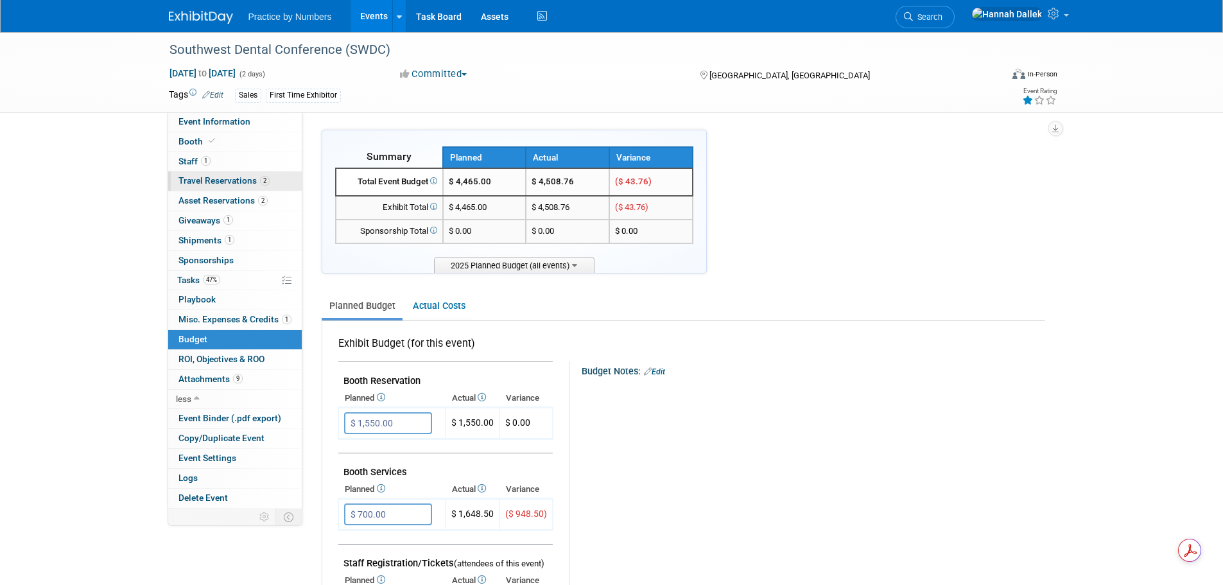
click at [220, 182] on span "Travel Reservations 2" at bounding box center [223, 180] width 91 height 10
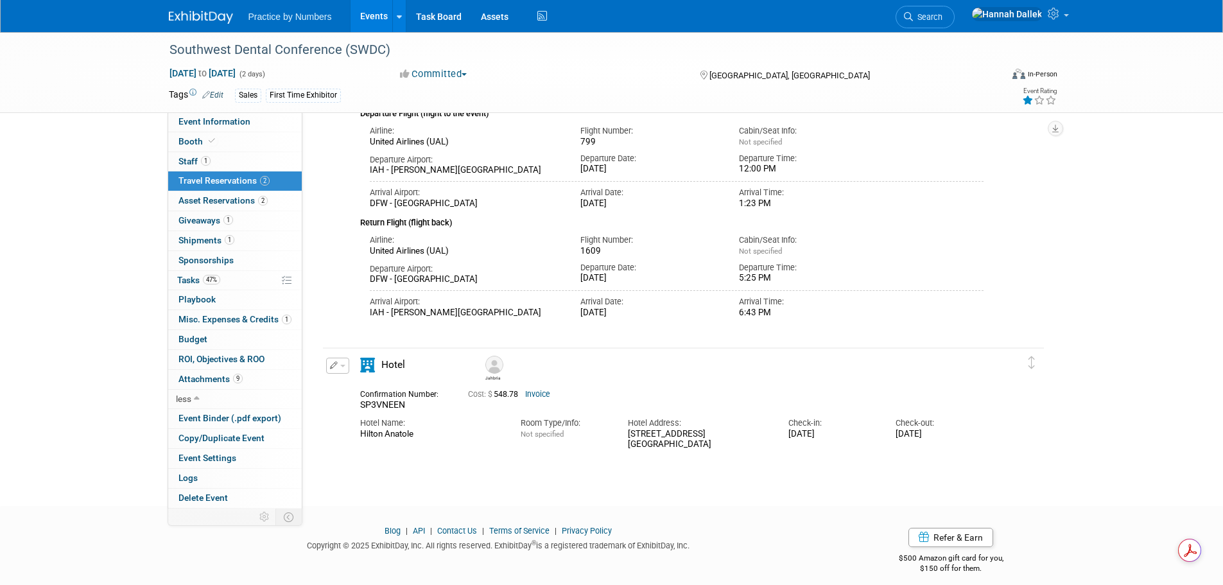
scroll to position [141, 0]
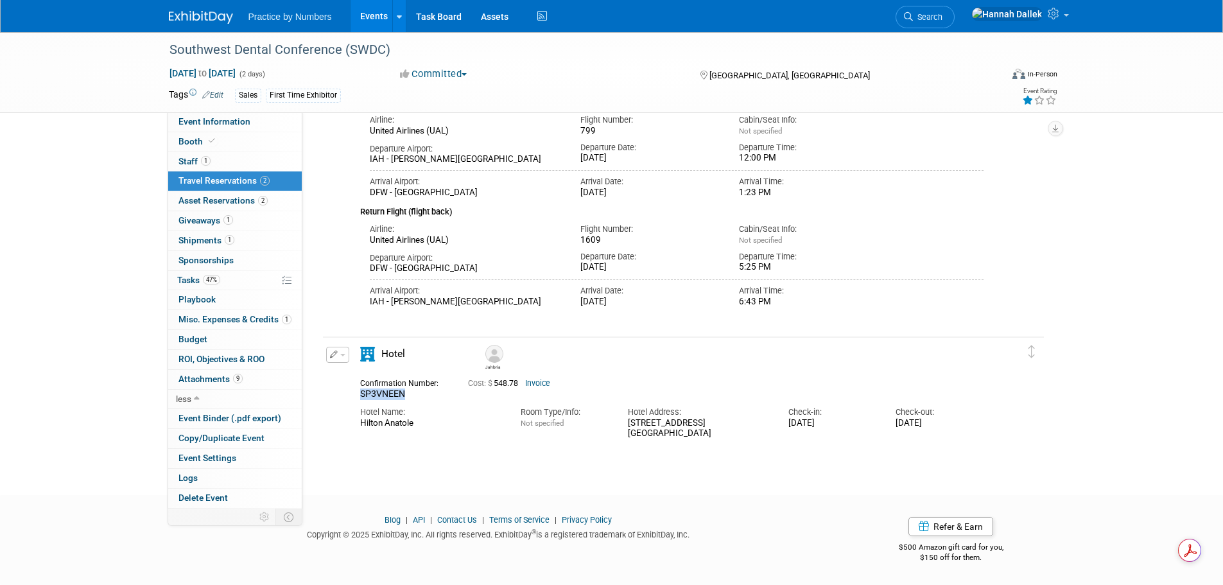
drag, startPoint x: 405, startPoint y: 392, endPoint x: 360, endPoint y: 394, distance: 45.0
click at [360, 394] on div "SP3VNEEN" at bounding box center [404, 394] width 89 height 12
copy span "SP3VNEEN"
click at [213, 319] on span "Misc. Expenses & Credits 1" at bounding box center [234, 319] width 113 height 10
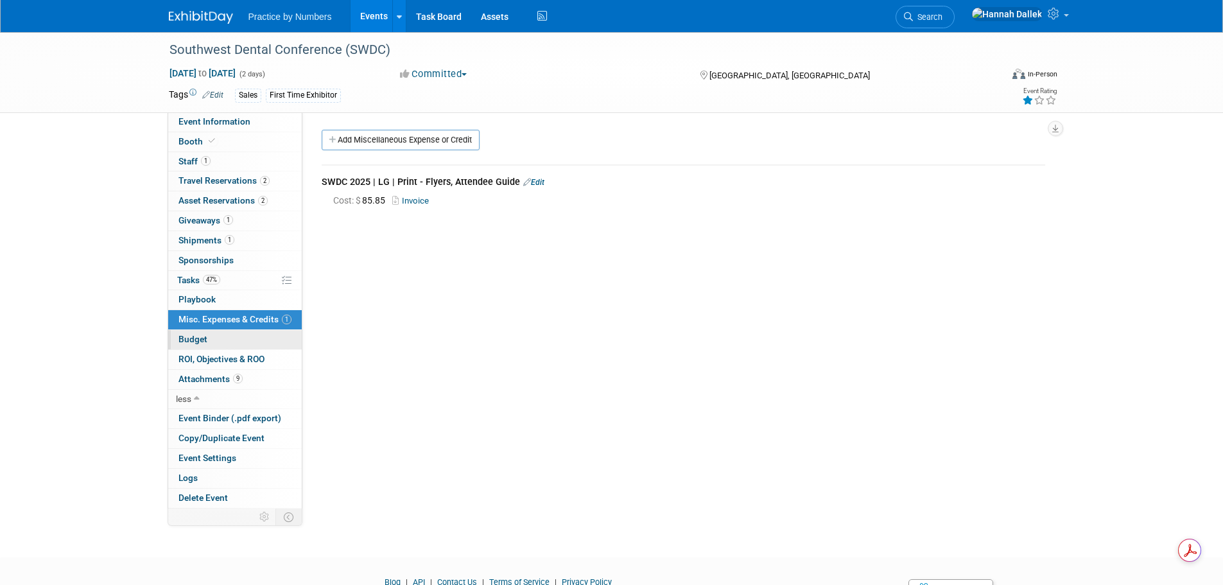
click at [198, 342] on span "Budget" at bounding box center [192, 339] width 29 height 10
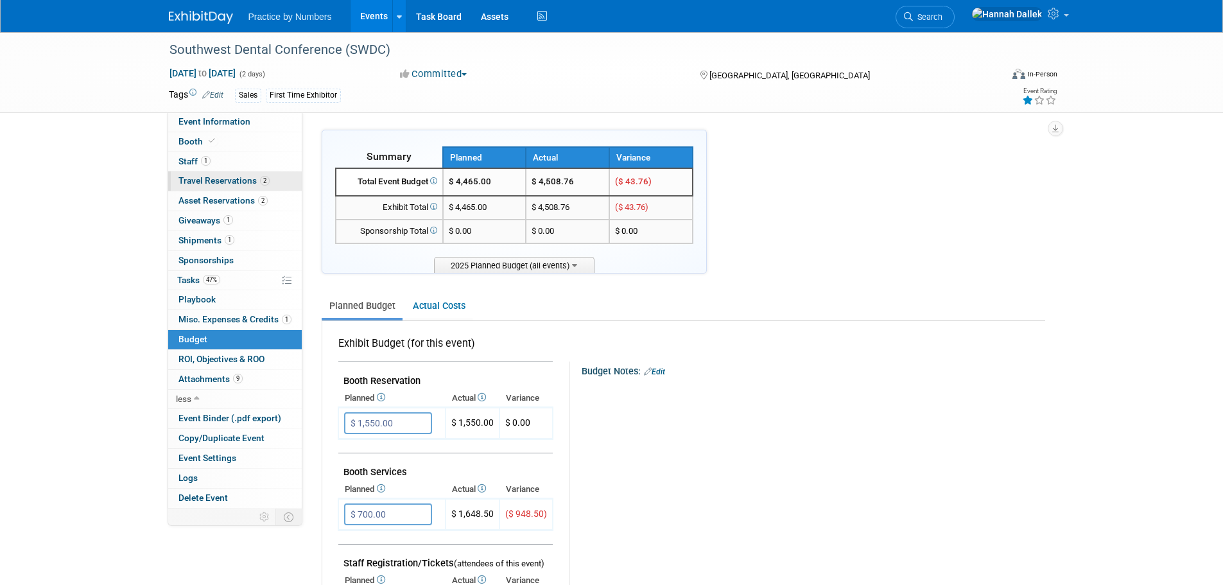
click at [214, 179] on span "Travel Reservations 2" at bounding box center [223, 180] width 91 height 10
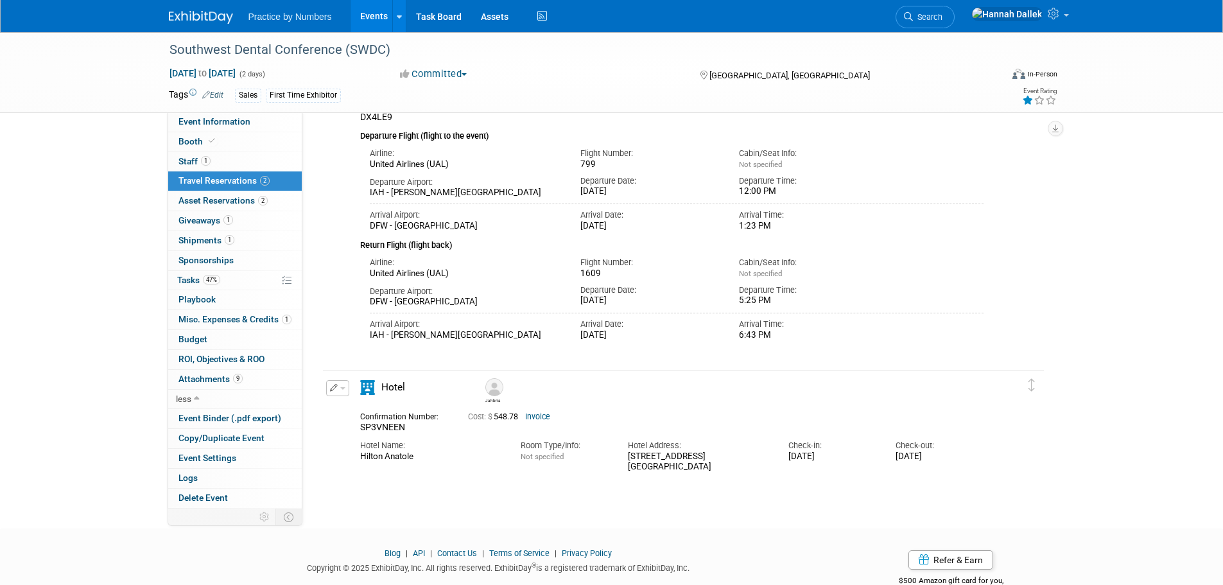
scroll to position [141, 0]
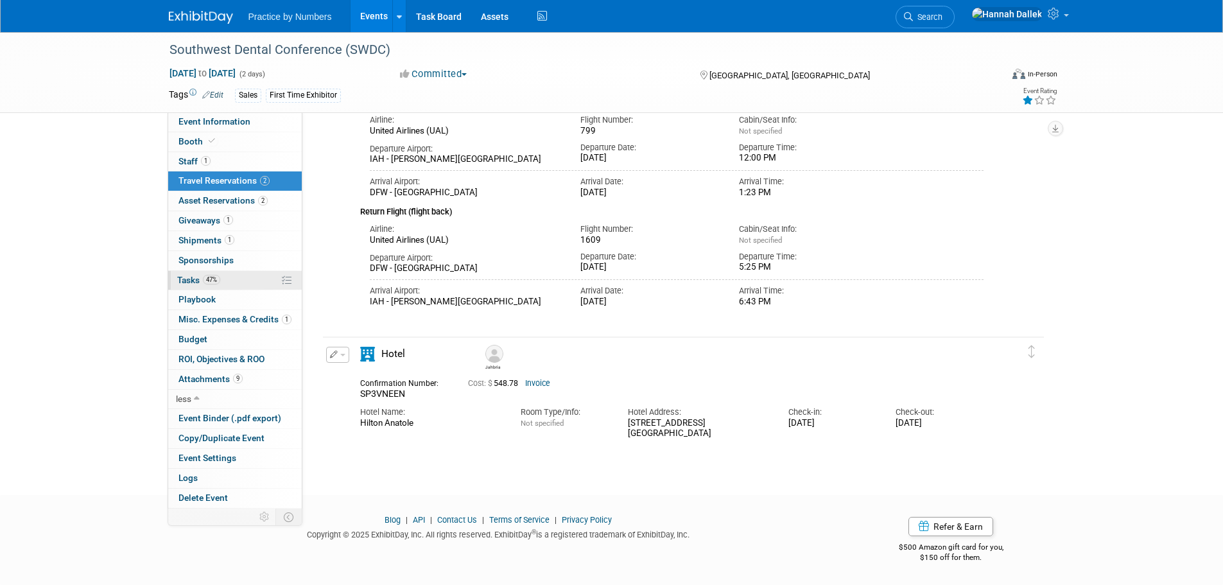
click at [200, 279] on span "Tasks 47%" at bounding box center [198, 280] width 43 height 10
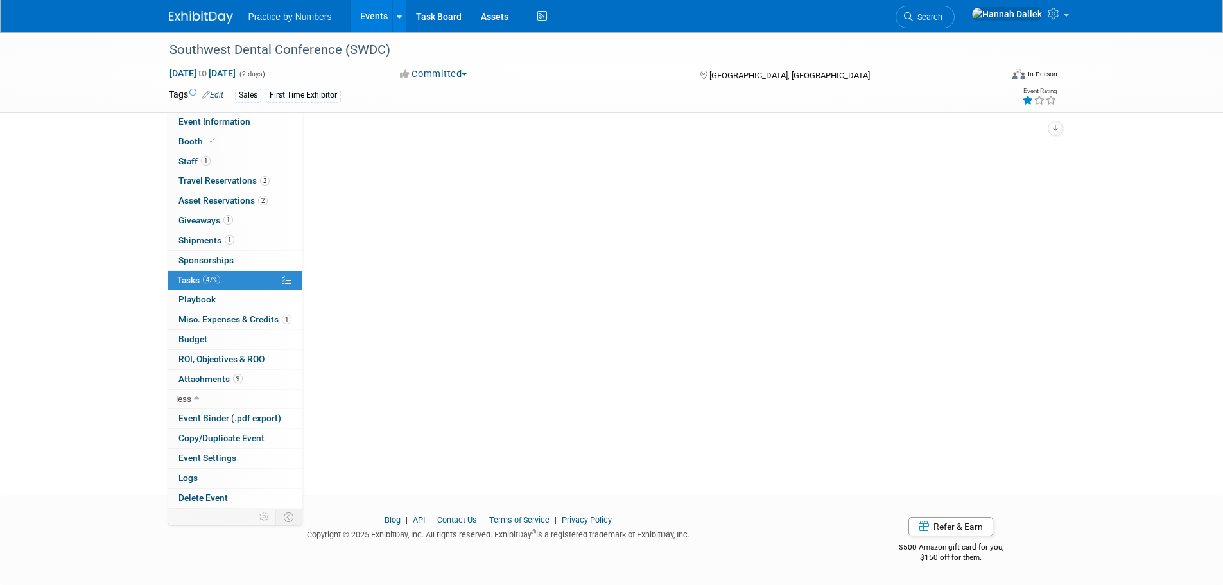
scroll to position [0, 0]
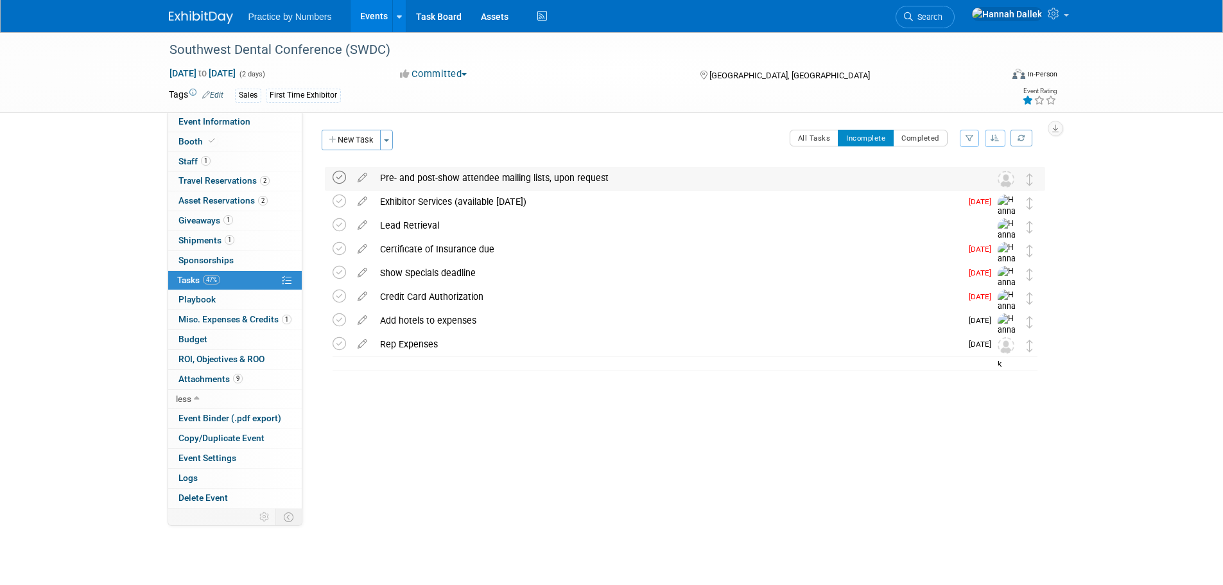
click at [339, 178] on icon at bounding box center [339, 177] width 13 height 13
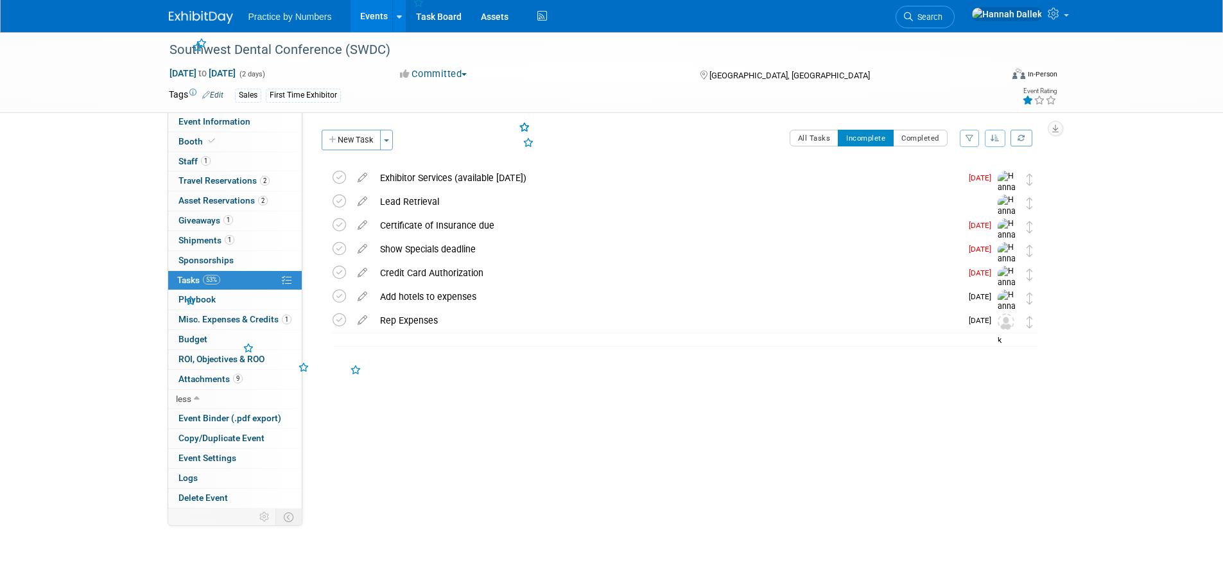
click at [339, 178] on icon at bounding box center [339, 177] width 13 height 13
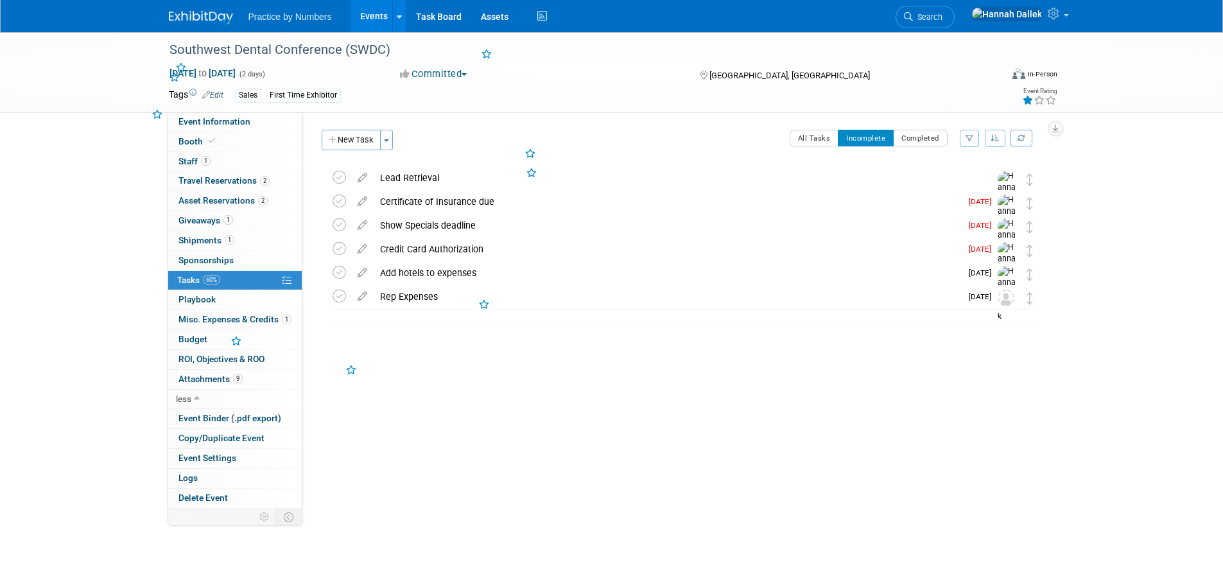
click at [339, 178] on icon at bounding box center [339, 177] width 13 height 13
click at [461, 172] on div "Certificate of Insurance due" at bounding box center [667, 178] width 587 height 22
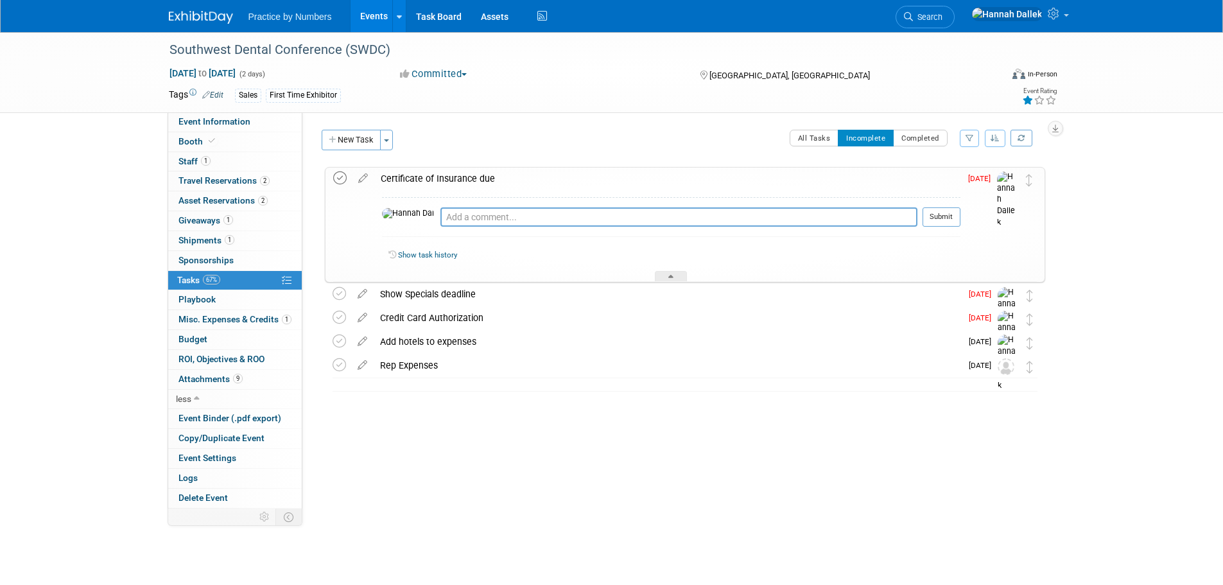
click at [339, 174] on icon at bounding box center [339, 177] width 13 height 13
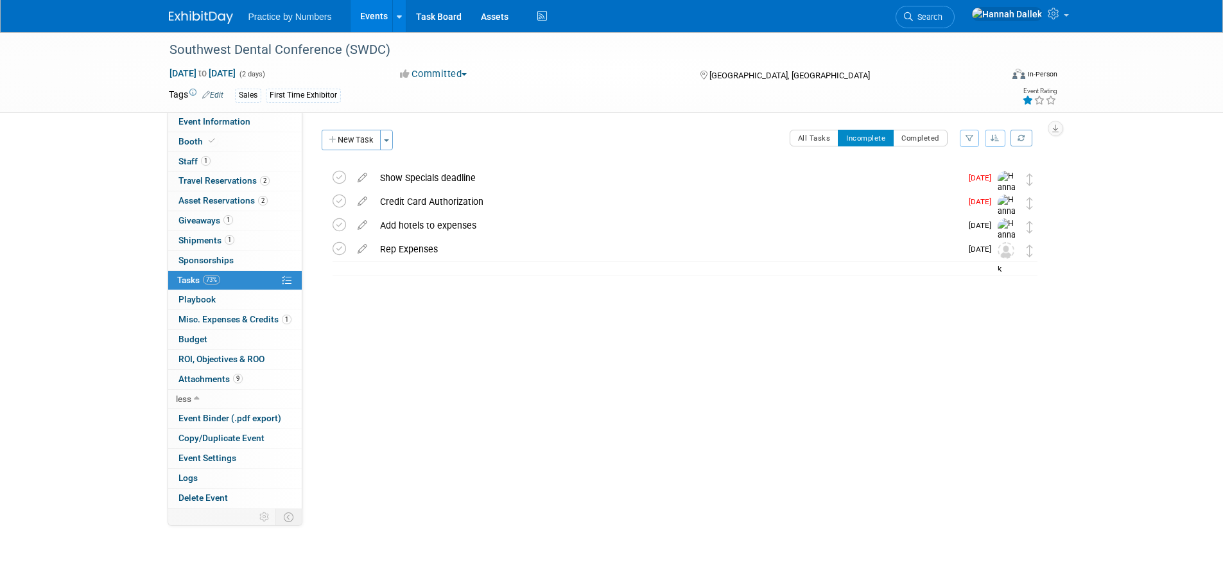
click at [339, 174] on icon at bounding box center [339, 177] width 13 height 13
click at [195, 340] on span "Budget" at bounding box center [192, 339] width 29 height 10
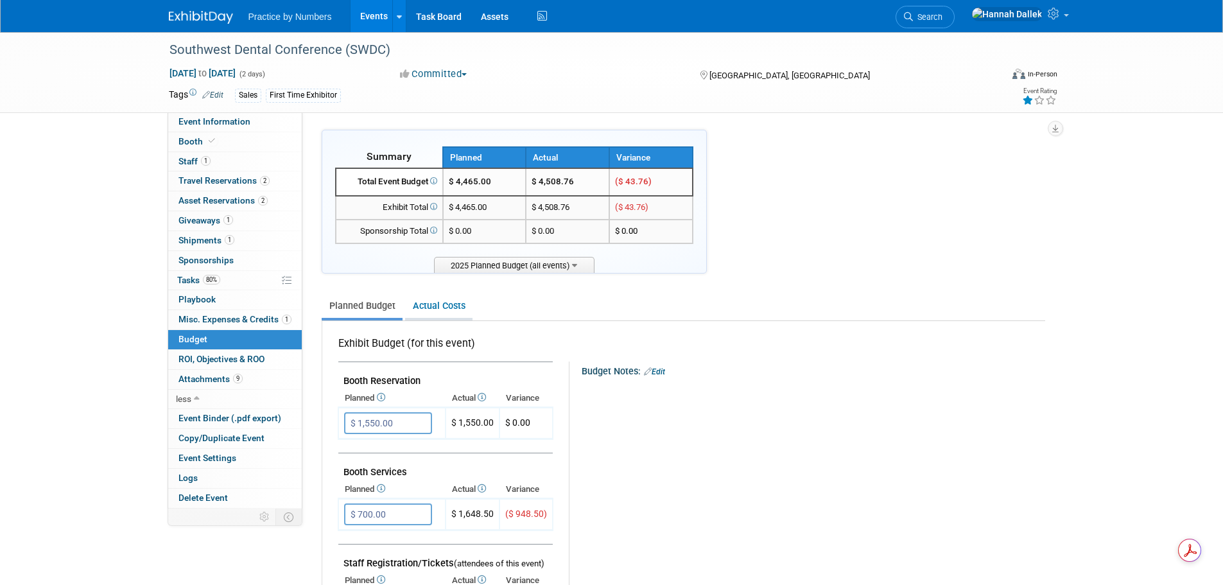
click at [448, 306] on link "Actual Costs" at bounding box center [438, 306] width 67 height 24
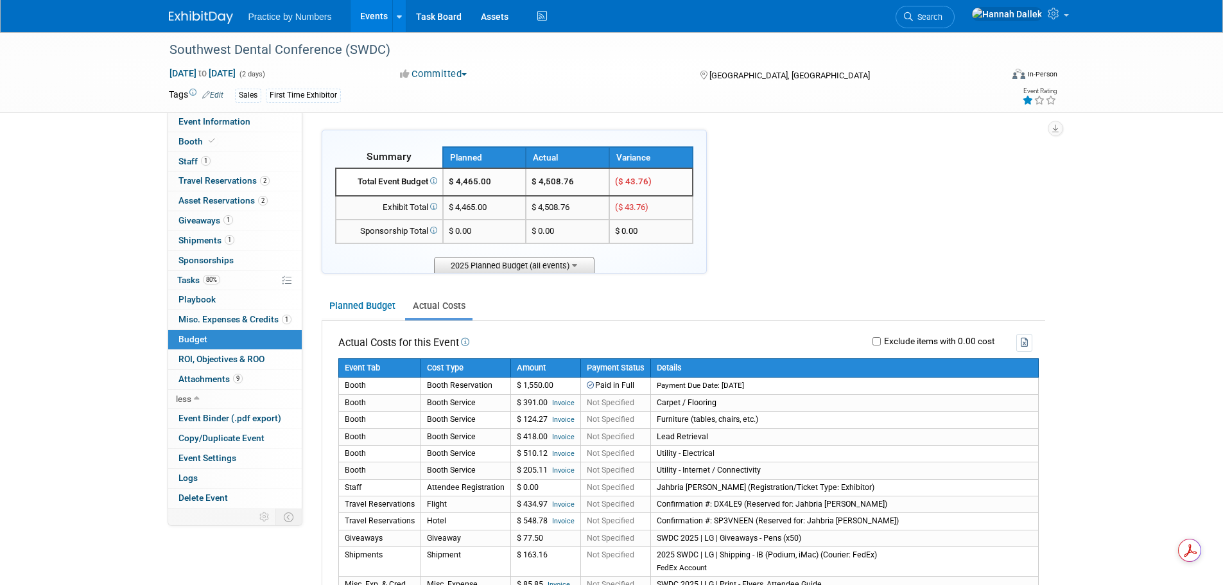
click at [577, 264] on icon at bounding box center [574, 264] width 5 height 8
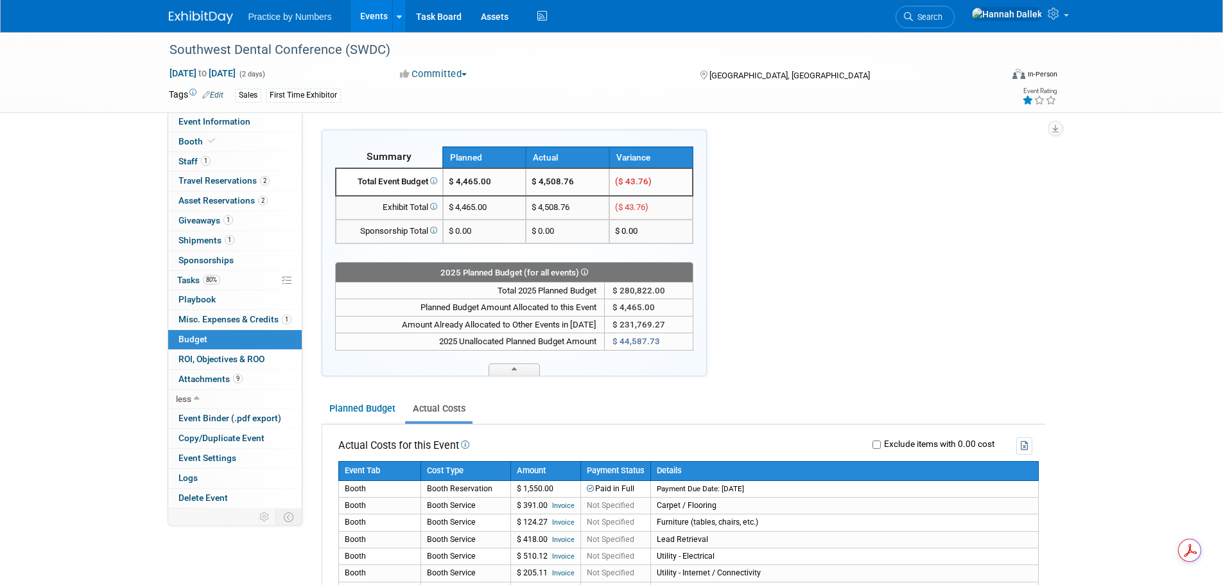
click at [586, 271] on icon at bounding box center [583, 271] width 9 height 7
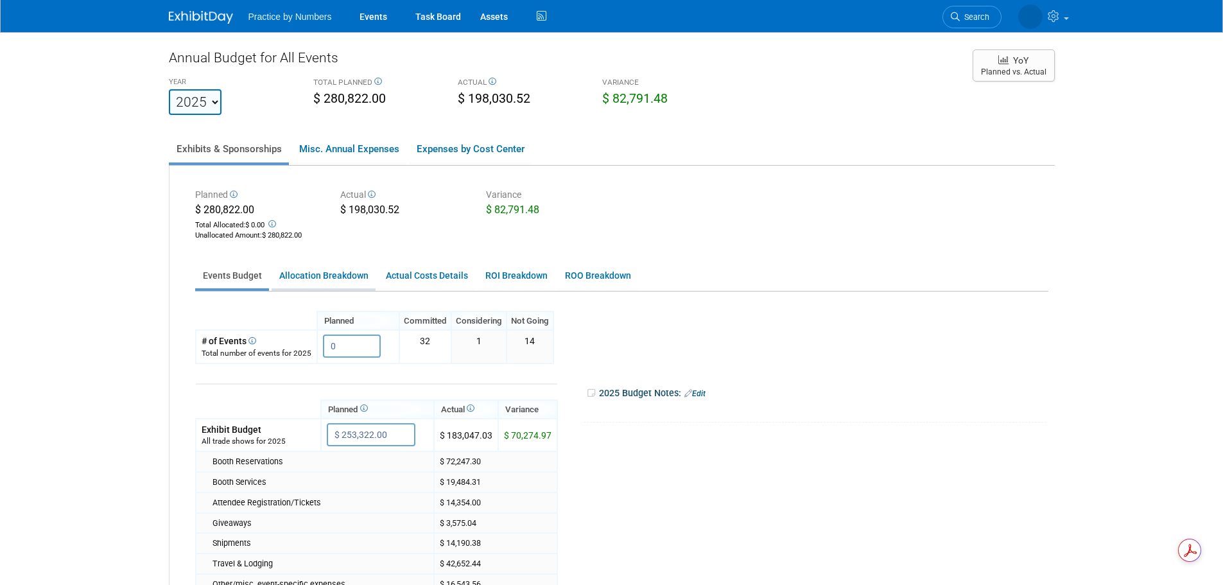
click at [314, 275] on link "Allocation Breakdown" at bounding box center [324, 275] width 104 height 25
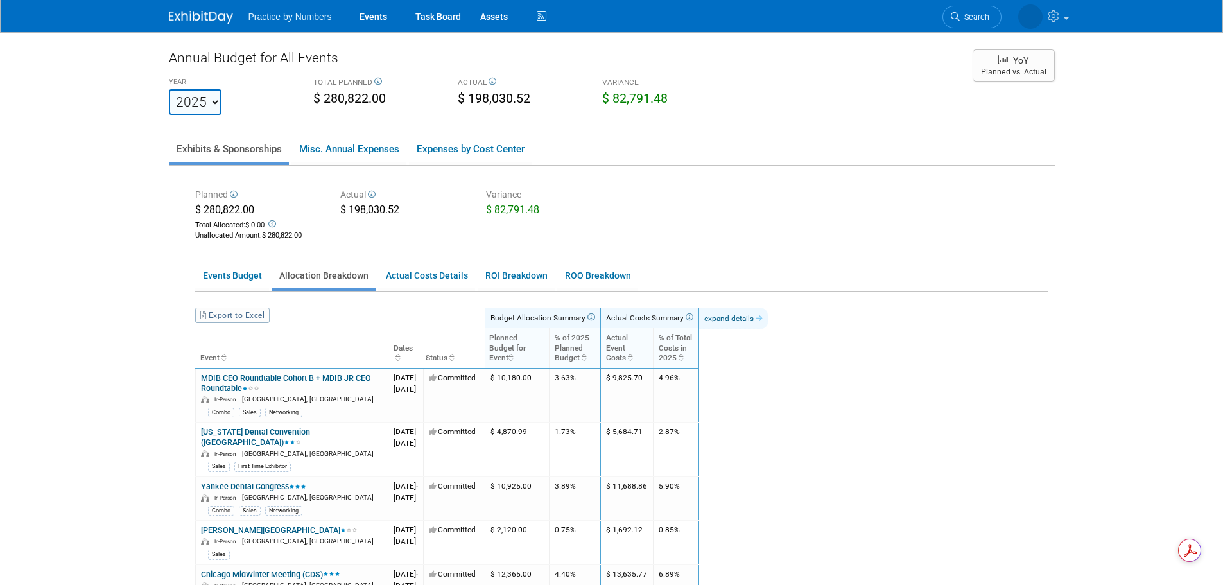
click at [768, 317] on link "expand details" at bounding box center [733, 318] width 69 height 21
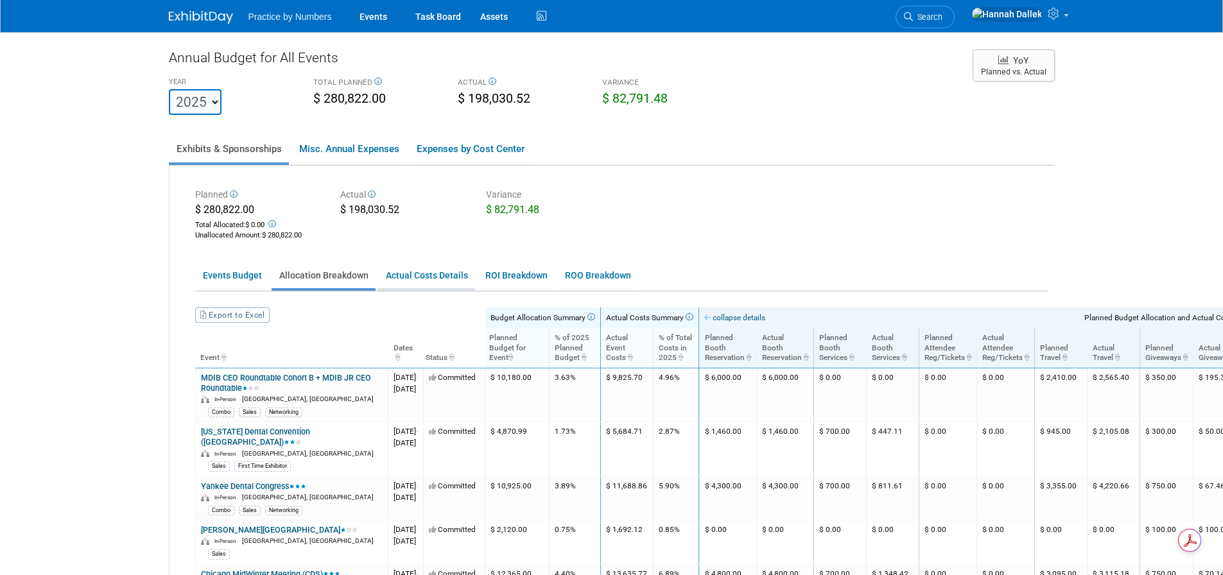
click at [444, 271] on link "Actual Costs Details" at bounding box center [426, 275] width 97 height 25
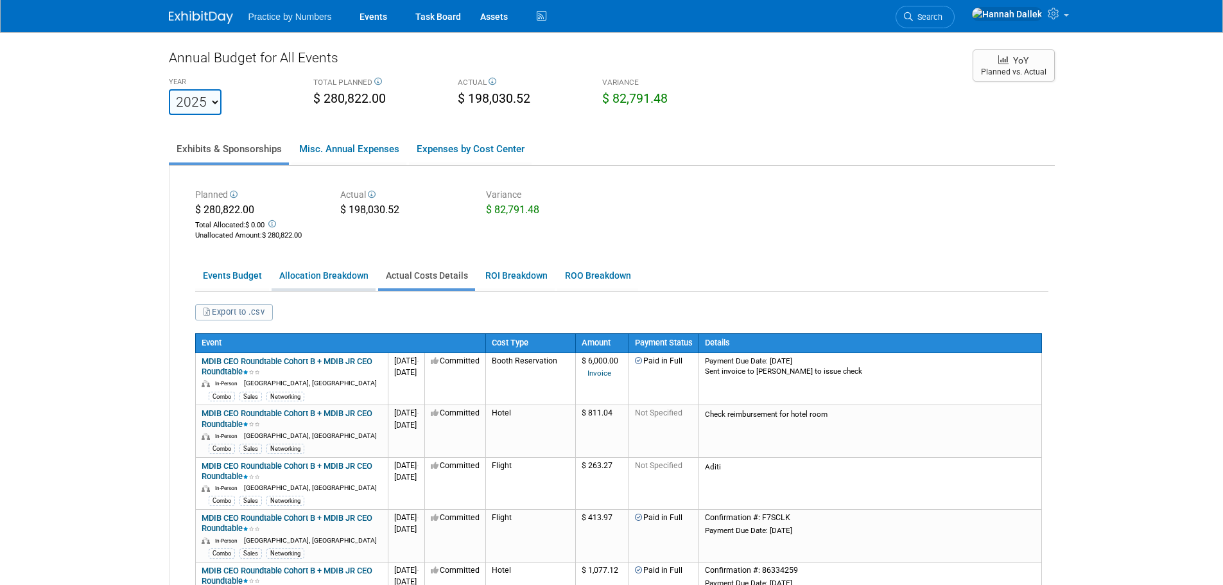
click at [335, 272] on link "Allocation Breakdown" at bounding box center [324, 275] width 104 height 25
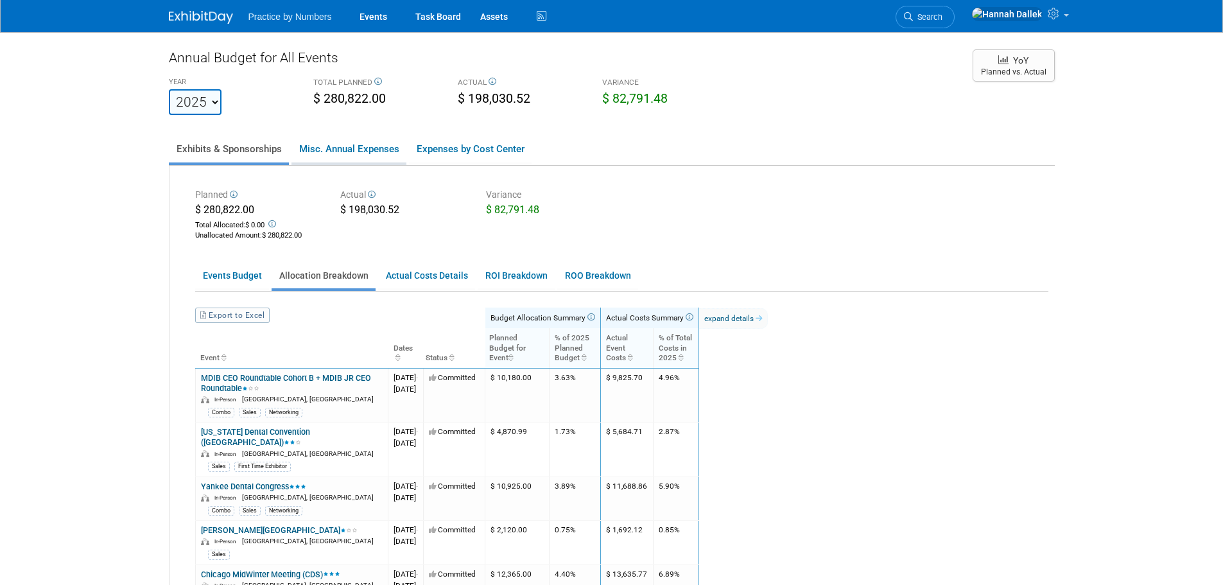
click at [371, 146] on link "Misc. Annual Expenses" at bounding box center [348, 148] width 115 height 27
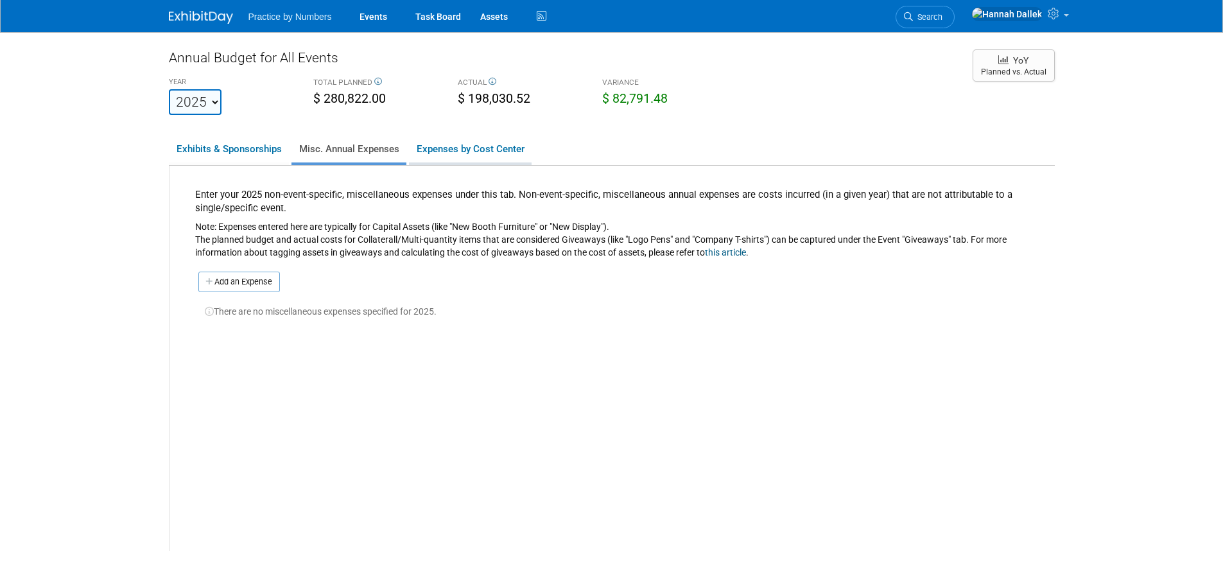
click at [449, 145] on link "Expenses by Cost Center" at bounding box center [470, 148] width 123 height 27
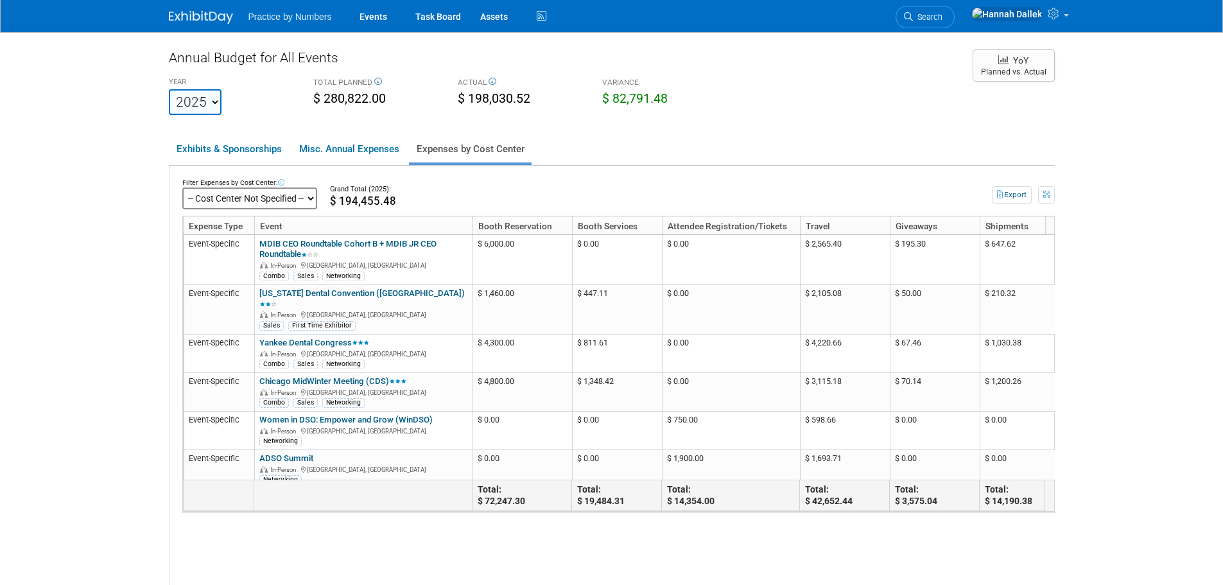
click at [308, 200] on select "-- Cost Center Not Specified --" at bounding box center [249, 198] width 135 height 22
click at [375, 152] on link "Misc. Annual Expenses" at bounding box center [348, 148] width 115 height 27
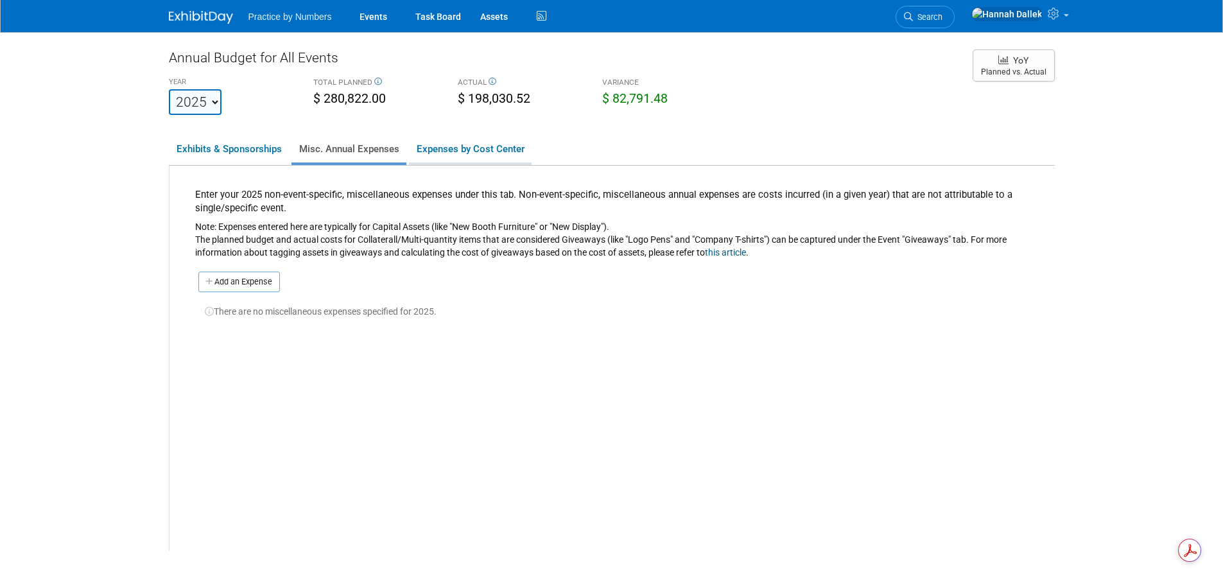
click at [442, 150] on link "Expenses by Cost Center" at bounding box center [470, 148] width 123 height 27
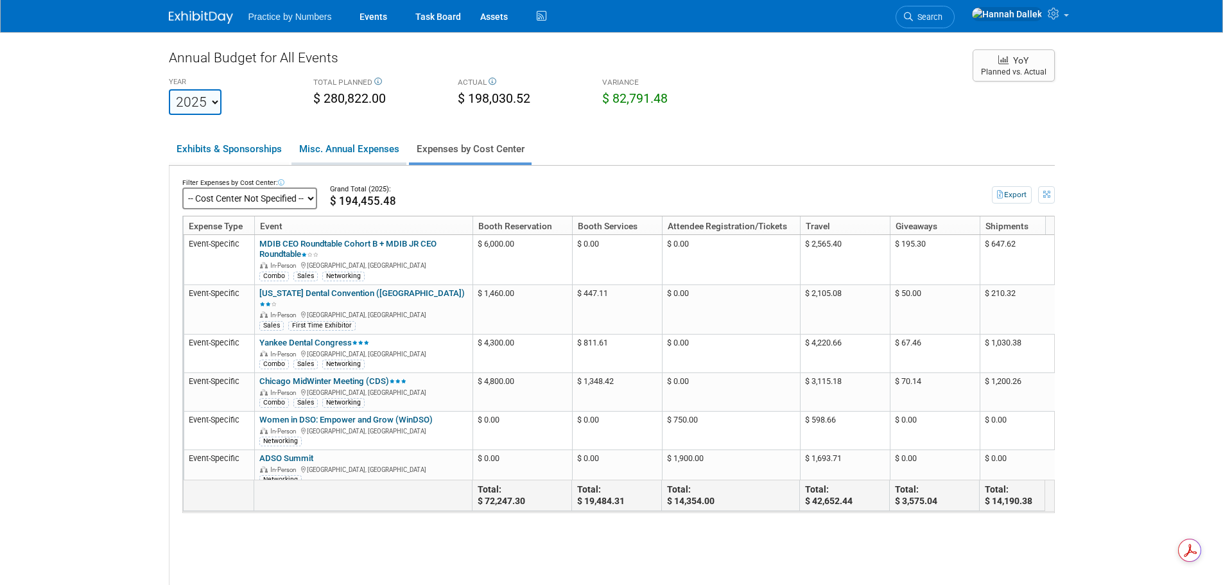
click at [313, 150] on link "Misc. Annual Expenses" at bounding box center [348, 148] width 115 height 27
